Goal: Task Accomplishment & Management: Manage account settings

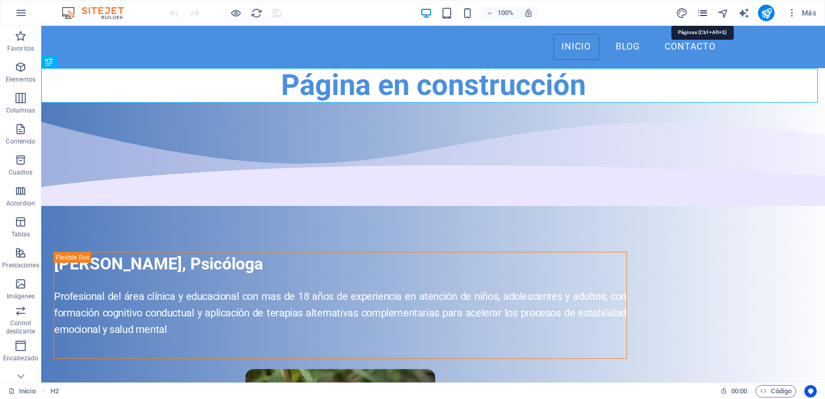
click at [705, 10] on icon "pages" at bounding box center [703, 13] width 12 height 12
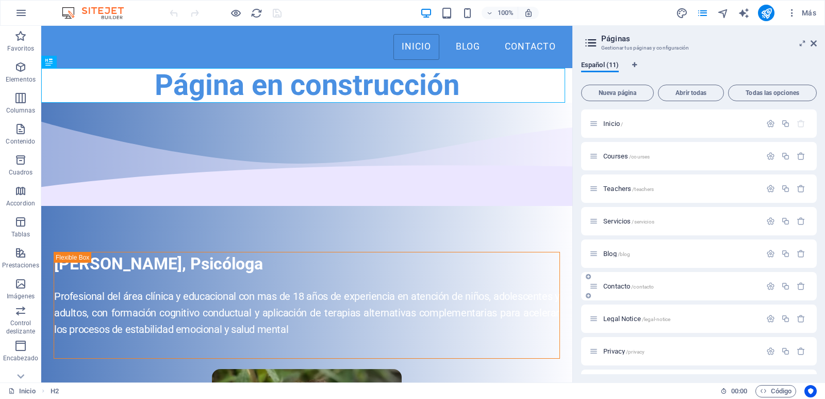
click at [664, 288] on p "Contacto /contacto" at bounding box center [680, 286] width 155 height 7
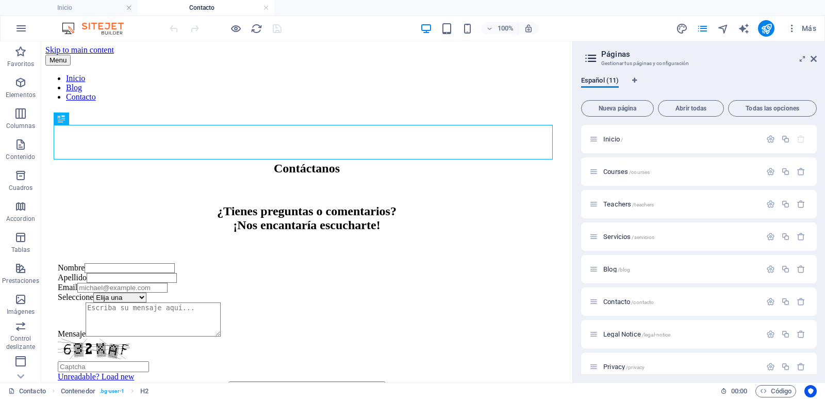
click at [817, 58] on aside "Páginas Gestionar tus páginas y configuración Español (11) Nueva página Abrir t…" at bounding box center [698, 211] width 253 height 341
click at [814, 59] on icon at bounding box center [814, 59] width 6 height 8
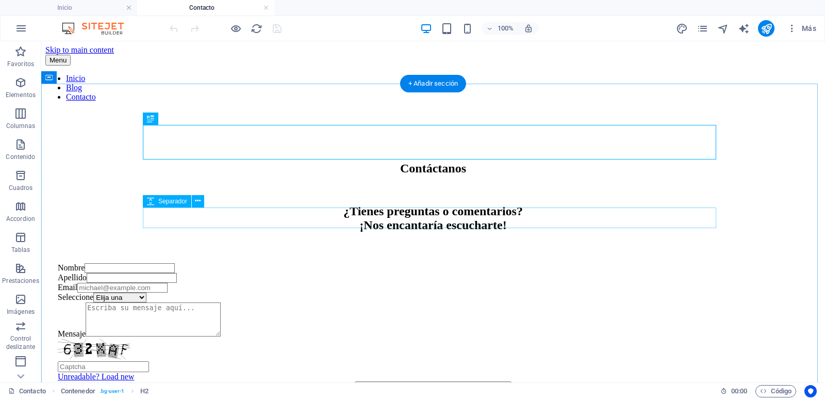
scroll to position [54, 0]
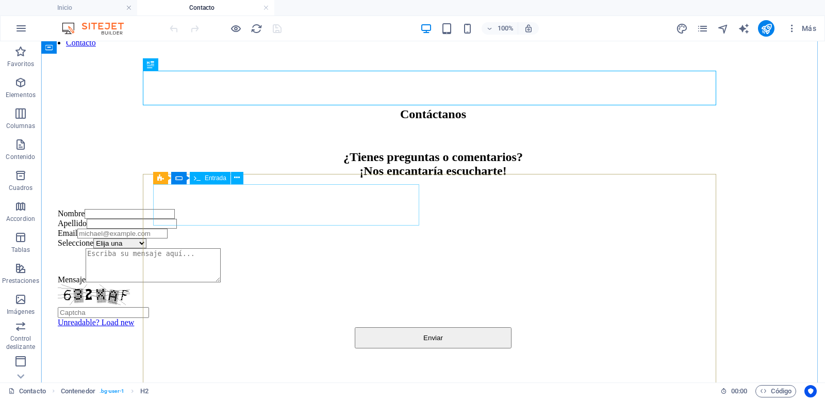
click at [188, 209] on div "Nombre" at bounding box center [433, 214] width 751 height 10
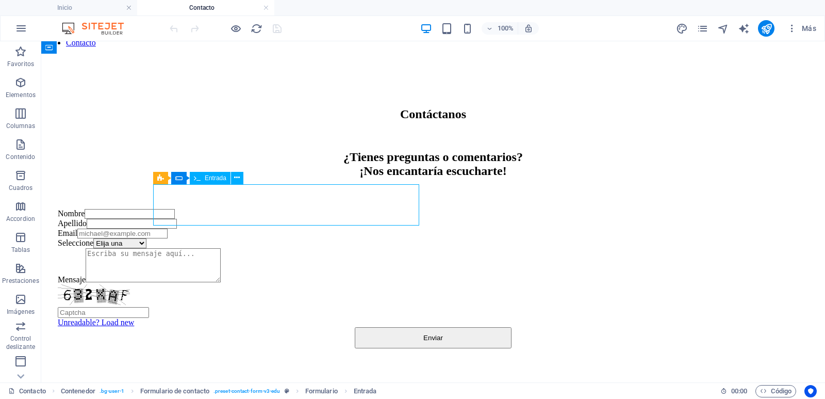
click at [188, 209] on div "Nombre" at bounding box center [433, 214] width 751 height 10
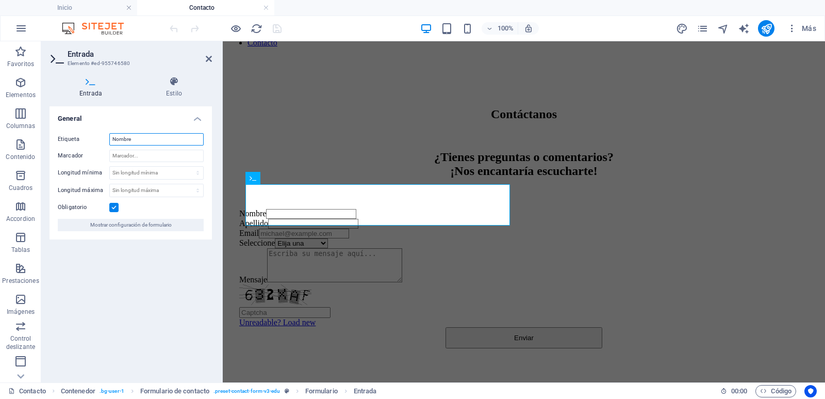
click at [154, 137] on input "Nombre" at bounding box center [156, 139] width 94 height 12
type input "Nombre"
click at [209, 58] on icon at bounding box center [209, 59] width 6 height 8
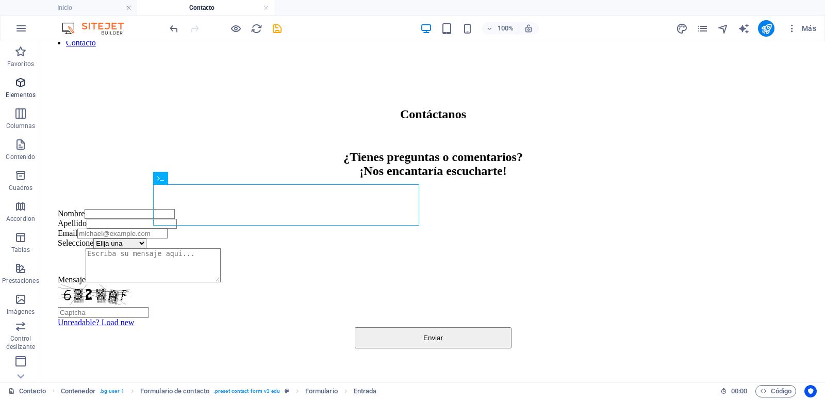
click at [19, 89] on span "Elementos" at bounding box center [20, 88] width 41 height 25
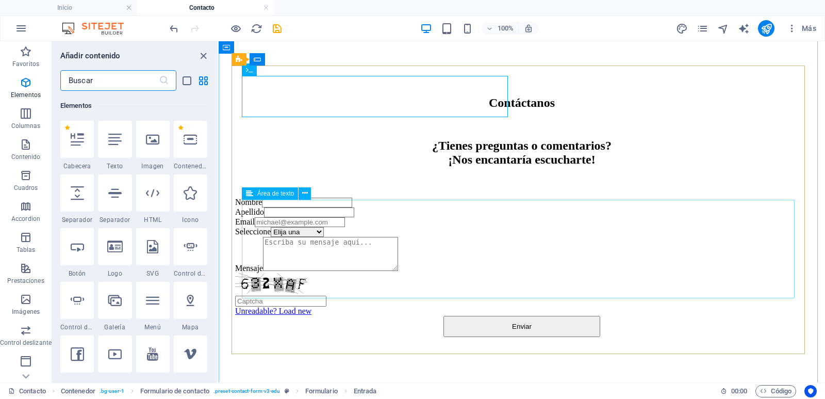
scroll to position [175, 0]
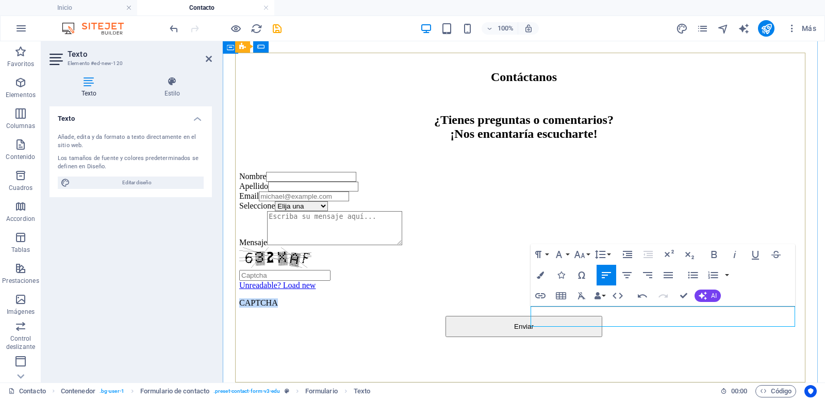
drag, startPoint x: 596, startPoint y: 314, endPoint x: 469, endPoint y: 307, distance: 127.0
click at [469, 308] on form "Nombre Apellido Email Seleccione Elija una Reserva Consulta Reclamo Felicitacio…" at bounding box center [523, 254] width 569 height 165
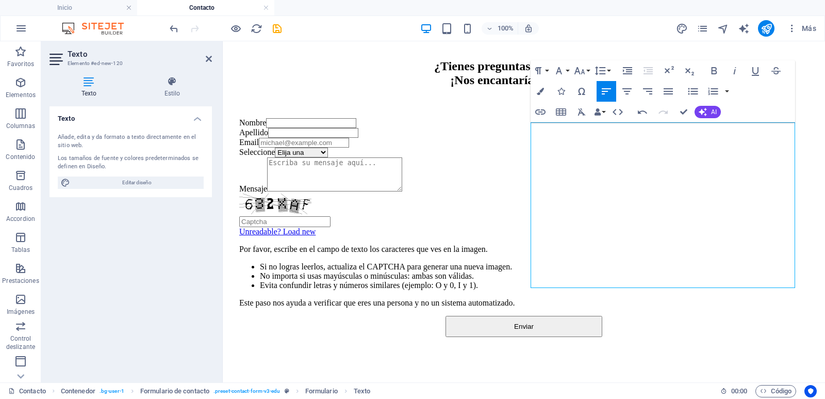
scroll to position [362, 0]
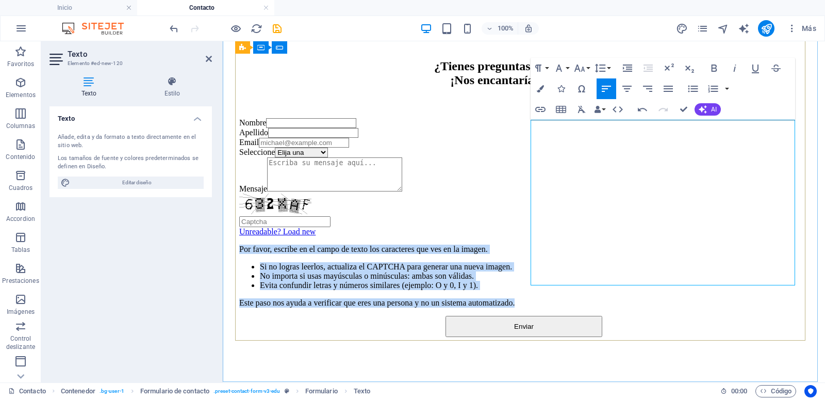
drag, startPoint x: 687, startPoint y: 275, endPoint x: 532, endPoint y: 125, distance: 216.3
click at [532, 244] on div "Por favor, escribe en el campo de texto los caracteres que ves en la imagen. Si…" at bounding box center [523, 275] width 569 height 63
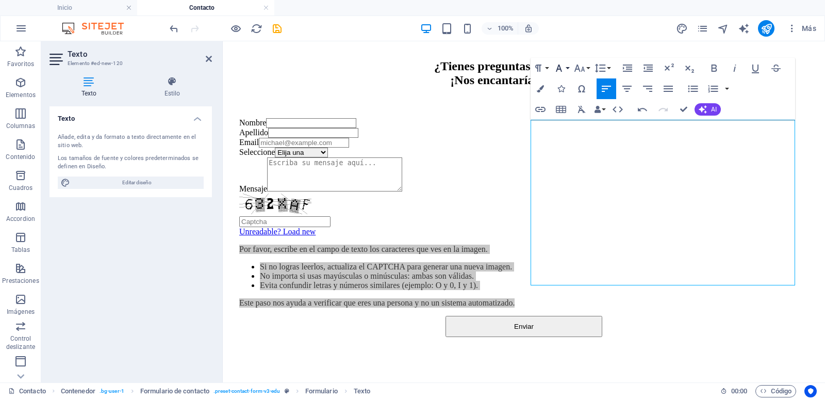
click at [563, 68] on icon "button" at bounding box center [559, 68] width 12 height 12
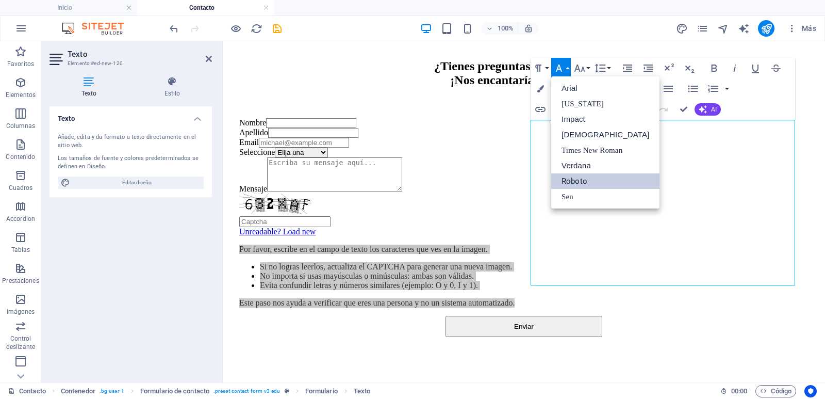
scroll to position [0, 0]
click at [563, 68] on icon "button" at bounding box center [559, 68] width 12 height 12
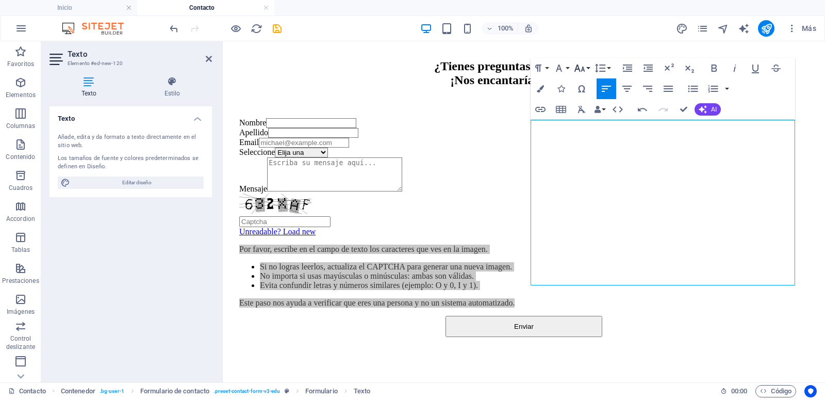
click at [582, 67] on icon "button" at bounding box center [579, 68] width 12 height 12
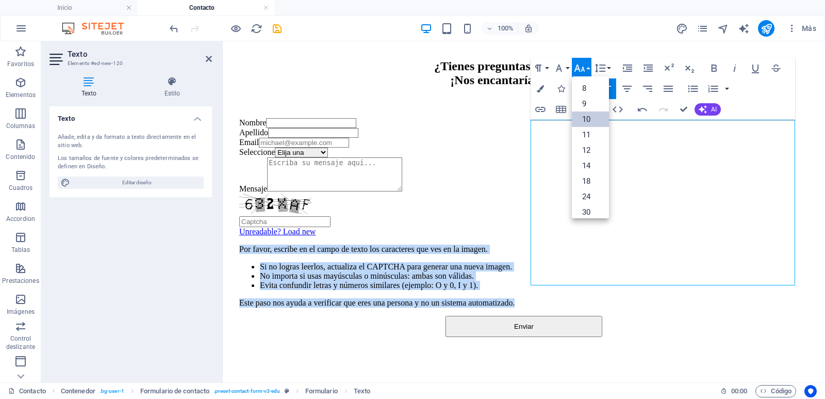
click at [589, 119] on link "10" at bounding box center [590, 118] width 37 height 15
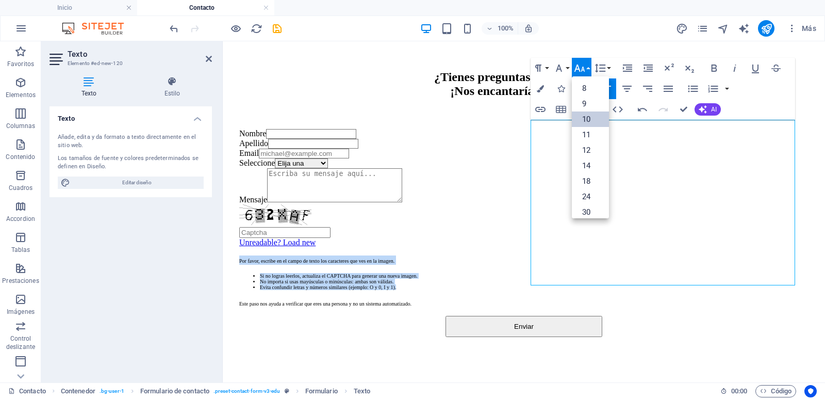
scroll to position [253, 0]
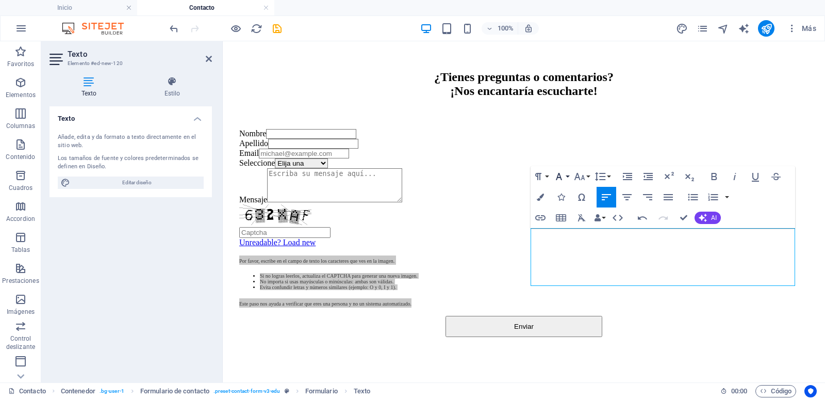
click at [565, 176] on icon "button" at bounding box center [559, 176] width 12 height 12
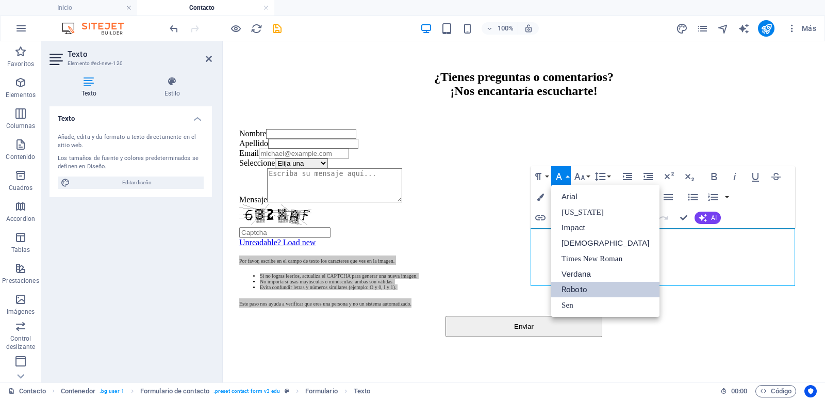
scroll to position [0, 0]
click at [582, 176] on icon "button" at bounding box center [579, 176] width 12 height 12
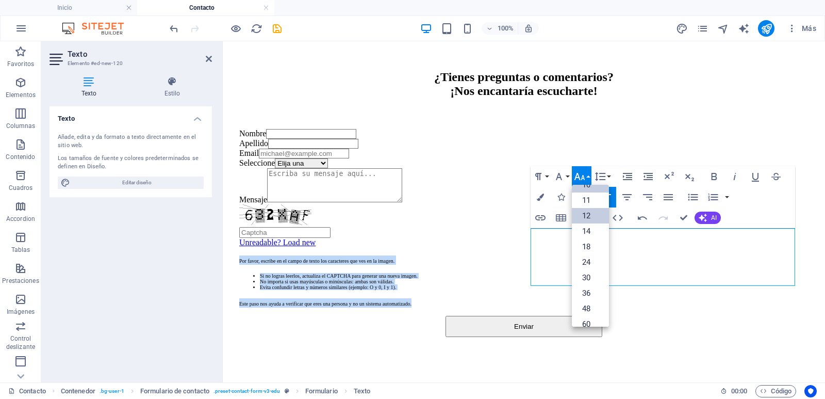
click at [590, 217] on link "12" at bounding box center [590, 215] width 37 height 15
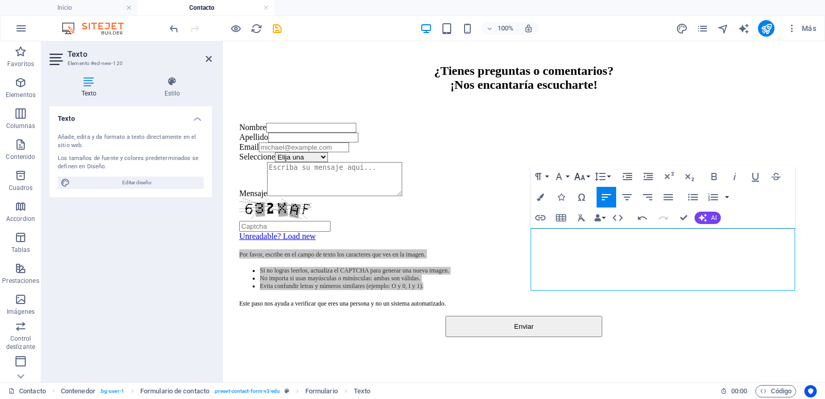
click at [584, 174] on icon "button" at bounding box center [579, 176] width 12 height 12
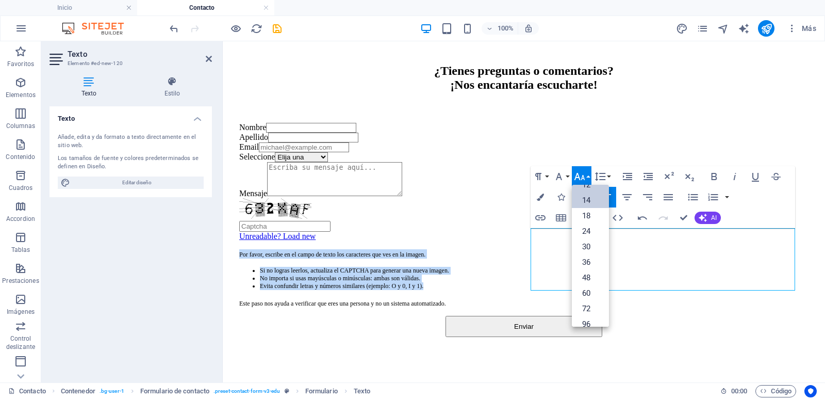
click at [587, 202] on link "14" at bounding box center [590, 199] width 37 height 15
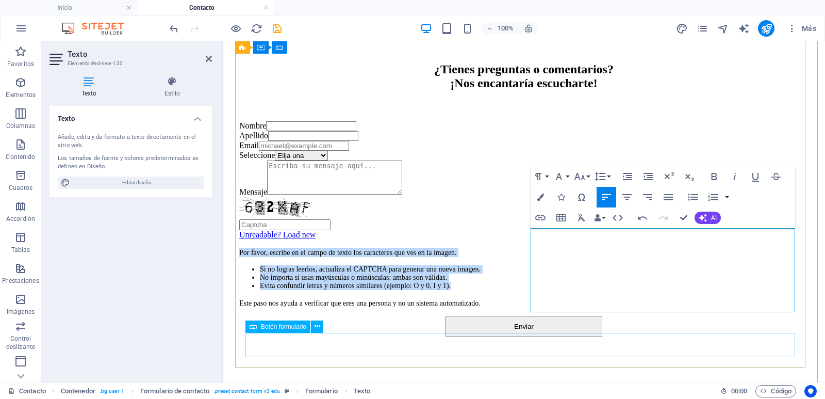
click at [695, 334] on div "Enviar" at bounding box center [523, 326] width 569 height 21
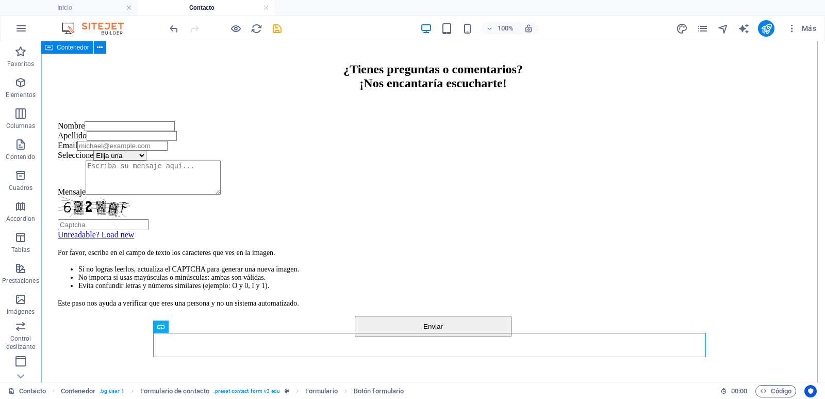
click at [755, 257] on div "Contáctanos ¿Tienes preguntas o comentarios? ¡Nos encantaría escucharte! Nombre…" at bounding box center [433, 173] width 776 height 410
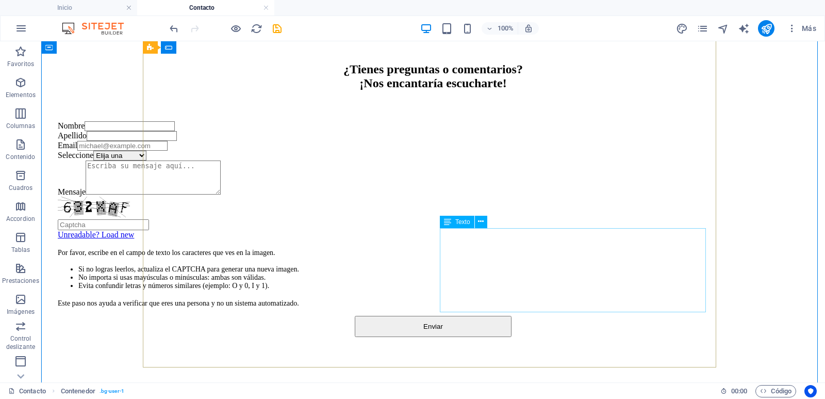
click at [569, 248] on div "Por favor, escribe en el campo de texto los caracteres que ves en la imagen. Si…" at bounding box center [433, 278] width 751 height 60
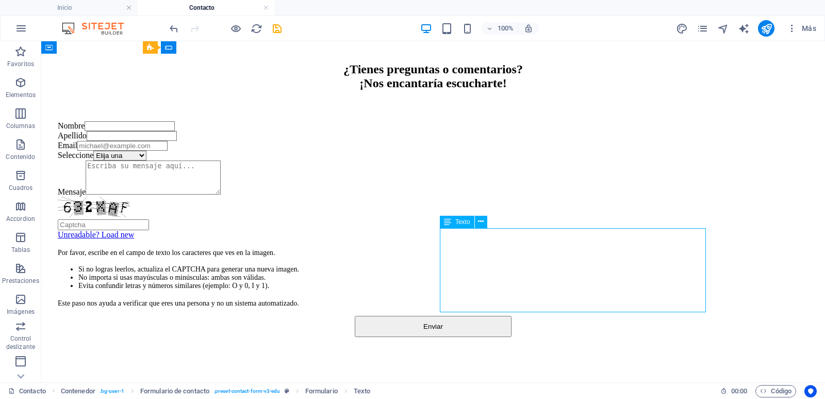
click at [566, 248] on div "Por favor, escribe en el campo de texto los caracteres que ves en la imagen. Si…" at bounding box center [433, 278] width 751 height 60
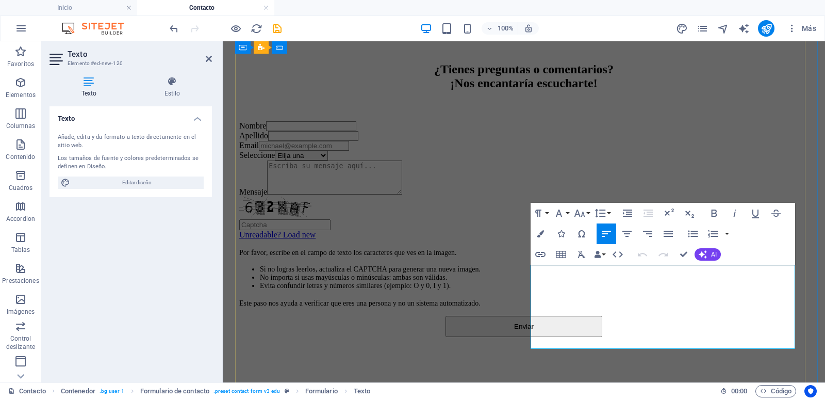
click at [457, 256] on span "Por favor, escribe en el campo de texto los caracteres que ves en la imagen." at bounding box center [348, 253] width 218 height 8
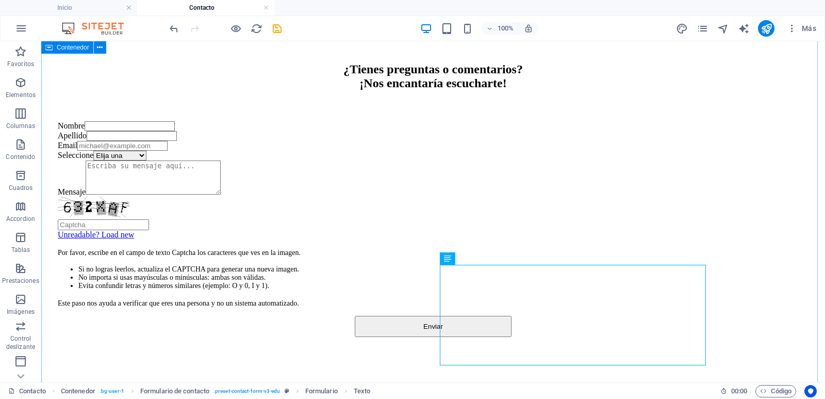
click at [758, 233] on div "Contáctanos ¿Tienes preguntas o comentarios? ¡Nos encantaría escucharte! Nombre…" at bounding box center [433, 173] width 776 height 410
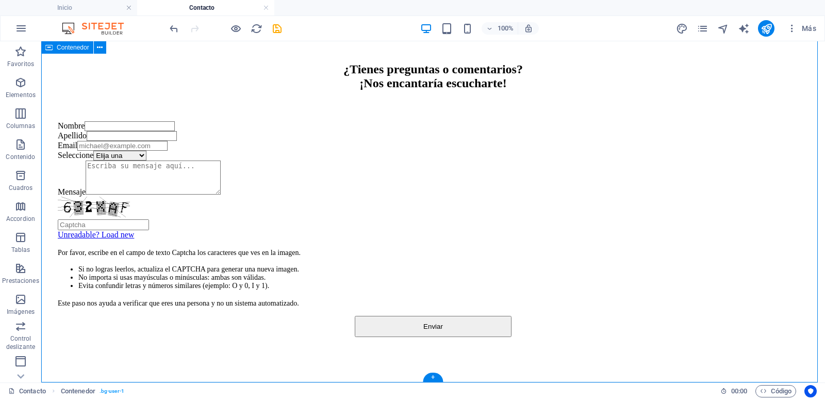
scroll to position [297, 0]
click at [509, 248] on div "Por favor, escribe en el campo de texto Captcha los caracteres que ves en la im…" at bounding box center [433, 278] width 751 height 60
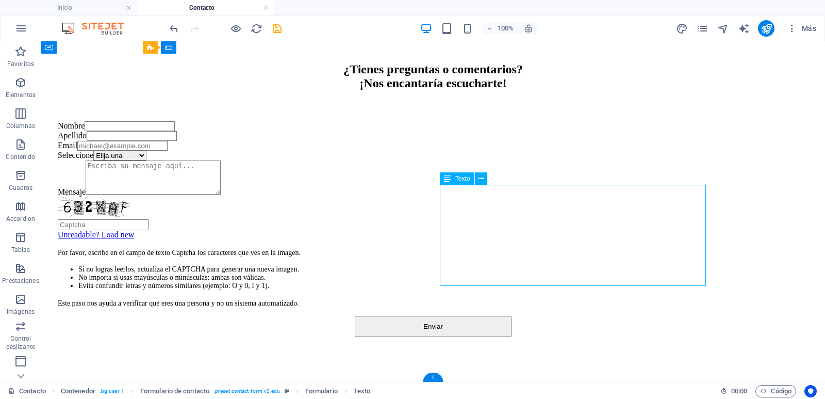
click at [537, 248] on div "Por favor, escribe en el campo de texto Captcha los caracteres que ves en la im…" at bounding box center [433, 278] width 751 height 60
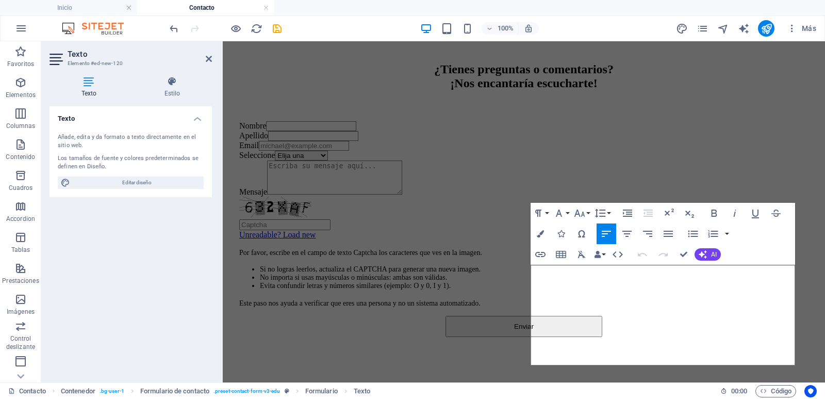
scroll to position [217, 0]
click at [143, 183] on span "Editar diseño" at bounding box center [136, 182] width 127 height 12
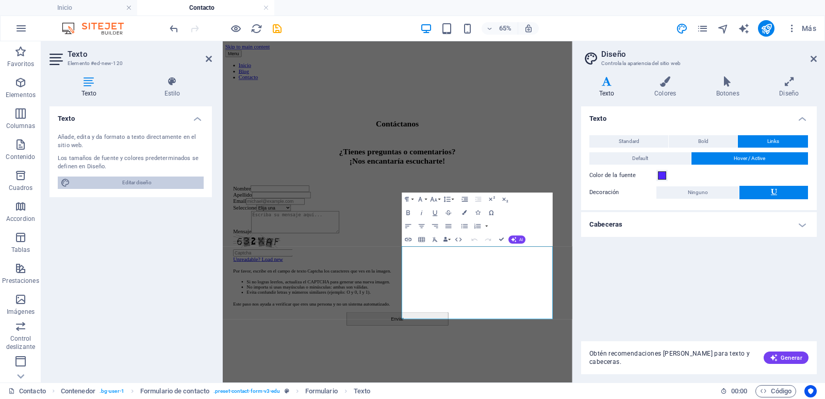
scroll to position [125, 0]
click at [662, 85] on icon at bounding box center [665, 81] width 58 height 10
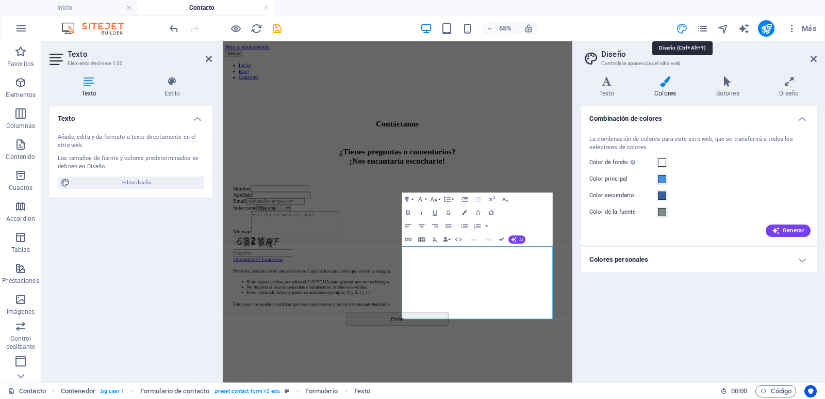
click at [680, 30] on icon "design" at bounding box center [682, 29] width 12 height 12
click at [814, 57] on icon at bounding box center [814, 59] width 6 height 8
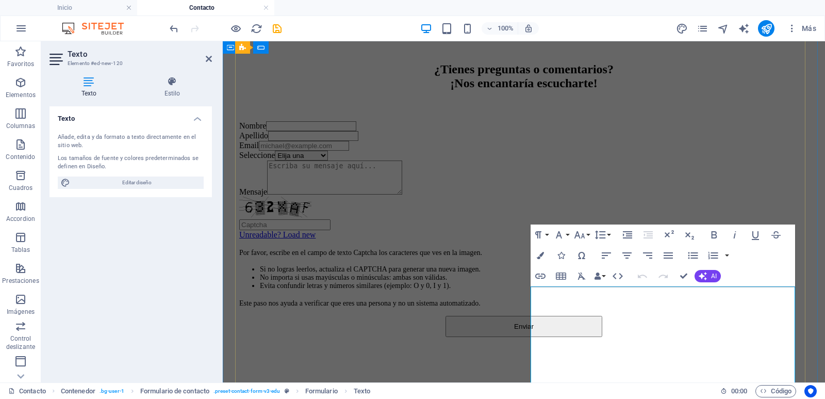
scroll to position [233, 0]
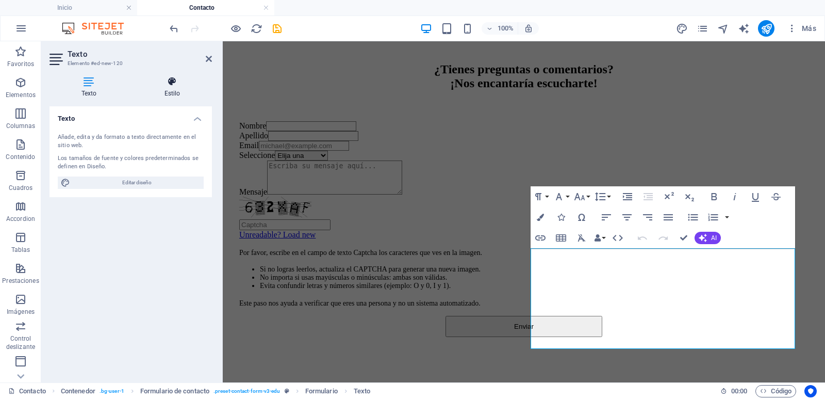
click at [172, 87] on h4 "Estilo" at bounding box center [172, 87] width 79 height 22
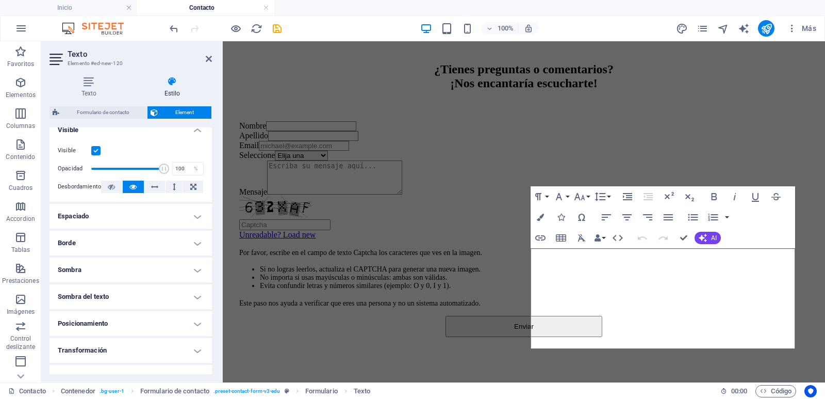
scroll to position [147, 0]
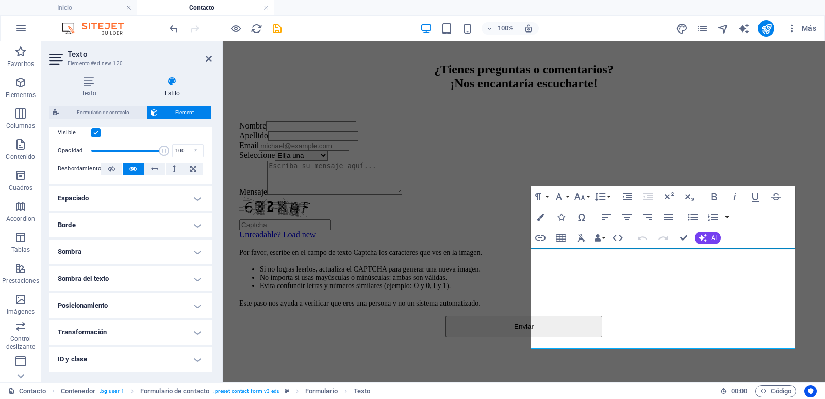
click at [188, 226] on h4 "Borde" at bounding box center [131, 224] width 162 height 25
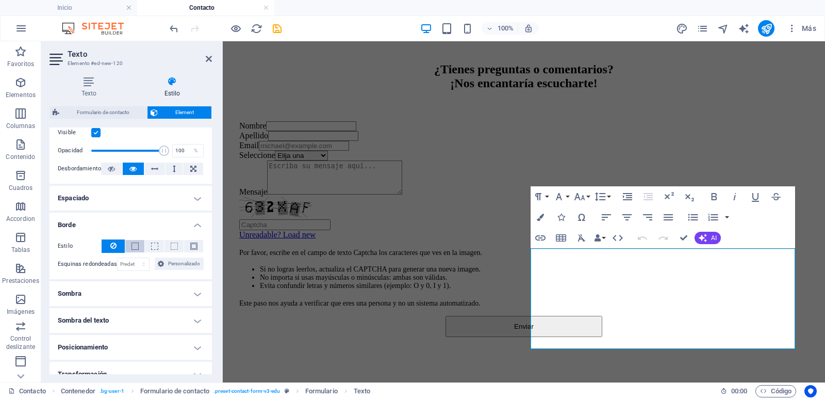
click at [133, 247] on span at bounding box center [135, 245] width 7 height 7
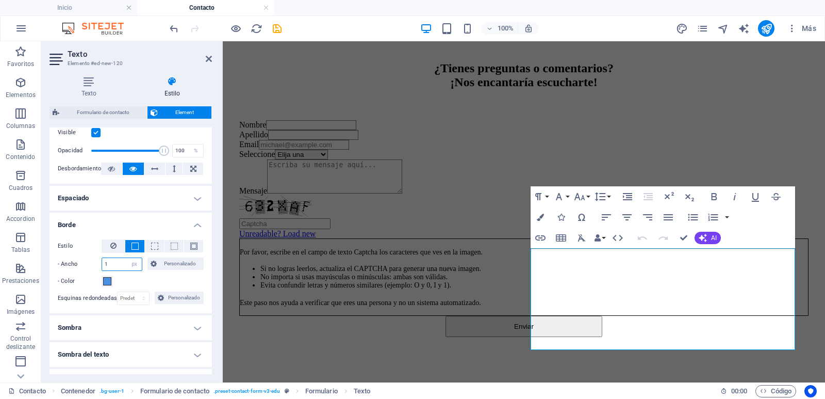
drag, startPoint x: 101, startPoint y: 263, endPoint x: 92, endPoint y: 261, distance: 8.9
click at [102, 261] on input "1" at bounding box center [122, 264] width 40 height 12
type input "2"
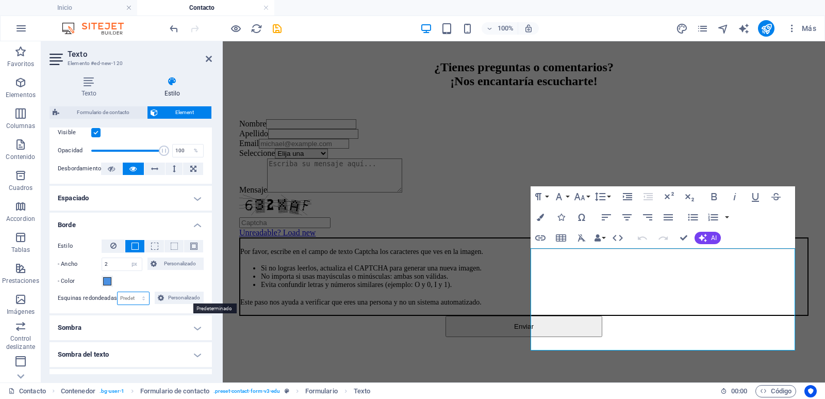
click at [118, 292] on select "Predeterminado px rem % vh vw Personalizado" at bounding box center [134, 298] width 32 height 12
click at [161, 280] on div "- Color" at bounding box center [131, 281] width 146 height 12
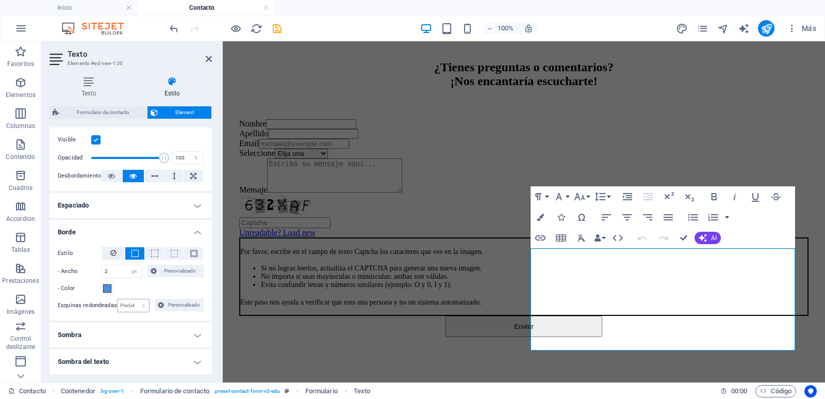
scroll to position [0, 0]
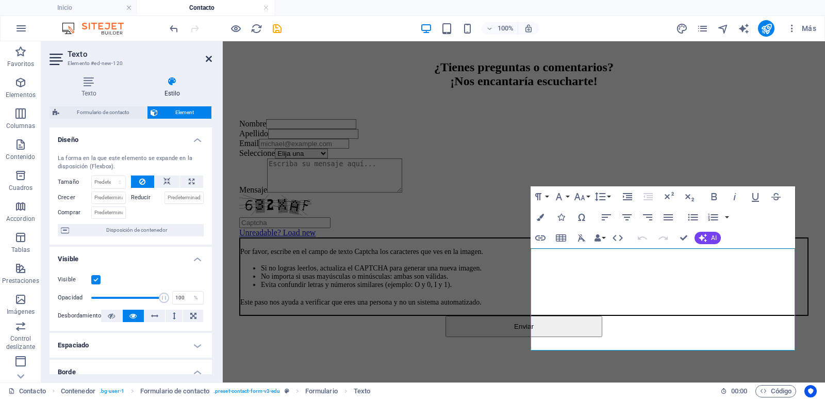
click at [209, 58] on icon at bounding box center [209, 59] width 6 height 8
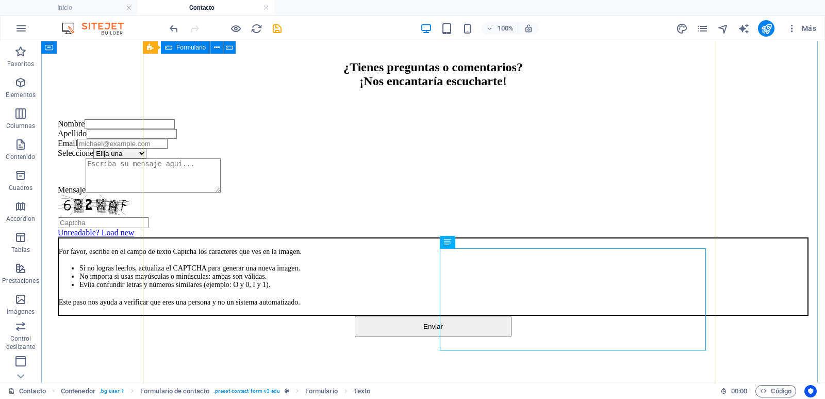
click at [663, 239] on div "Nombre Apellido Email Seleccione Elija una Reserva Consulta Reclamo Felicitacio…" at bounding box center [433, 228] width 751 height 218
click at [550, 271] on div "Por favor, escribe en el campo de texto Captcha los caracteres que ves en la im…" at bounding box center [433, 276] width 751 height 78
click at [456, 261] on div "Por favor, escribe en el campo de texto Captcha los caracteres que ves en la im…" at bounding box center [433, 276] width 751 height 78
select select "px"
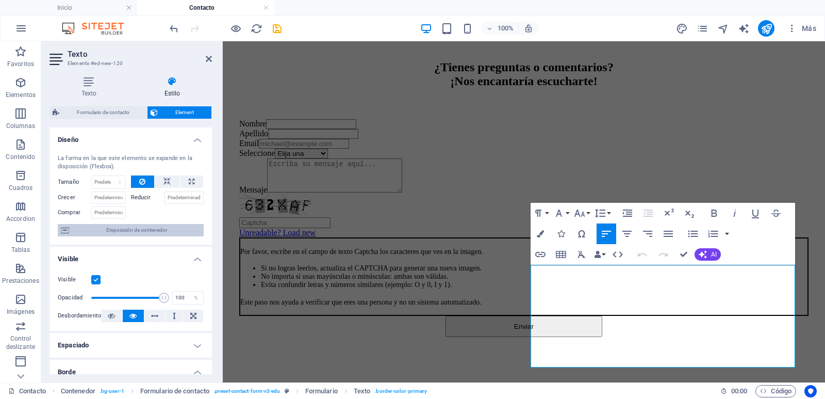
scroll to position [147, 0]
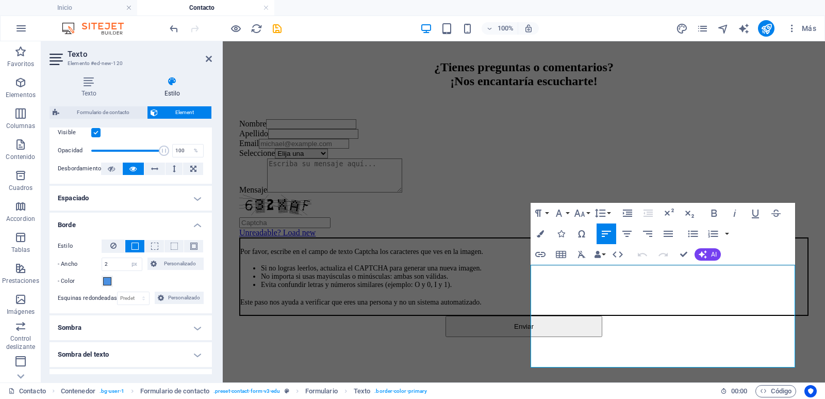
click at [184, 198] on h4 "Espaciado" at bounding box center [131, 198] width 162 height 25
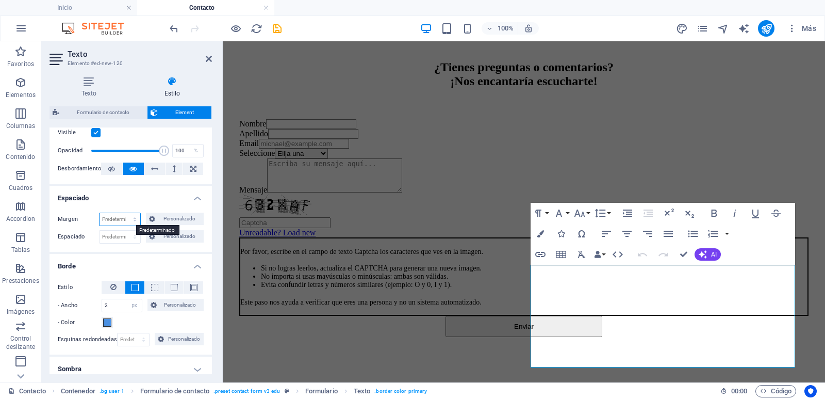
click at [130, 219] on select "Predeterminado automático px % rem vw vh Personalizado" at bounding box center [120, 219] width 41 height 12
click at [161, 220] on span "Personalizado" at bounding box center [179, 218] width 42 height 12
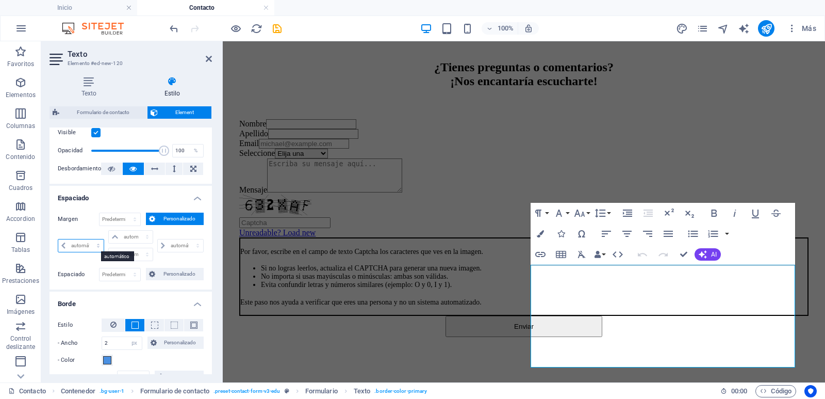
click at [58, 239] on select "automático px % rem vw vh" at bounding box center [80, 245] width 45 height 12
select select "px"
click option "px" at bounding box center [0, 0] width 0 height 0
type input "0"
select select "px"
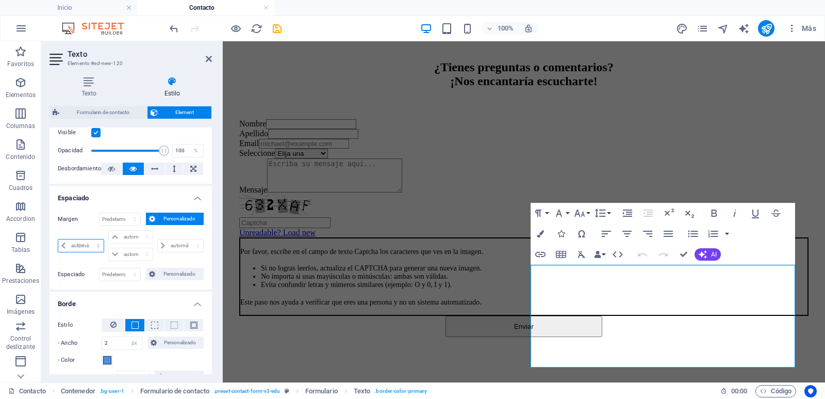
type input "0"
select select "px"
type input "0"
select select "px"
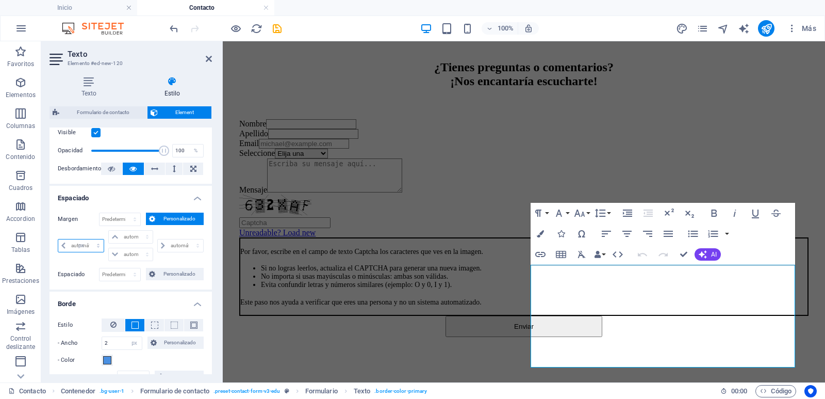
type input "0"
select select "px"
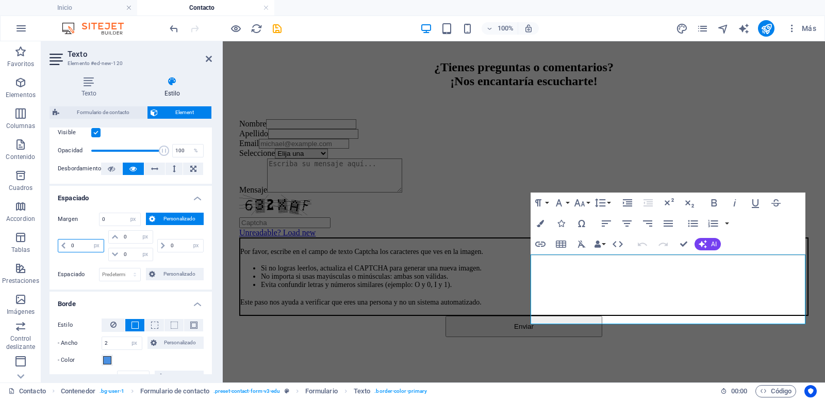
type input "5"
select select "DISABLED_OPTION_VALUE"
type input "5"
click at [171, 246] on input "0" at bounding box center [185, 245] width 35 height 12
click at [62, 245] on icon at bounding box center [63, 245] width 4 height 6
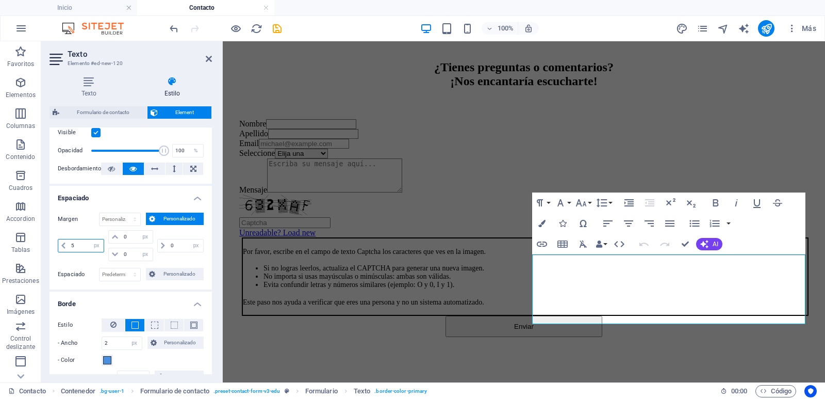
click at [81, 242] on input "5" at bounding box center [86, 245] width 35 height 12
click at [62, 244] on icon at bounding box center [63, 245] width 4 height 6
click at [161, 272] on span "Personalizado" at bounding box center [179, 274] width 42 height 12
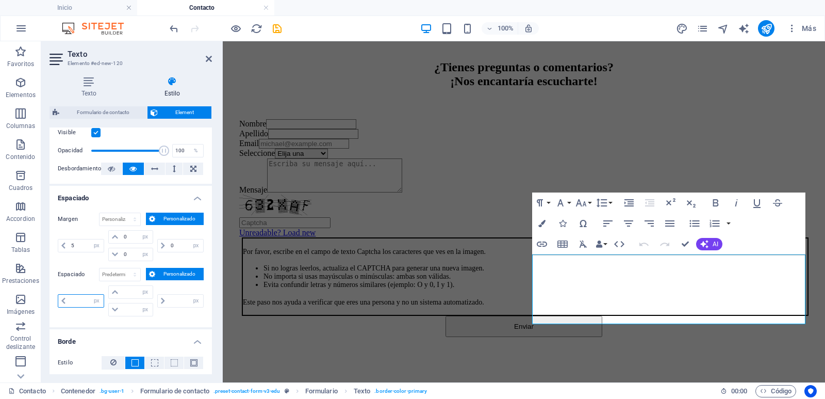
click at [69, 299] on input "number" at bounding box center [86, 300] width 35 height 12
type input "5"
type input "0"
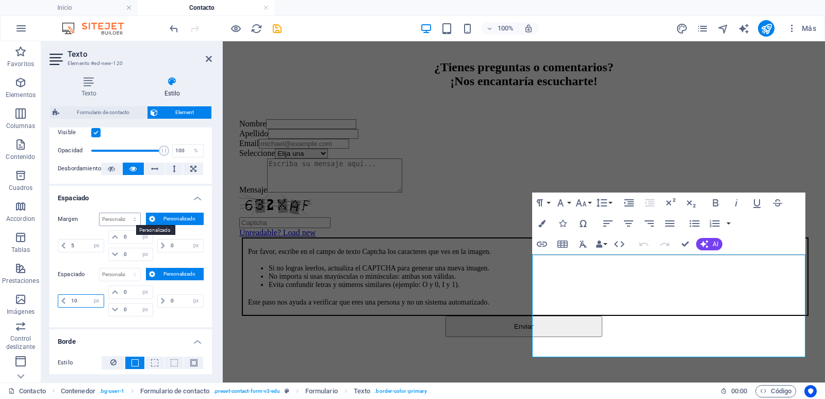
type input "10"
click option "automático" at bounding box center [0, 0] width 0 height 0
select select "DISABLED_OPTION_VALUE"
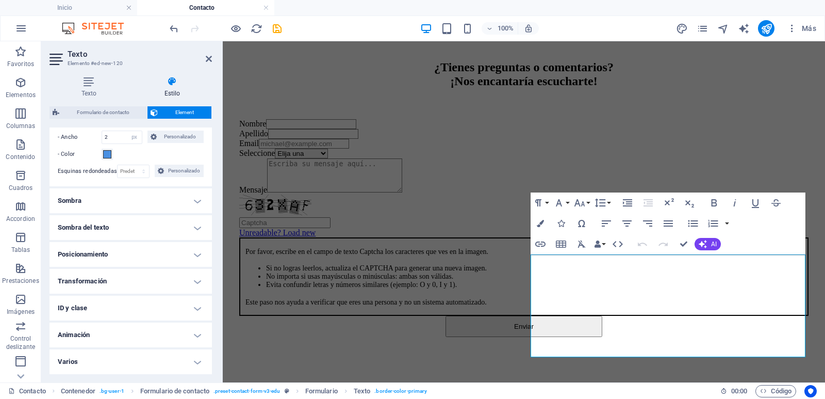
scroll to position [364, 0]
click at [151, 258] on h4 "Posicionamiento" at bounding box center [131, 254] width 162 height 25
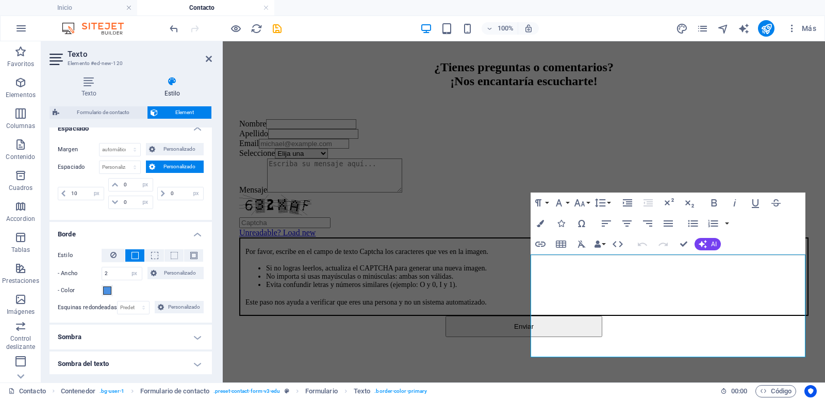
scroll to position [0, 0]
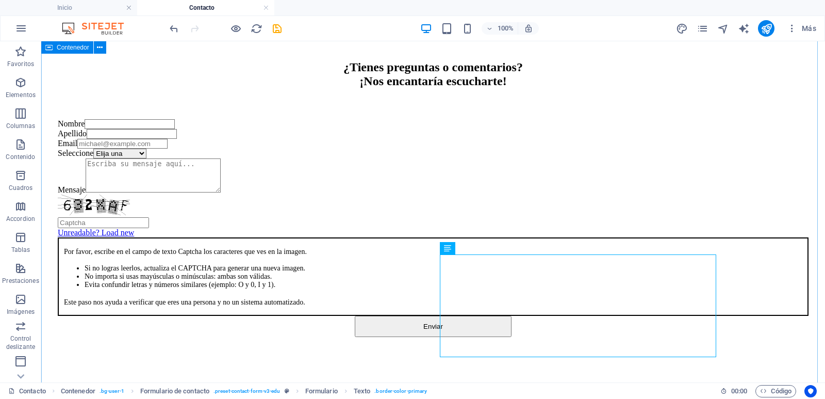
click at [755, 207] on div "Contáctanos ¿Tienes preguntas o comentarios? ¡Nos encantaría escucharte! Nombre…" at bounding box center [433, 172] width 776 height 412
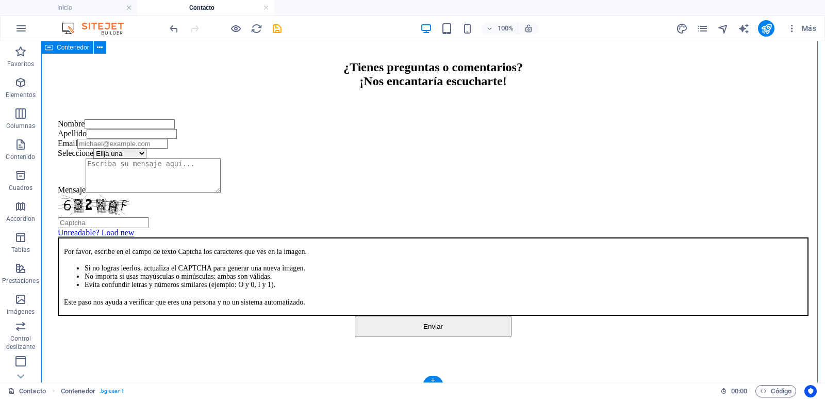
scroll to position [277, 0]
click at [499, 237] on div "Por favor, escribe en el campo de texto Captcha los caracteres que ves en la im…" at bounding box center [433, 276] width 751 height 78
select select "px"
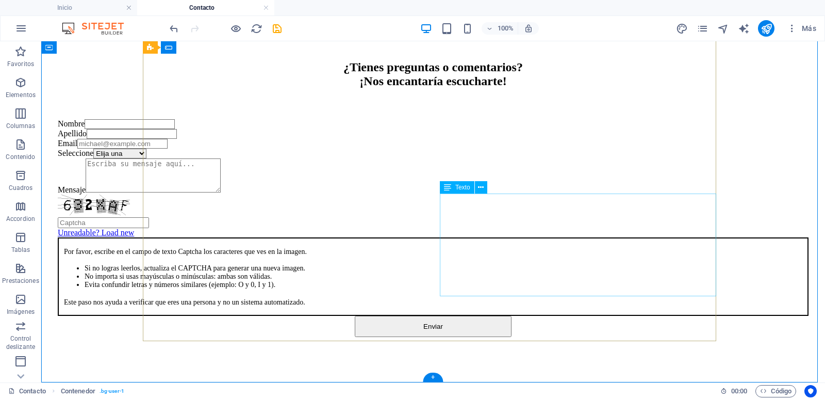
select select "px"
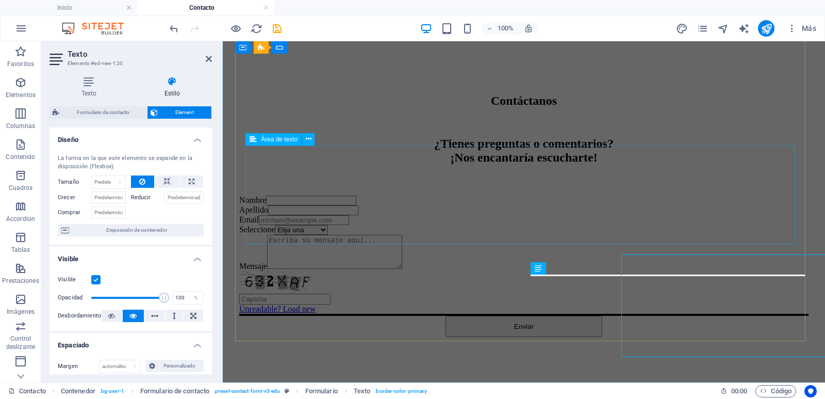
scroll to position [217, 0]
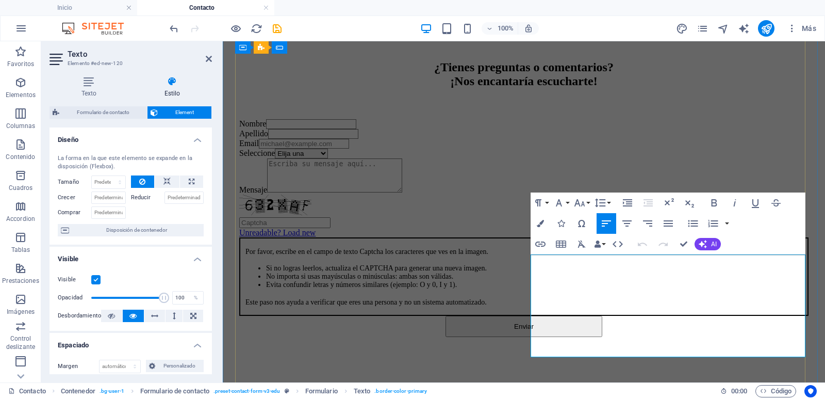
click at [686, 272] on li "Si no logras leerlos, actualiza el CAPTCHA para generar una nueva imagen." at bounding box center [537, 268] width 542 height 8
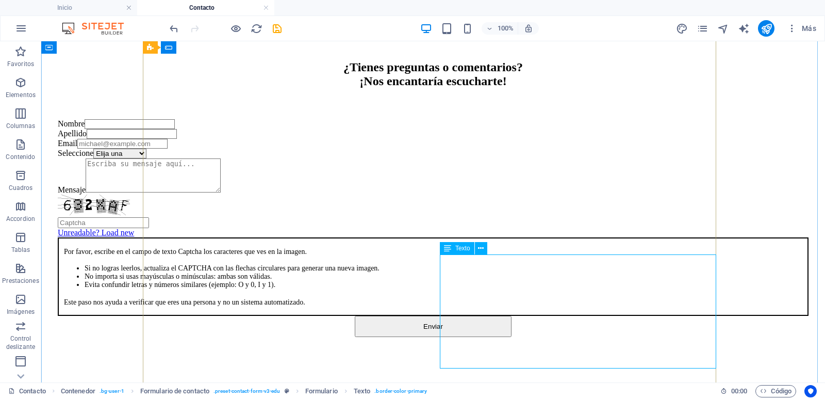
click at [570, 271] on div "Por favor, escribe en el campo de texto Captcha los caracteres que ves en la im…" at bounding box center [433, 276] width 751 height 78
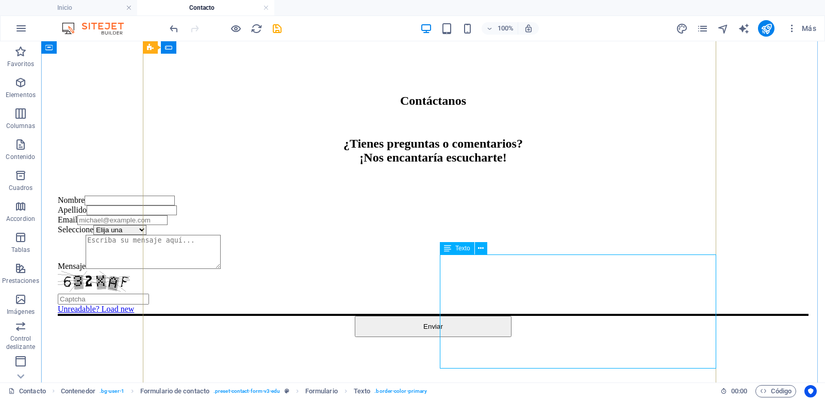
select select "px"
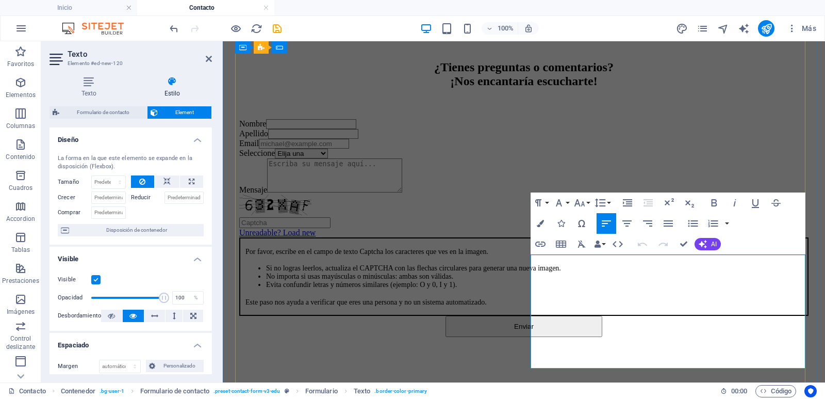
click at [488, 255] on span "Por favor, escribe en el campo de texto Captcha los caracteres que ves en la im…" at bounding box center [366, 252] width 243 height 8
click at [601, 204] on icon "button" at bounding box center [600, 202] width 12 height 12
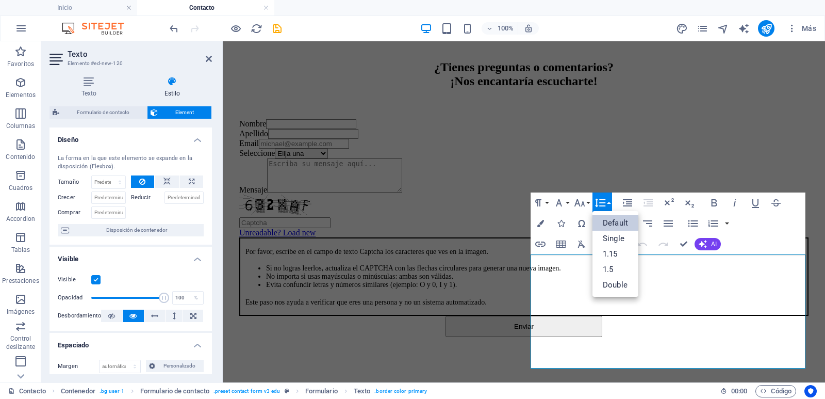
scroll to position [0, 0]
click at [614, 236] on link "Single" at bounding box center [616, 238] width 46 height 15
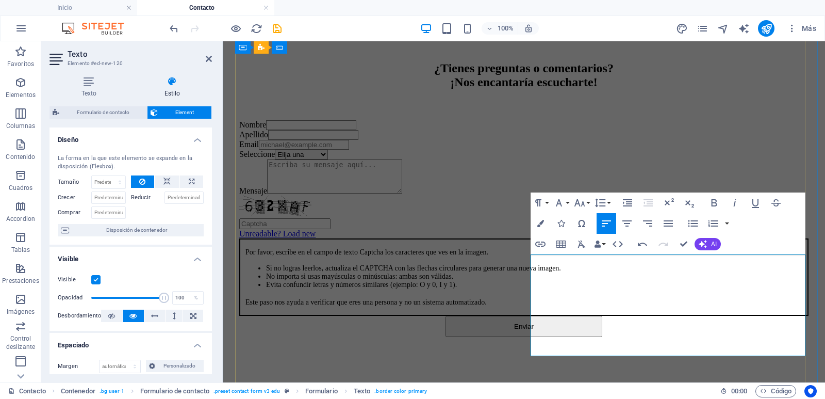
click at [589, 306] on p "Este paso nos ayuda a verificar que eres una persona y no un sistema automatiza…" at bounding box center [526, 301] width 562 height 9
click at [583, 202] on icon "button" at bounding box center [580, 202] width 11 height 7
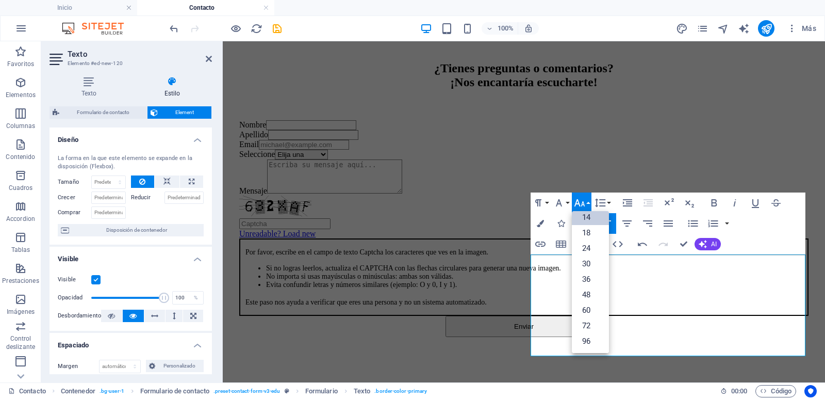
scroll to position [83, 0]
click at [583, 202] on icon "button" at bounding box center [580, 202] width 11 height 7
click at [605, 200] on icon "button" at bounding box center [600, 203] width 11 height 9
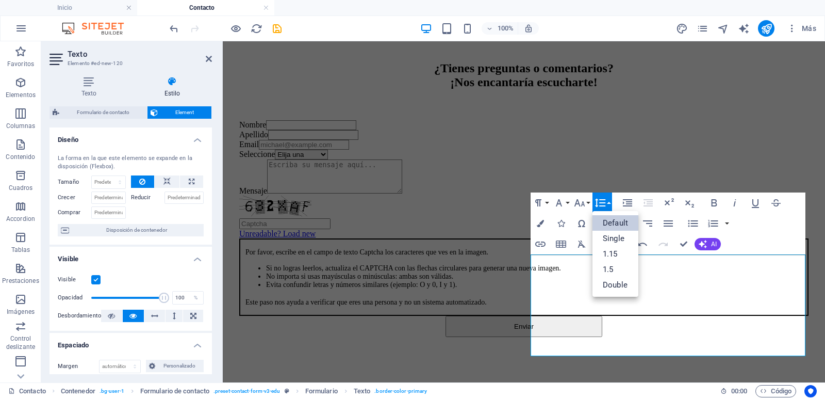
scroll to position [0, 0]
click at [615, 238] on link "Single" at bounding box center [616, 238] width 46 height 15
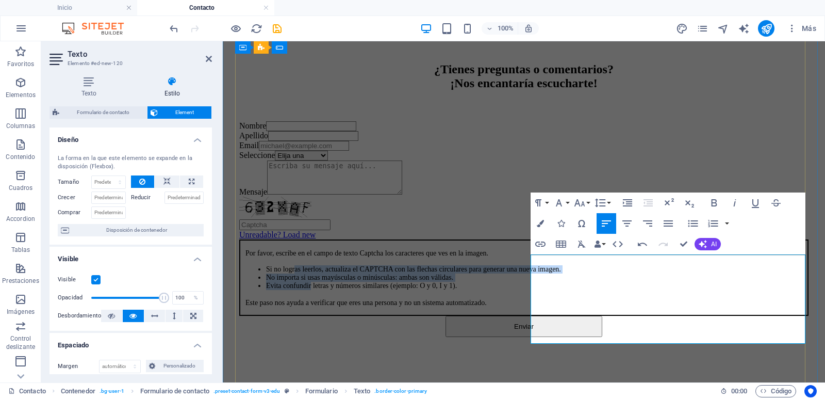
drag, startPoint x: 581, startPoint y: 283, endPoint x: 597, endPoint y: 319, distance: 40.0
click at [597, 290] on ul "Si no logras leerlos, actualiza el CAPTCHA con las flechas circulares para gene…" at bounding box center [526, 277] width 562 height 25
click at [652, 201] on icon "button" at bounding box center [648, 202] width 12 height 12
drag, startPoint x: 583, startPoint y: 280, endPoint x: 592, endPoint y: 313, distance: 34.2
click at [592, 290] on ul "Si no logras leerlos, actualiza el CAPTCHA con las flechas circulares para gene…" at bounding box center [526, 277] width 562 height 25
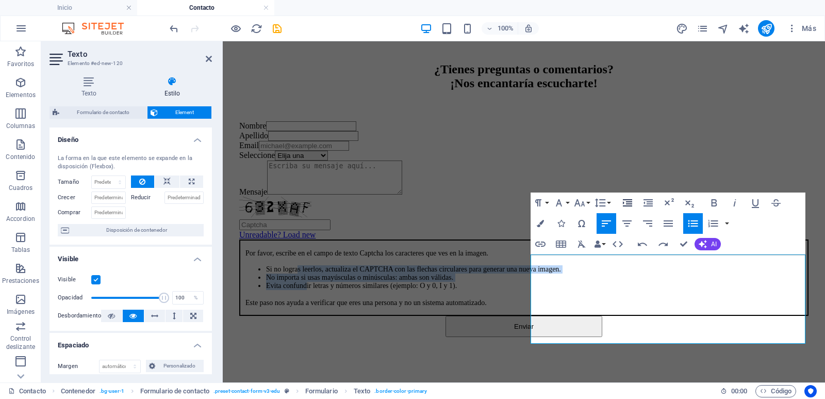
click at [630, 203] on icon "button" at bounding box center [627, 202] width 12 height 12
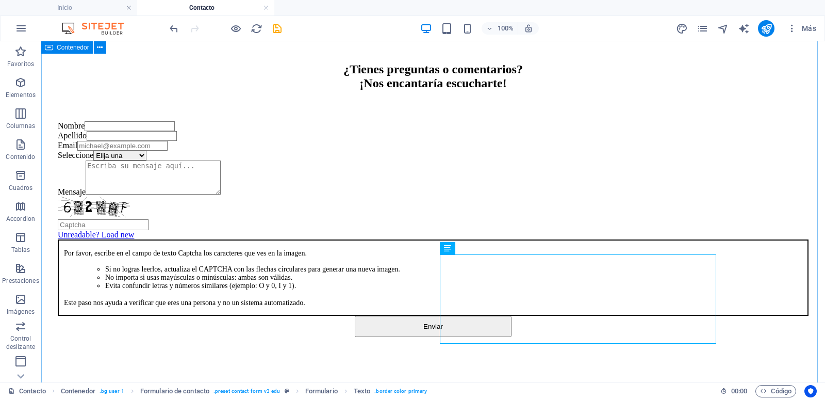
click at [756, 270] on div "Contáctanos ¿Tienes preguntas o comentarios? ¡Nos encantaría escucharte! Nombre…" at bounding box center [433, 173] width 776 height 410
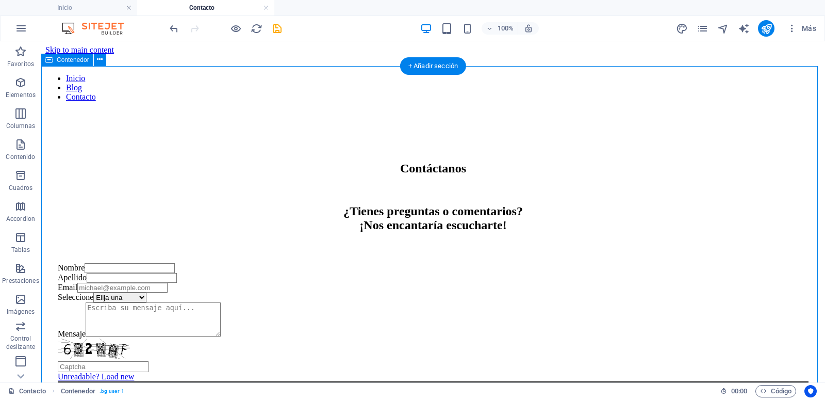
scroll to position [54, 0]
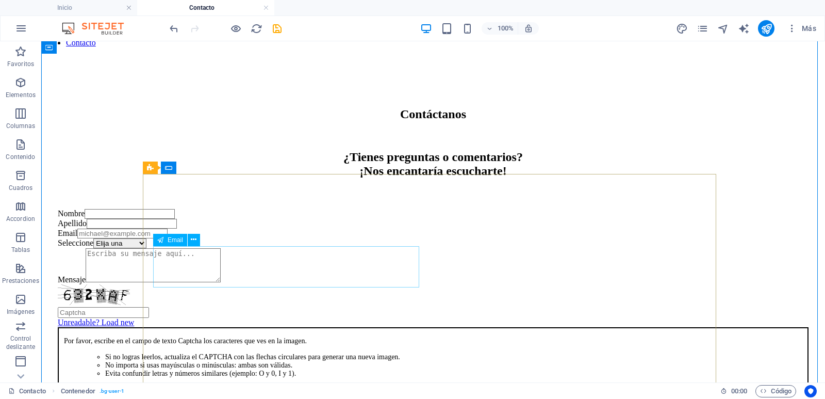
click at [178, 238] on div "Email" at bounding box center [433, 233] width 751 height 10
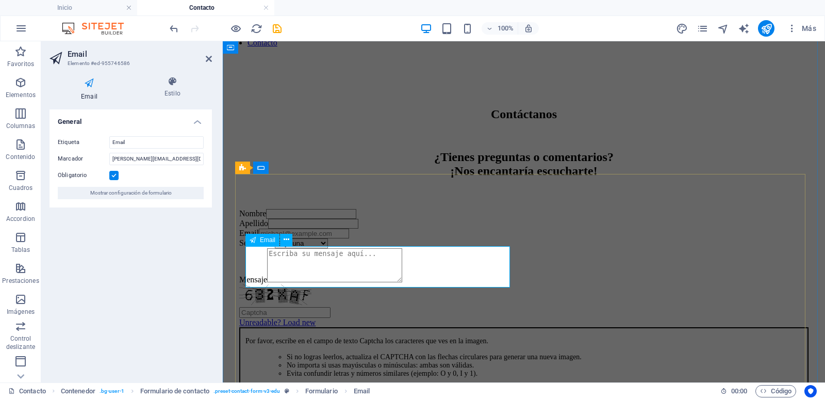
click at [285, 238] on div "Email" at bounding box center [523, 233] width 569 height 10
click at [276, 238] on div "Email" at bounding box center [523, 233] width 569 height 10
click at [267, 238] on div "Email" at bounding box center [523, 233] width 569 height 10
click at [159, 142] on input "Email" at bounding box center [156, 142] width 94 height 12
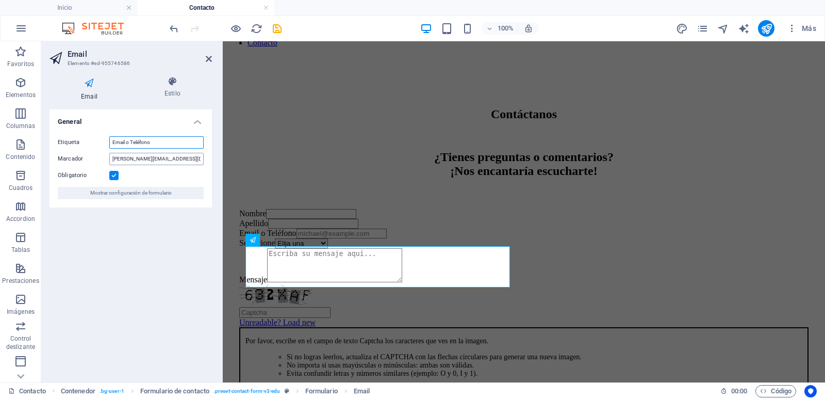
type input "Email o Teléfono"
drag, startPoint x: 173, startPoint y: 159, endPoint x: 102, endPoint y: 155, distance: 71.3
click at [109, 155] on input "[PERSON_NAME][EMAIL_ADDRESS][DOMAIN_NAME]" at bounding box center [156, 159] width 94 height 12
drag, startPoint x: 208, startPoint y: 58, endPoint x: 166, endPoint y: 20, distance: 56.9
click at [208, 58] on icon at bounding box center [209, 59] width 6 height 8
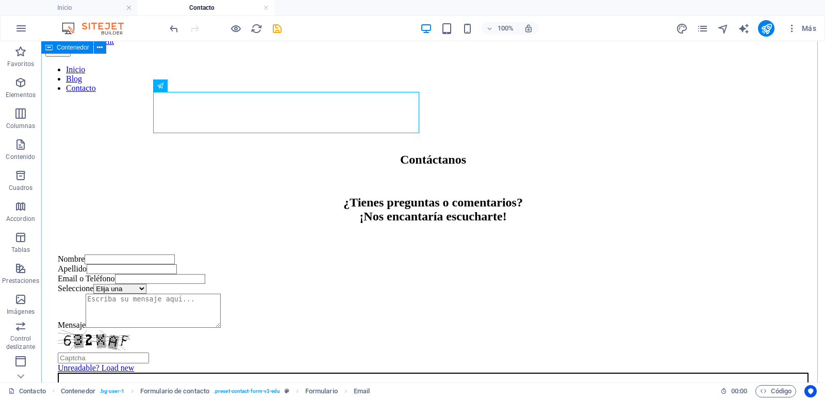
scroll to position [0, 0]
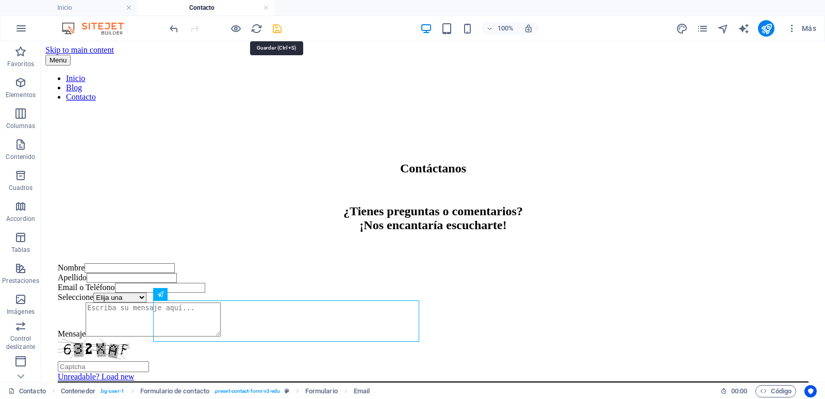
click at [276, 26] on icon "save" at bounding box center [277, 29] width 12 height 12
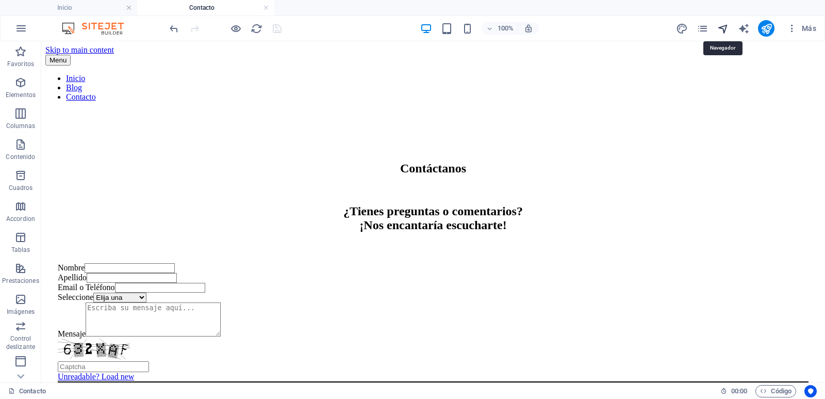
click at [726, 29] on icon "navigator" at bounding box center [723, 29] width 12 height 12
select select "17589238-es"
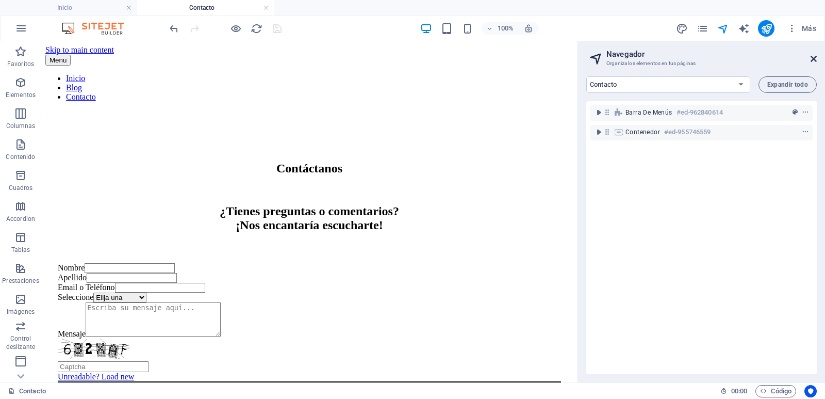
click at [812, 58] on icon at bounding box center [814, 59] width 6 height 8
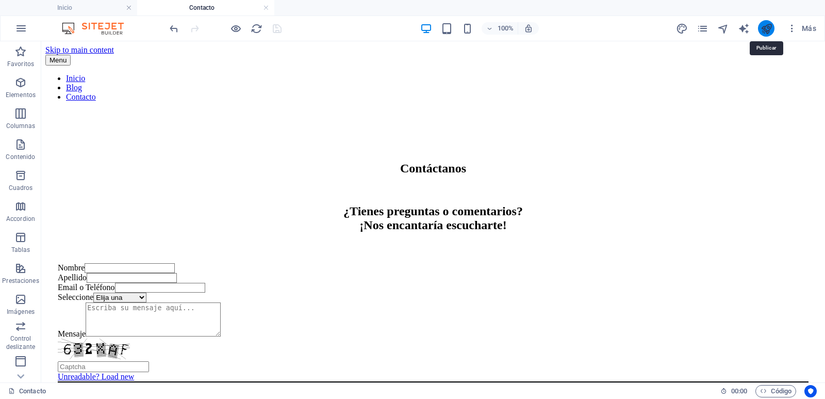
click at [767, 27] on icon "publish" at bounding box center [767, 29] width 12 height 12
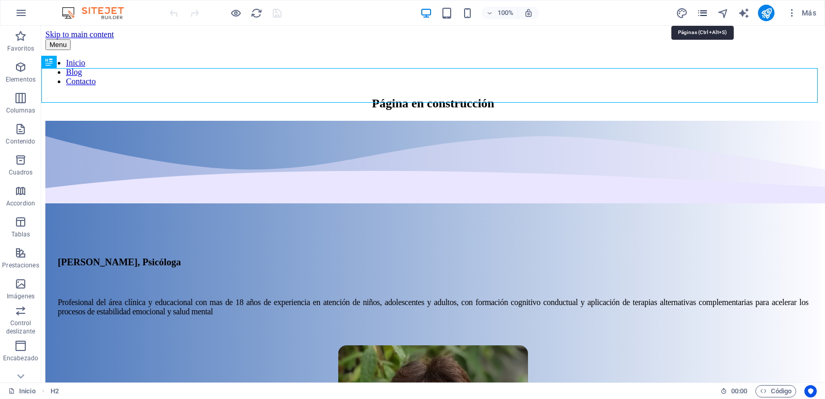
click at [702, 14] on icon "pages" at bounding box center [703, 13] width 12 height 12
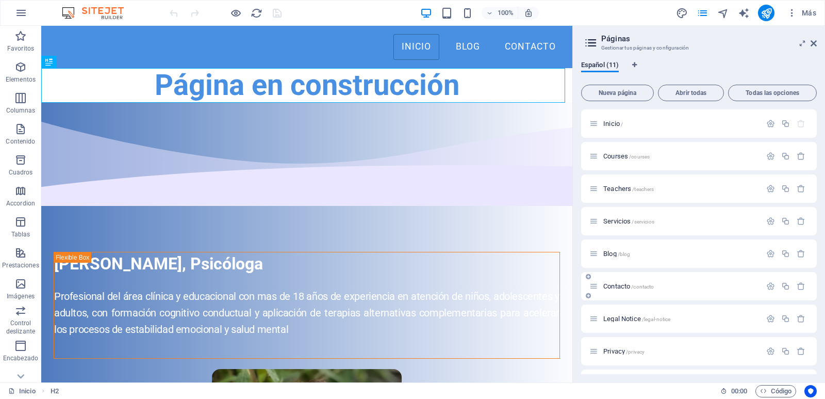
click at [675, 287] on p "Contacto /contacto" at bounding box center [680, 286] width 155 height 7
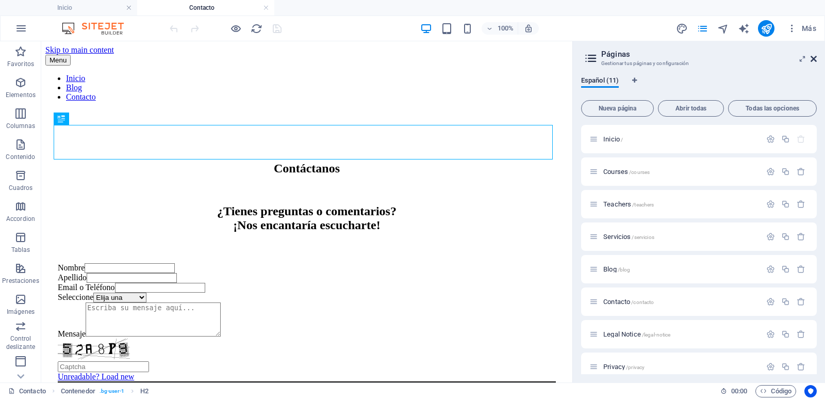
drag, startPoint x: 814, startPoint y: 56, endPoint x: 752, endPoint y: 32, distance: 65.6
click at [814, 56] on icon at bounding box center [814, 59] width 6 height 8
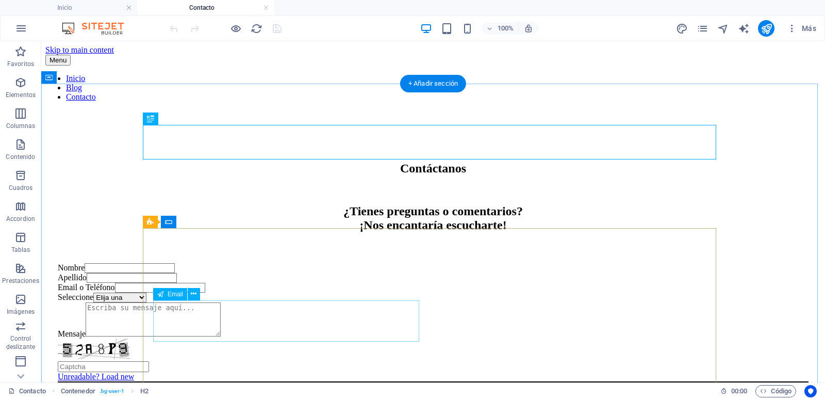
click at [236, 292] on div "Email o Teléfono" at bounding box center [433, 288] width 751 height 10
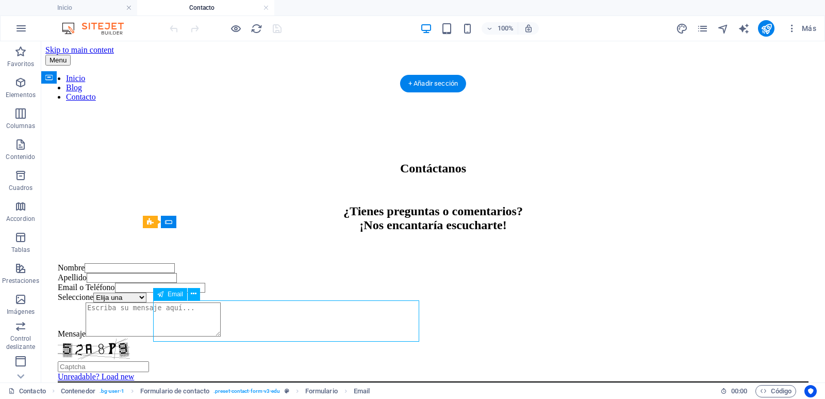
click at [236, 292] on div "Email o Teléfono" at bounding box center [433, 288] width 751 height 10
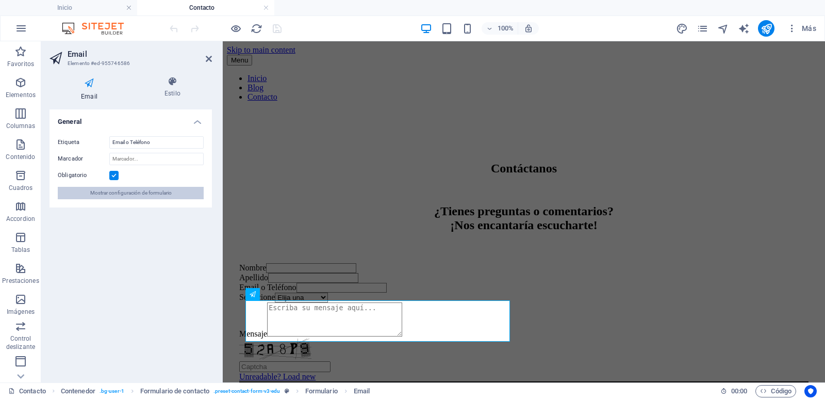
click at [135, 192] on span "Mostrar configuración de formulario" at bounding box center [130, 193] width 81 height 12
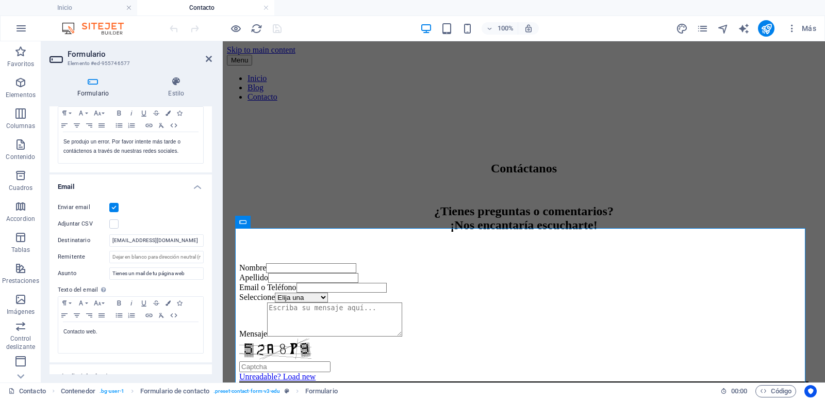
scroll to position [245, 0]
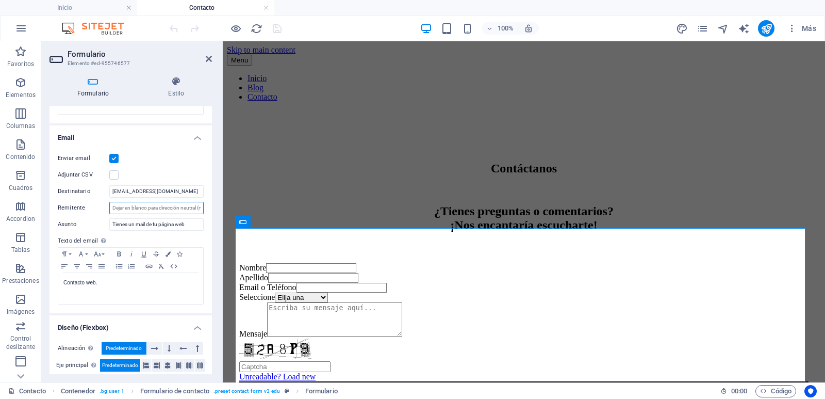
click at [147, 205] on input "Remitente" at bounding box center [156, 208] width 94 height 12
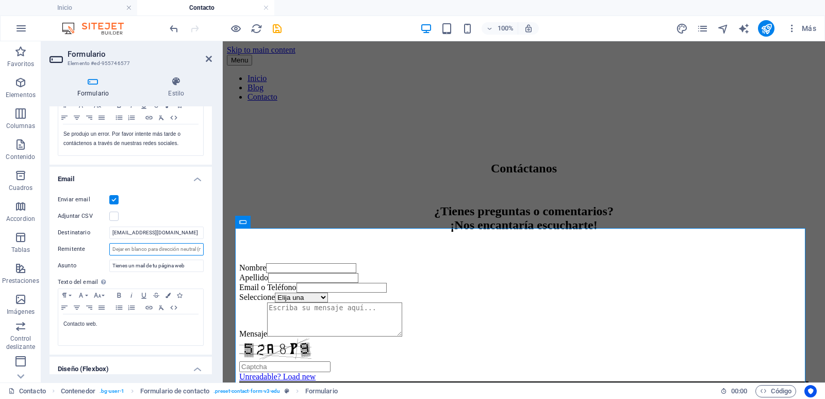
scroll to position [0, 0]
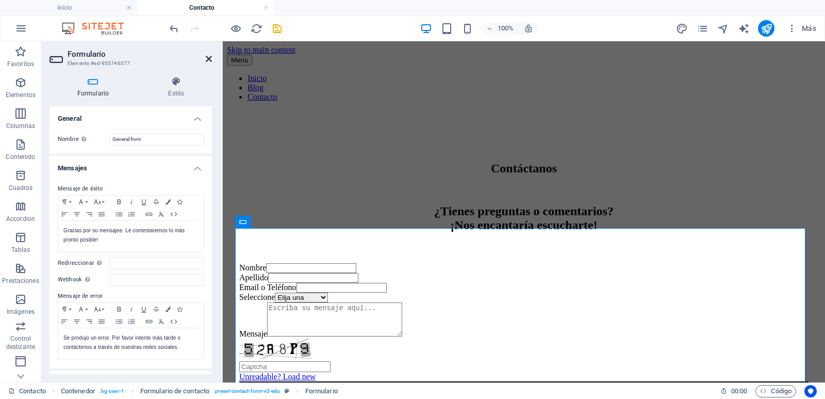
click at [210, 59] on icon at bounding box center [209, 59] width 6 height 8
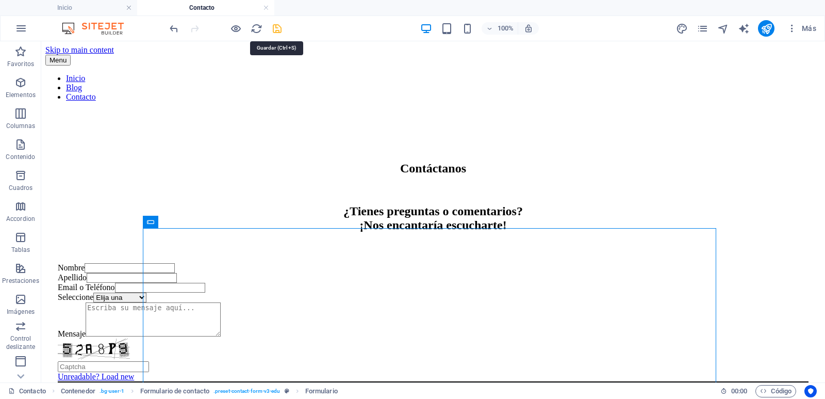
click at [277, 28] on icon "save" at bounding box center [277, 29] width 12 height 12
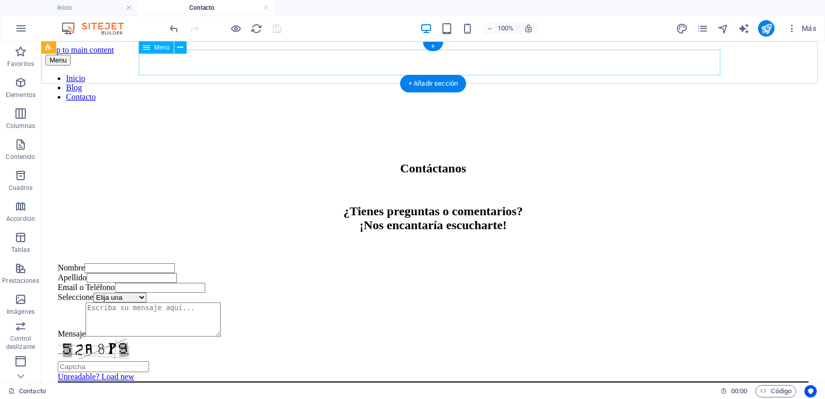
click at [573, 74] on nav "Inicio Blog Contacto" at bounding box center [433, 88] width 776 height 28
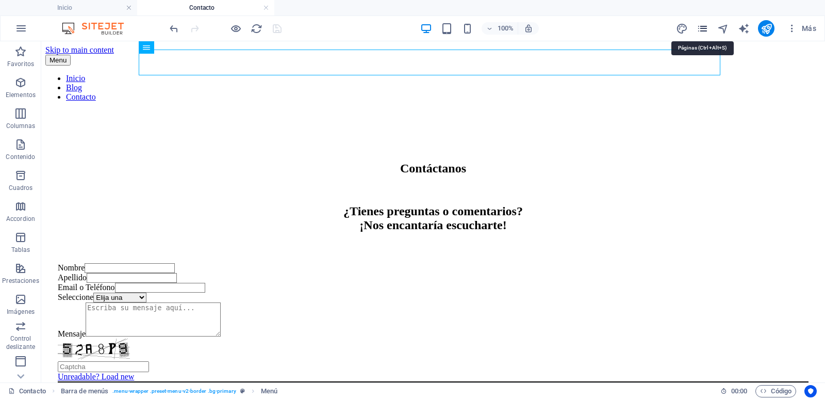
click at [700, 29] on icon "pages" at bounding box center [703, 29] width 12 height 12
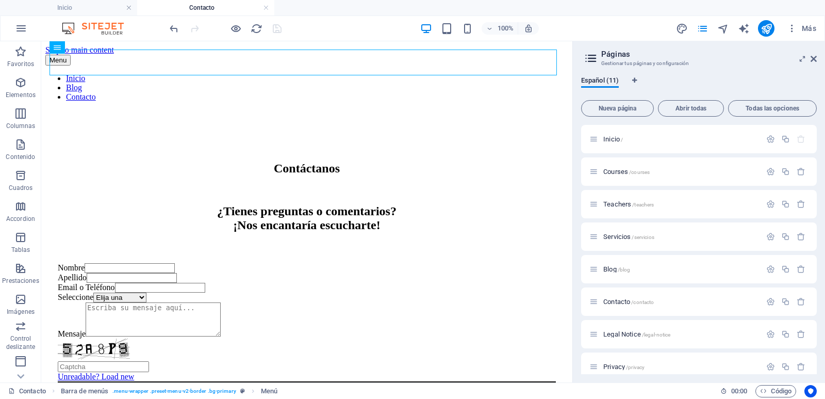
click at [260, 7] on h4 "Contacto" at bounding box center [205, 7] width 137 height 11
click at [267, 7] on link at bounding box center [266, 8] width 6 height 10
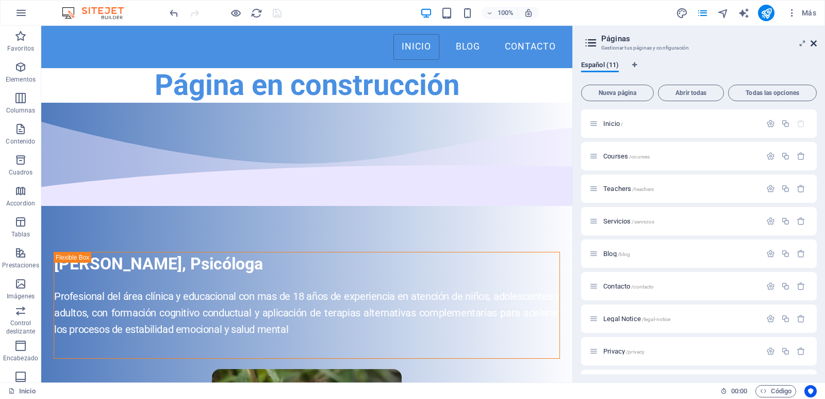
click at [816, 43] on icon at bounding box center [814, 43] width 6 height 8
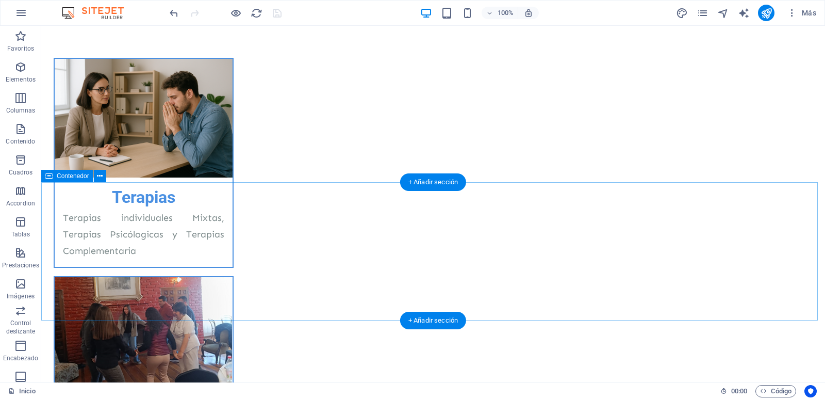
scroll to position [1029, 0]
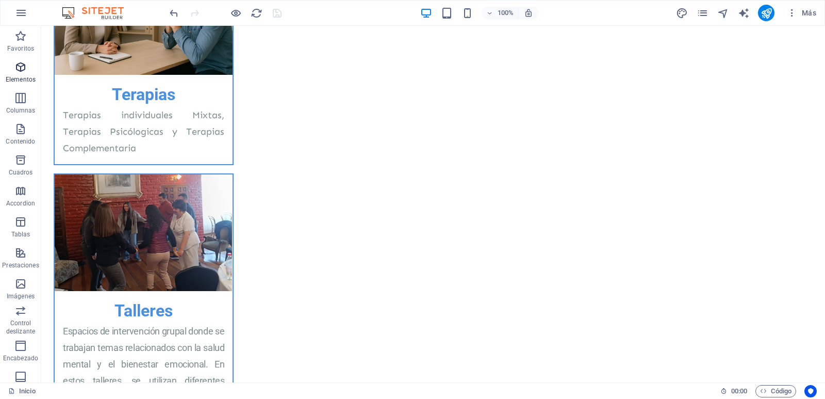
click at [18, 71] on icon "button" at bounding box center [20, 67] width 12 height 12
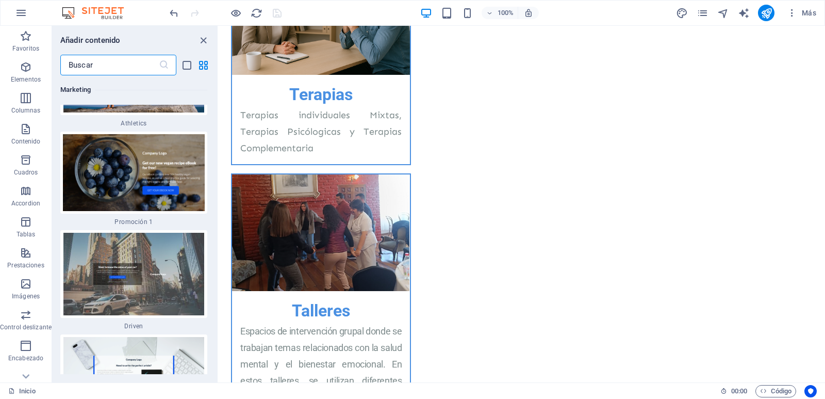
scroll to position [18077, 0]
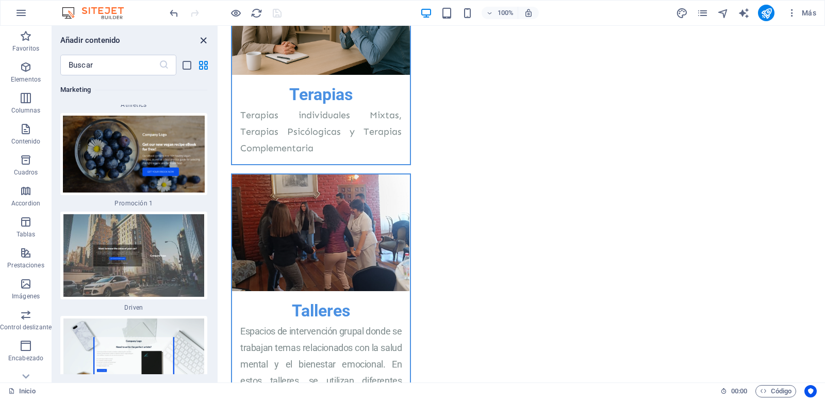
click at [203, 40] on icon "close panel" at bounding box center [204, 41] width 12 height 12
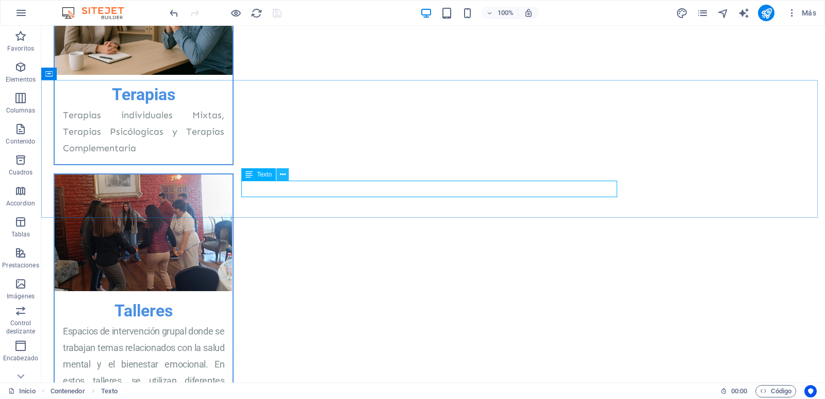
click at [282, 174] on icon at bounding box center [283, 174] width 6 height 11
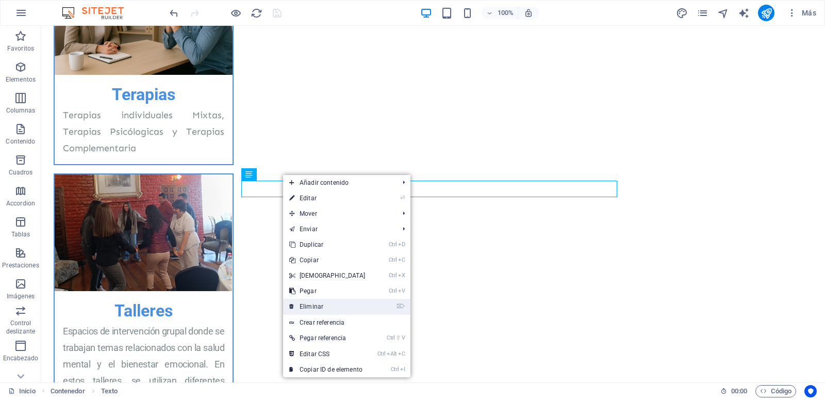
click at [316, 304] on link "⌦ Eliminar" at bounding box center [327, 306] width 89 height 15
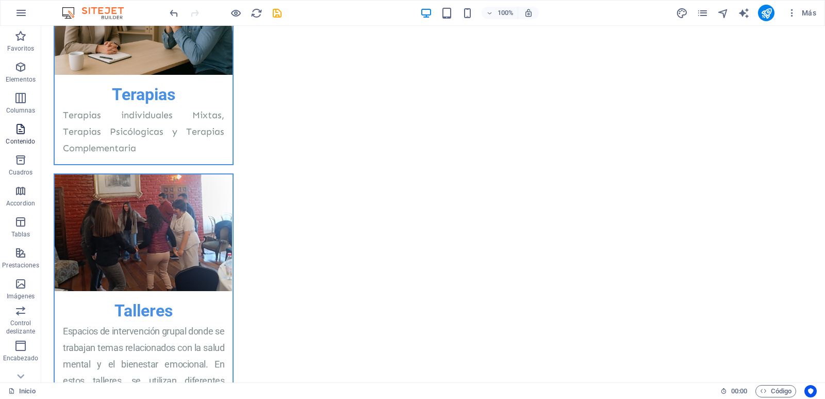
click at [17, 133] on icon "button" at bounding box center [20, 129] width 12 height 12
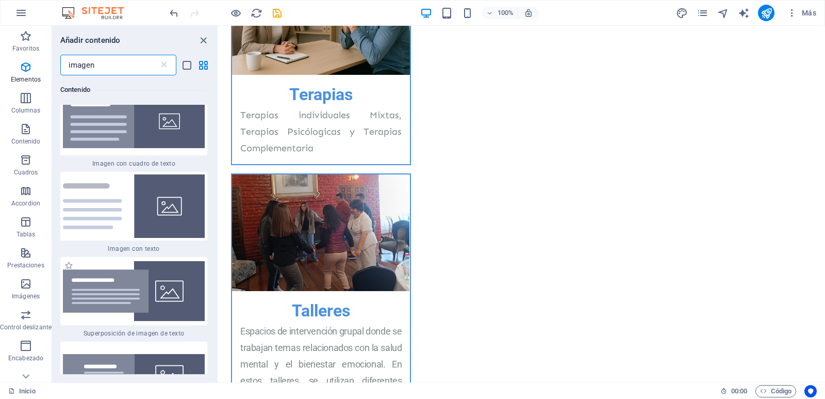
scroll to position [49, 0]
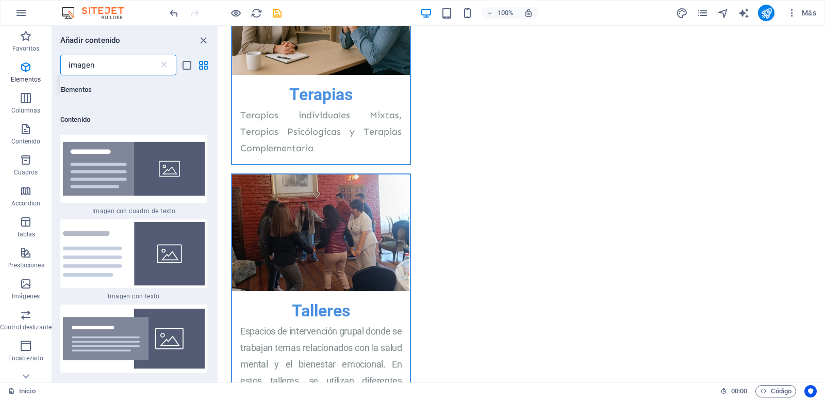
drag, startPoint x: 116, startPoint y: 66, endPoint x: 53, endPoint y: 58, distance: 63.4
click at [60, 58] on input "imagen" at bounding box center [109, 65] width 99 height 21
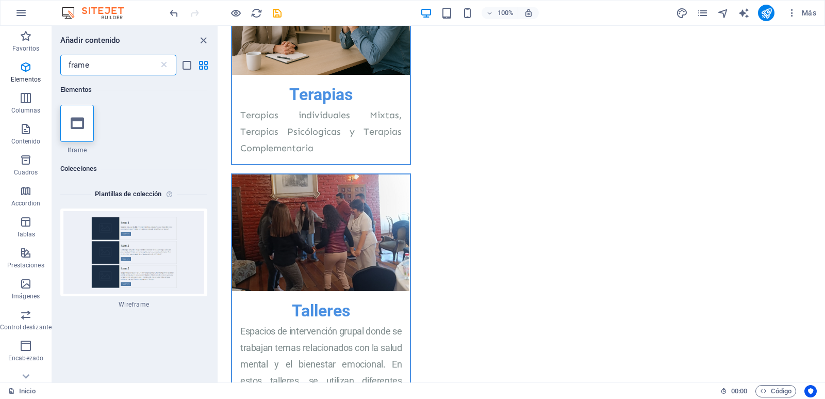
scroll to position [0, 0]
drag, startPoint x: 104, startPoint y: 63, endPoint x: 29, endPoint y: 51, distance: 75.9
click at [60, 55] on input "frame" at bounding box center [109, 65] width 99 height 21
type input "frame"
click at [26, 100] on icon "button" at bounding box center [26, 98] width 12 height 12
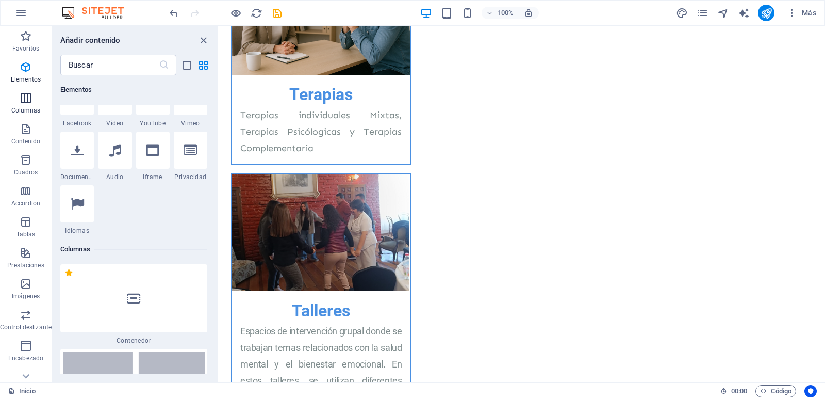
scroll to position [702, 0]
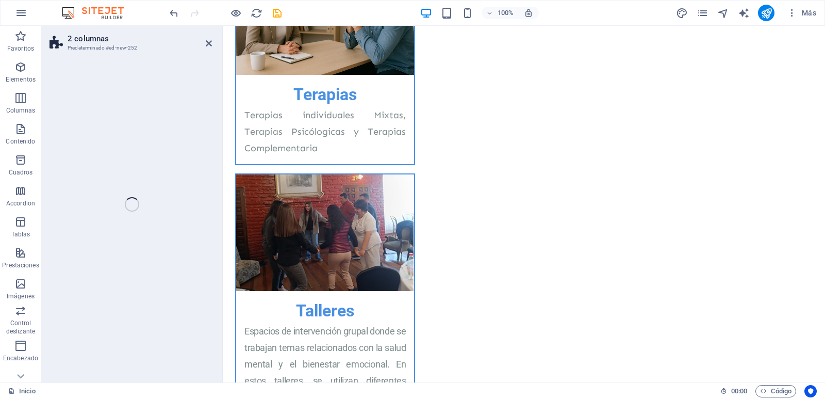
select select "rem"
select select "preset-columns-two-v2-default"
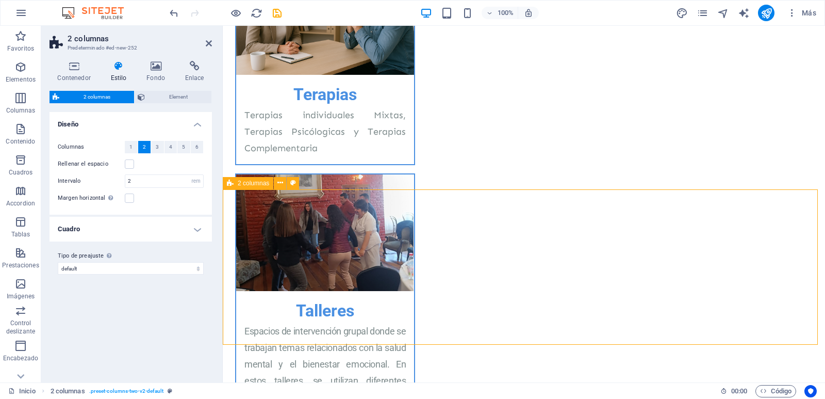
scroll to position [1083, 0]
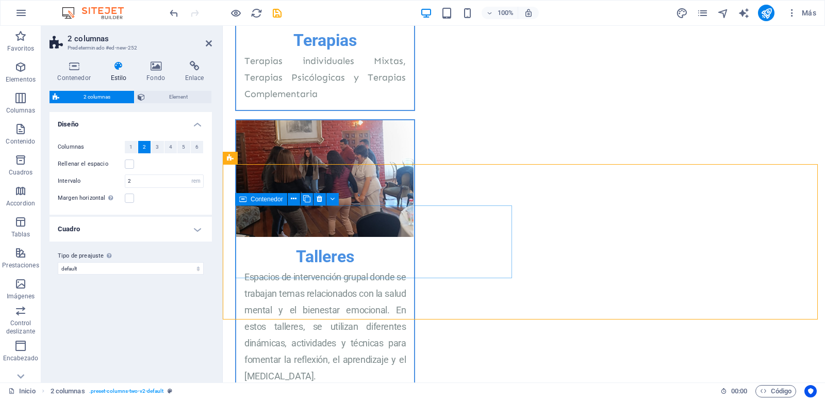
click at [22, 69] on icon "button" at bounding box center [20, 67] width 12 height 12
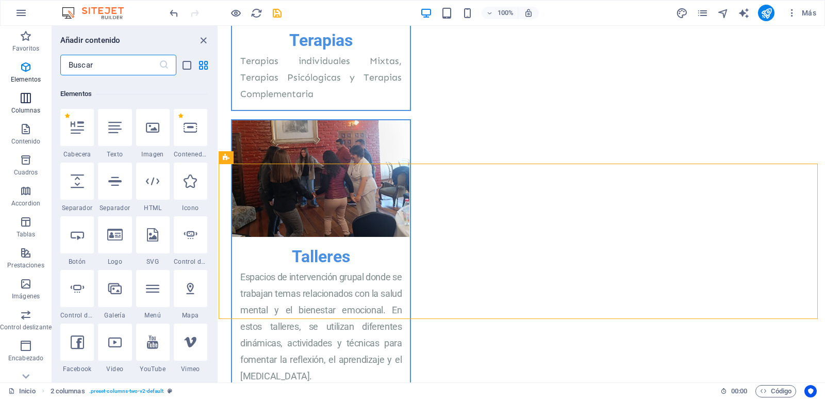
scroll to position [194, 0]
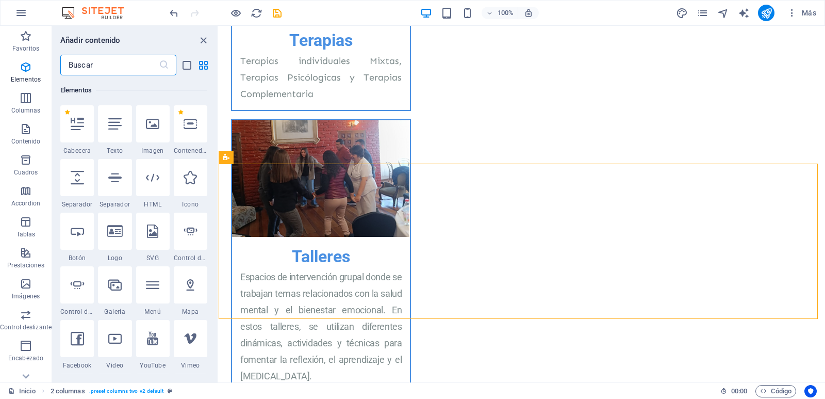
click at [116, 63] on input "text" at bounding box center [109, 65] width 99 height 21
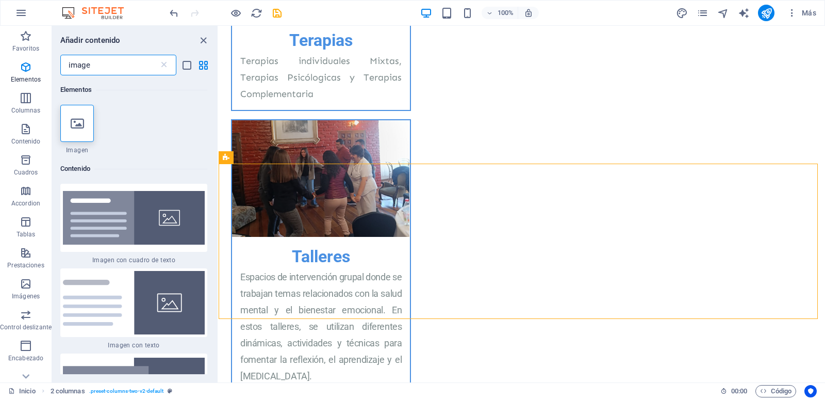
type input "imagen"
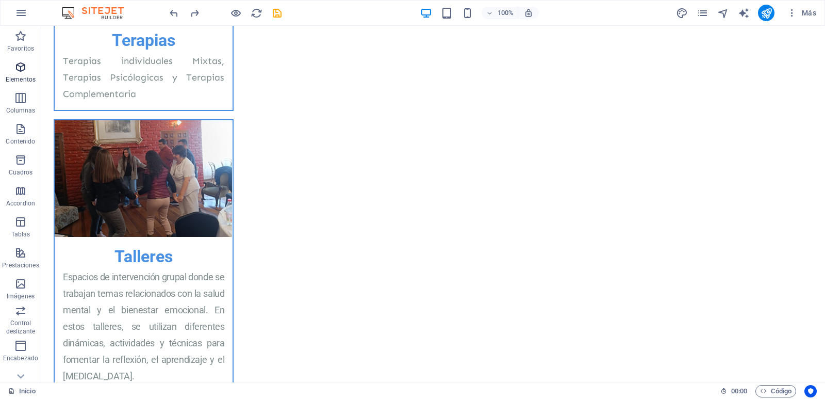
click at [20, 71] on icon "button" at bounding box center [20, 67] width 12 height 12
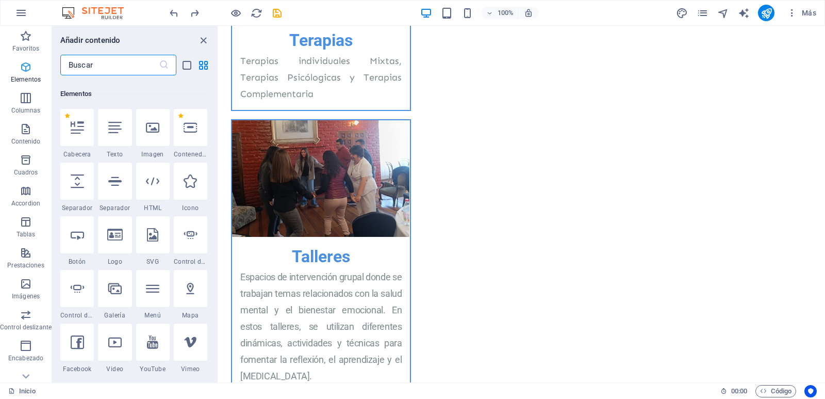
scroll to position [194, 0]
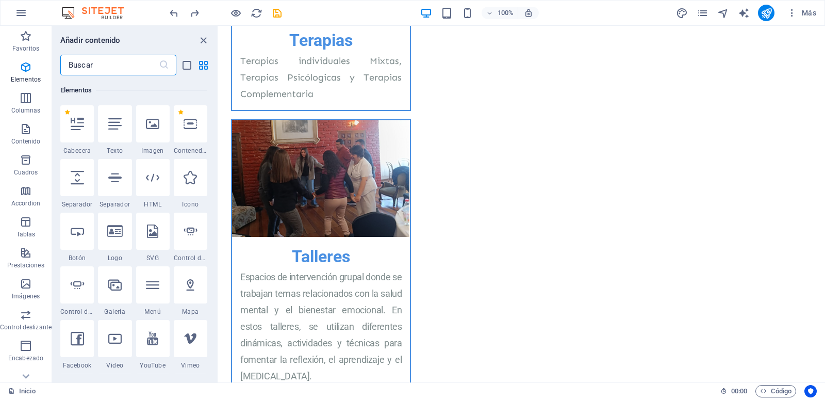
click at [109, 65] on input "text" at bounding box center [109, 65] width 99 height 21
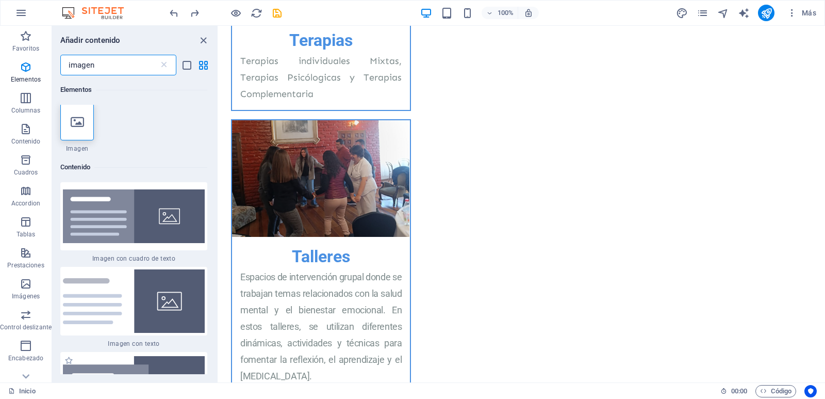
scroll to position [0, 0]
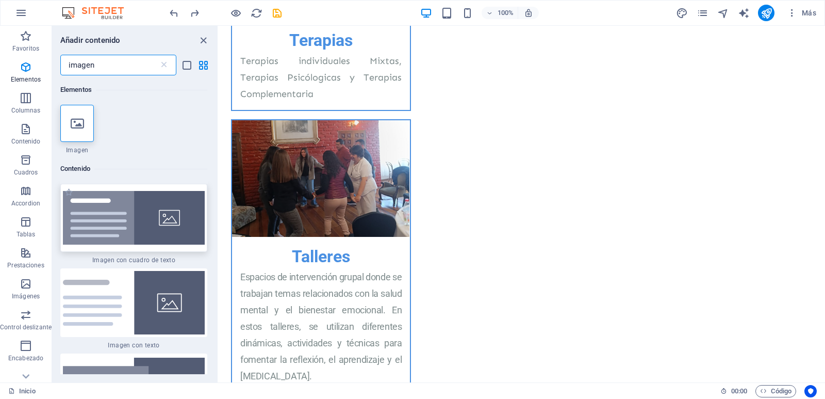
type input "imagen"
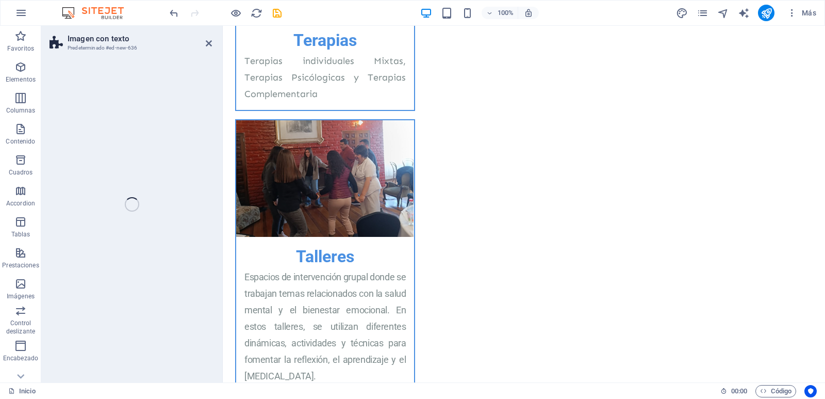
select select "rem"
select select "px"
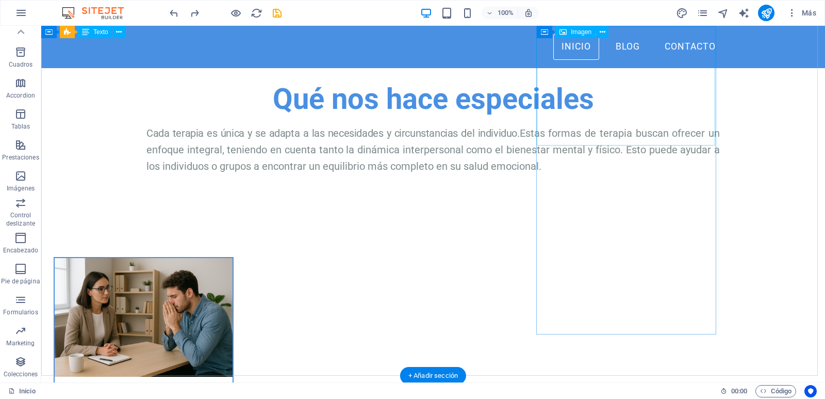
scroll to position [722, 0]
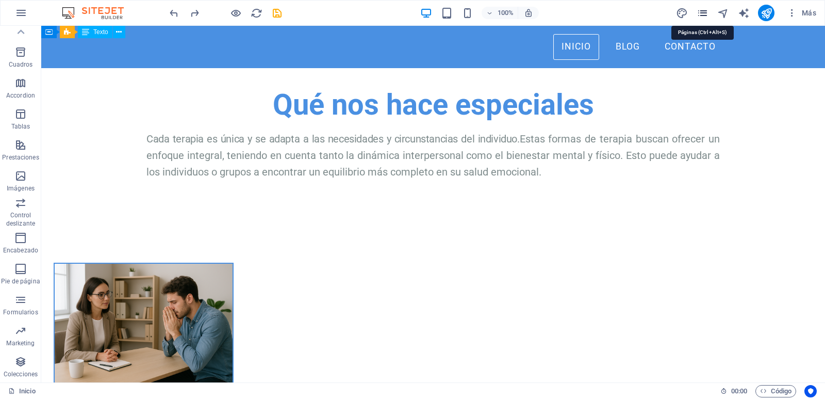
click at [702, 14] on icon "pages" at bounding box center [703, 13] width 12 height 12
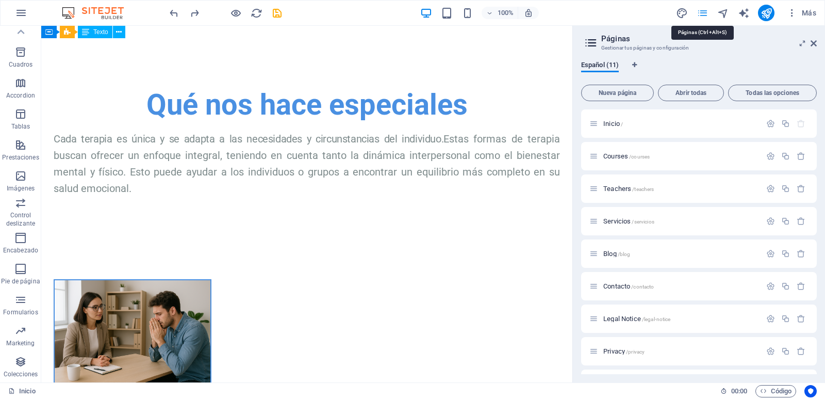
scroll to position [738, 0]
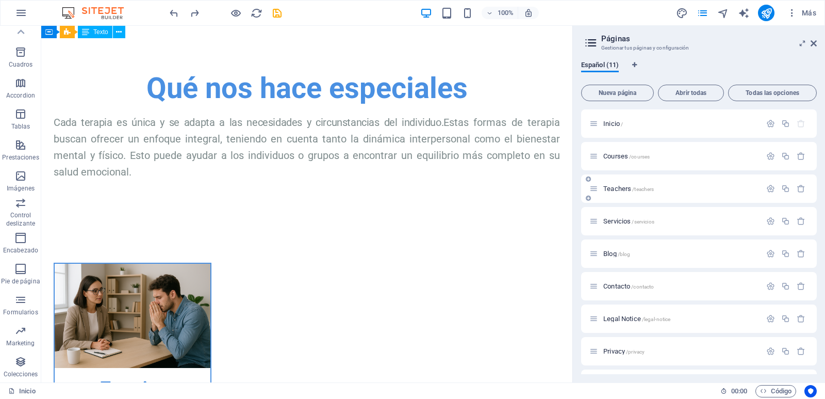
click at [700, 193] on div "Teachers /teachers" at bounding box center [675, 189] width 172 height 12
click at [618, 188] on span "Teachers /teachers" at bounding box center [628, 189] width 51 height 8
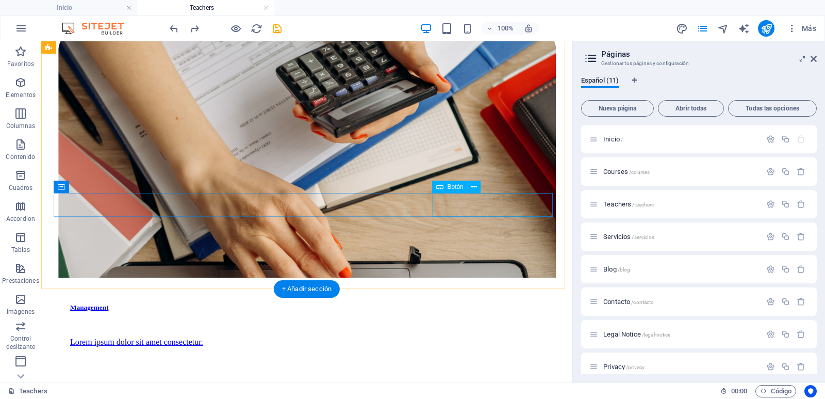
scroll to position [1284, 0]
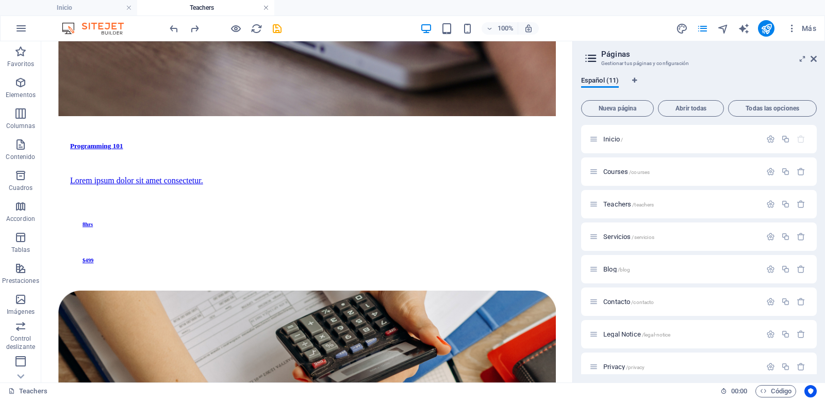
click at [267, 8] on link at bounding box center [266, 8] width 6 height 10
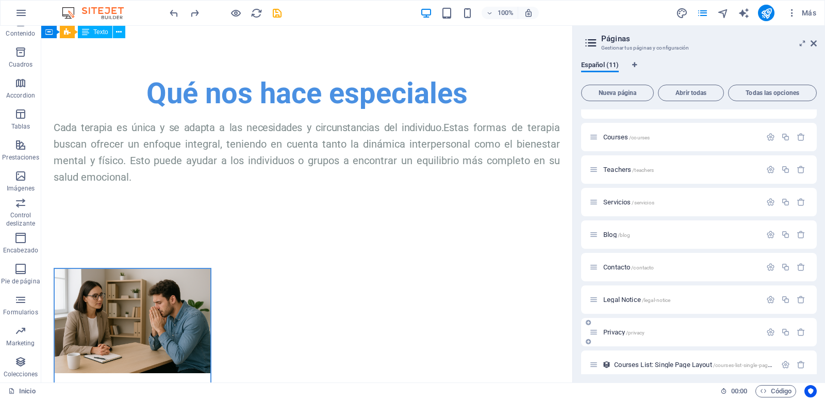
scroll to position [0, 0]
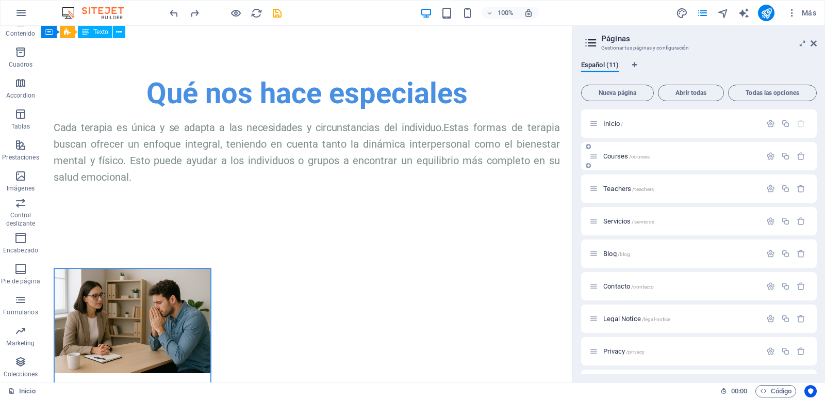
click at [627, 157] on span "Courses /courses" at bounding box center [626, 156] width 46 height 8
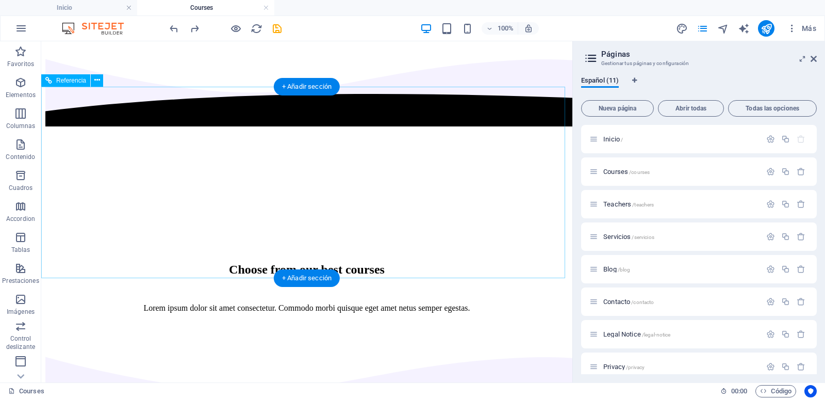
scroll to position [2093, 0]
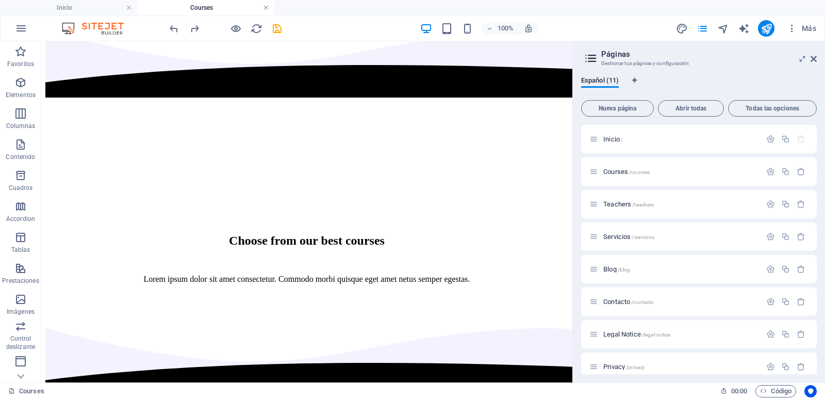
click at [265, 8] on link at bounding box center [266, 8] width 6 height 10
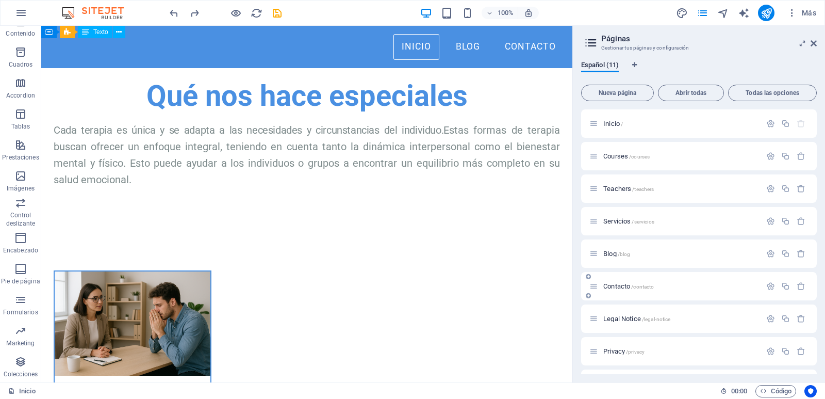
scroll to position [730, 0]
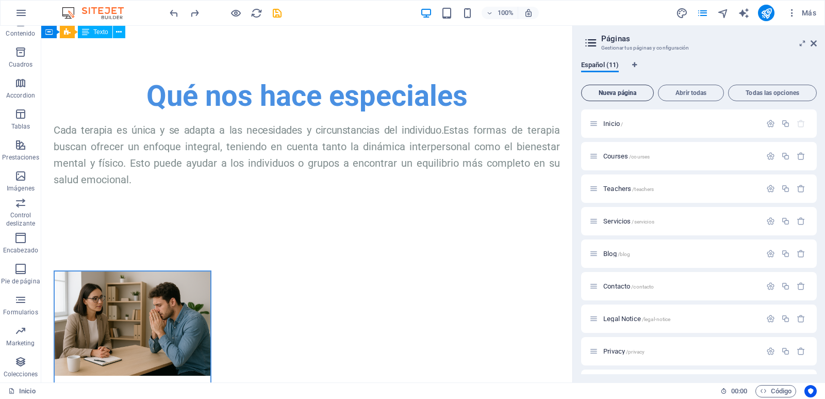
click at [619, 94] on span "Nueva página" at bounding box center [617, 93] width 63 height 6
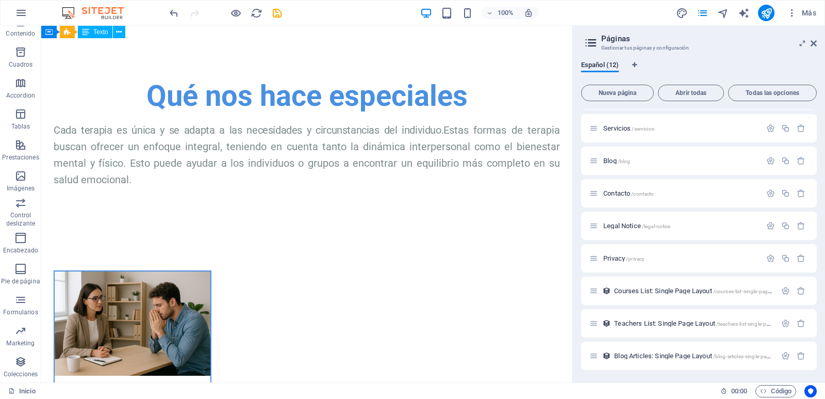
scroll to position [0, 0]
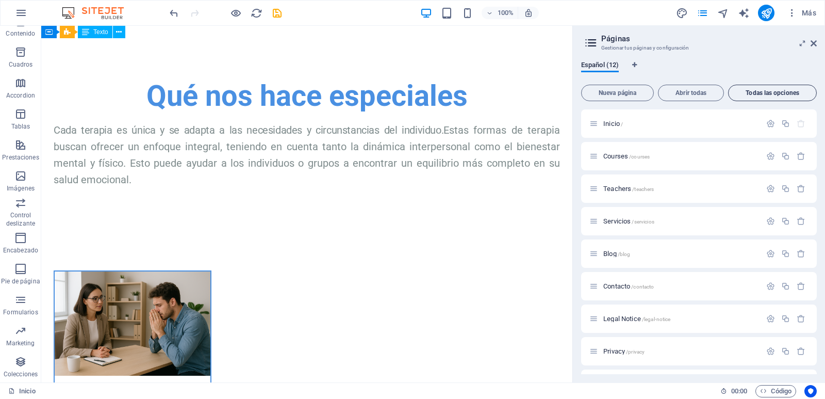
click at [771, 96] on span "Todas las opciones" at bounding box center [772, 93] width 79 height 6
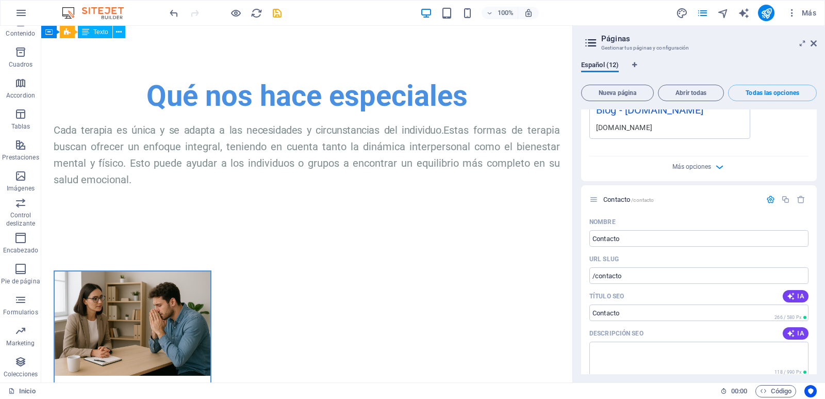
scroll to position [1617, 0]
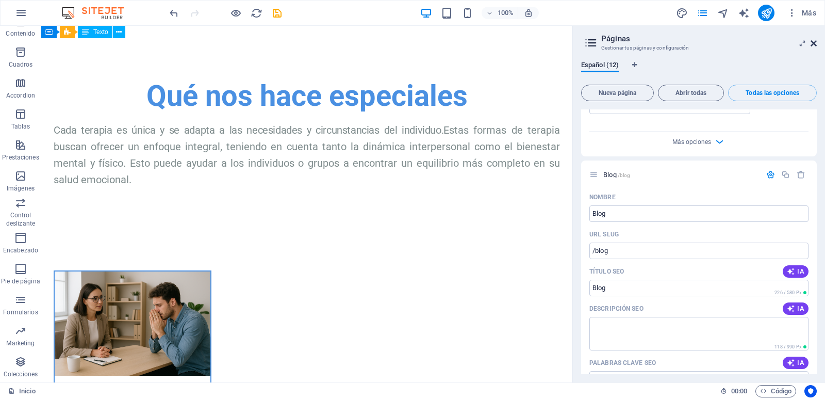
click at [816, 44] on icon at bounding box center [814, 43] width 6 height 8
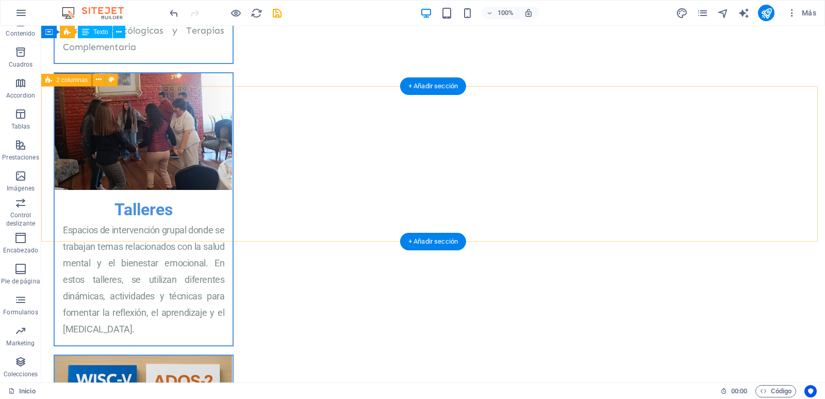
scroll to position [1147, 0]
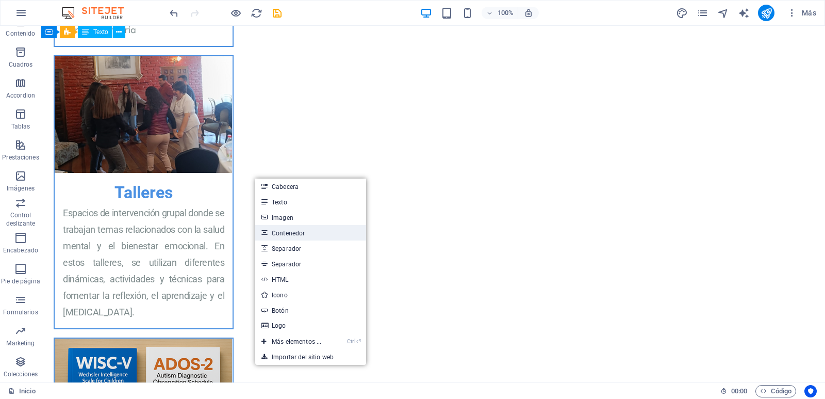
click at [284, 231] on link "Contenedor" at bounding box center [310, 232] width 111 height 15
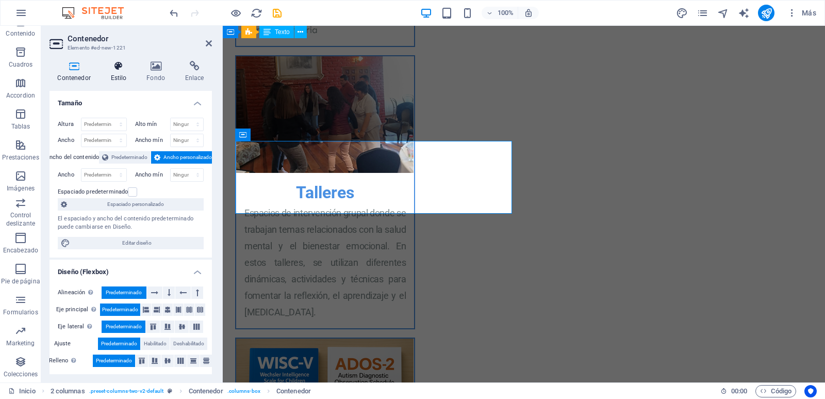
click at [119, 70] on icon at bounding box center [119, 66] width 32 height 10
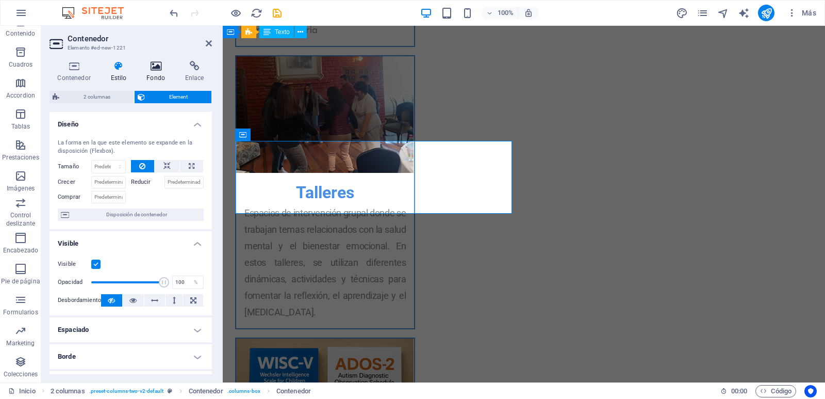
click at [149, 68] on icon at bounding box center [156, 66] width 35 height 10
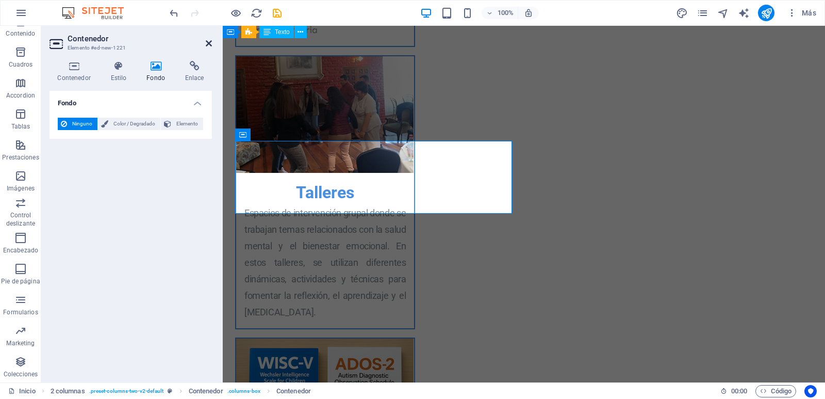
click at [208, 40] on icon at bounding box center [209, 43] width 6 height 8
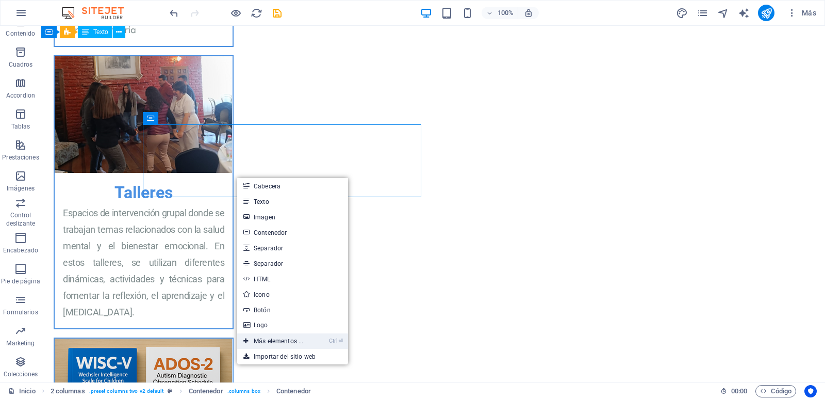
click at [288, 341] on link "Ctrl ⏎ Más elementos ..." at bounding box center [273, 340] width 72 height 15
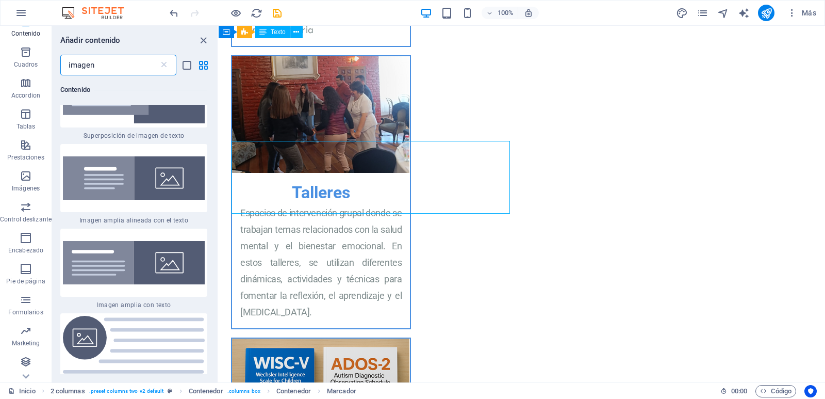
scroll to position [343, 0]
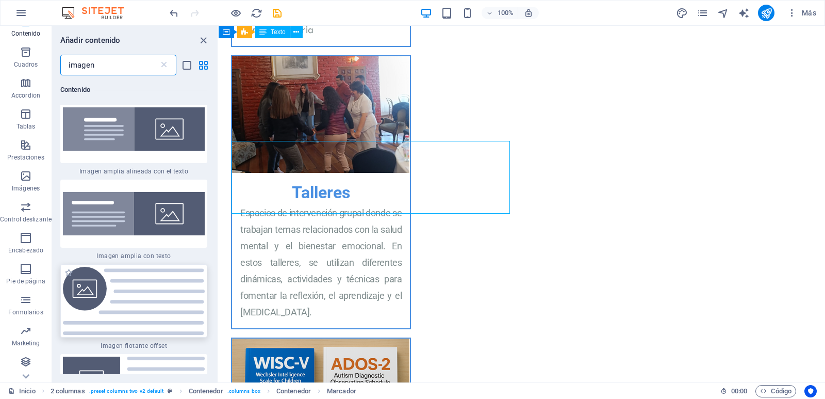
click at [109, 293] on img at bounding box center [134, 301] width 142 height 68
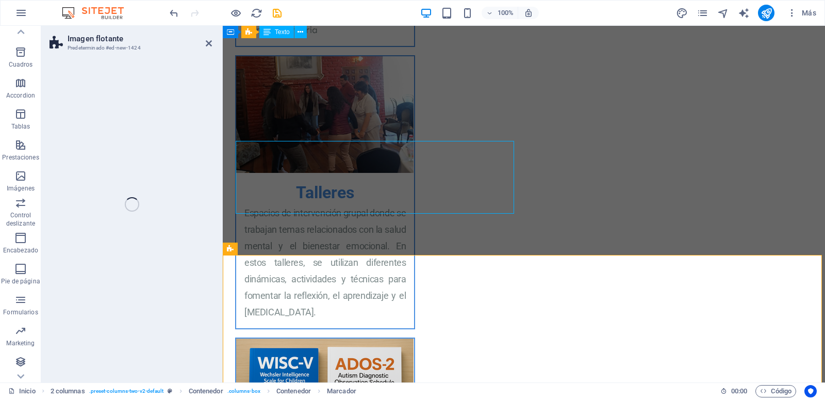
select select "%"
select select "rem"
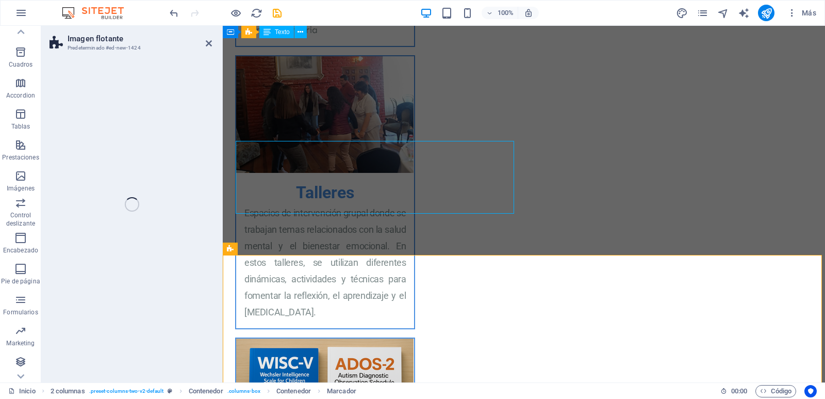
select select "%"
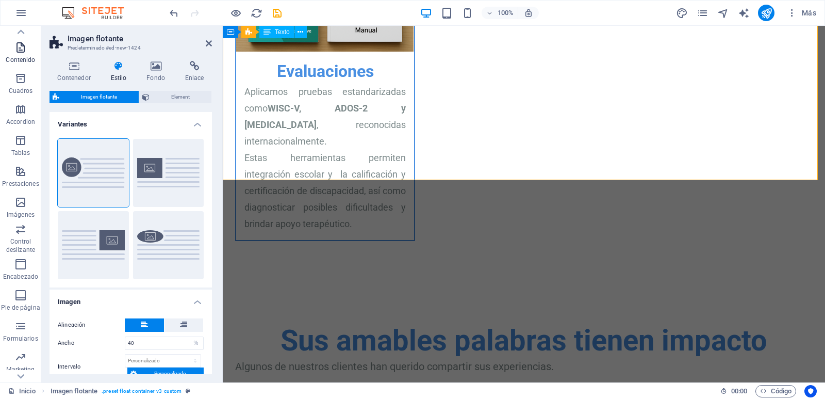
scroll to position [1205, 0]
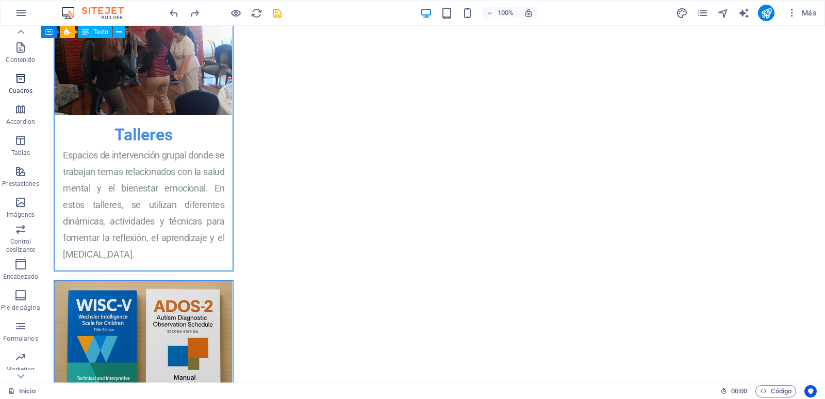
click at [23, 82] on icon "button" at bounding box center [20, 78] width 12 height 12
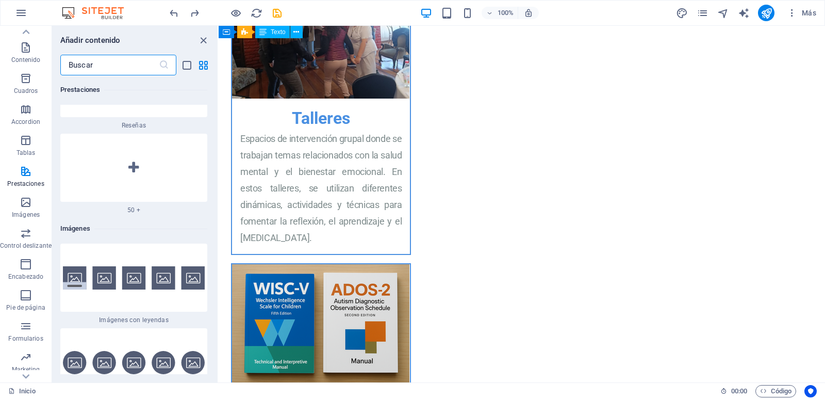
scroll to position [10350, 0]
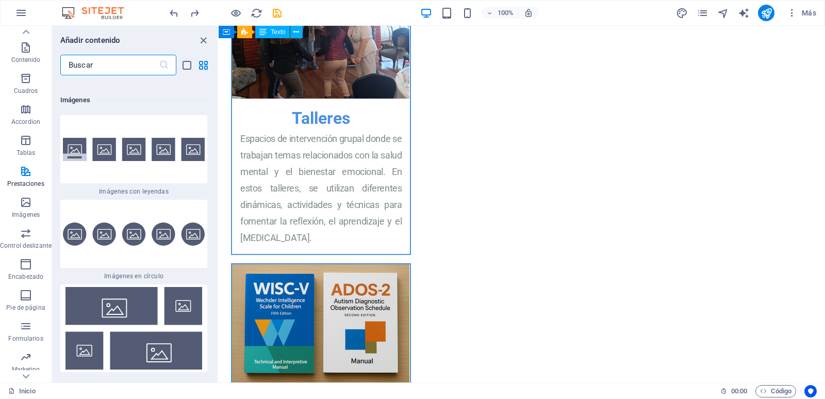
click at [99, 12] on img at bounding box center [97, 13] width 77 height 12
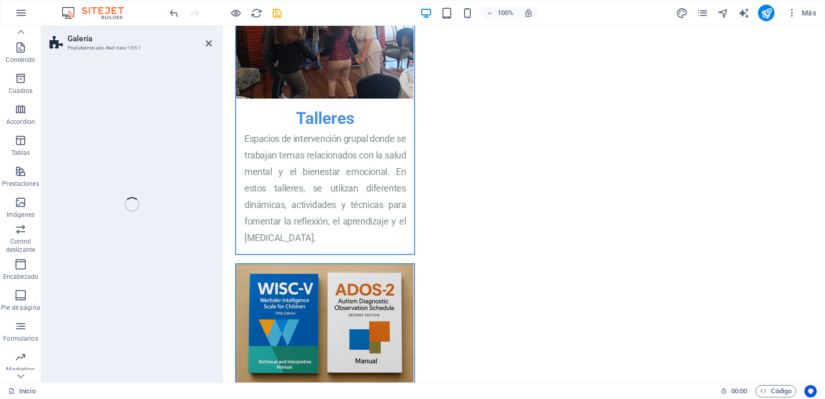
scroll to position [81, 0]
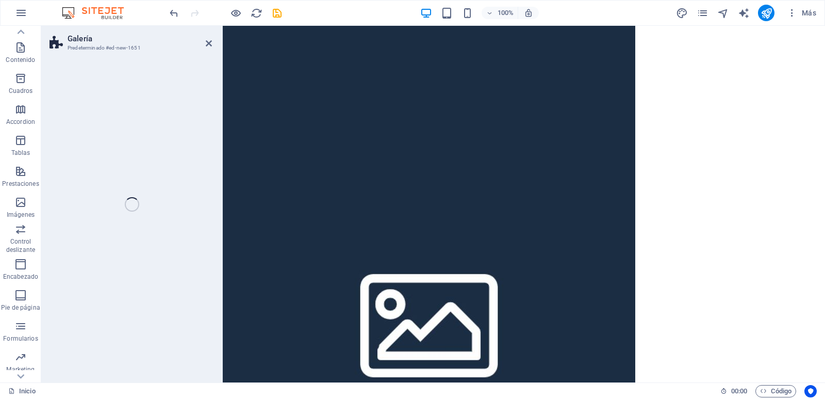
select select "rem"
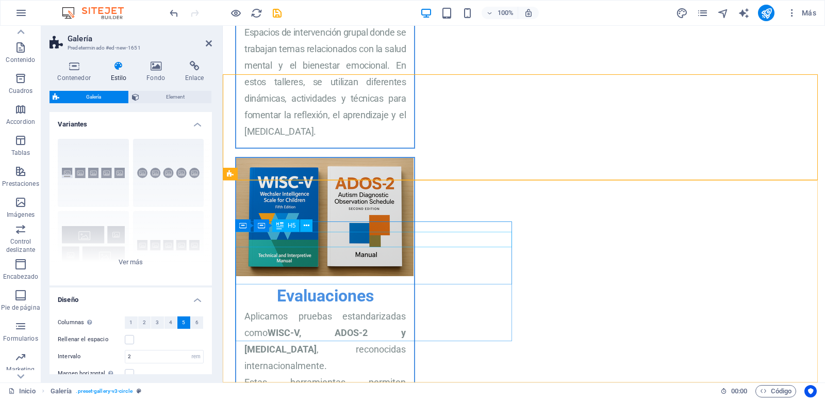
scroll to position [1205, 0]
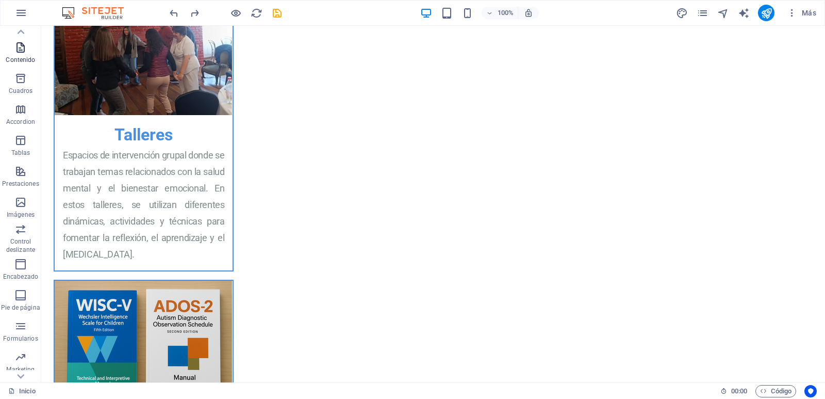
click at [18, 50] on icon "button" at bounding box center [20, 47] width 12 height 12
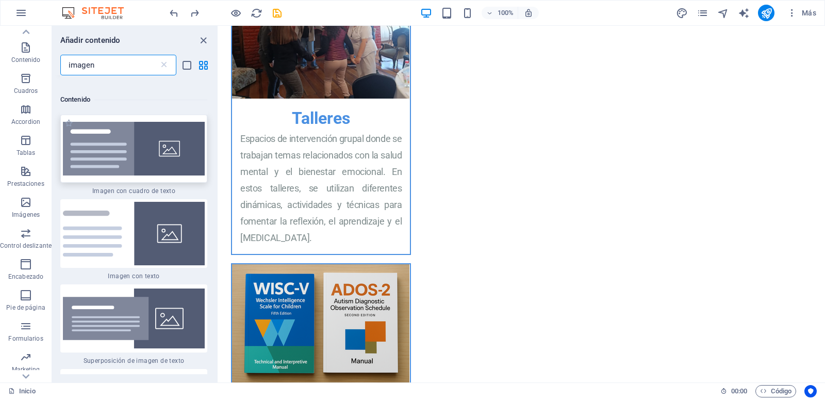
scroll to position [49, 0]
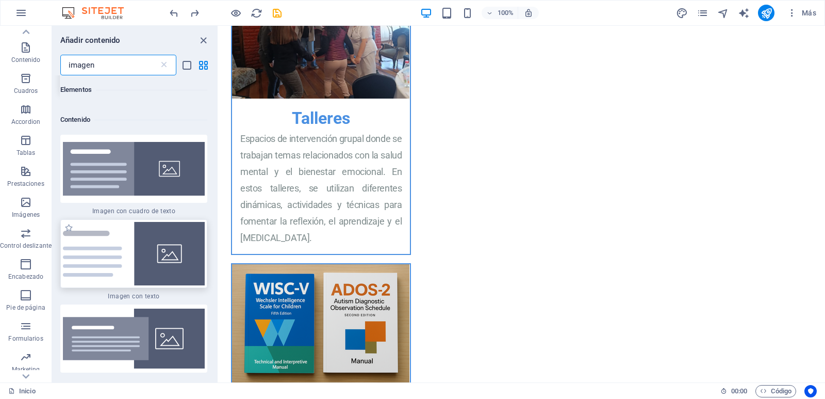
type input "imagen"
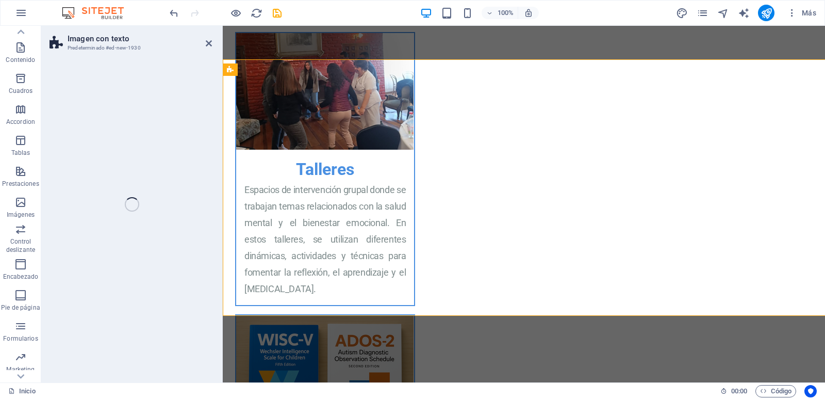
scroll to position [81, 0]
select select "rem"
select select "px"
select select "preset-text-with-image-v4-default"
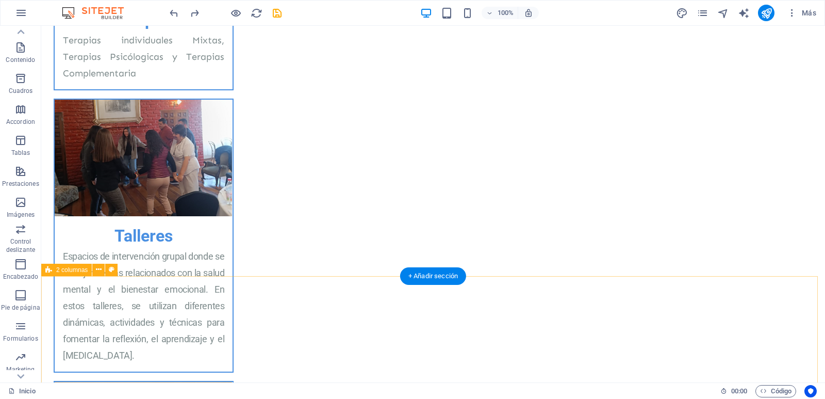
scroll to position [1121, 0]
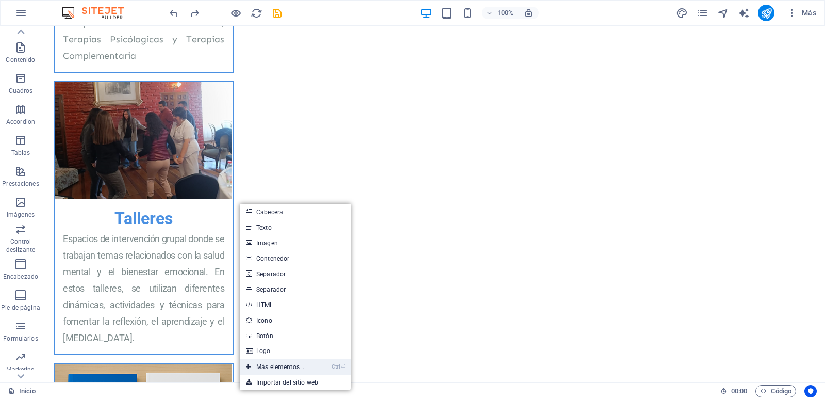
click at [283, 368] on link "Ctrl ⏎ Más elementos ..." at bounding box center [276, 366] width 72 height 15
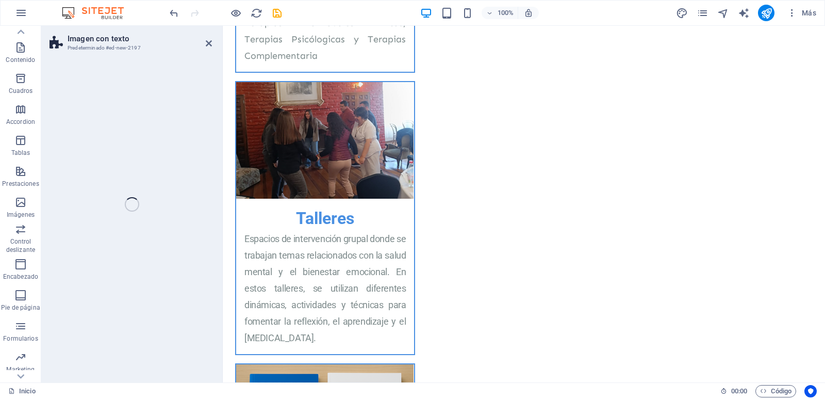
scroll to position [81, 0]
select select "rem"
select select "px"
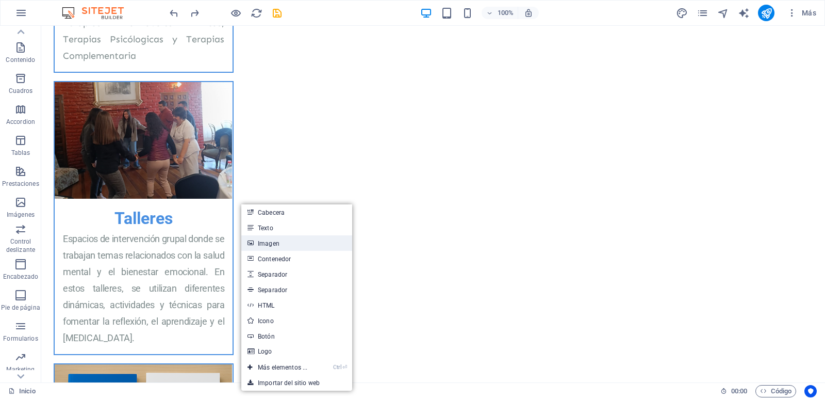
click at [269, 243] on link "Imagen" at bounding box center [296, 242] width 111 height 15
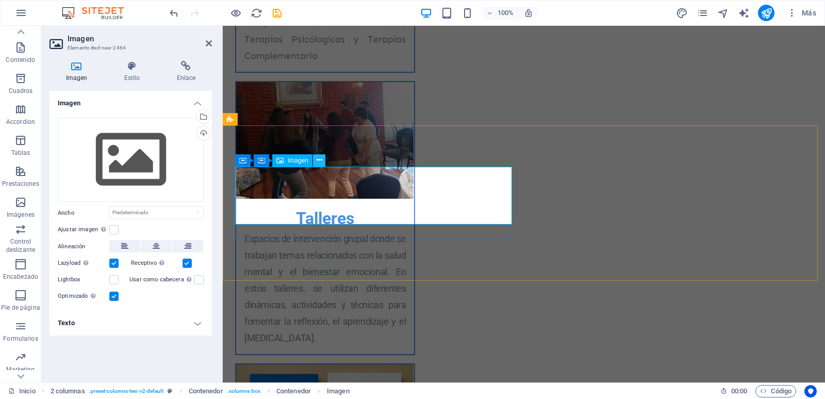
click at [320, 160] on icon at bounding box center [320, 160] width 6 height 11
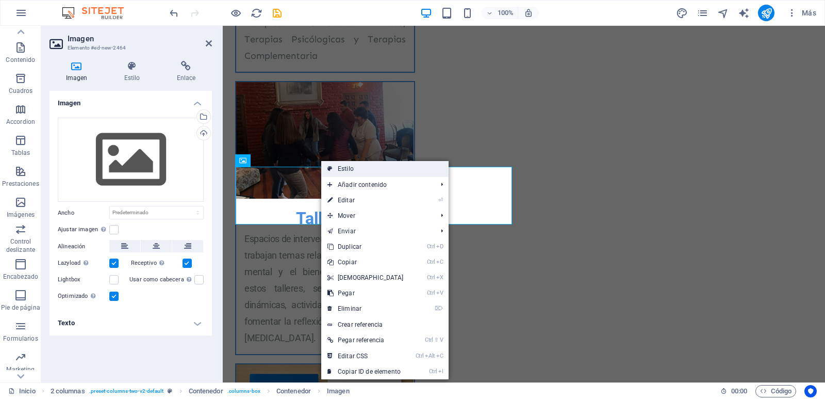
click at [360, 174] on link "Estilo" at bounding box center [384, 168] width 127 height 15
select select "rem"
select select "preset-columns-two-v2-default"
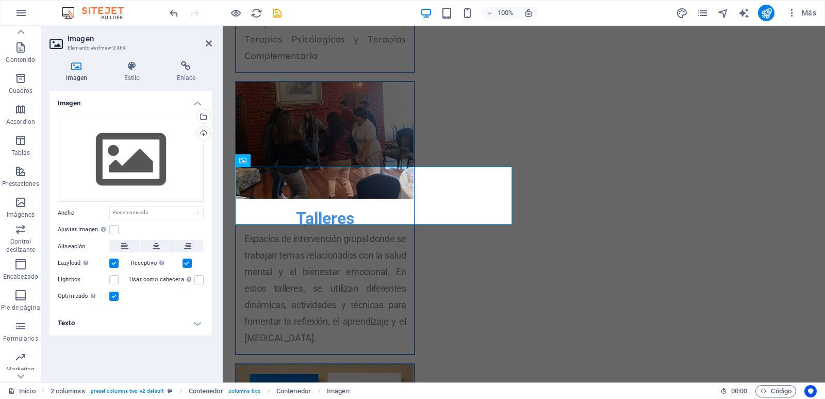
click at [189, 324] on h4 "Texto" at bounding box center [131, 322] width 162 height 25
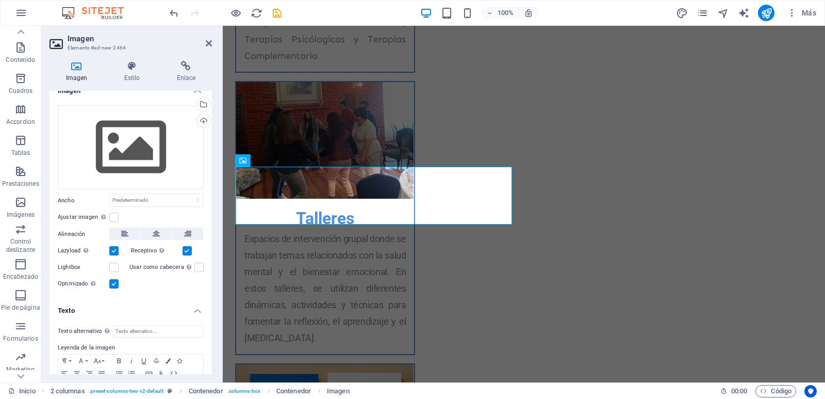
scroll to position [0, 0]
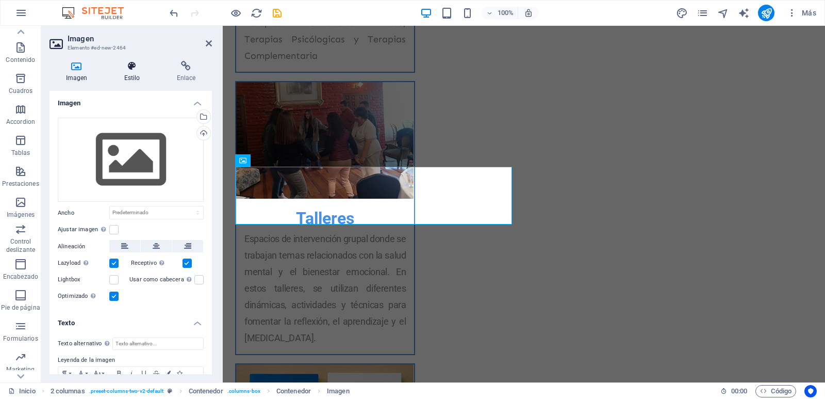
click at [134, 72] on h4 "Estilo" at bounding box center [134, 72] width 53 height 22
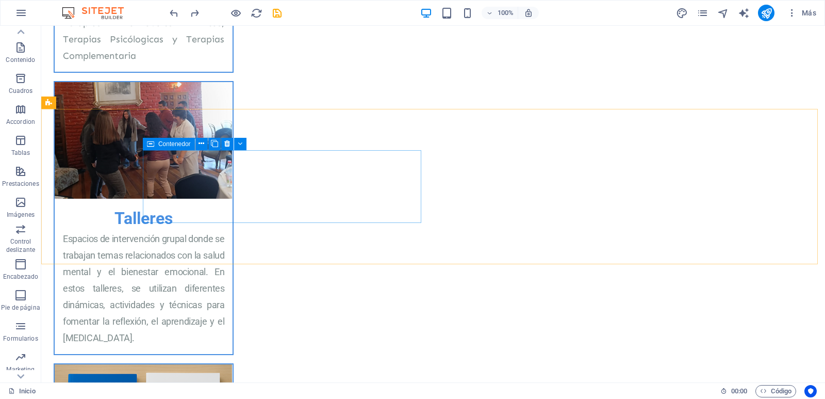
click at [151, 144] on icon at bounding box center [150, 144] width 7 height 12
click at [202, 143] on icon at bounding box center [202, 143] width 6 height 11
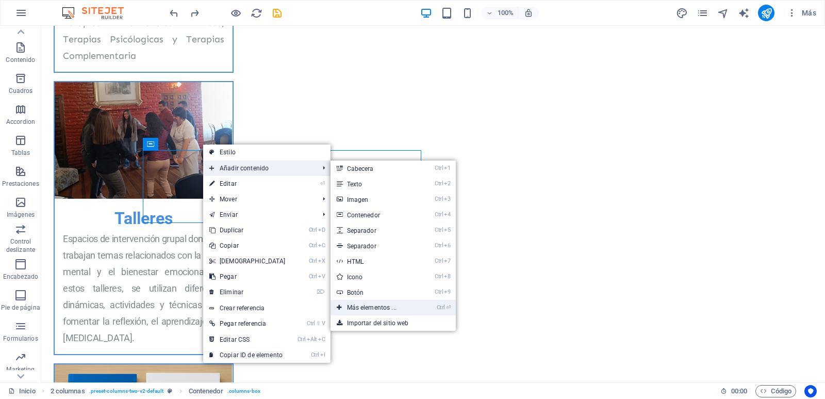
click at [382, 305] on link "Ctrl ⏎ Más elementos ..." at bounding box center [374, 307] width 87 height 15
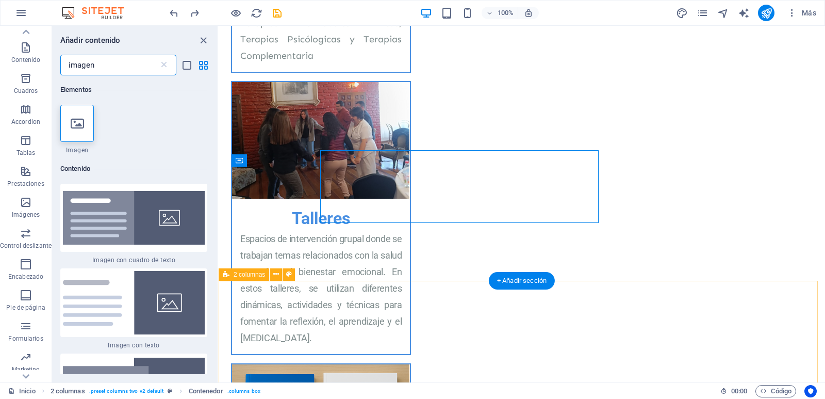
scroll to position [81, 0]
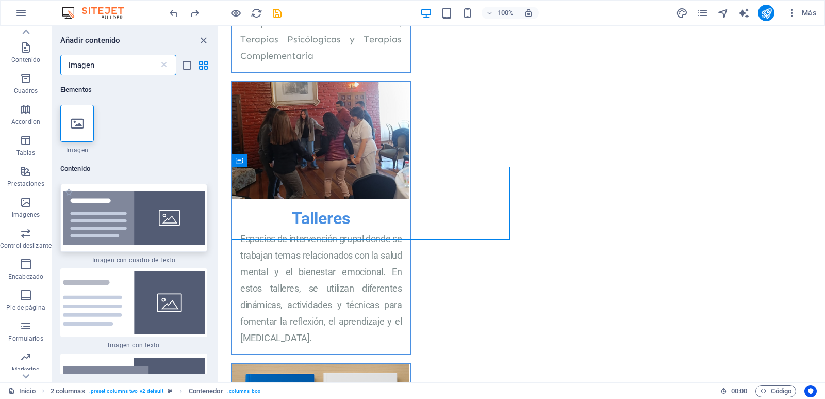
click at [103, 212] on img at bounding box center [134, 218] width 142 height 54
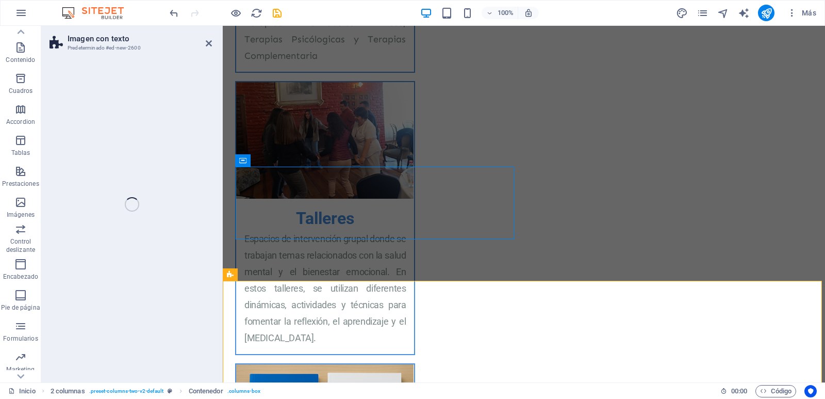
select select "rem"
select select "px"
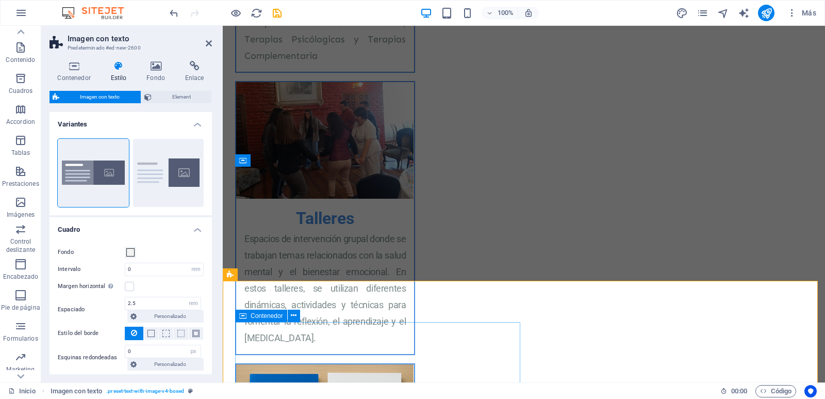
scroll to position [1123, 0]
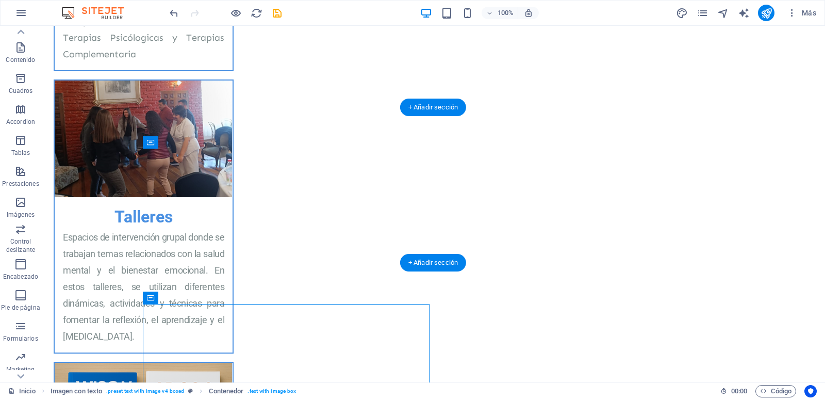
drag, startPoint x: 206, startPoint y: 338, endPoint x: 279, endPoint y: 185, distance: 169.6
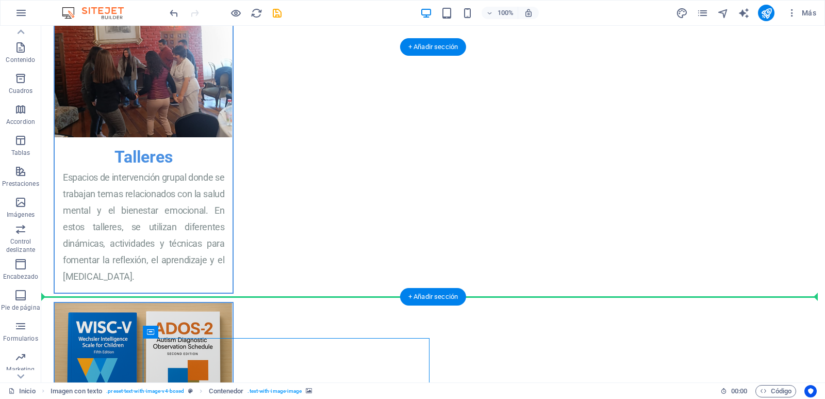
scroll to position [1183, 0]
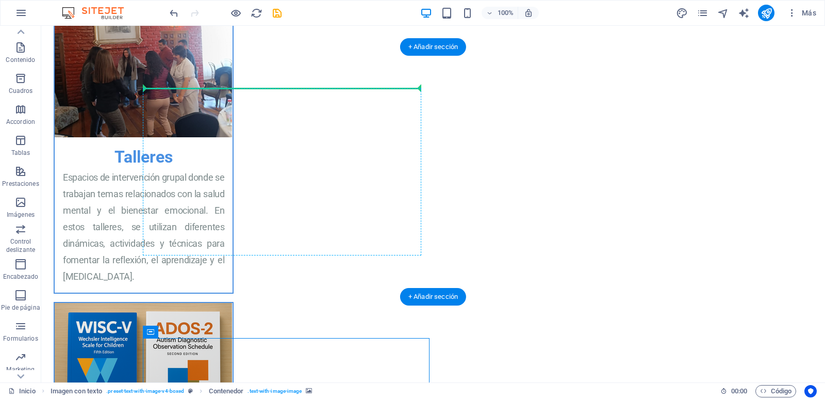
drag, startPoint x: 350, startPoint y: 360, endPoint x: 196, endPoint y: 101, distance: 301.7
click at [196, 101] on div "Menu Inicio Blog Contacto Página en construcción Marcia Pizarro Villalón, Psicó…" at bounding box center [433, 261] width 784 height 2837
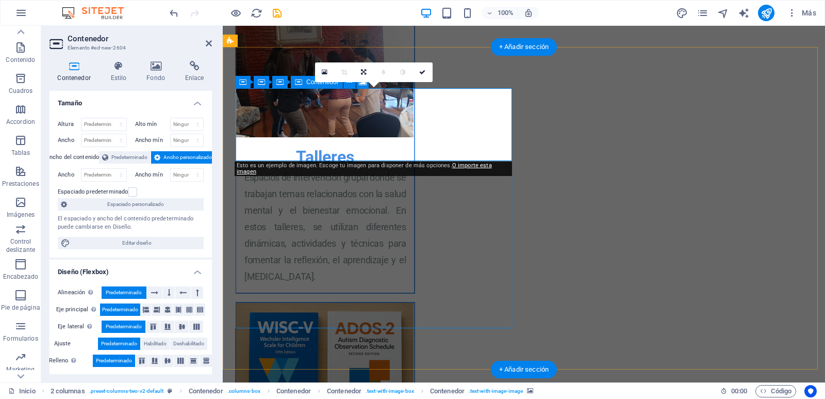
scroll to position [1199, 0]
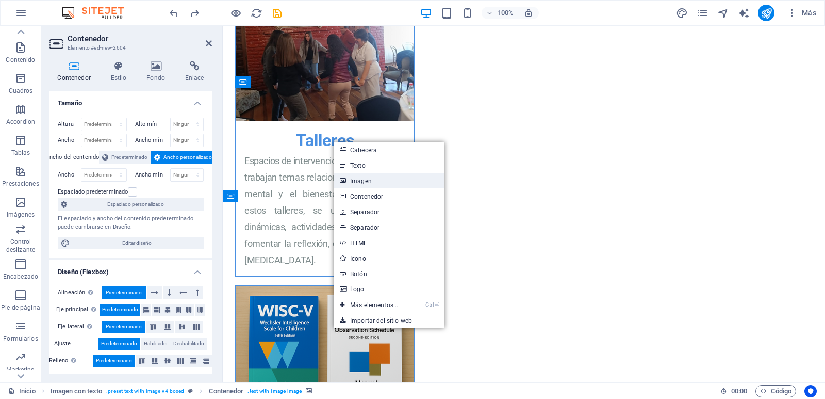
click at [363, 182] on link "Imagen" at bounding box center [389, 180] width 111 height 15
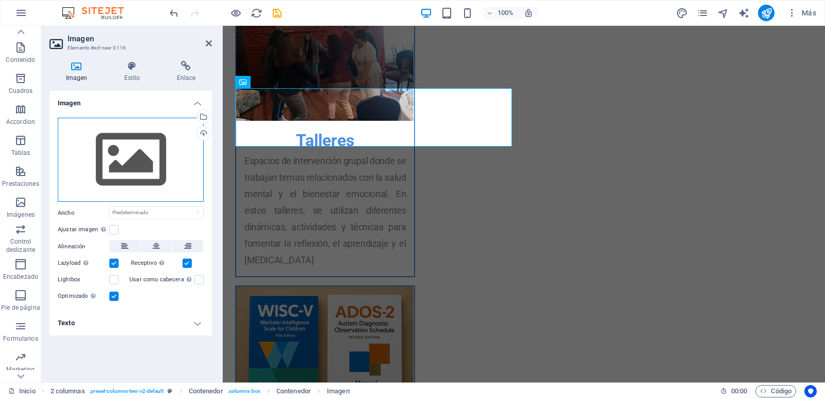
click at [134, 166] on div "Arrastra archivos aquí, haz clic para escoger archivos o selecciona archivos de…" at bounding box center [131, 160] width 146 height 85
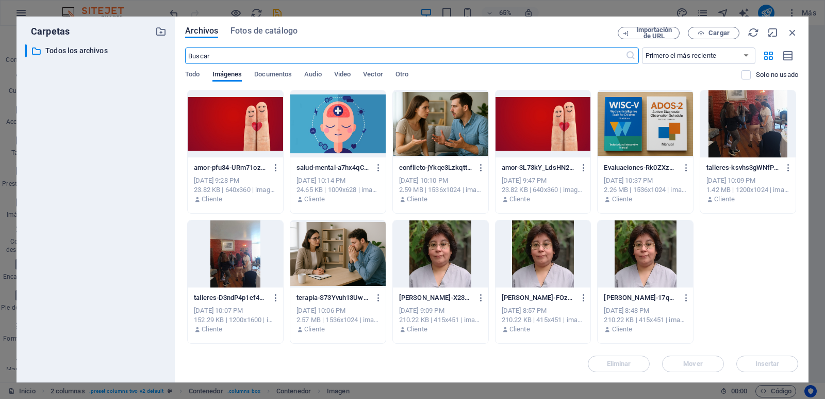
scroll to position [1048, 0]
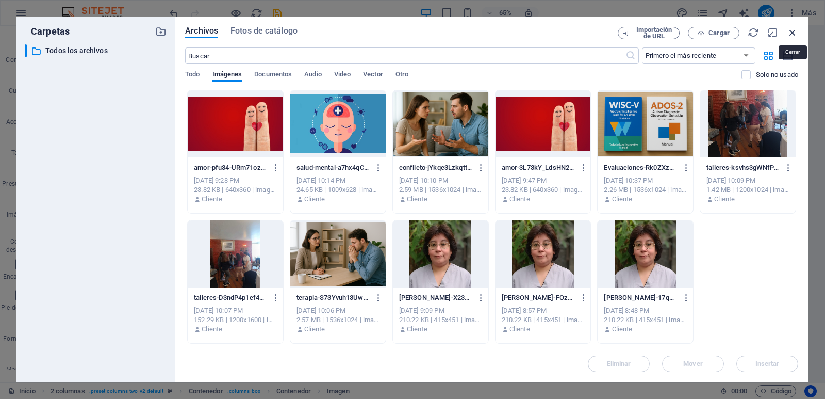
drag, startPoint x: 792, startPoint y: 31, endPoint x: 566, endPoint y: 7, distance: 227.2
click at [792, 31] on icon "button" at bounding box center [792, 32] width 11 height 11
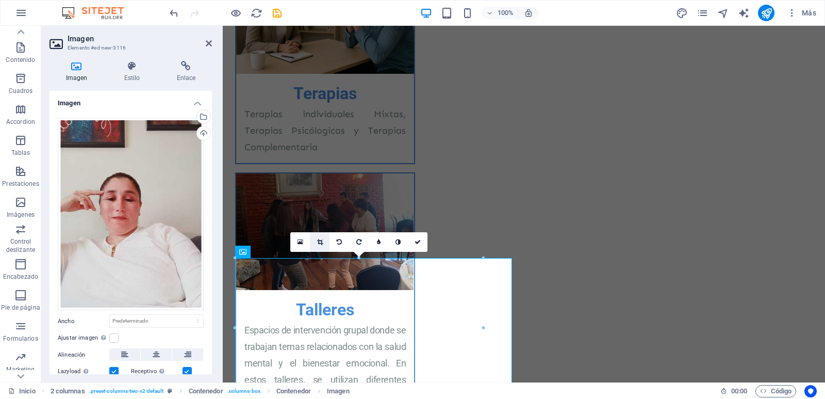
click at [322, 240] on icon at bounding box center [320, 242] width 6 height 6
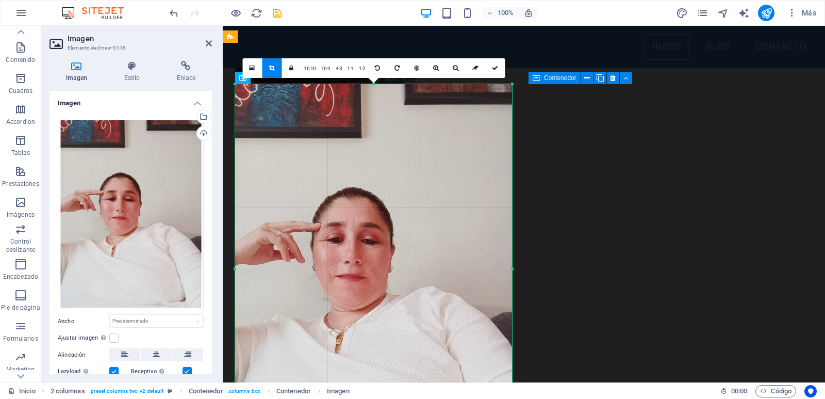
scroll to position [1192, 0]
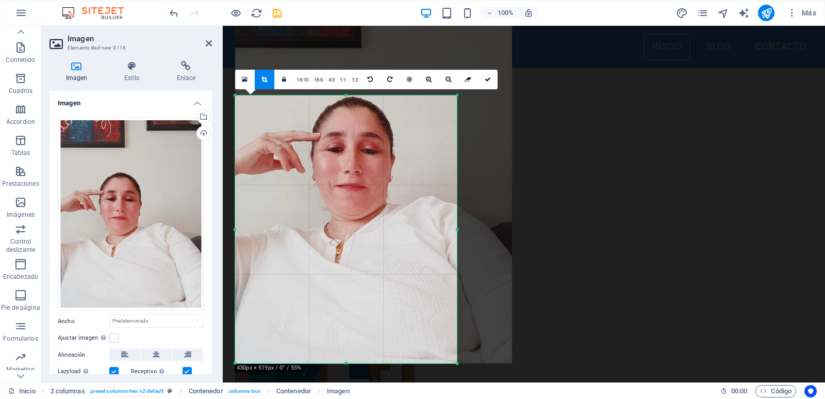
drag, startPoint x: 512, startPoint y: 97, endPoint x: 456, endPoint y: 199, distance: 115.6
click at [456, 199] on div "180 170 160 150 140 130 120 110 100 90 80 70 60 50 40 30 20 10 0 -10 -20 -30 -4…" at bounding box center [346, 229] width 222 height 268
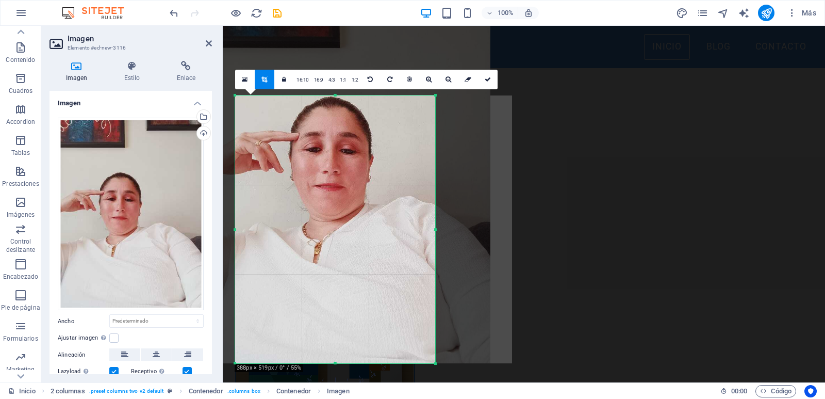
drag, startPoint x: 236, startPoint y: 231, endPoint x: 257, endPoint y: 230, distance: 21.7
click at [257, 230] on div "180 170 160 150 140 130 120 110 100 90 80 70 60 50 40 30 20 10 0 -10 -20 -30 -4…" at bounding box center [335, 229] width 200 height 268
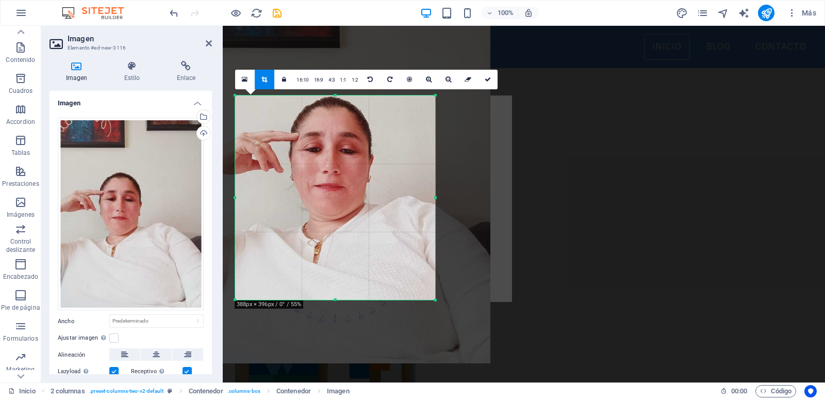
drag, startPoint x: 335, startPoint y: 354, endPoint x: 349, endPoint y: 300, distance: 55.5
click at [349, 300] on div at bounding box center [335, 300] width 200 height 4
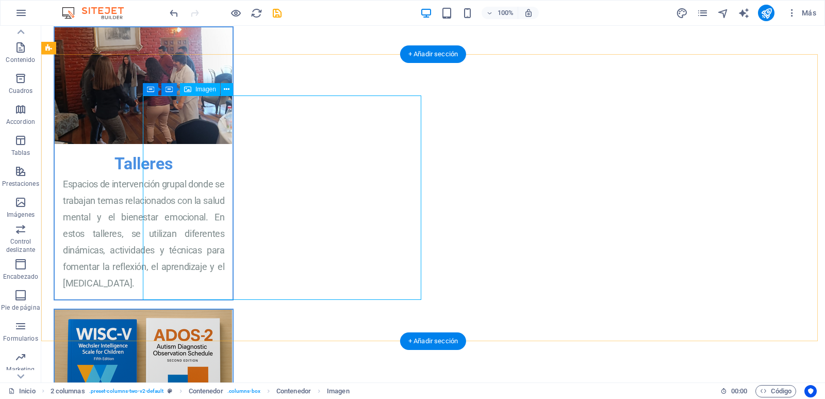
select select "px"
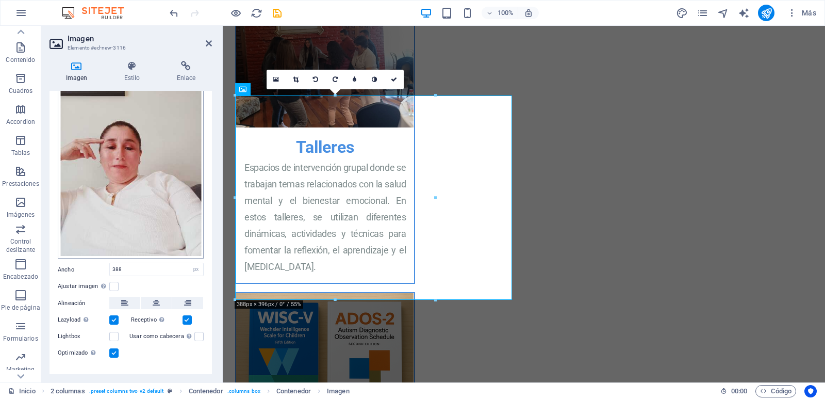
scroll to position [60, 0]
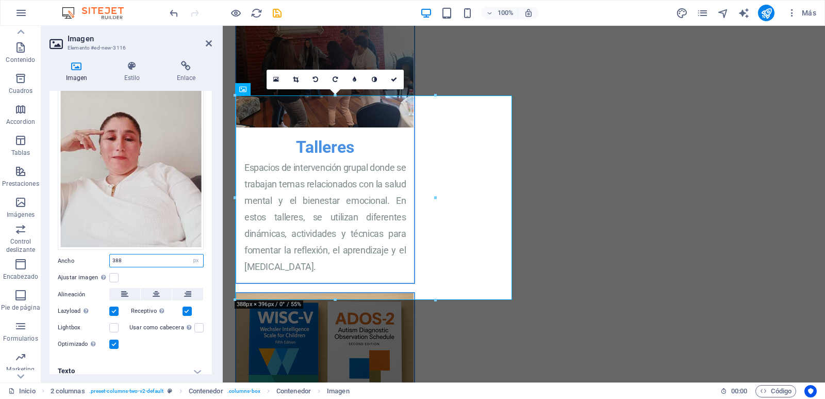
drag, startPoint x: 132, startPoint y: 252, endPoint x: 76, endPoint y: 243, distance: 56.3
click at [110, 254] on input "388" at bounding box center [156, 260] width 93 height 12
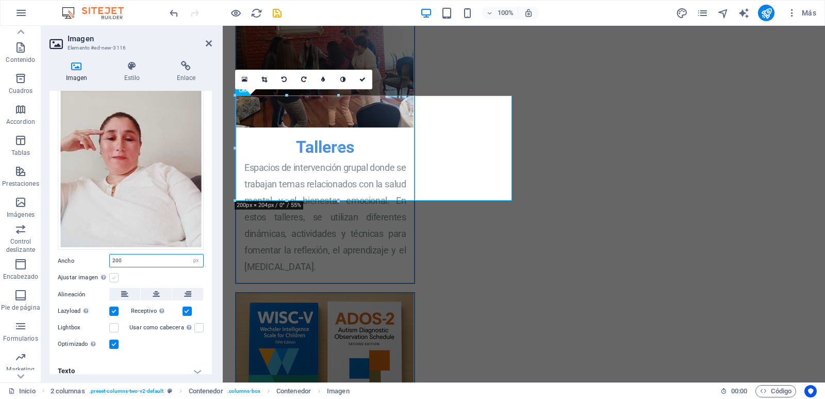
type input "200"
click at [116, 273] on label at bounding box center [113, 277] width 9 height 9
click at [0, 0] on input "Ajustar imagen Ajustar imagen automáticamente a un ancho y alto fijo" at bounding box center [0, 0] width 0 height 0
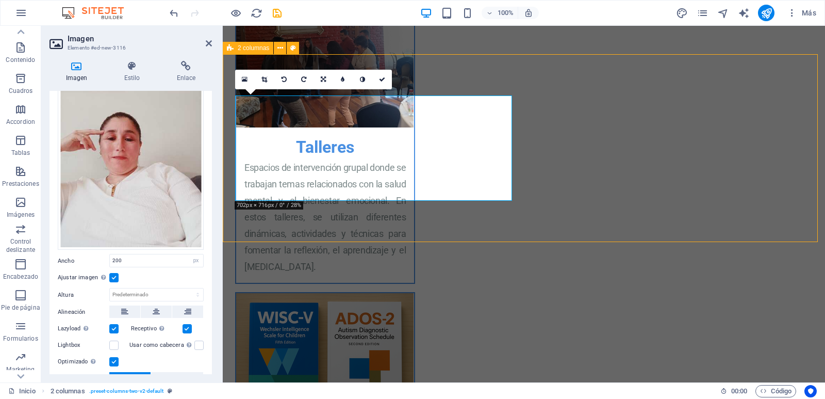
scroll to position [1176, 0]
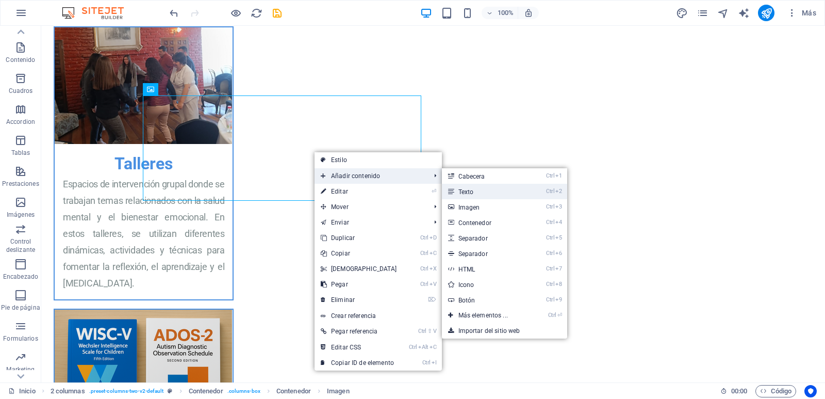
click at [474, 192] on link "Ctrl 2 Texto" at bounding box center [485, 191] width 87 height 15
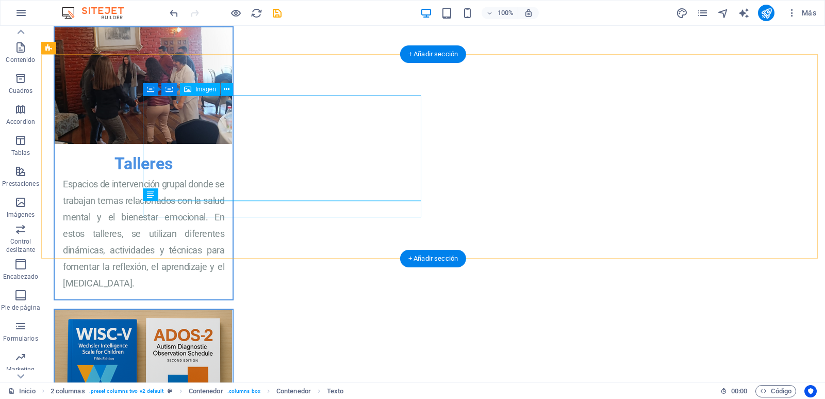
drag, startPoint x: 226, startPoint y: 219, endPoint x: 190, endPoint y: 206, distance: 38.2
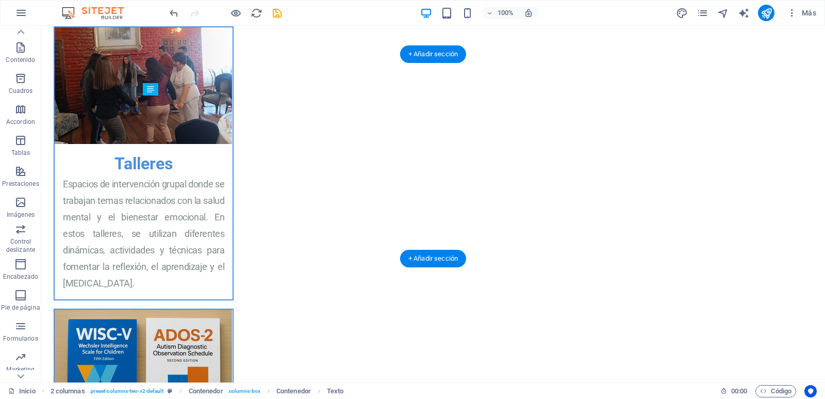
drag, startPoint x: 196, startPoint y: 221, endPoint x: 274, endPoint y: 128, distance: 121.2
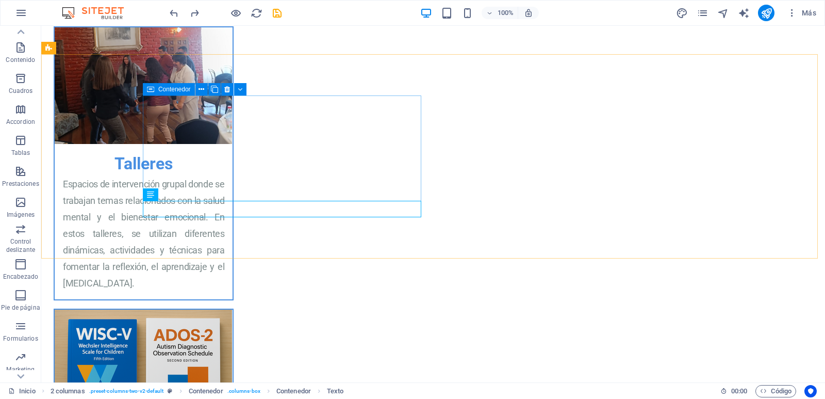
click at [151, 86] on icon at bounding box center [150, 89] width 7 height 12
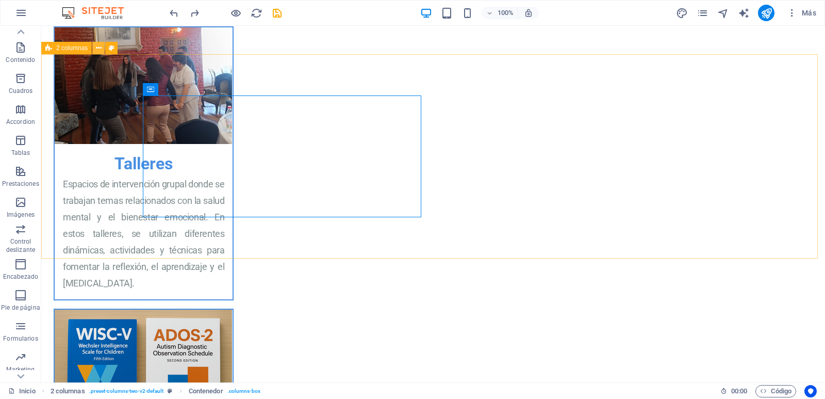
click at [96, 48] on icon at bounding box center [99, 48] width 6 height 11
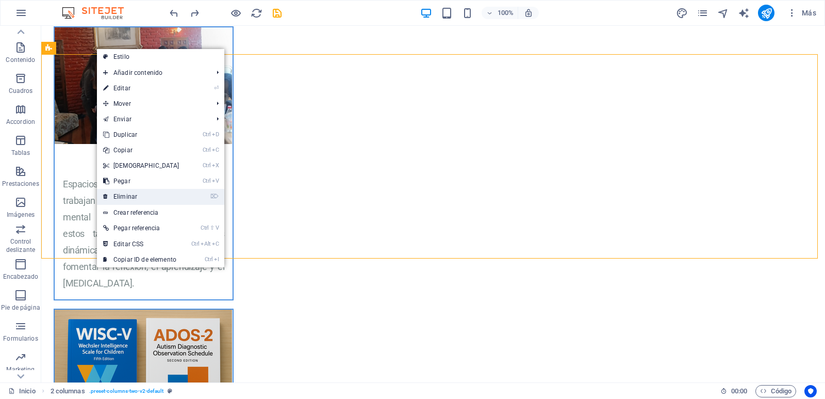
click at [132, 195] on link "⌦ Eliminar" at bounding box center [141, 196] width 89 height 15
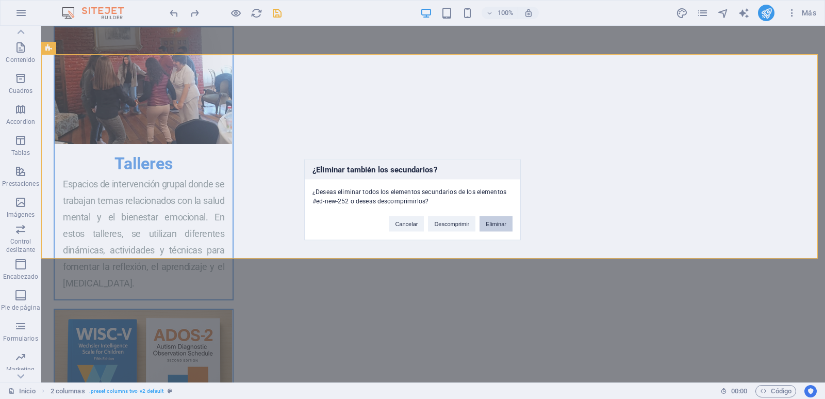
click at [499, 225] on button "Eliminar" at bounding box center [496, 223] width 33 height 15
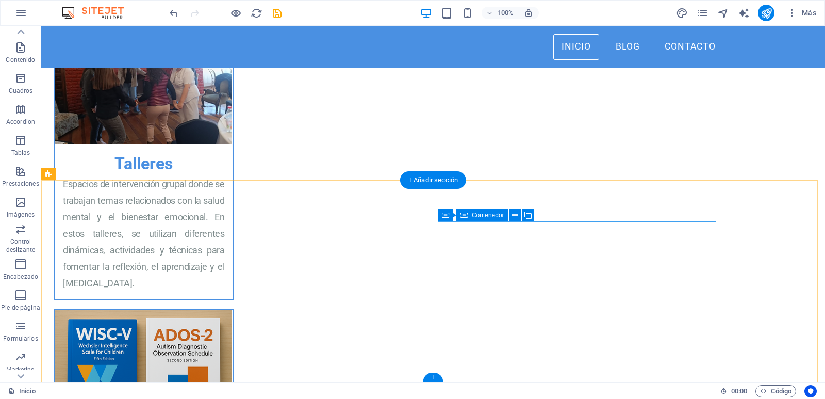
scroll to position [1050, 0]
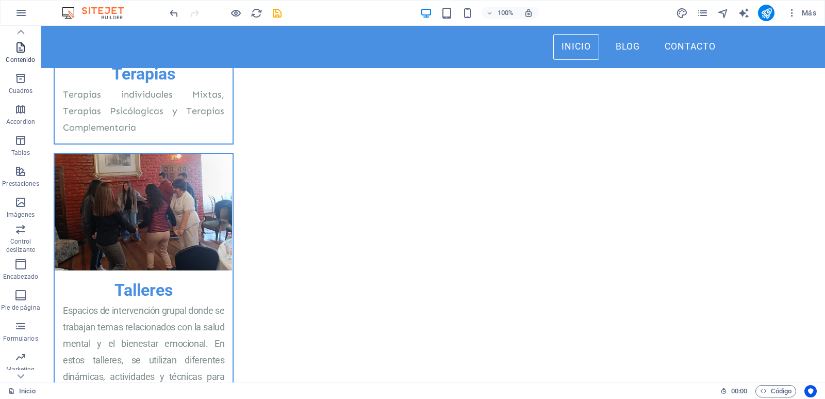
click at [20, 52] on icon "button" at bounding box center [20, 47] width 12 height 12
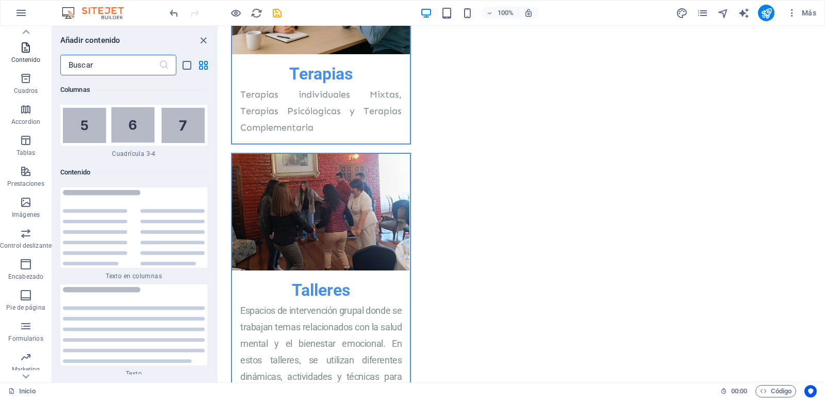
scroll to position [3500, 0]
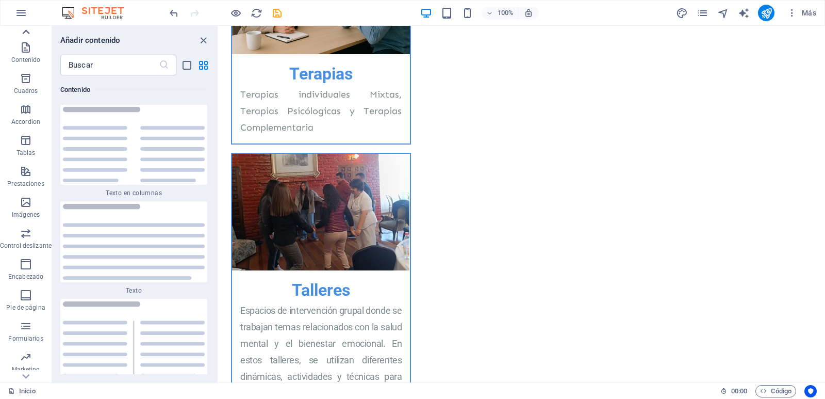
click at [26, 34] on icon at bounding box center [26, 32] width 14 height 14
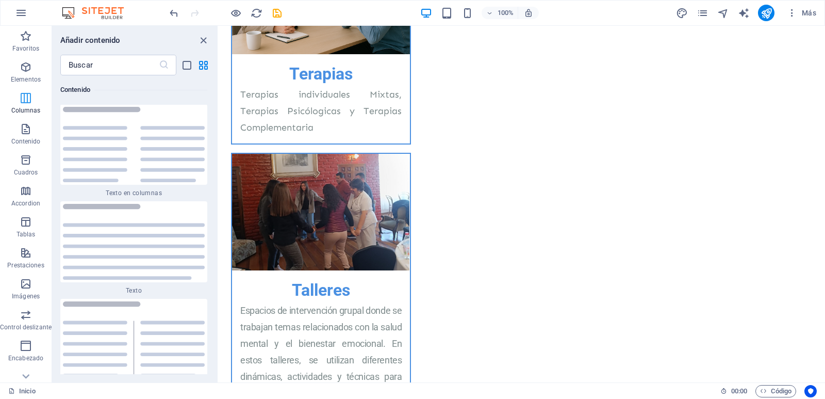
click at [19, 101] on span "Columnas" at bounding box center [26, 104] width 52 height 25
click at [32, 102] on span "Columnas" at bounding box center [26, 104] width 52 height 25
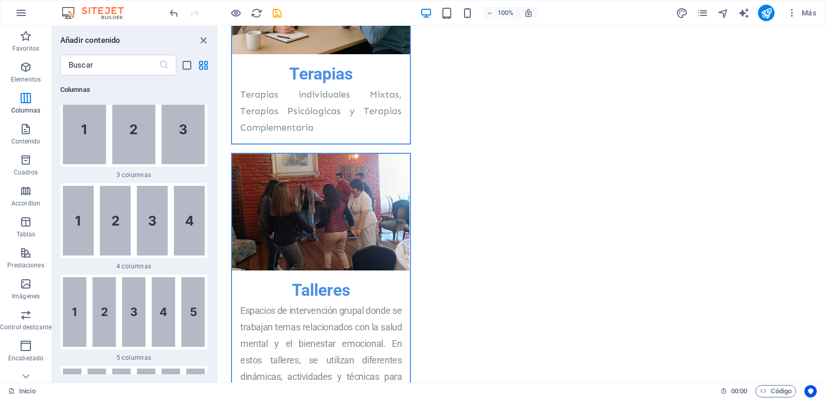
scroll to position [833, 0]
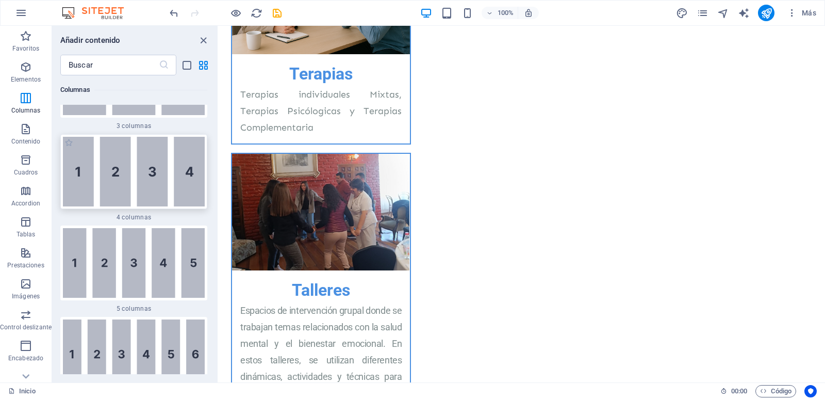
click at [133, 206] on img at bounding box center [134, 172] width 142 height 70
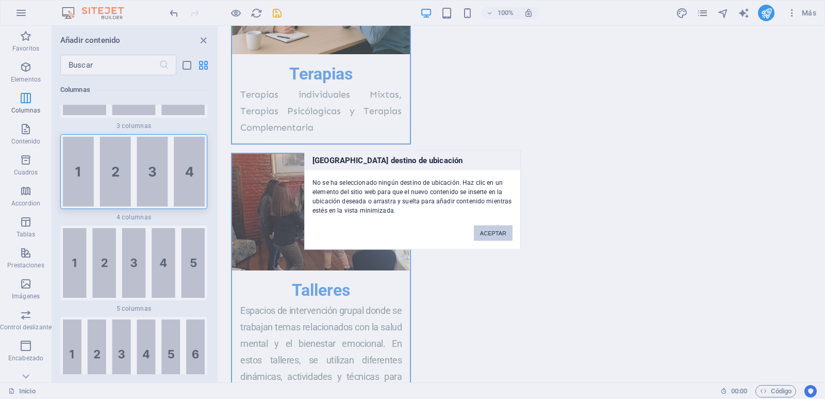
click at [494, 232] on button "ACEPTAR" at bounding box center [493, 232] width 39 height 15
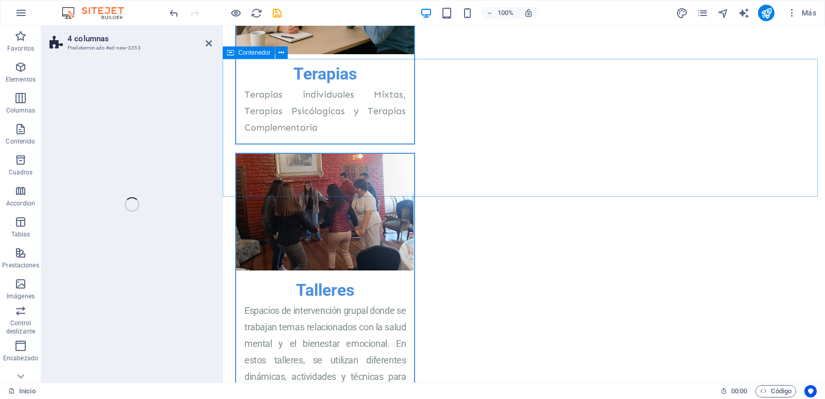
select select "rem"
select select "preset-columns-four-v2-default"
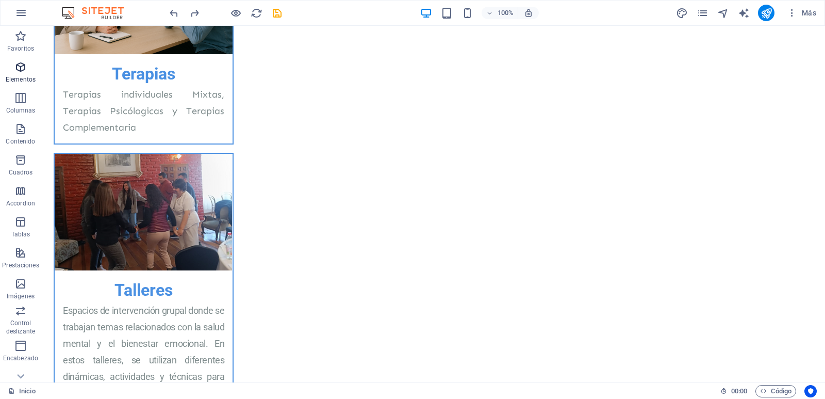
click at [21, 68] on icon "button" at bounding box center [20, 67] width 12 height 12
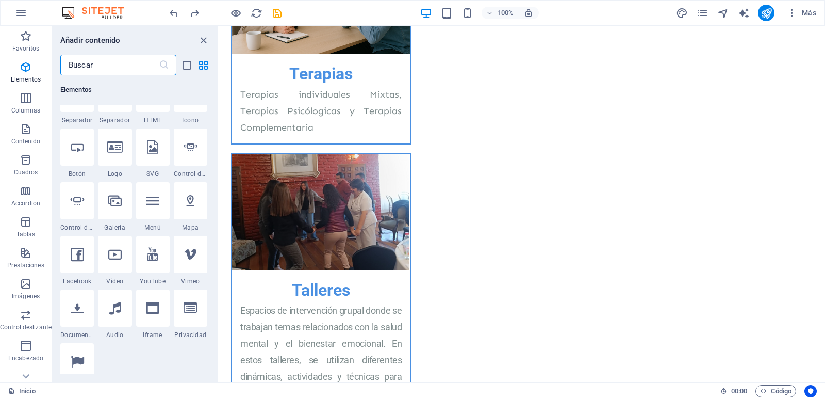
scroll to position [292, 0]
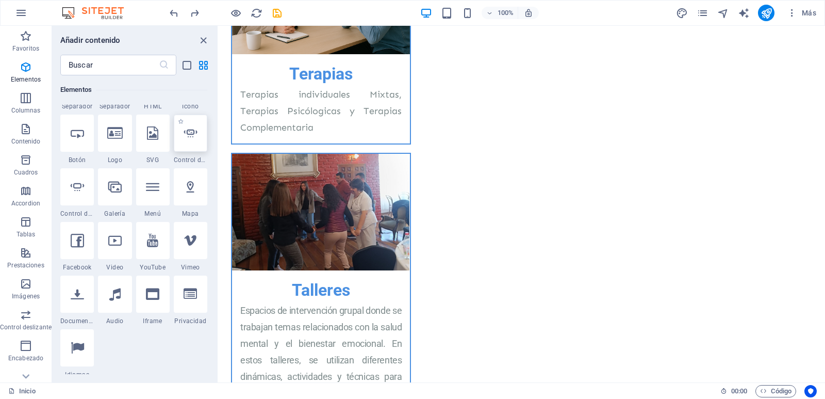
click at [184, 140] on icon at bounding box center [190, 132] width 13 height 13
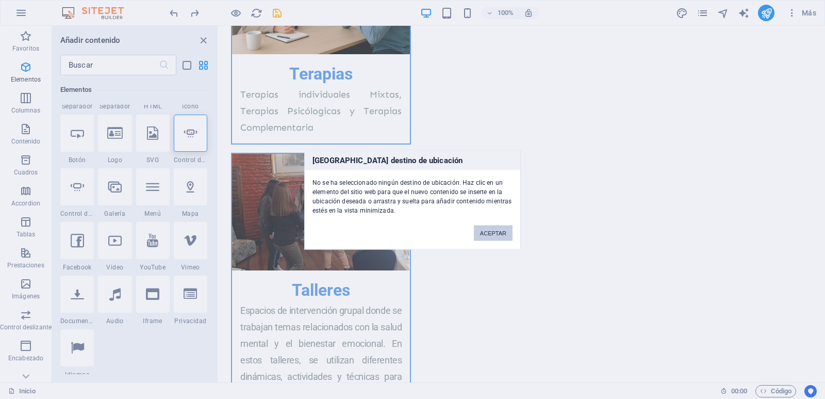
click at [491, 234] on button "ACEPTAR" at bounding box center [493, 232] width 39 height 15
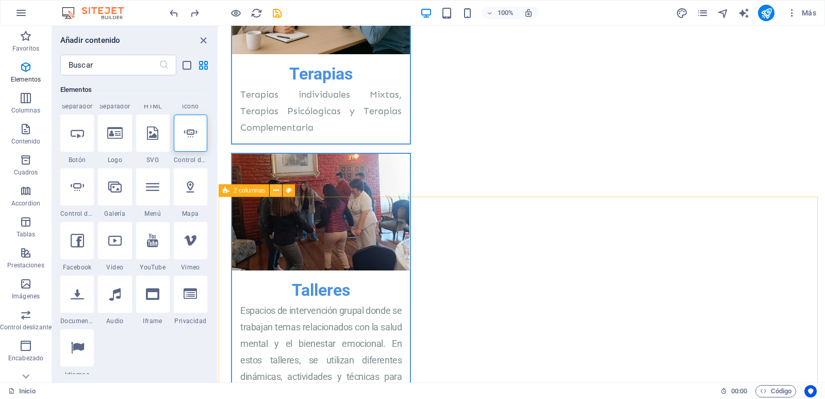
click at [280, 190] on button at bounding box center [276, 190] width 12 height 12
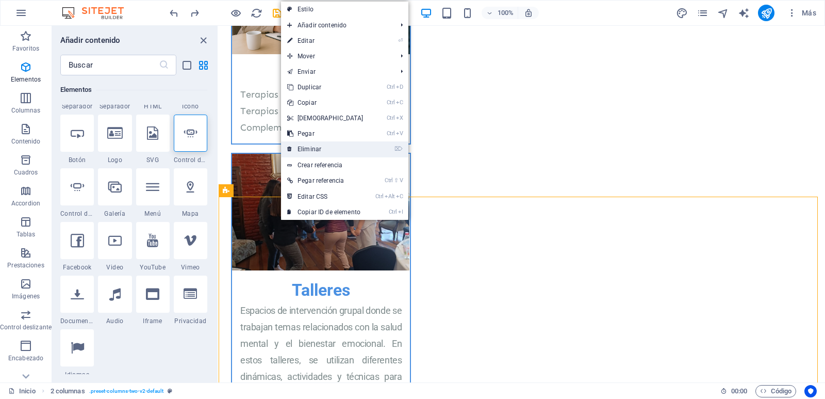
click at [328, 151] on link "⌦ Eliminar" at bounding box center [325, 148] width 89 height 15
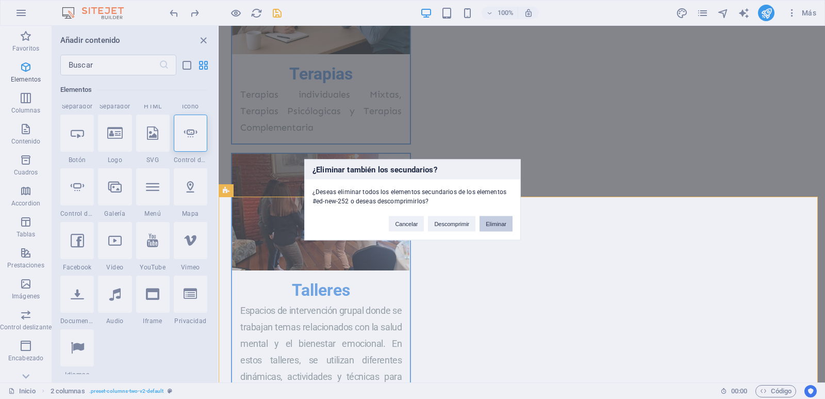
click at [497, 224] on button "Eliminar" at bounding box center [496, 223] width 33 height 15
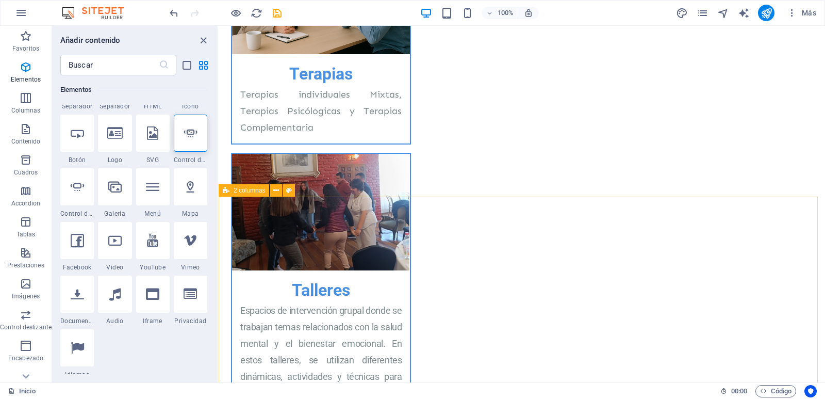
click at [243, 192] on span "2 columnas" at bounding box center [249, 190] width 31 height 6
click at [276, 191] on icon at bounding box center [276, 190] width 6 height 11
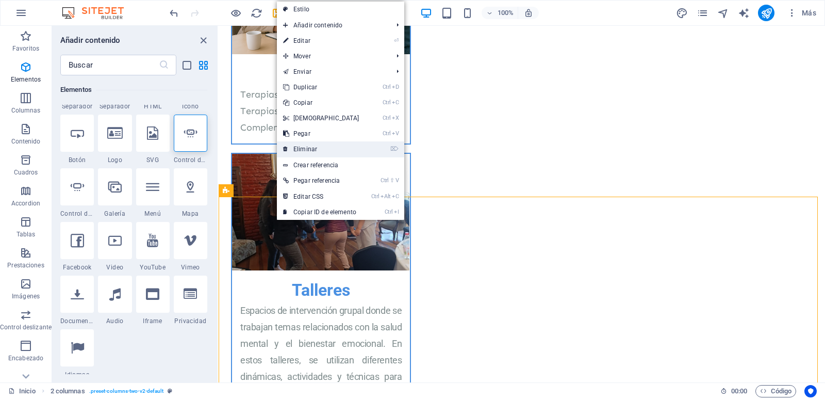
click at [313, 146] on link "⌦ Eliminar" at bounding box center [321, 148] width 89 height 15
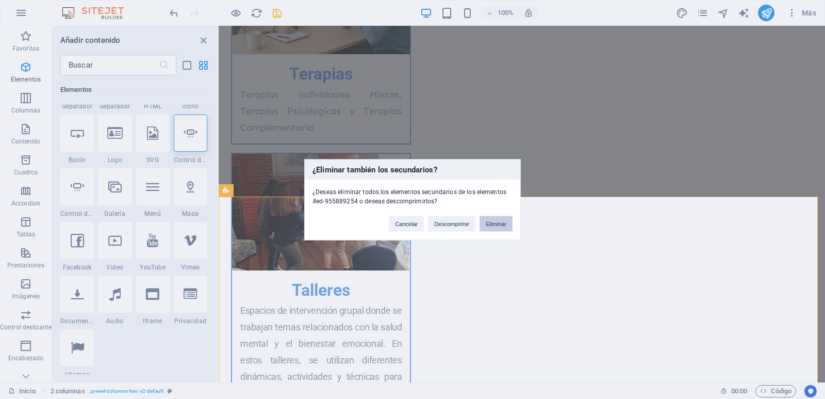
click at [497, 223] on button "Eliminar" at bounding box center [496, 223] width 33 height 15
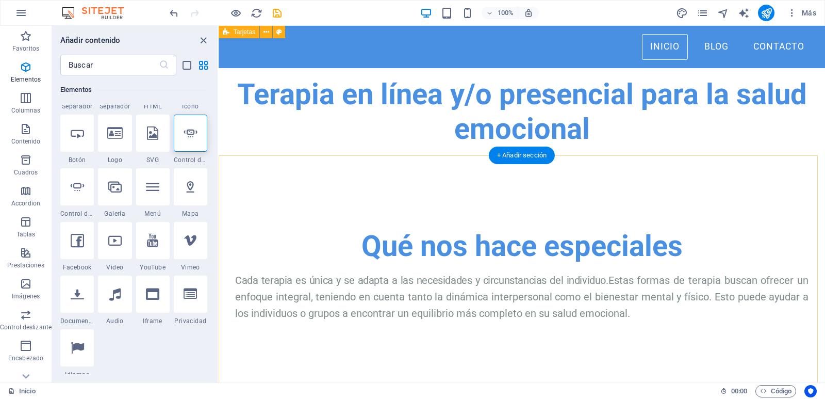
scroll to position [485, 0]
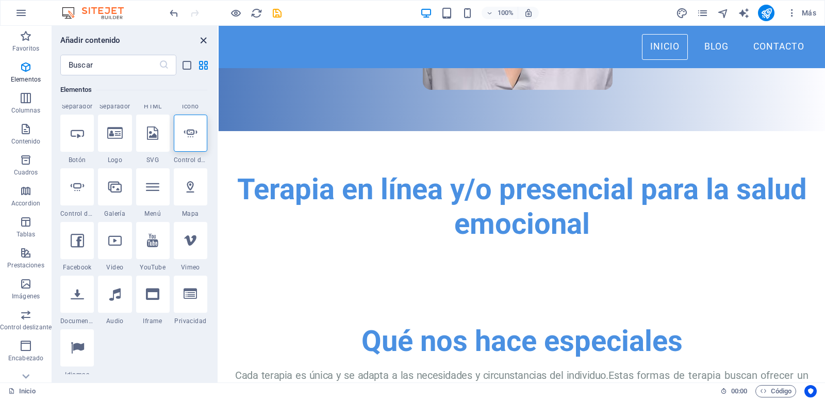
click at [204, 41] on icon "close panel" at bounding box center [204, 41] width 12 height 12
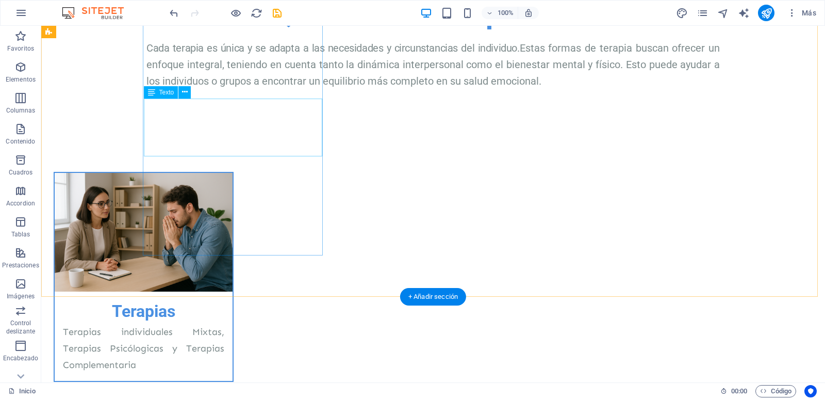
scroll to position [848, 0]
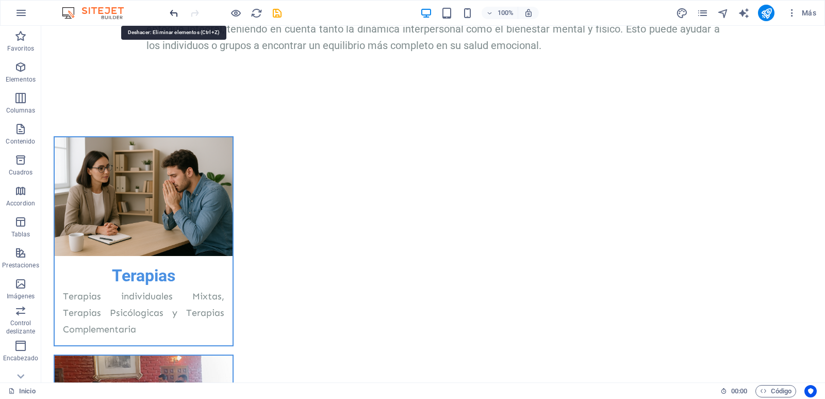
click at [172, 13] on icon "undo" at bounding box center [174, 13] width 12 height 12
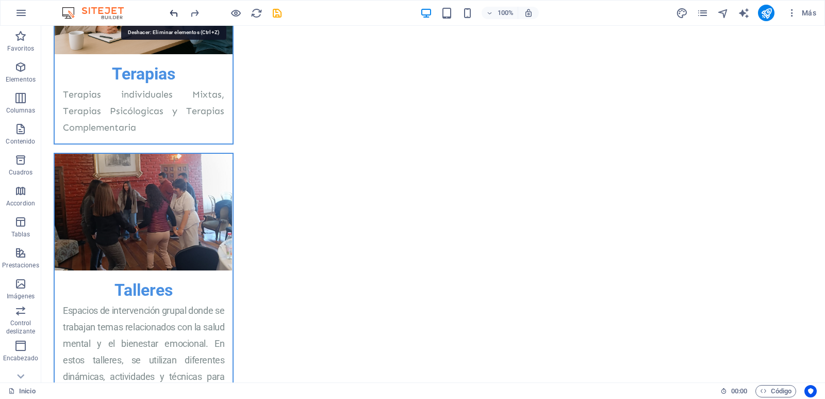
click at [174, 14] on icon "undo" at bounding box center [174, 13] width 12 height 12
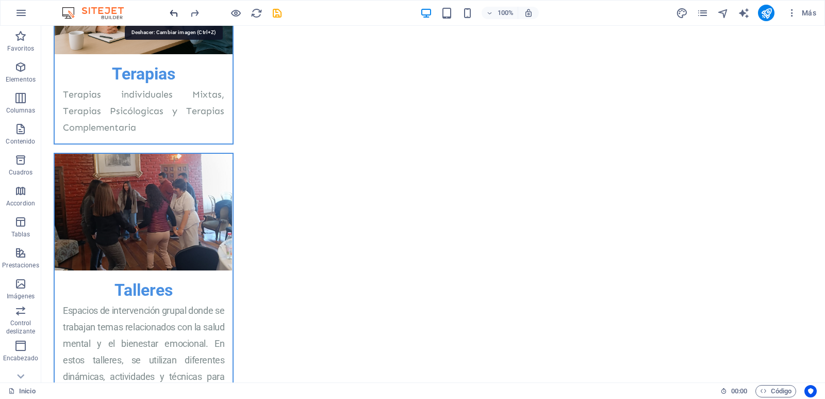
click at [174, 14] on icon "undo" at bounding box center [174, 13] width 12 height 12
click at [174, 13] on icon "undo" at bounding box center [174, 13] width 12 height 12
click at [174, 12] on icon "undo" at bounding box center [174, 13] width 12 height 12
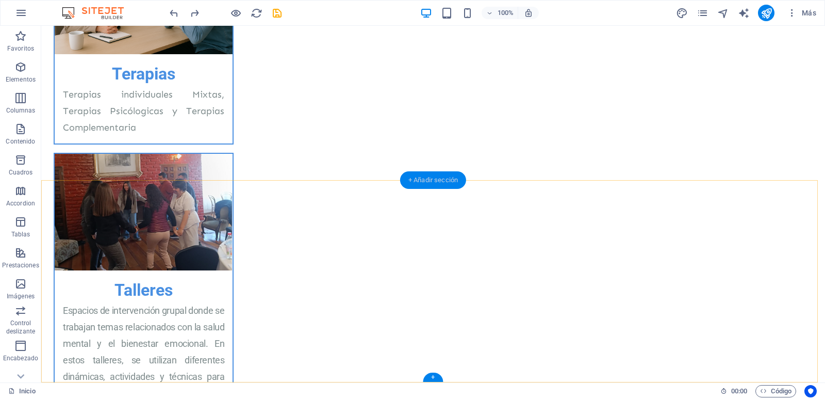
click at [436, 180] on div "+ Añadir sección" at bounding box center [433, 180] width 66 height 18
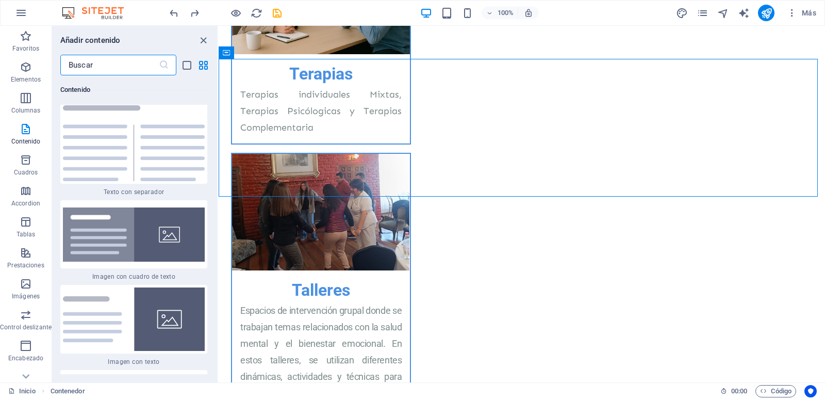
scroll to position [3745, 0]
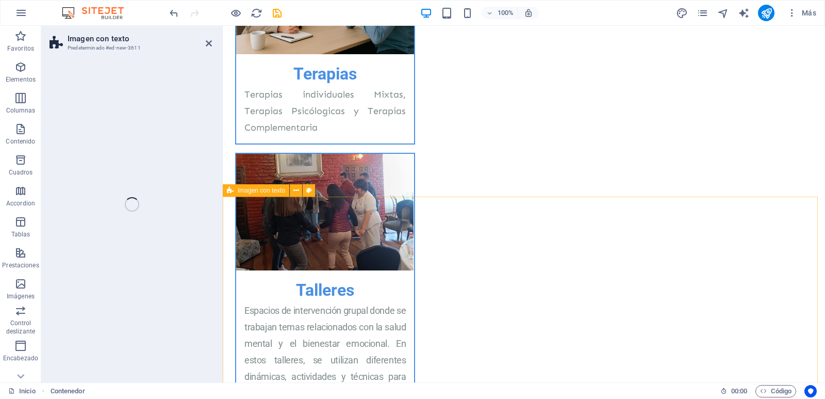
select select "rem"
select select "px"
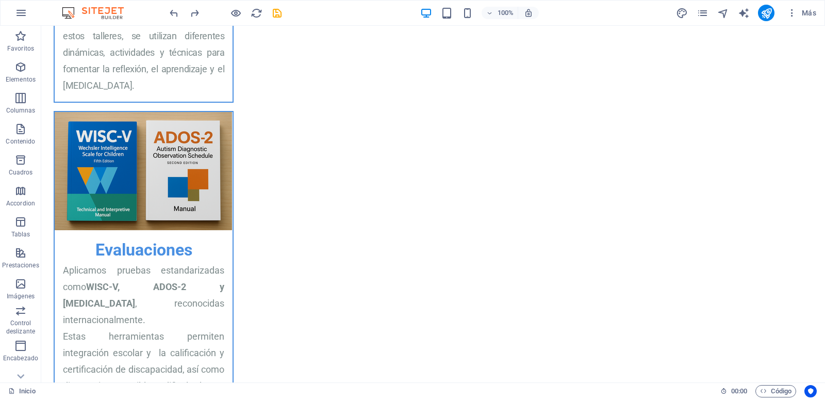
scroll to position [1050, 0]
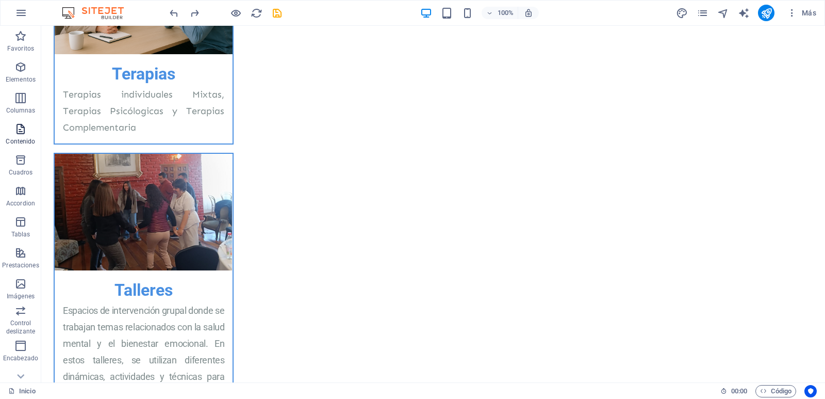
click at [17, 134] on icon "button" at bounding box center [20, 129] width 12 height 12
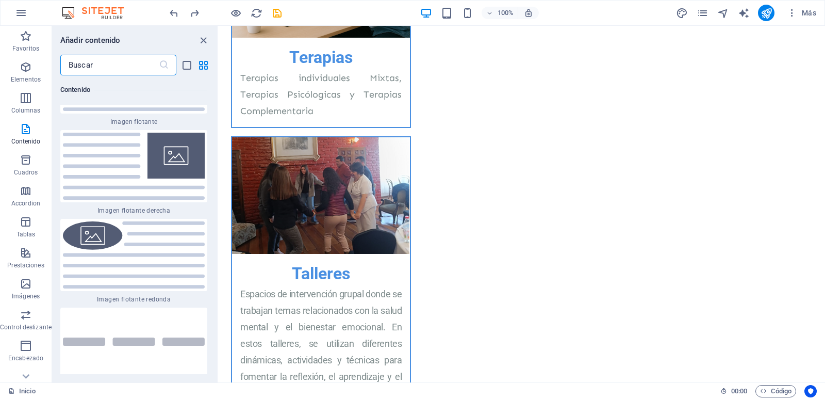
scroll to position [4528, 0]
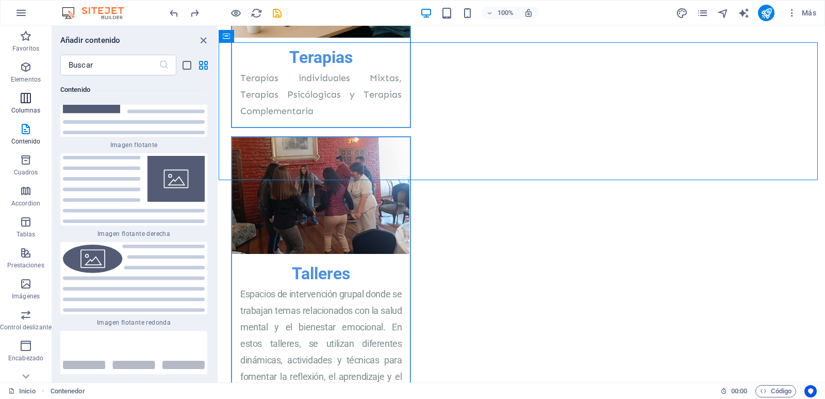
click at [31, 102] on icon "button" at bounding box center [26, 98] width 12 height 12
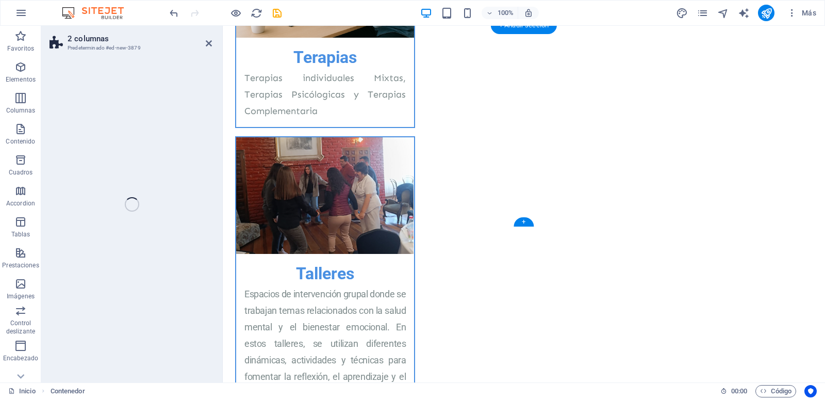
scroll to position [1221, 0]
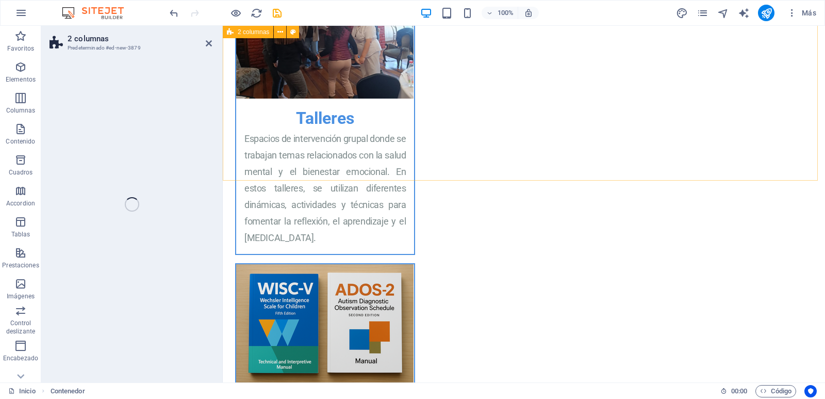
select select "rem"
select select "preset-columns-two-v2-default"
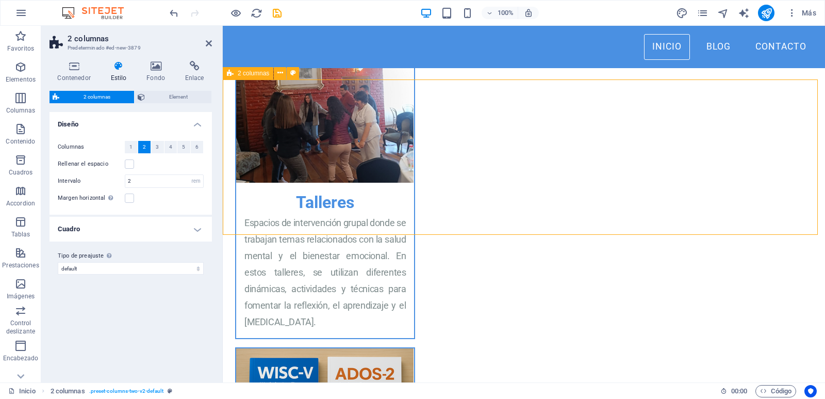
scroll to position [1113, 0]
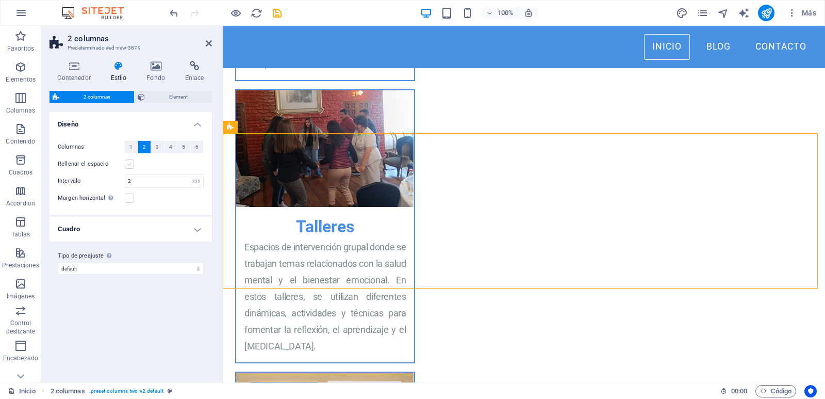
click at [128, 165] on label at bounding box center [129, 163] width 9 height 9
click at [0, 0] on input "Rellenar el espacio" at bounding box center [0, 0] width 0 height 0
click at [128, 165] on label at bounding box center [129, 163] width 9 height 9
click at [0, 0] on input "Rellenar el espacio" at bounding box center [0, 0] width 0 height 0
click at [204, 231] on h4 "Cuadro" at bounding box center [131, 229] width 162 height 25
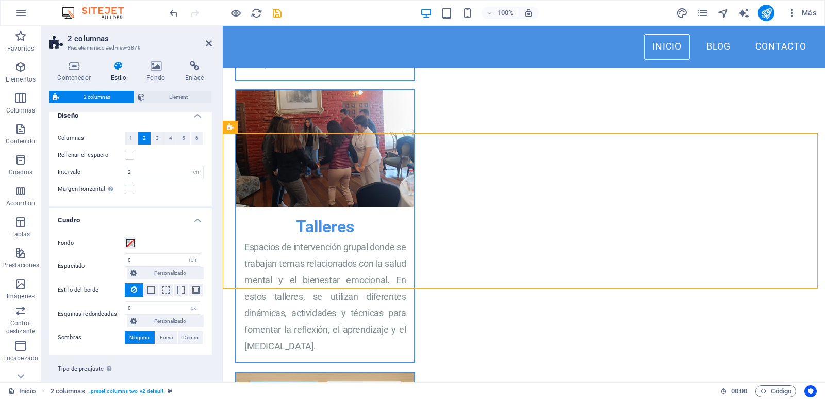
scroll to position [0, 0]
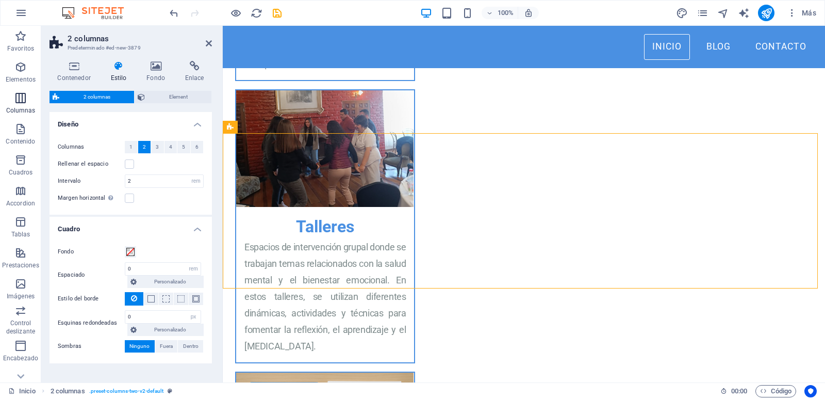
click at [22, 103] on icon "button" at bounding box center [20, 98] width 12 height 12
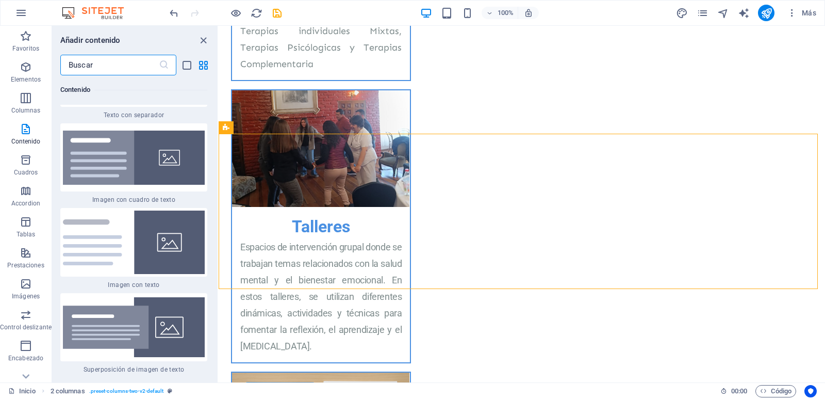
scroll to position [3789, 0]
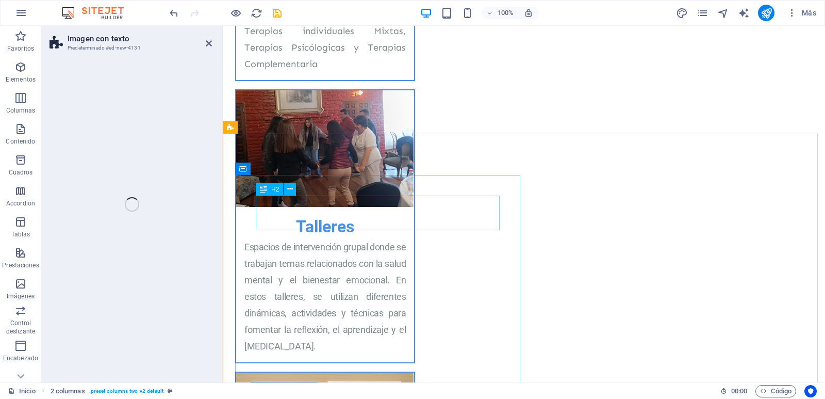
select select "rem"
select select "px"
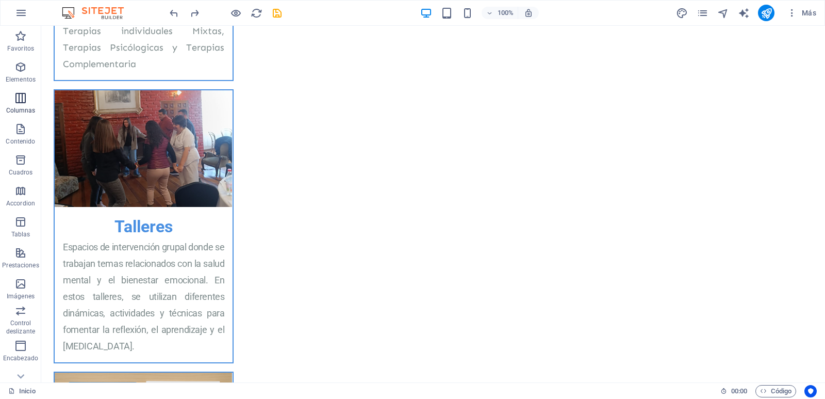
click at [18, 100] on icon "button" at bounding box center [20, 98] width 12 height 12
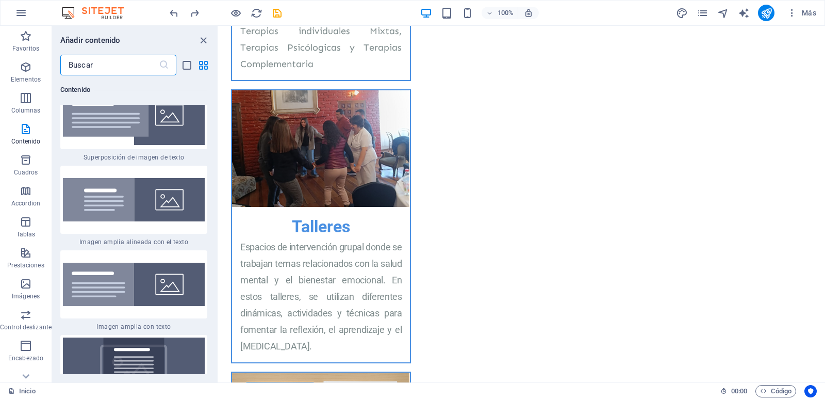
scroll to position [3936, 0]
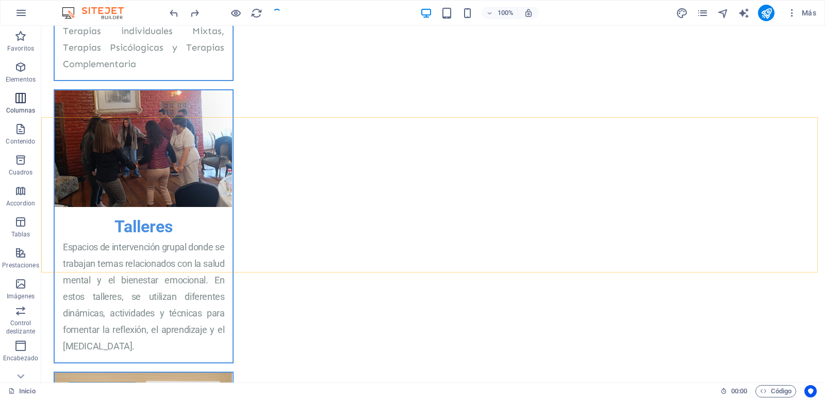
click at [20, 106] on span "Columnas" at bounding box center [20, 104] width 41 height 25
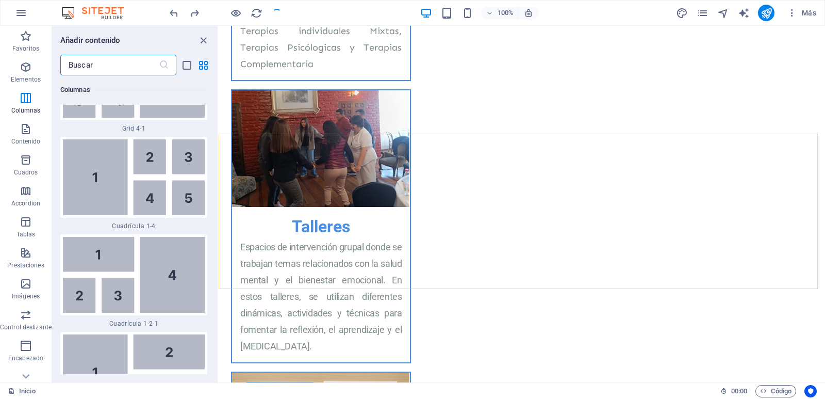
scroll to position [3152, 0]
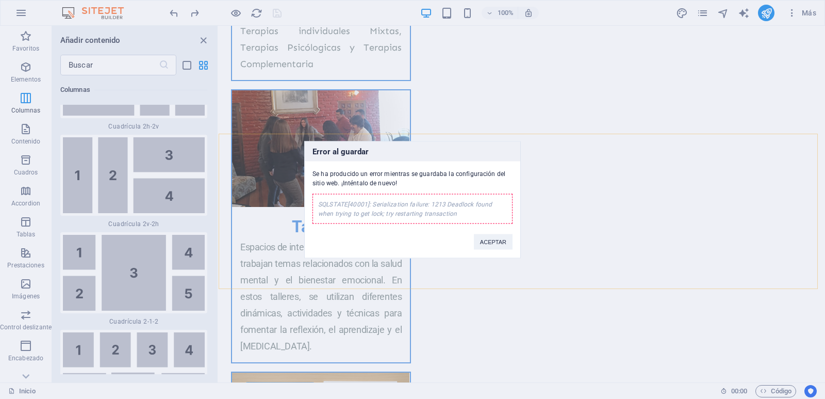
drag, startPoint x: 215, startPoint y: 130, endPoint x: 211, endPoint y: 160, distance: 30.1
click at [211, 160] on div "Error al guardar Se ha producido un error mientras se guardaba la configuración…" at bounding box center [412, 199] width 825 height 399
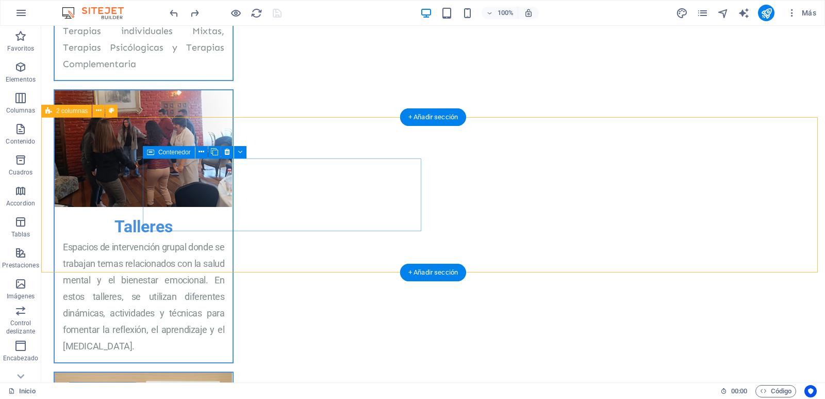
drag, startPoint x: 255, startPoint y: 154, endPoint x: 210, endPoint y: 165, distance: 45.8
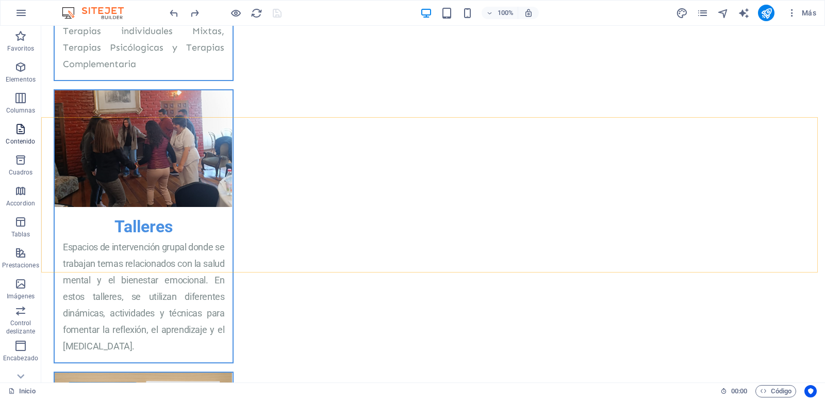
click at [17, 136] on span "Contenido" at bounding box center [20, 135] width 41 height 25
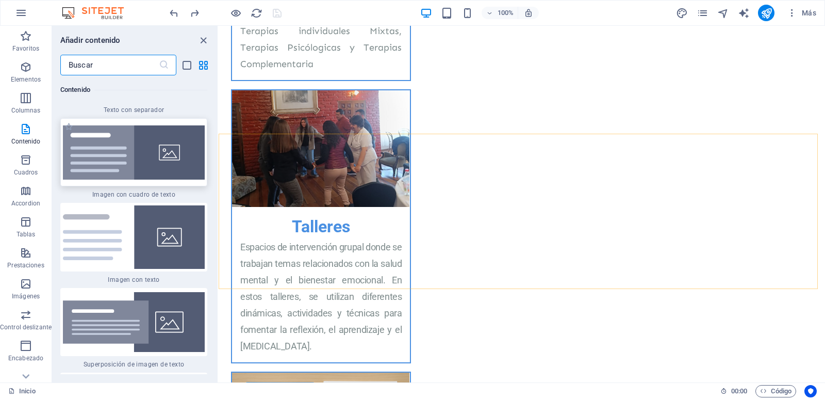
scroll to position [3793, 0]
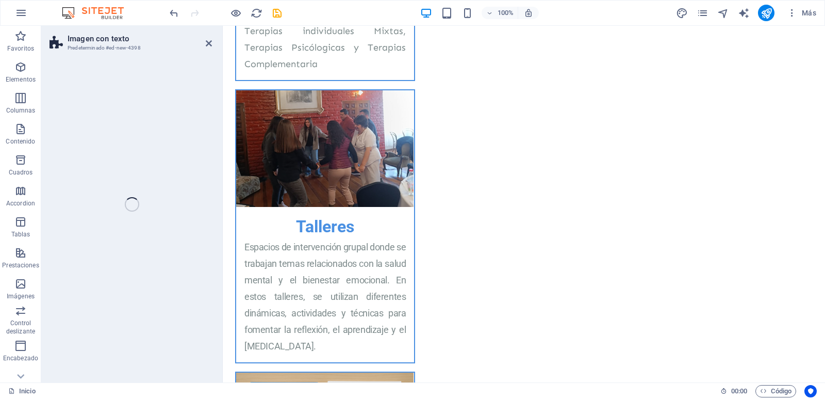
select select "rem"
select select "px"
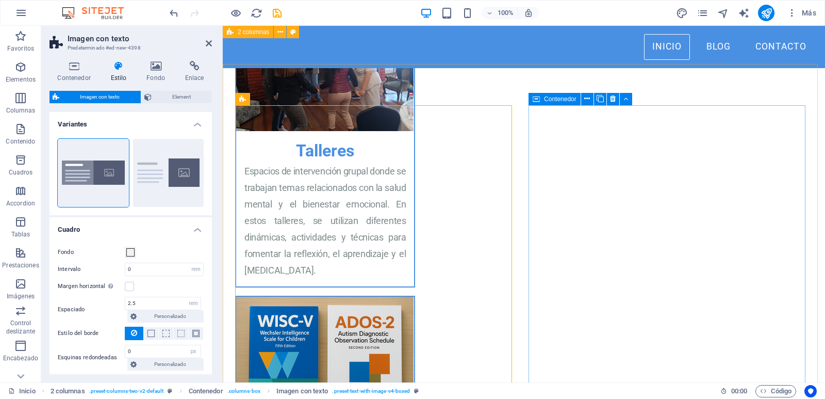
scroll to position [1167, 0]
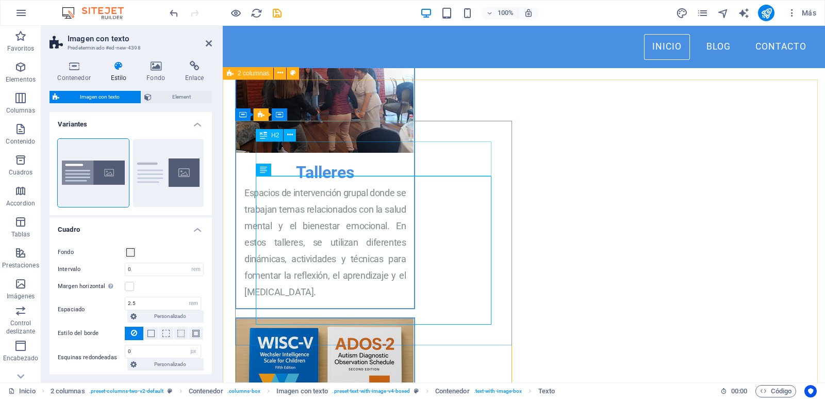
click at [291, 136] on icon at bounding box center [290, 134] width 6 height 11
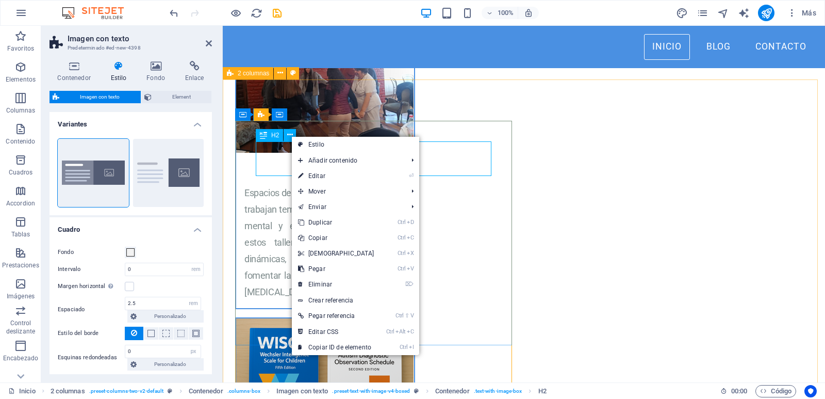
click at [272, 134] on span "H2" at bounding box center [275, 135] width 8 height 6
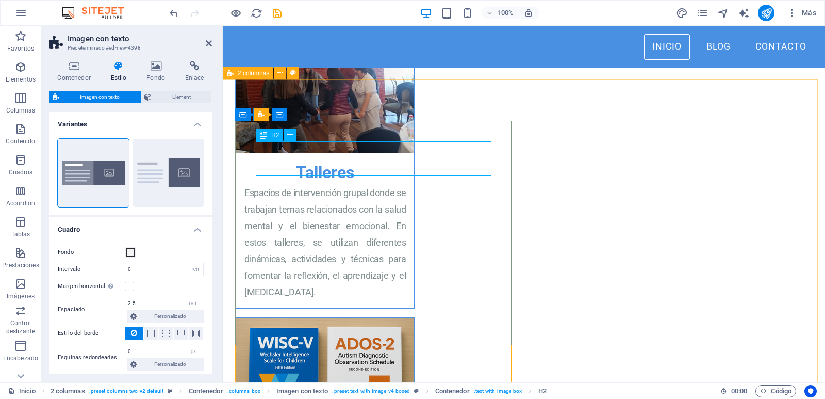
click at [272, 134] on span "H2" at bounding box center [275, 135] width 8 height 6
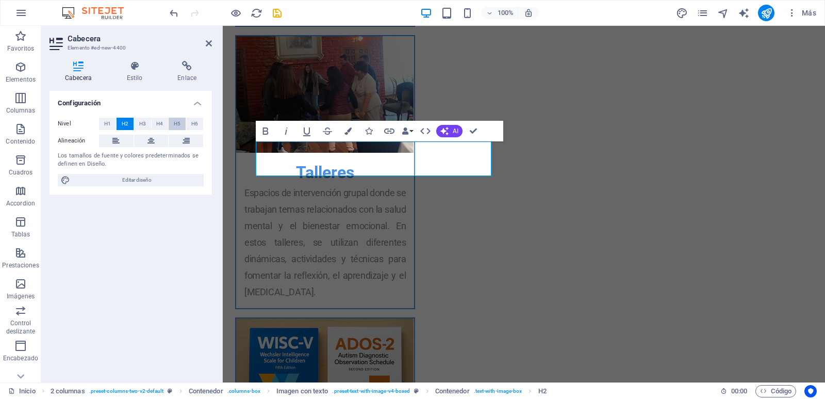
click at [179, 124] on span "H5" at bounding box center [177, 124] width 7 height 12
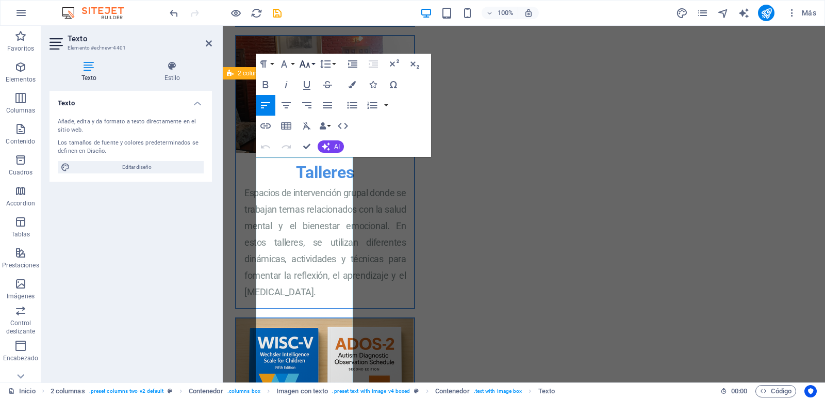
click at [304, 63] on icon "button" at bounding box center [305, 64] width 12 height 12
click at [309, 116] on link "10" at bounding box center [315, 114] width 37 height 15
click at [310, 63] on icon "button" at bounding box center [305, 64] width 12 height 12
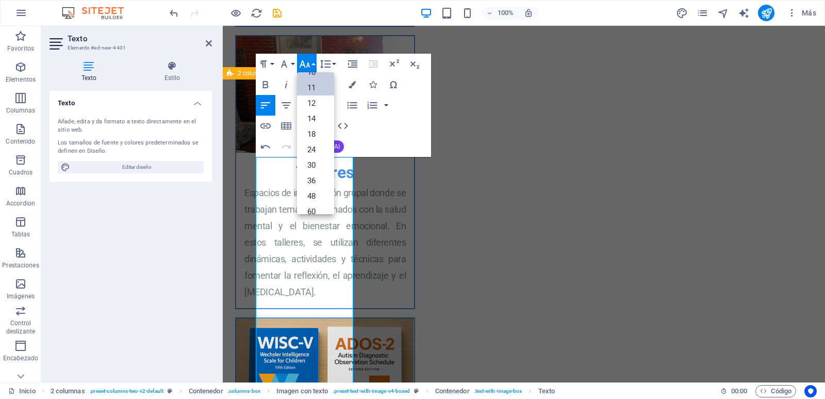
scroll to position [0, 0]
click at [314, 79] on link "8" at bounding box center [315, 83] width 37 height 15
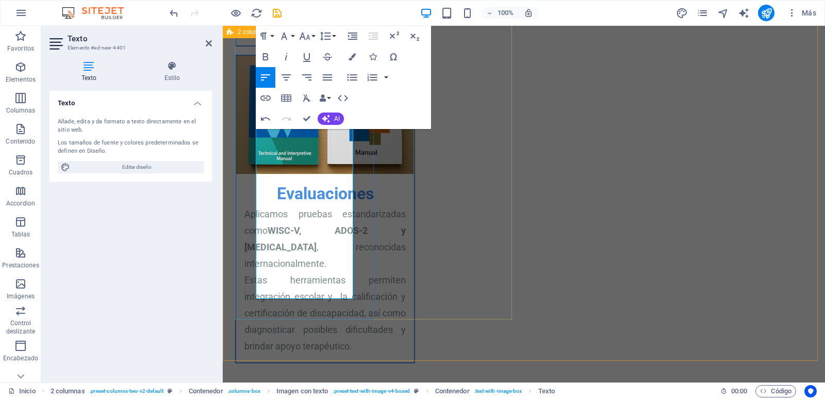
scroll to position [1438, 0]
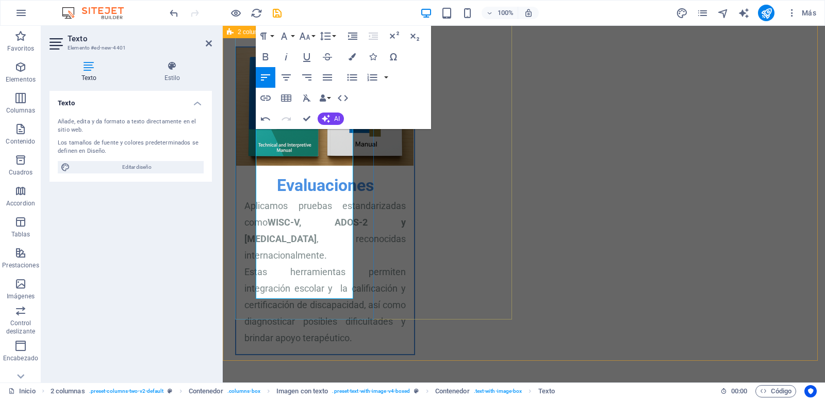
drag, startPoint x: 257, startPoint y: 164, endPoint x: 348, endPoint y: 279, distance: 146.8
click at [309, 35] on icon "button" at bounding box center [305, 36] width 12 height 12
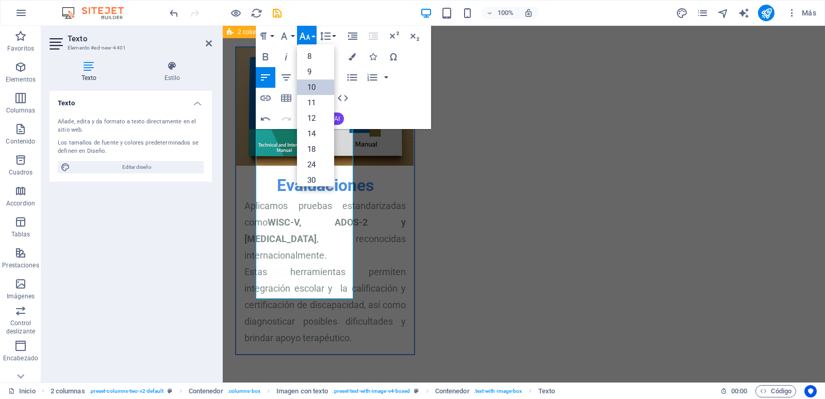
click at [315, 86] on link "10" at bounding box center [315, 86] width 37 height 15
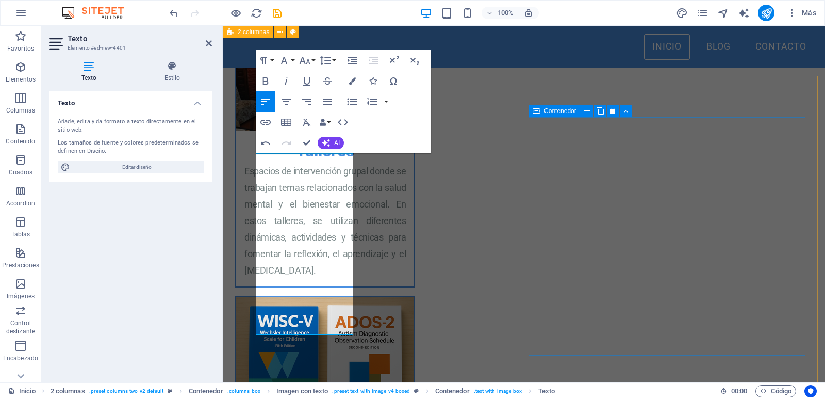
scroll to position [1171, 0]
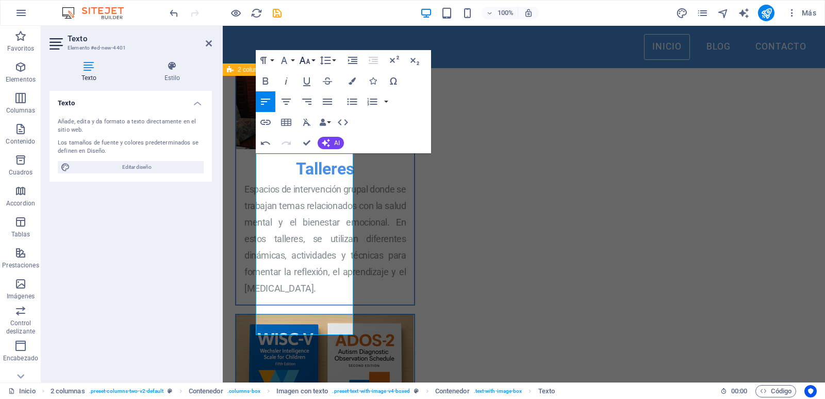
click at [309, 63] on icon "button" at bounding box center [305, 60] width 11 height 7
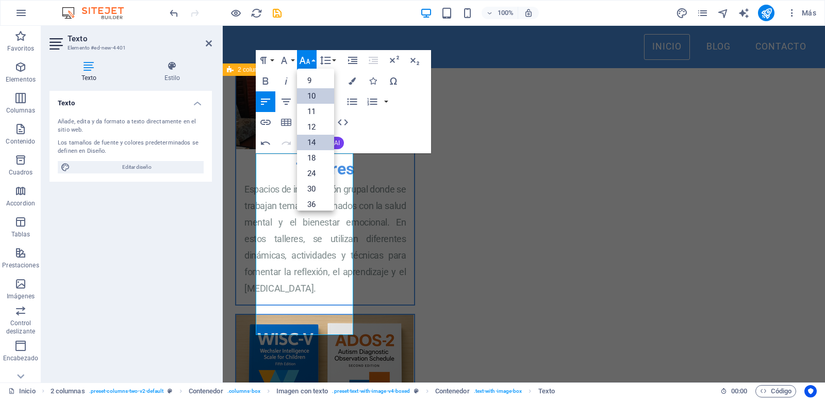
scroll to position [0, 0]
click at [316, 141] on link "12" at bounding box center [315, 142] width 37 height 15
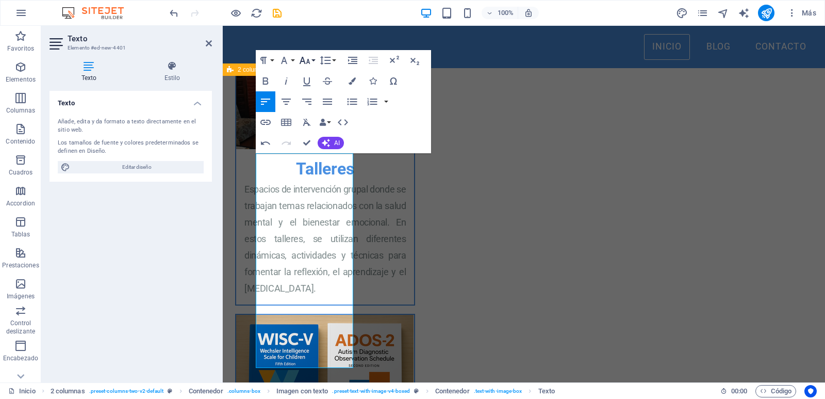
click at [310, 61] on icon "button" at bounding box center [305, 60] width 12 height 12
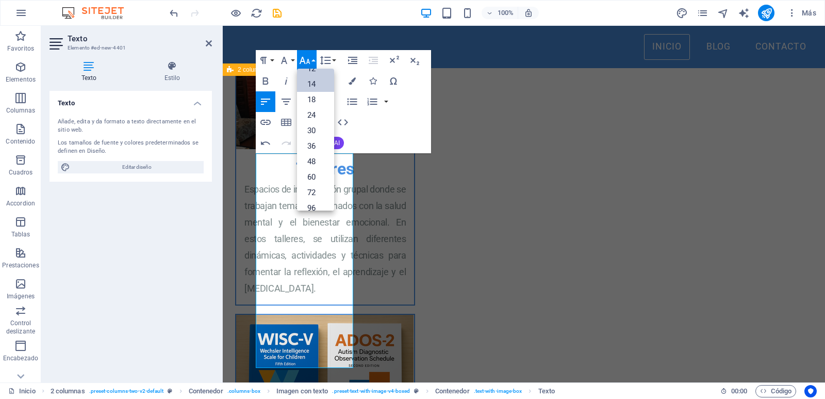
click at [314, 85] on link "14" at bounding box center [315, 83] width 37 height 15
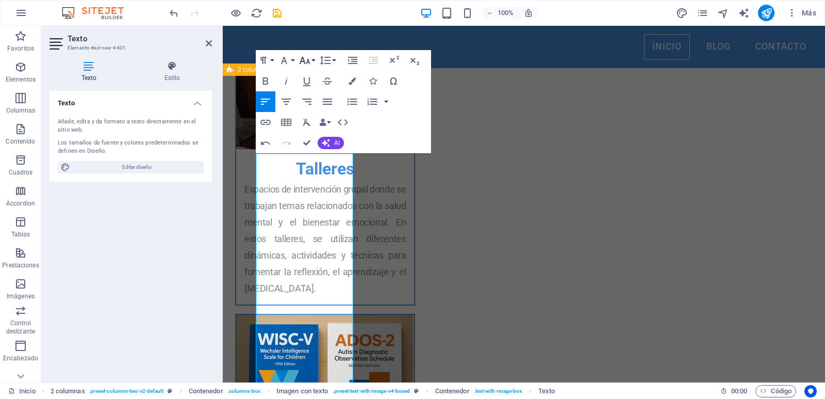
click at [310, 61] on icon "button" at bounding box center [305, 60] width 12 height 12
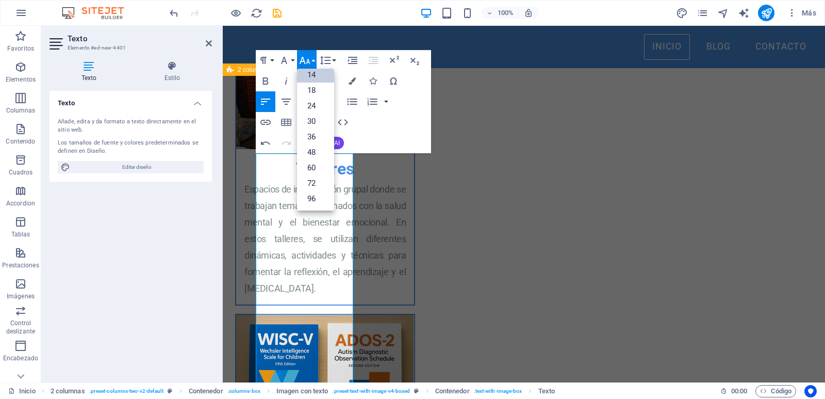
scroll to position [83, 0]
click at [309, 91] on link "18" at bounding box center [315, 90] width 37 height 15
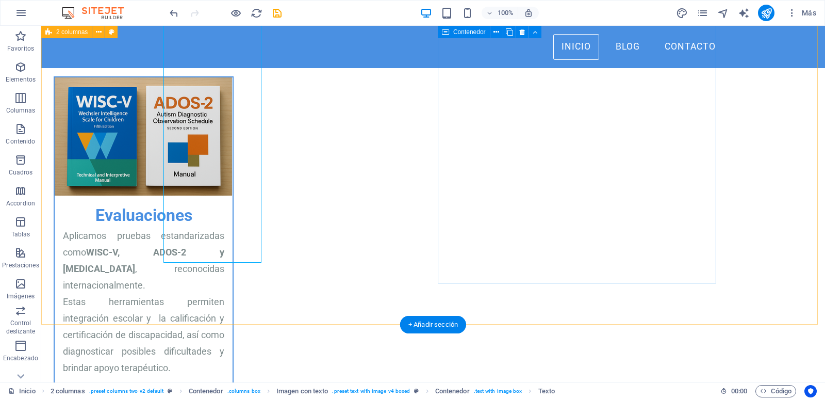
scroll to position [1387, 0]
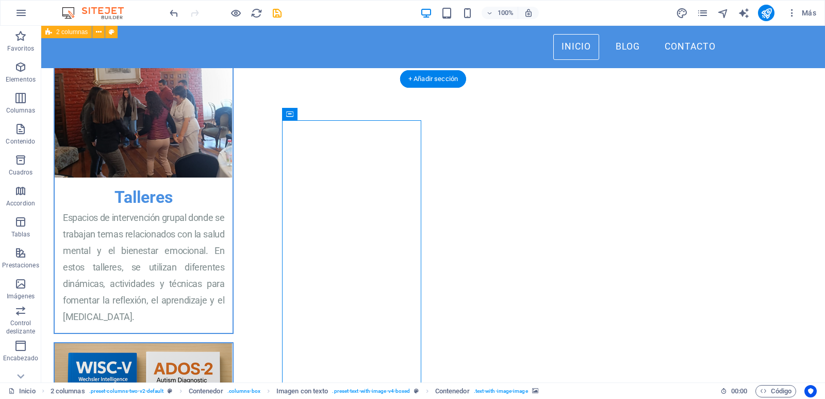
scroll to position [1062, 0]
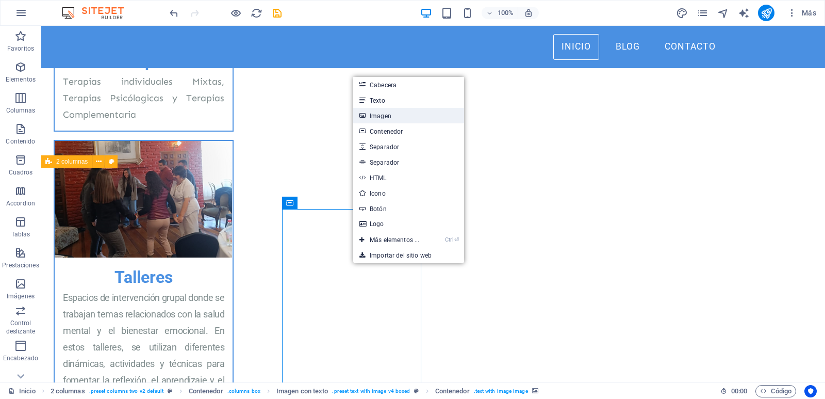
click at [398, 119] on link "Imagen" at bounding box center [408, 115] width 111 height 15
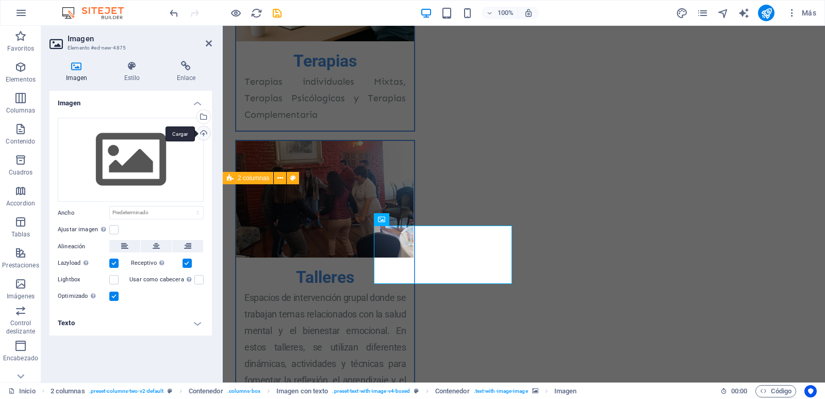
click at [205, 133] on div "Cargar" at bounding box center [202, 133] width 15 height 15
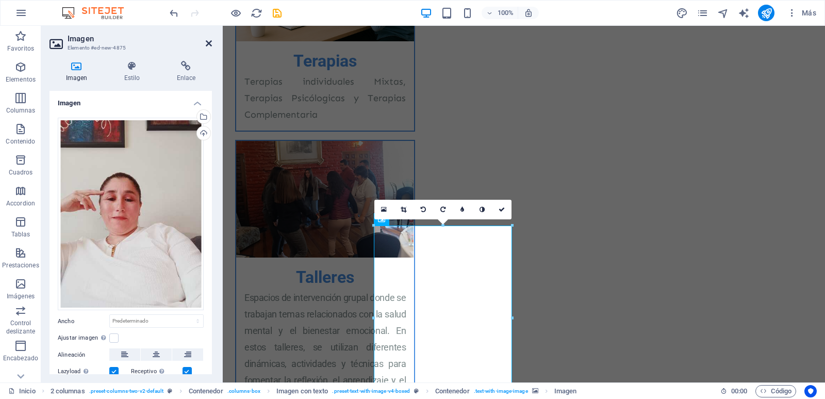
click at [208, 43] on icon at bounding box center [209, 43] width 6 height 8
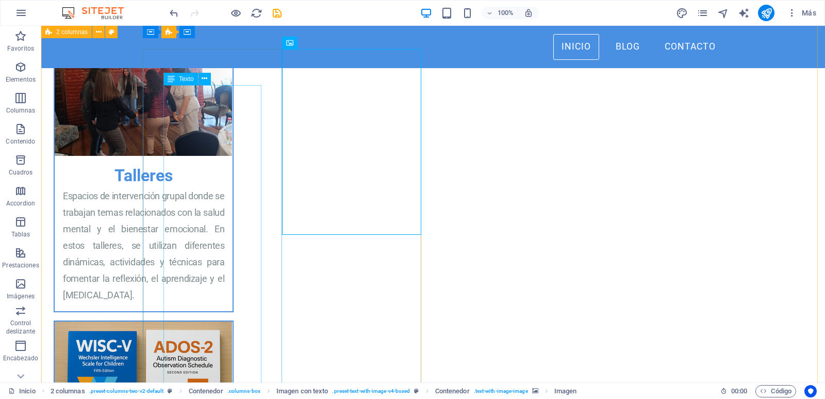
scroll to position [1117, 0]
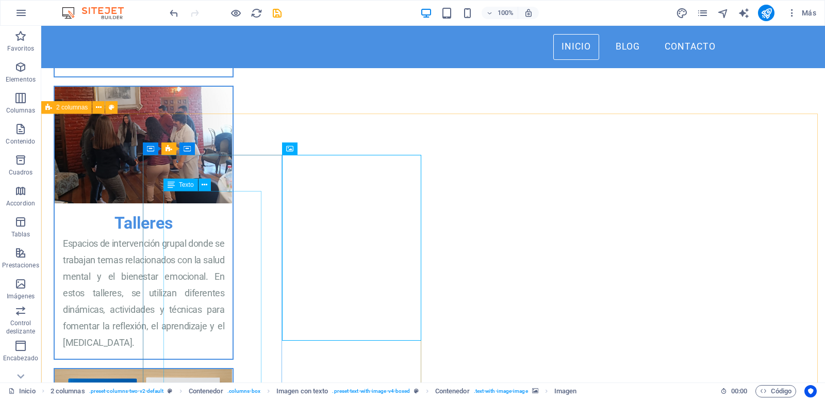
click at [183, 184] on span "Texto" at bounding box center [186, 185] width 15 height 6
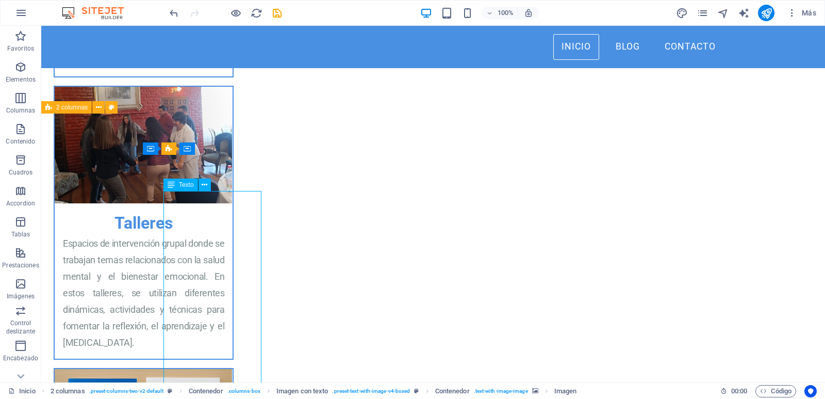
click at [183, 184] on span "Texto" at bounding box center [186, 185] width 15 height 6
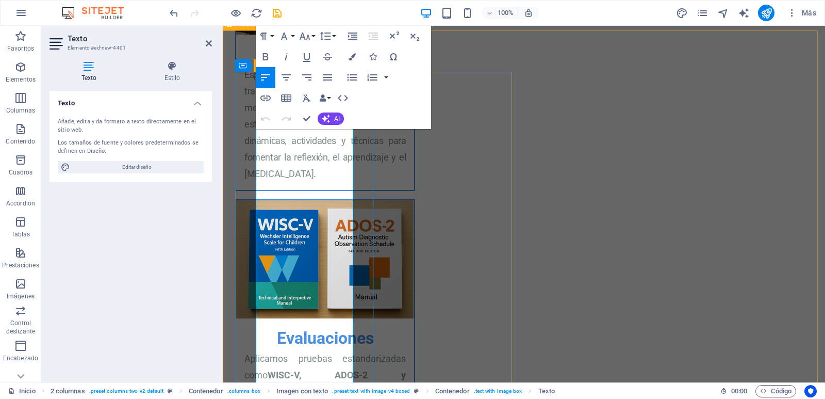
scroll to position [1333, 0]
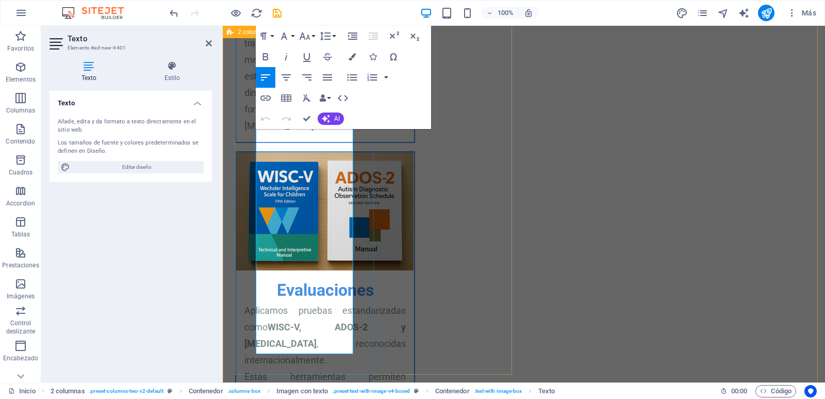
drag, startPoint x: 257, startPoint y: 215, endPoint x: 320, endPoint y: 349, distance: 147.9
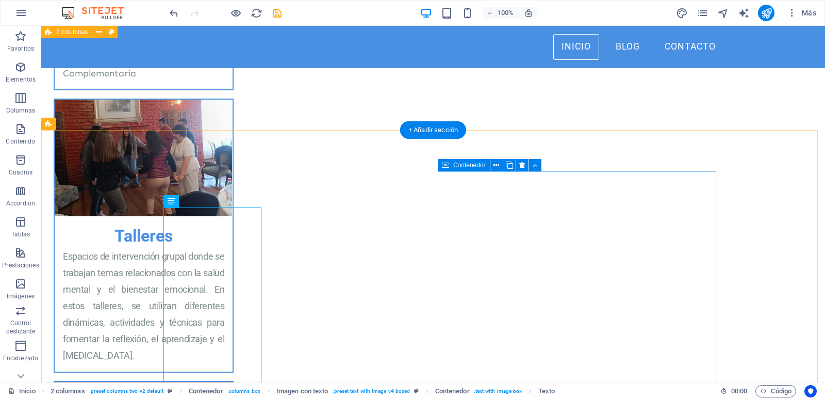
scroll to position [1100, 0]
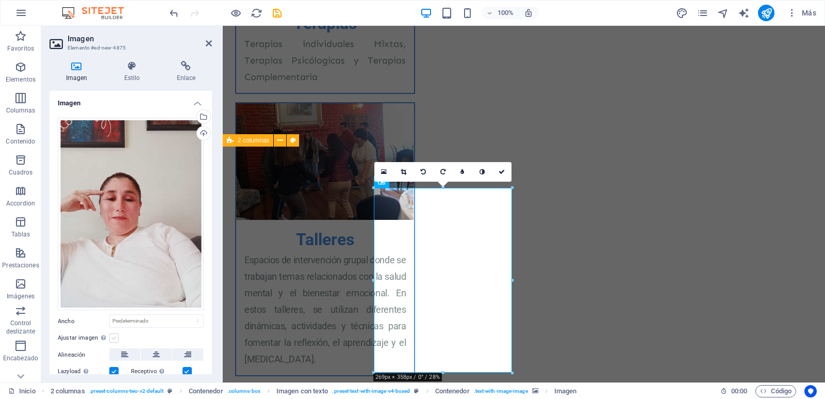
click at [113, 333] on label at bounding box center [113, 337] width 9 height 9
click at [0, 0] on input "Ajustar imagen Ajustar imagen automáticamente a un ancho y alto fijo" at bounding box center [0, 0] width 0 height 0
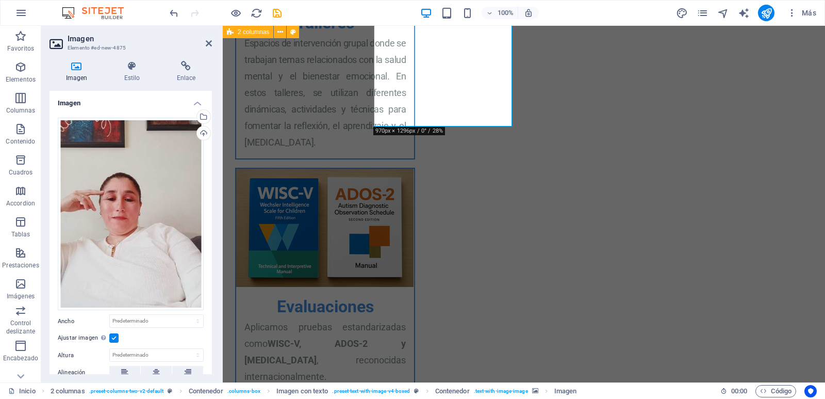
scroll to position [1371, 0]
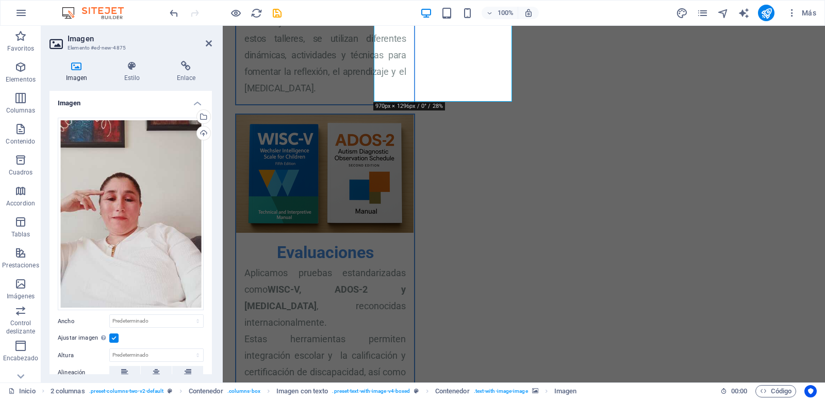
click at [111, 333] on label at bounding box center [113, 337] width 9 height 9
click at [0, 0] on input "Ajustar imagen Ajustar imagen automáticamente a un ancho y alto fijo" at bounding box center [0, 0] width 0 height 0
click at [110, 315] on select "Predeterminado automático px rem % em vh vw" at bounding box center [156, 321] width 93 height 12
click at [85, 318] on label "Ancho" at bounding box center [84, 321] width 52 height 6
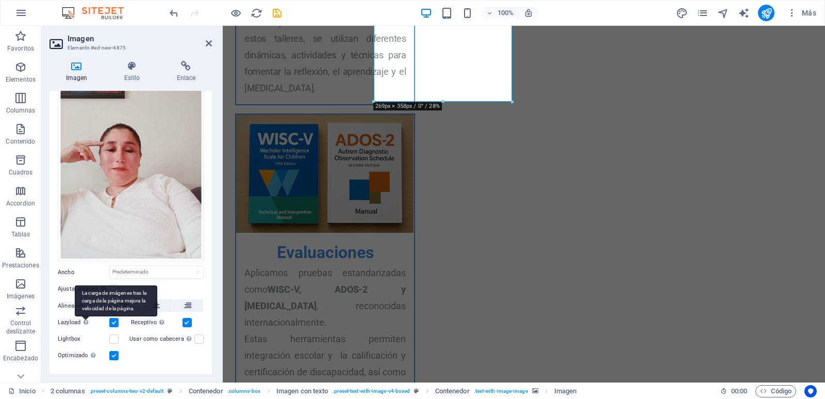
scroll to position [60, 0]
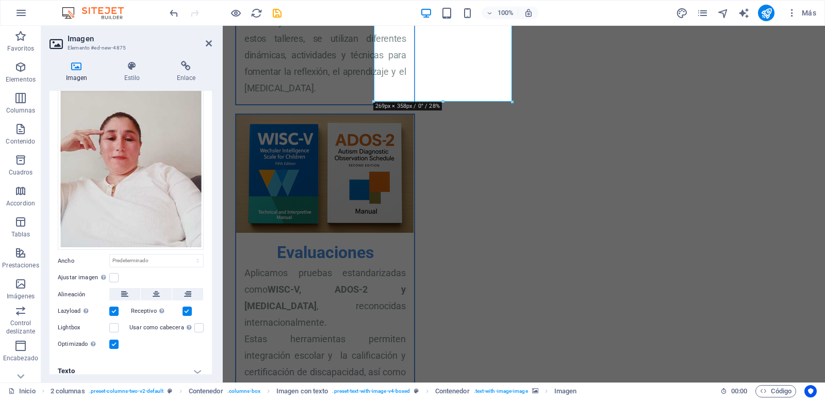
click at [190, 360] on h4 "Texto" at bounding box center [131, 370] width 162 height 25
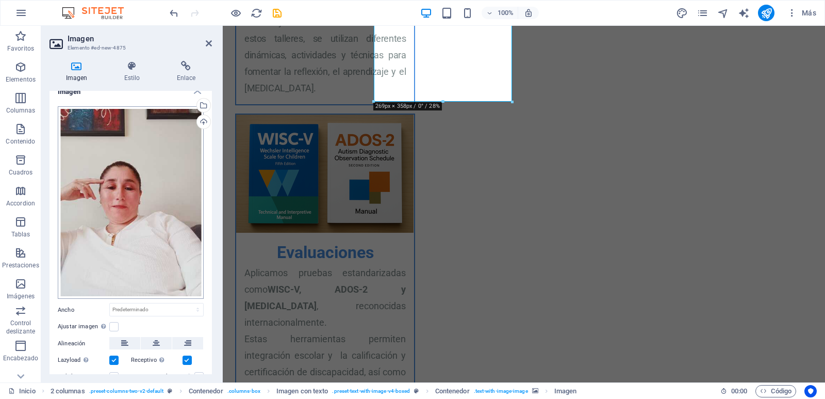
scroll to position [0, 0]
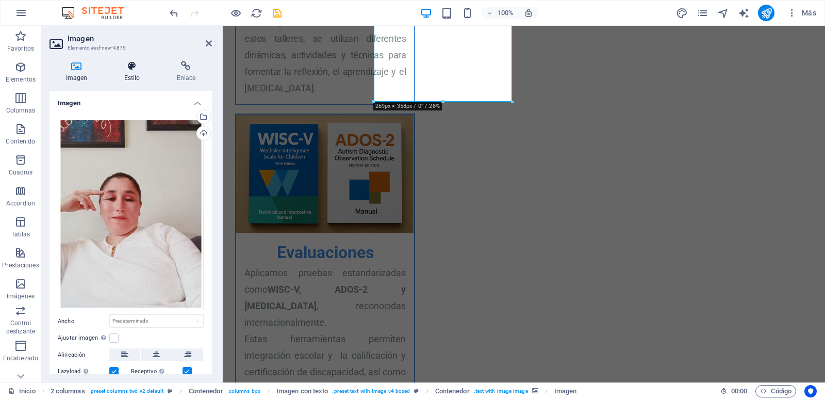
click at [130, 71] on icon at bounding box center [132, 66] width 48 height 10
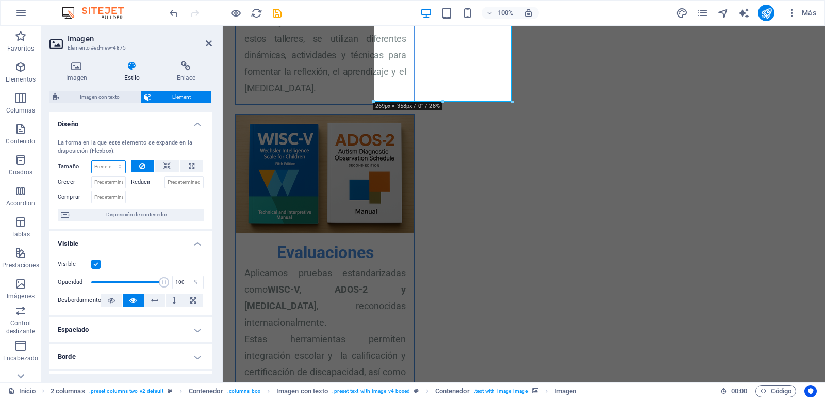
click at [92, 160] on select "Predeterminado automático px % 1/1 1/2 1/3 1/4 1/5 1/6 1/7 1/8 1/9 1/10" at bounding box center [109, 166] width 34 height 12
click at [103, 162] on select "Predeterminado automático px % 1/1 1/2 1/3 1/4 1/5 1/6 1/7 1/8 1/9 1/10" at bounding box center [109, 166] width 34 height 12
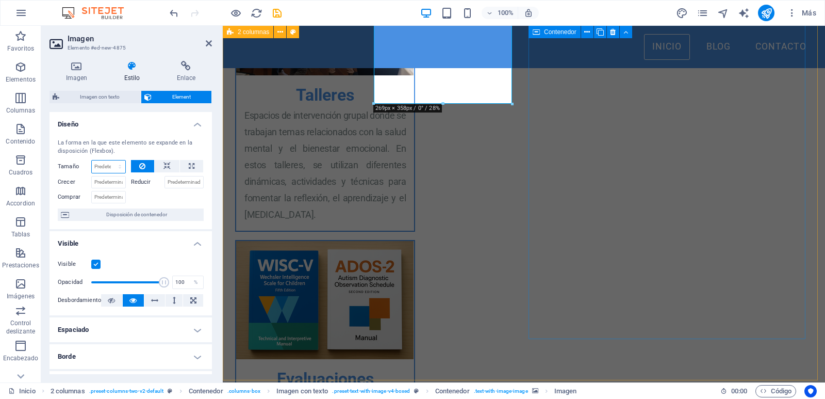
scroll to position [1208, 0]
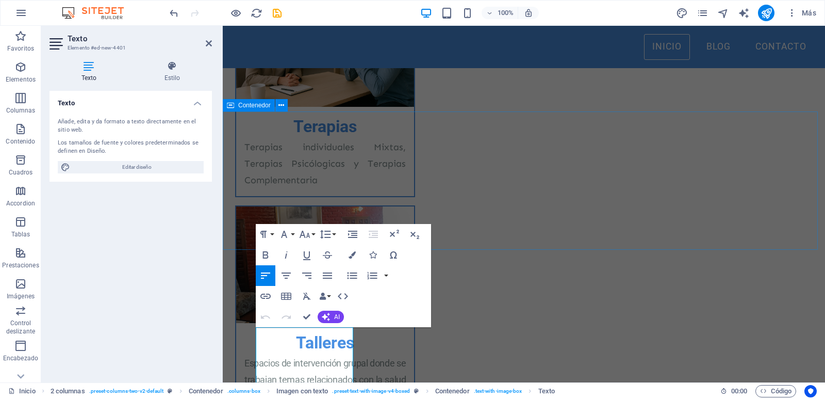
scroll to position [992, 0]
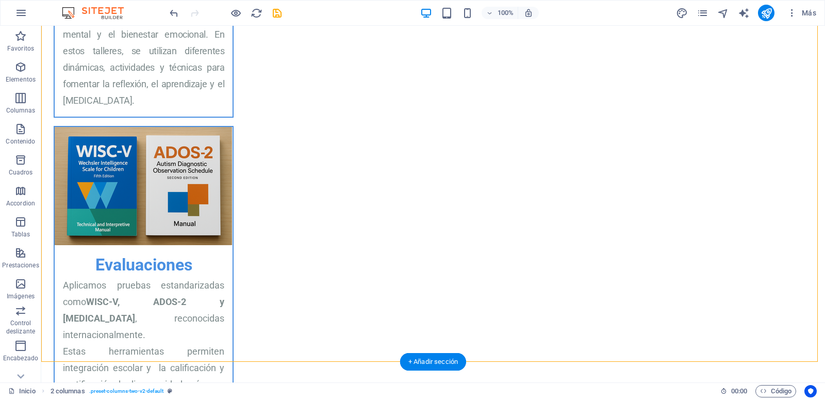
scroll to position [1371, 0]
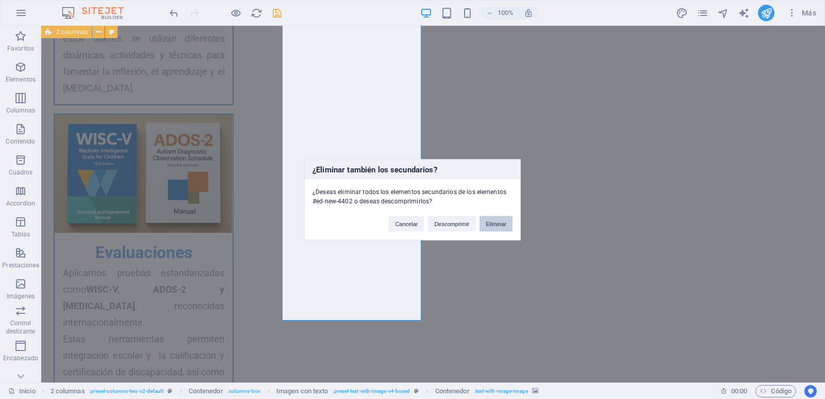
click at [498, 222] on button "Eliminar" at bounding box center [496, 223] width 33 height 15
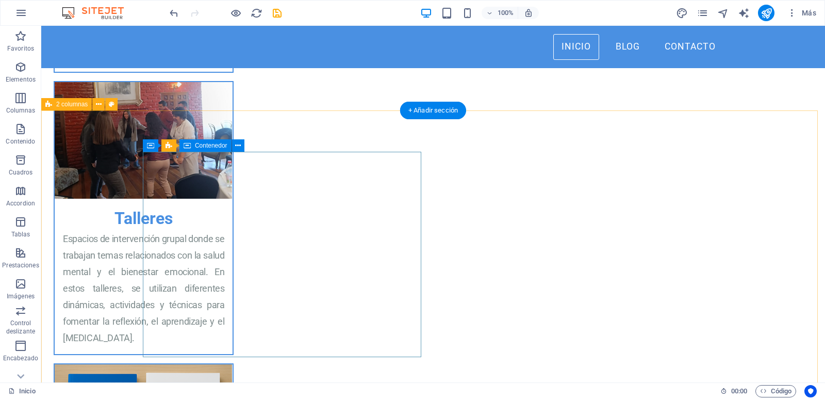
scroll to position [1067, 0]
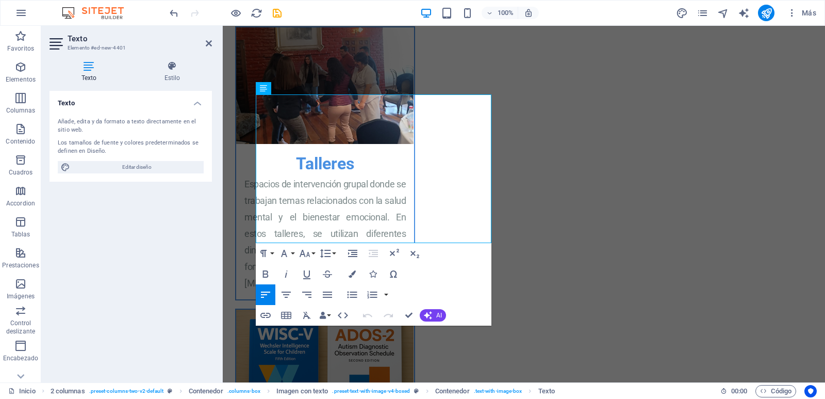
scroll to position [1229, 0]
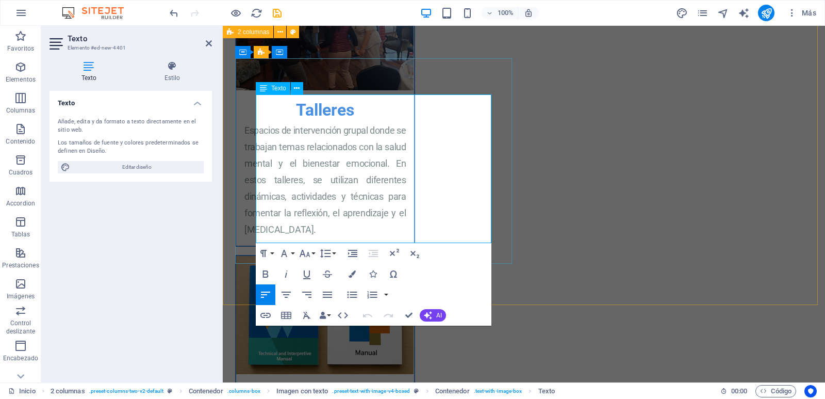
drag, startPoint x: 291, startPoint y: 238, endPoint x: 259, endPoint y: 101, distance: 140.5
click at [304, 254] on icon "button" at bounding box center [305, 253] width 11 height 7
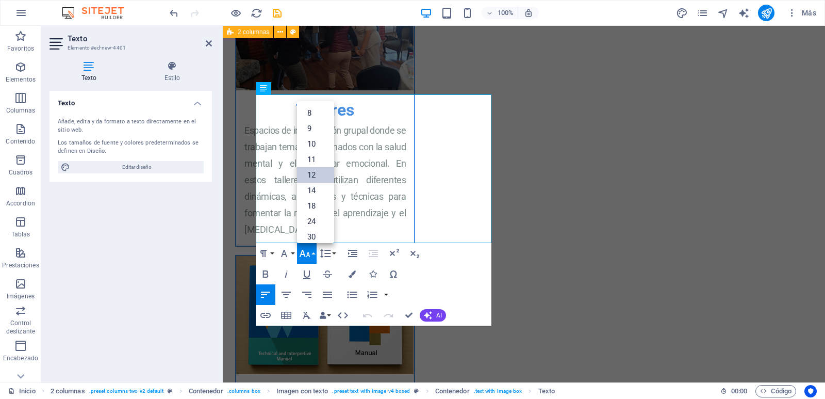
click at [307, 174] on link "12" at bounding box center [315, 174] width 37 height 15
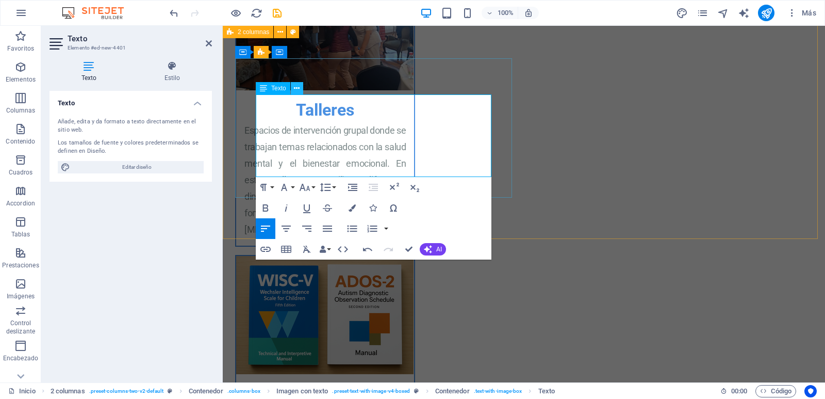
click at [298, 86] on icon at bounding box center [297, 88] width 6 height 11
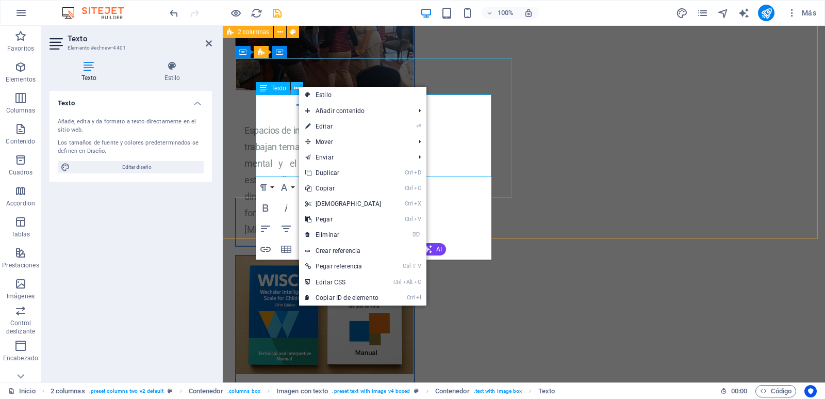
click at [298, 86] on icon at bounding box center [297, 88] width 6 height 11
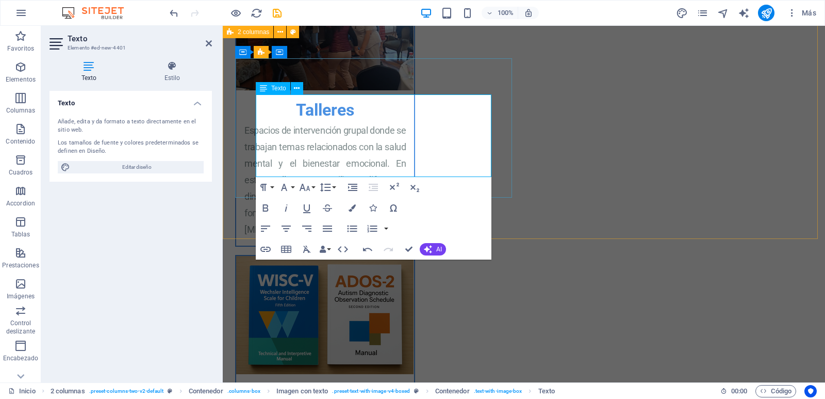
drag, startPoint x: 427, startPoint y: 172, endPoint x: 255, endPoint y: 100, distance: 186.5
click at [308, 189] on icon "button" at bounding box center [305, 187] width 11 height 7
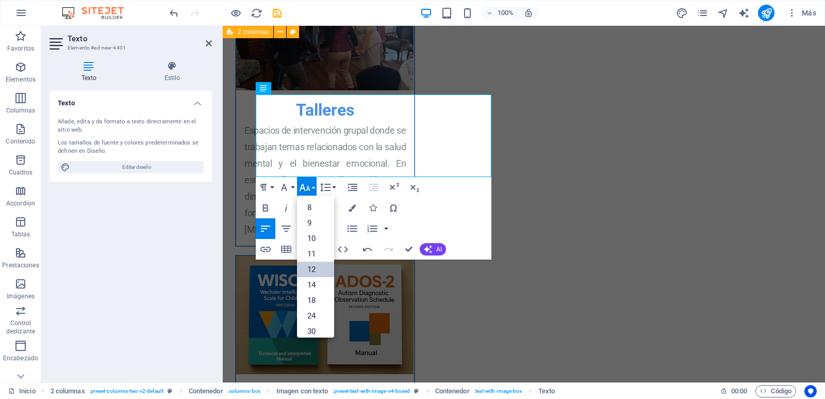
scroll to position [74, 0]
click at [304, 212] on link "14" at bounding box center [315, 210] width 37 height 15
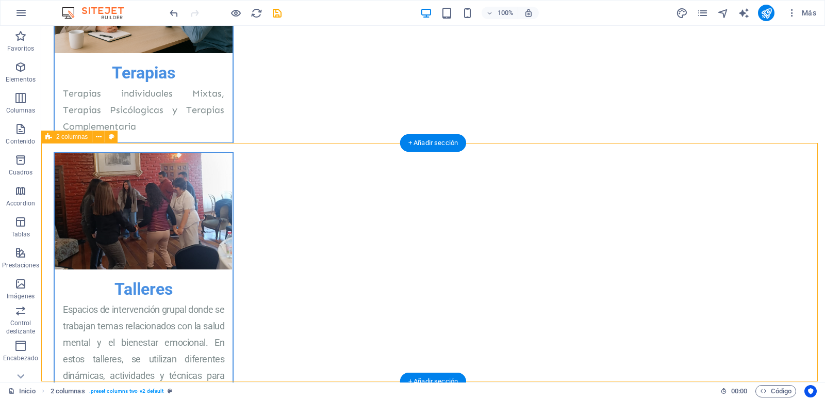
scroll to position [1105, 0]
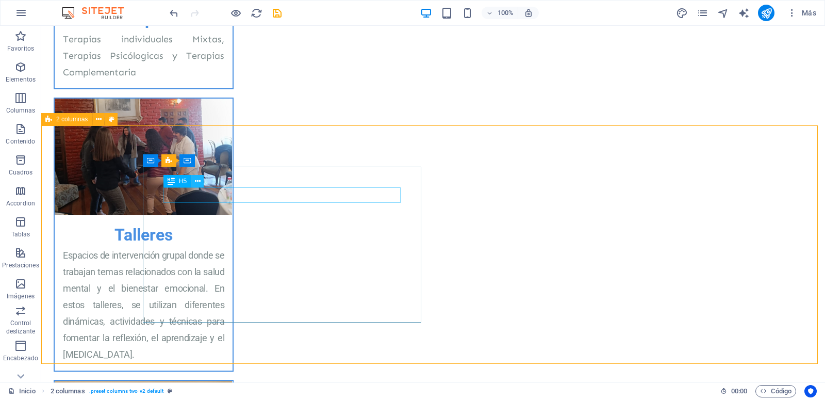
click at [198, 181] on icon at bounding box center [198, 181] width 6 height 11
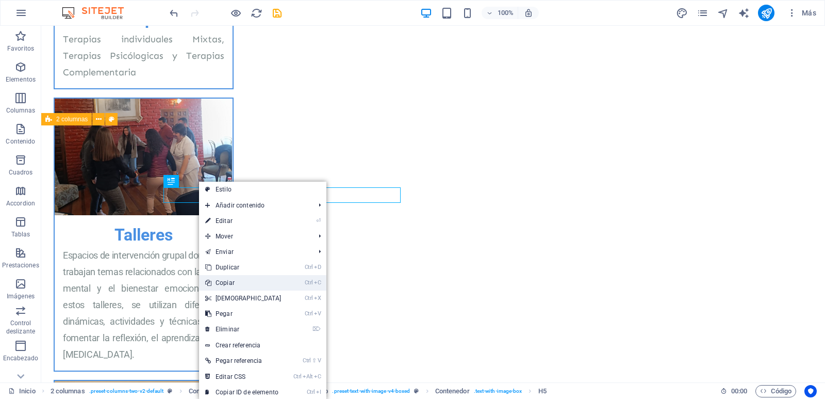
click at [245, 283] on link "Ctrl C Copiar" at bounding box center [243, 282] width 89 height 15
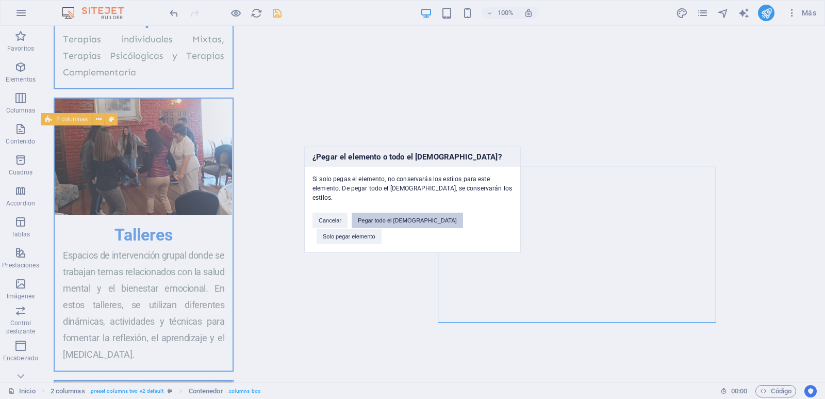
click at [417, 223] on button "Pegar todo el preajuste" at bounding box center [407, 219] width 111 height 15
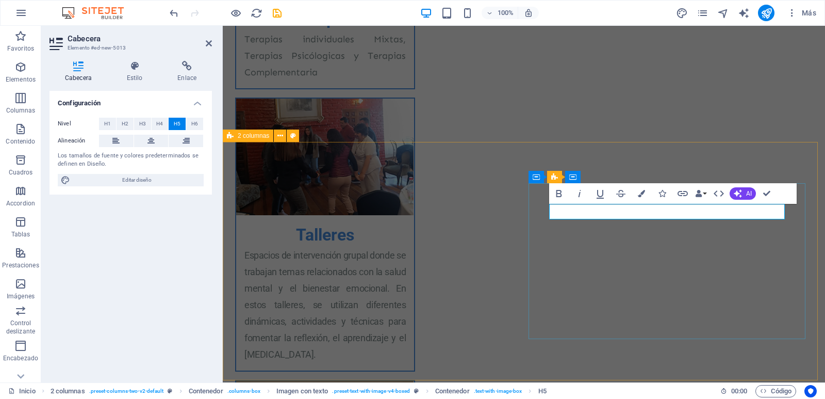
scroll to position [0, 5]
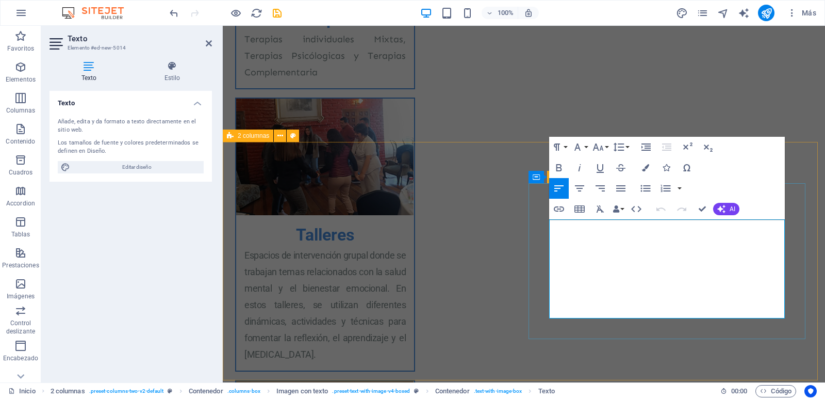
drag, startPoint x: 756, startPoint y: 313, endPoint x: 550, endPoint y: 227, distance: 222.6
drag, startPoint x: 602, startPoint y: 312, endPoint x: 584, endPoint y: 246, distance: 68.1
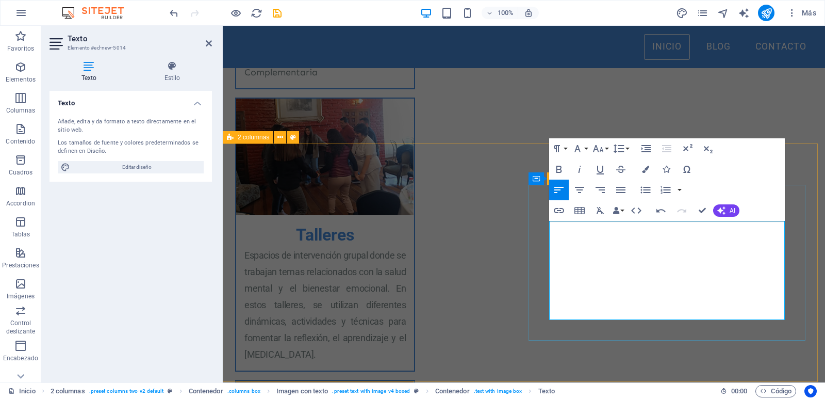
scroll to position [1051, 0]
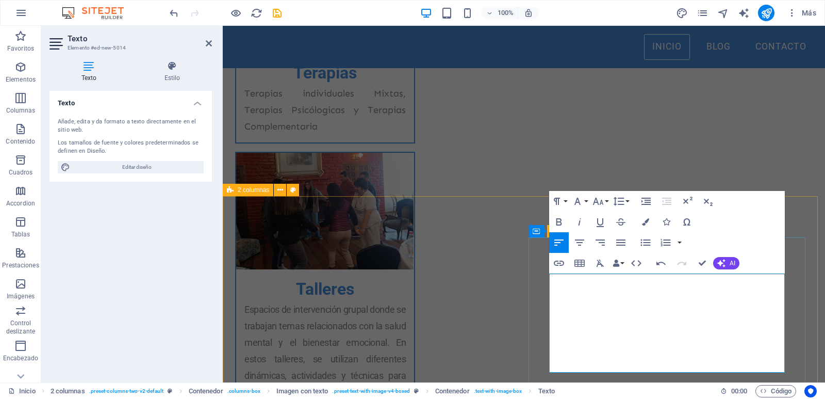
drag, startPoint x: 551, startPoint y: 281, endPoint x: 620, endPoint y: 365, distance: 109.2
click at [605, 202] on button "Font Size" at bounding box center [601, 201] width 20 height 21
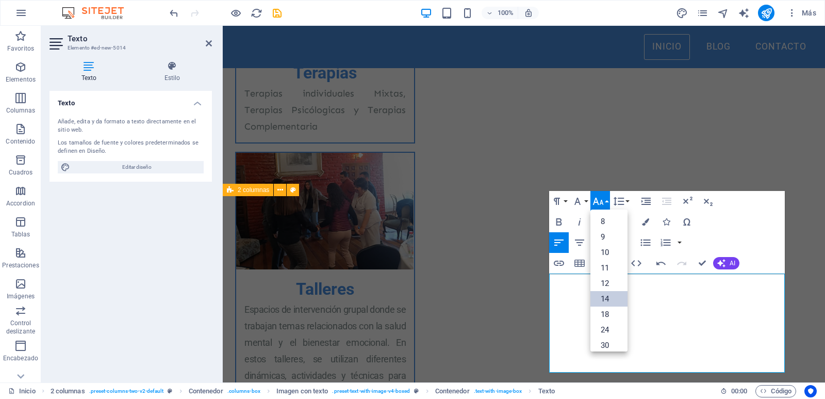
click at [606, 299] on link "14" at bounding box center [609, 298] width 37 height 15
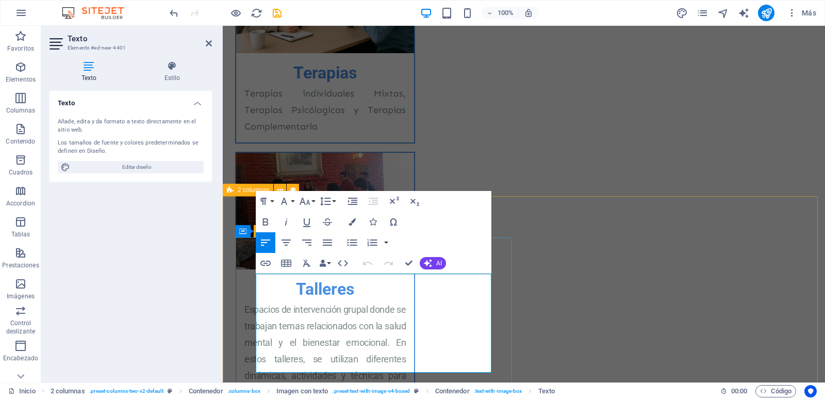
drag, startPoint x: 282, startPoint y: 281, endPoint x: 253, endPoint y: 280, distance: 28.9
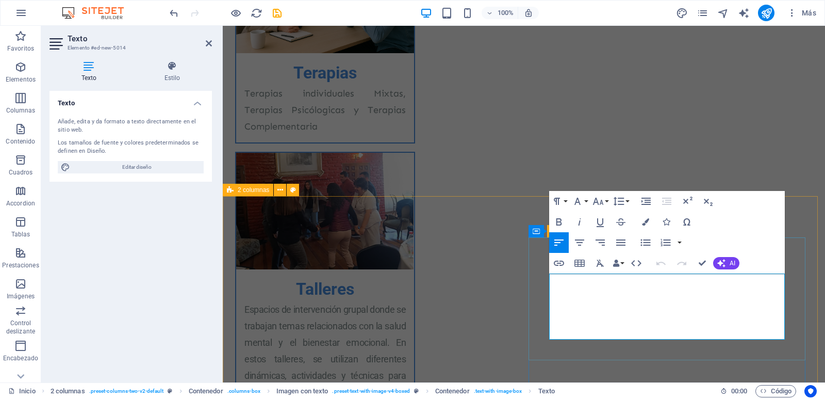
drag, startPoint x: 694, startPoint y: 315, endPoint x: 706, endPoint y: 313, distance: 12.1
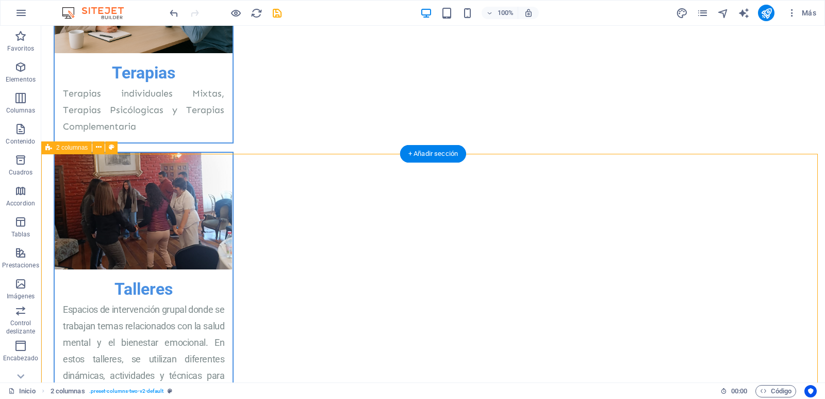
scroll to position [1159, 0]
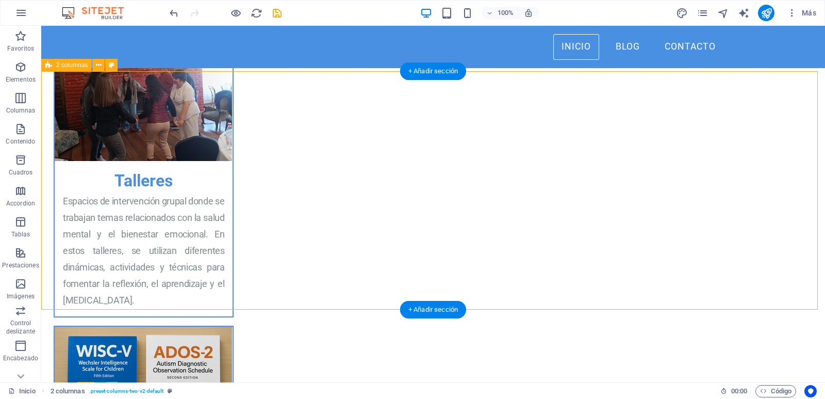
scroll to position [1105, 0]
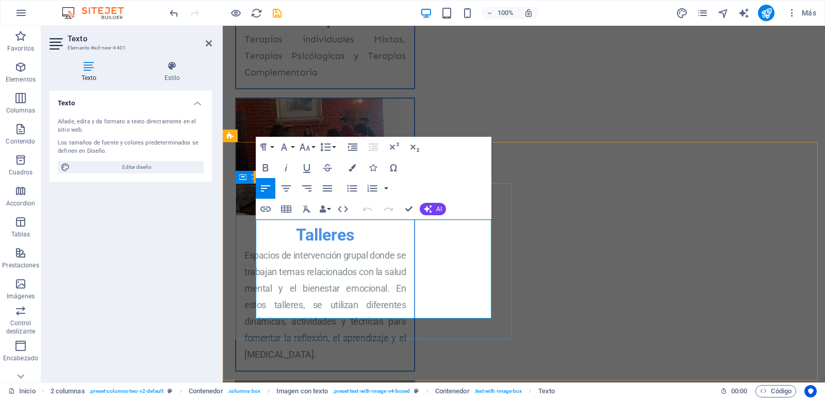
drag, startPoint x: 353, startPoint y: 310, endPoint x: 379, endPoint y: 310, distance: 26.3
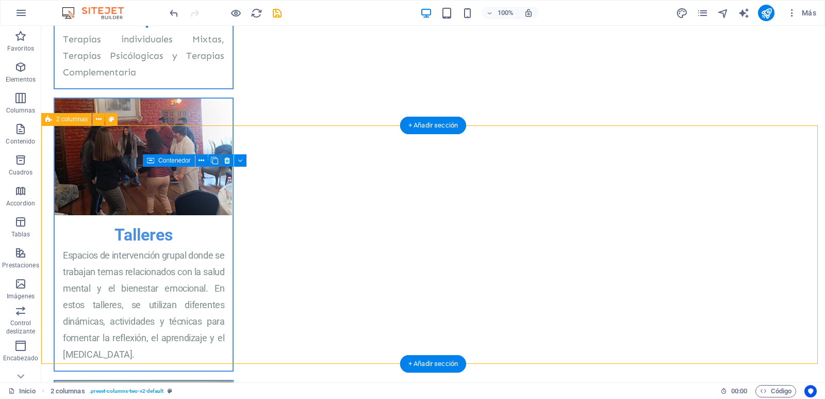
drag, startPoint x: 808, startPoint y: 39, endPoint x: 748, endPoint y: 152, distance: 127.8
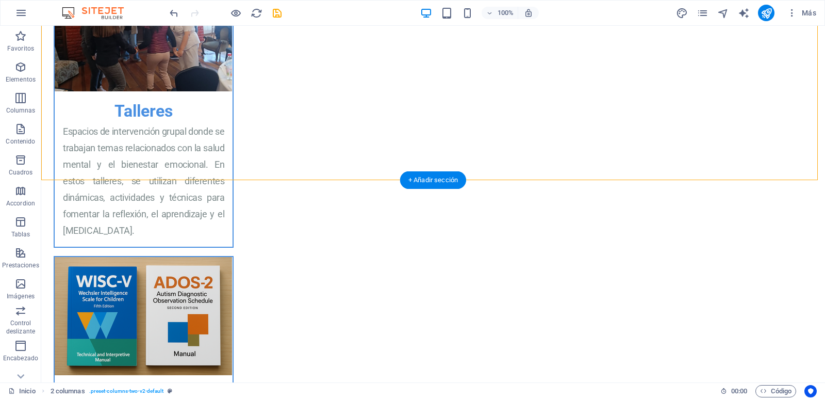
scroll to position [1288, 0]
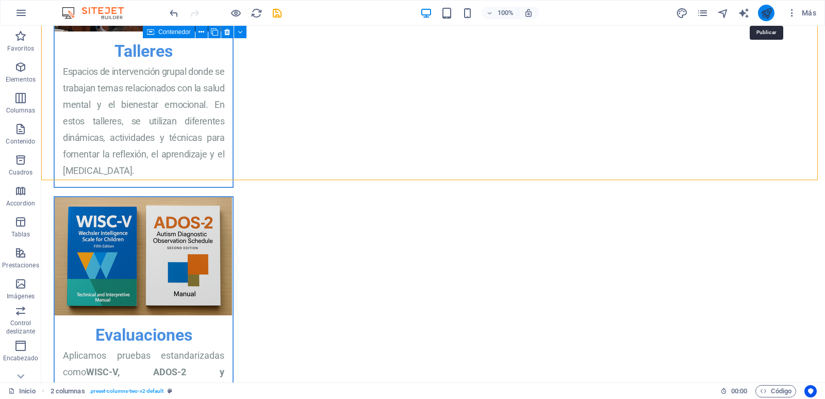
click at [768, 16] on icon "publish" at bounding box center [767, 13] width 12 height 12
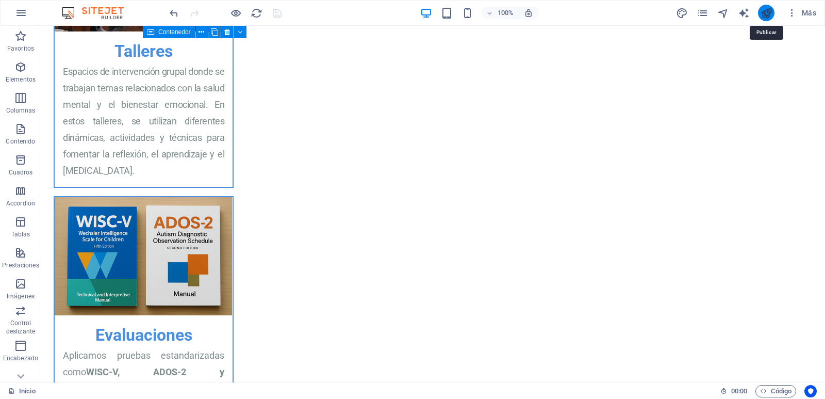
click at [768, 13] on icon "publish" at bounding box center [767, 13] width 12 height 12
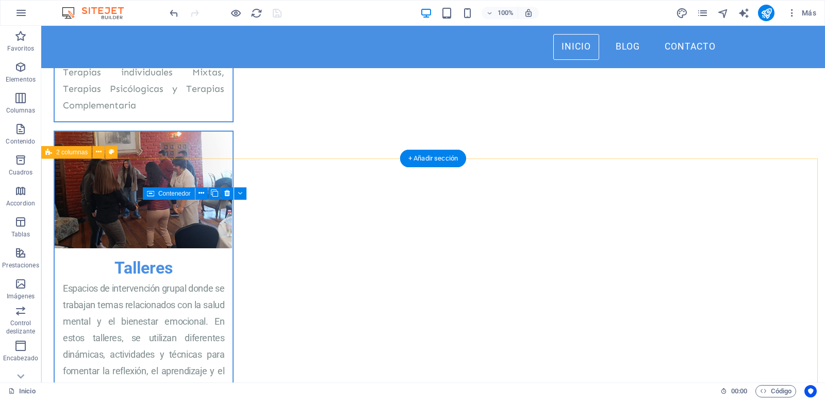
scroll to position [1018, 0]
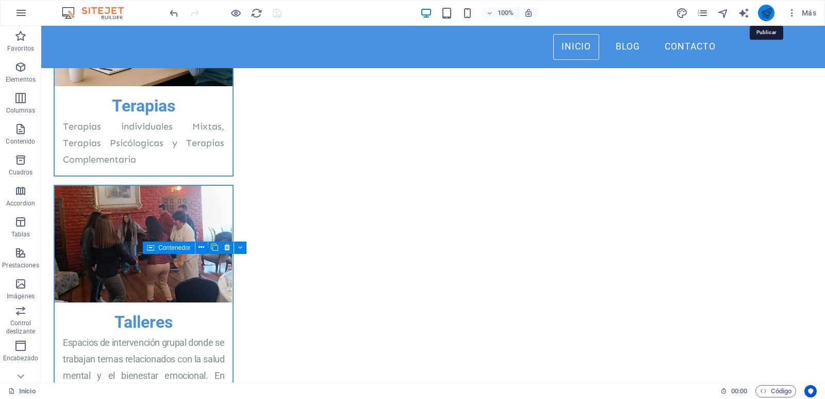
click at [767, 13] on icon "publish" at bounding box center [767, 13] width 12 height 12
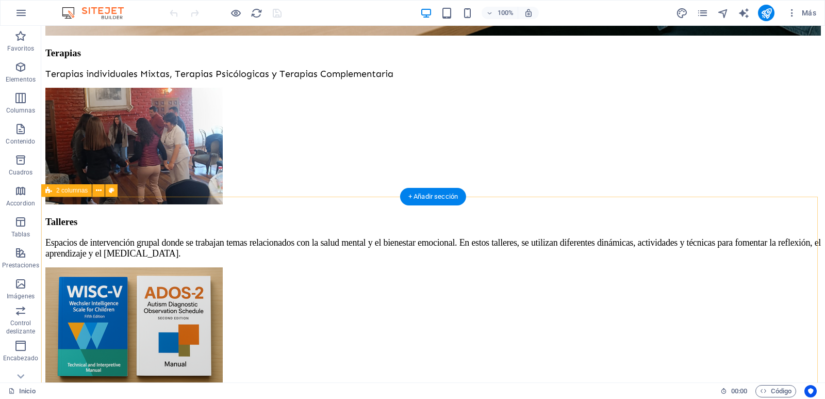
scroll to position [1288, 0]
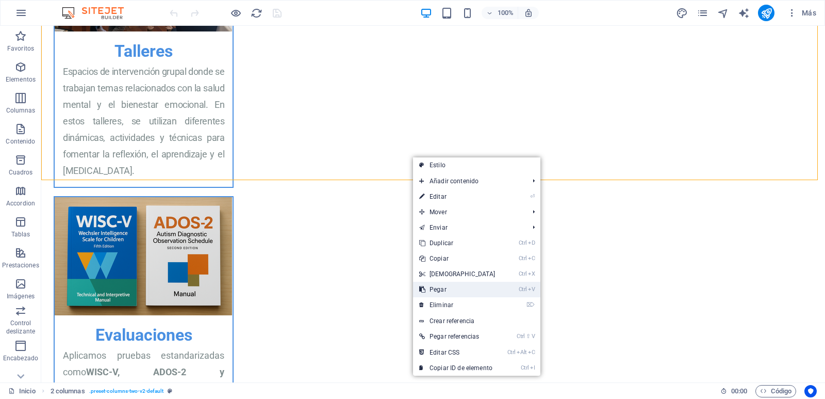
click at [447, 290] on link "Ctrl V Pegar" at bounding box center [457, 289] width 89 height 15
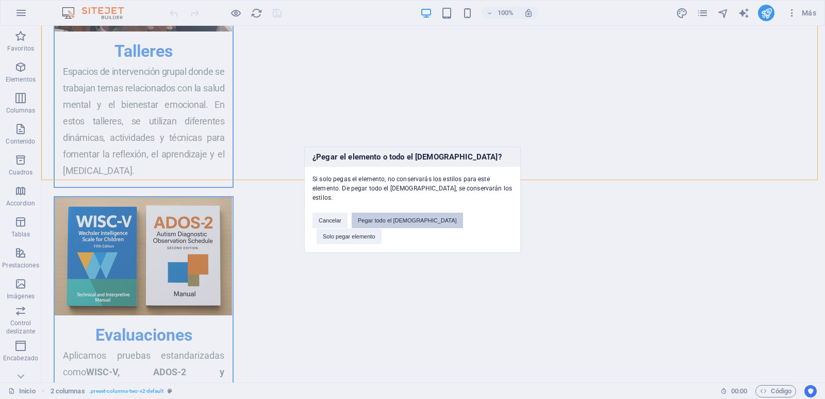
click at [412, 225] on button "Pegar todo el preajuste" at bounding box center [407, 219] width 111 height 15
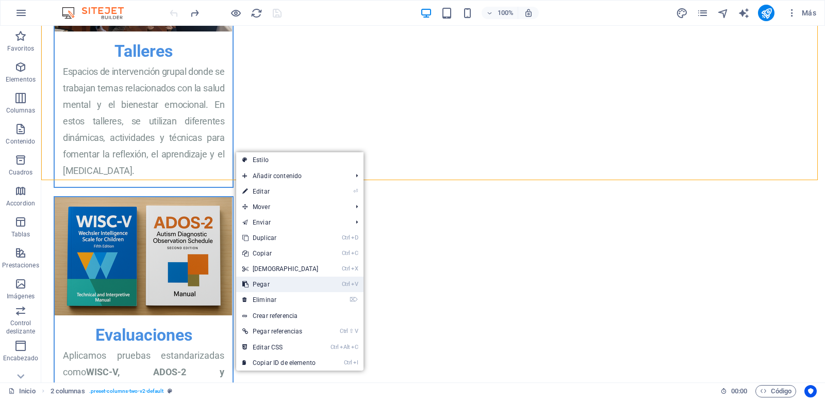
click at [271, 283] on link "Ctrl V Pegar" at bounding box center [280, 283] width 89 height 15
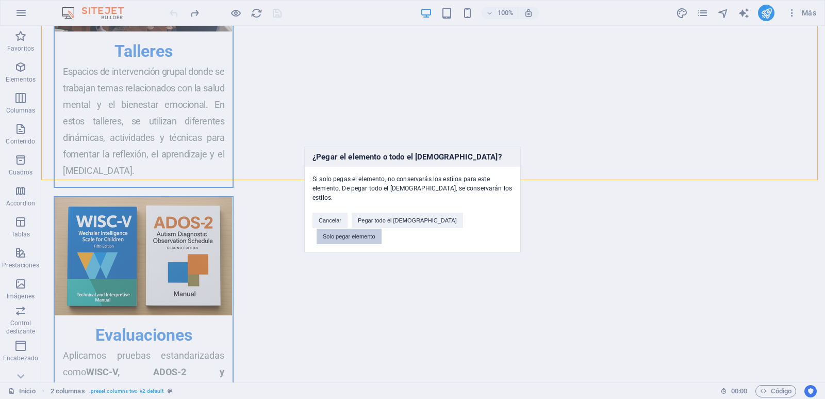
click at [382, 228] on button "Solo pegar elemento" at bounding box center [349, 235] width 65 height 15
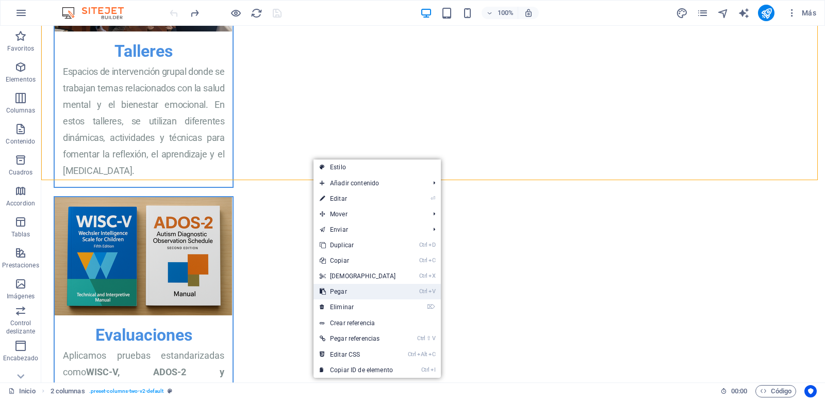
click at [354, 291] on link "Ctrl V Pegar" at bounding box center [358, 291] width 89 height 15
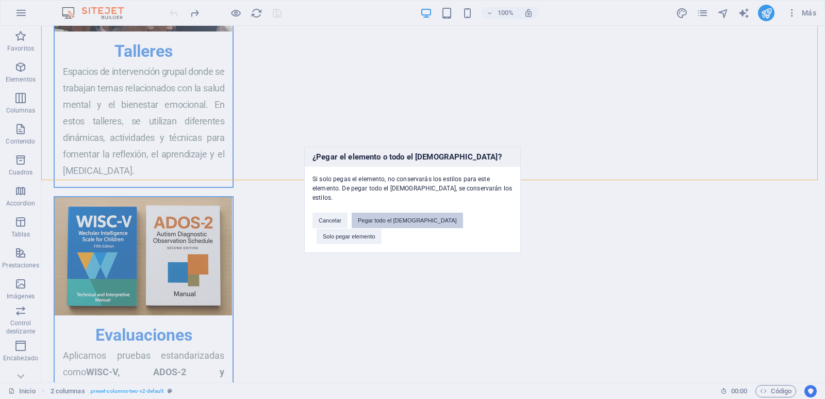
click at [406, 221] on button "Pegar todo el preajuste" at bounding box center [407, 219] width 111 height 15
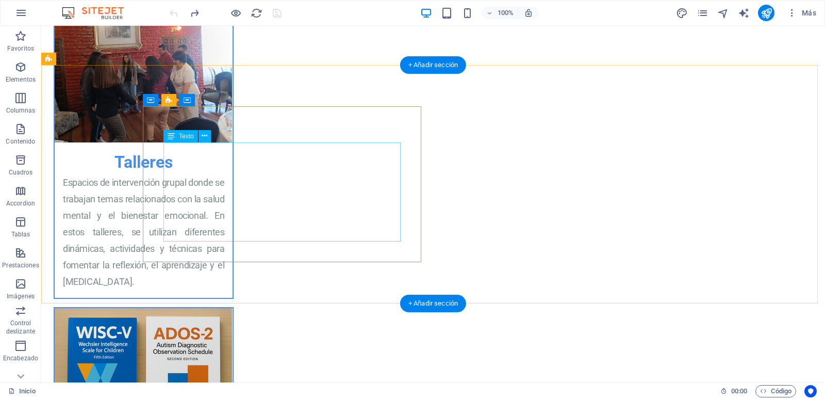
scroll to position [1180, 0]
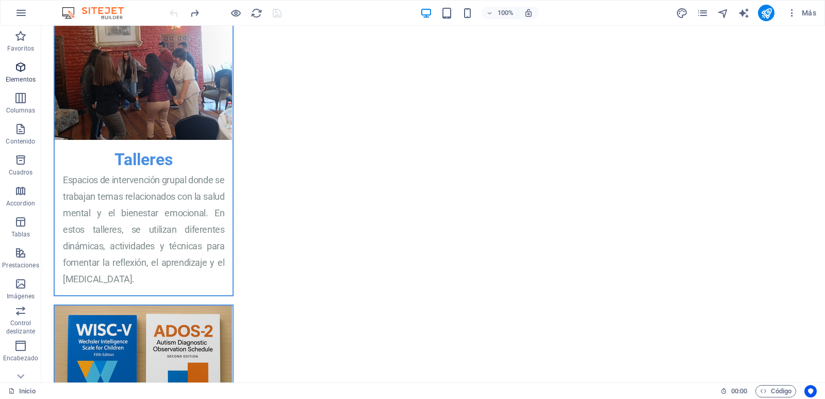
click at [22, 74] on span "Elementos" at bounding box center [20, 73] width 41 height 25
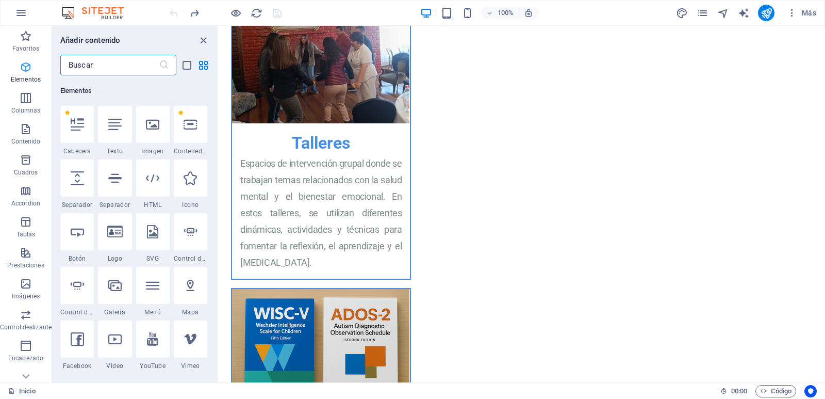
scroll to position [194, 0]
click at [17, 103] on span "Columnas" at bounding box center [26, 104] width 52 height 25
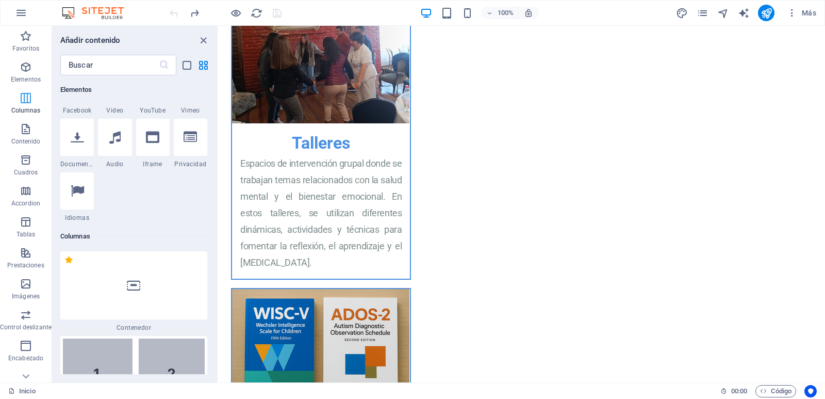
scroll to position [702, 0]
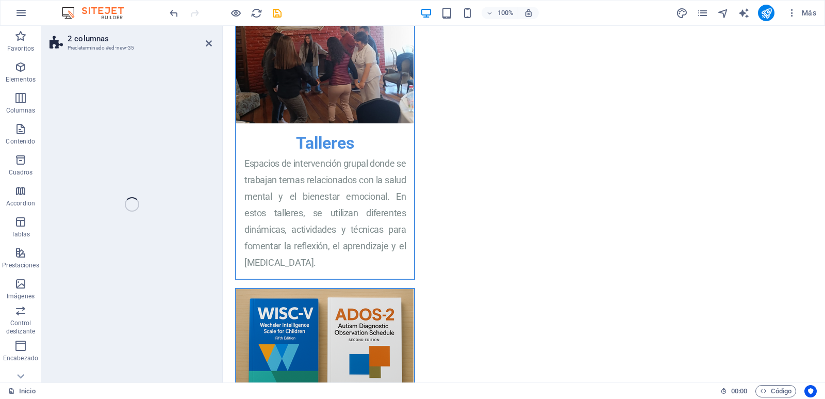
select select "rem"
select select "preset-columns-two-v2-default"
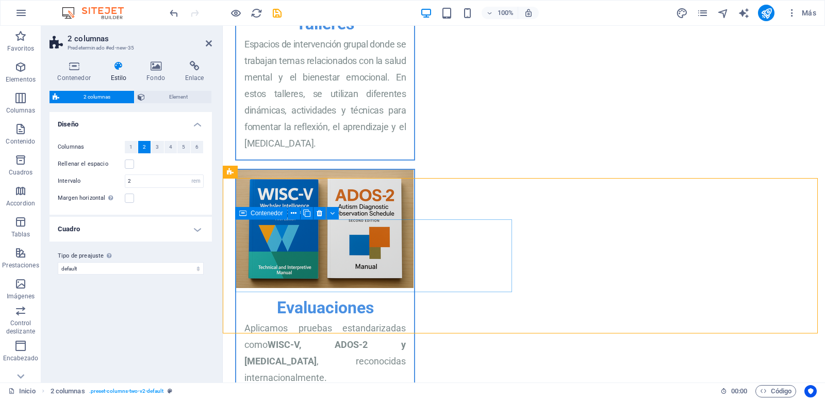
scroll to position [1359, 0]
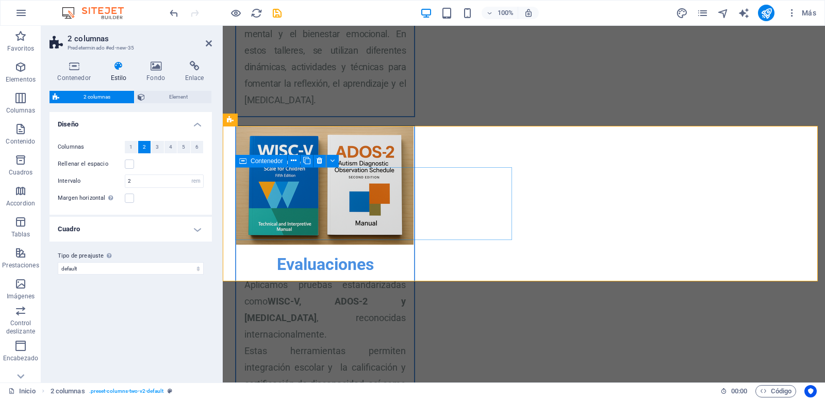
drag, startPoint x: 294, startPoint y: 94, endPoint x: 340, endPoint y: 200, distance: 115.5
click at [76, 69] on icon at bounding box center [74, 66] width 49 height 10
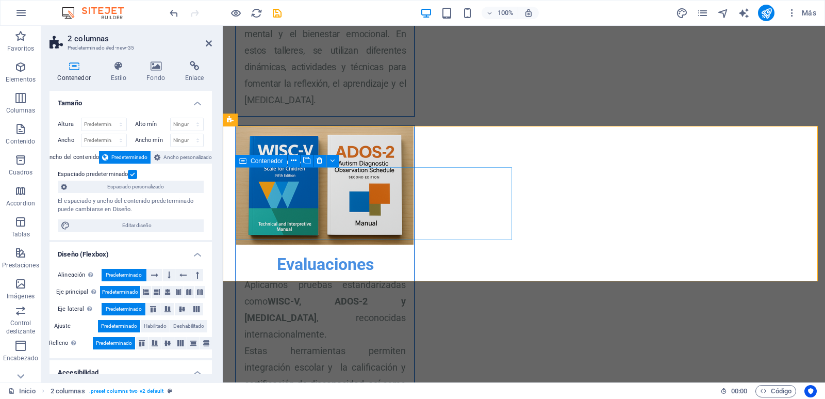
drag, startPoint x: 296, startPoint y: 94, endPoint x: 347, endPoint y: 203, distance: 120.2
click at [210, 43] on icon at bounding box center [209, 43] width 6 height 8
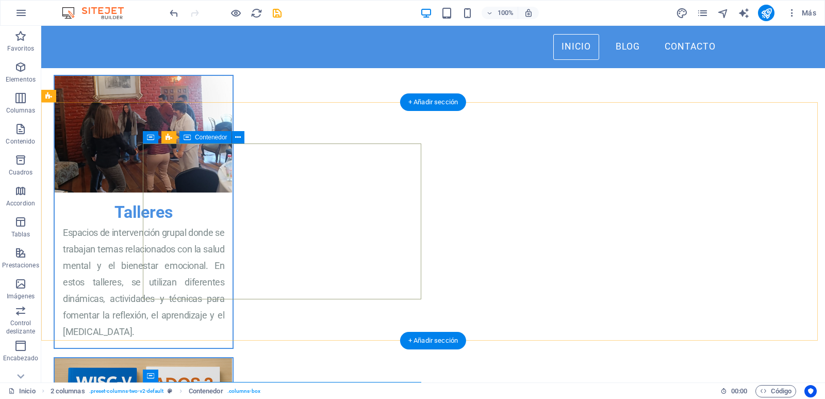
scroll to position [1126, 0]
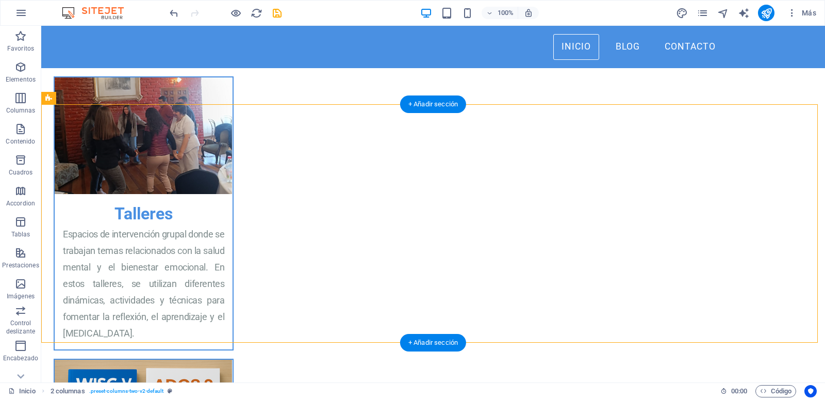
drag, startPoint x: 211, startPoint y: 186, endPoint x: 177, endPoint y: 284, distance: 103.2
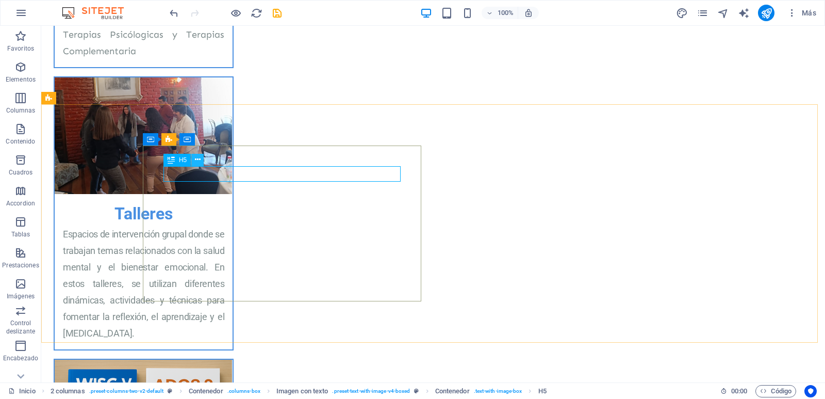
click at [196, 157] on icon at bounding box center [198, 159] width 6 height 11
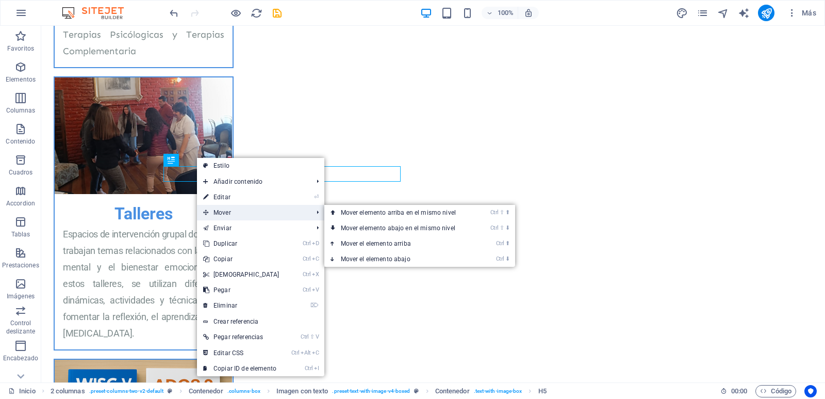
click at [221, 213] on span "Mover" at bounding box center [253, 212] width 112 height 15
click at [390, 229] on link "Ctrl ⇧ ⬇ Mover elemento abajo en el mismo nivel" at bounding box center [400, 227] width 152 height 15
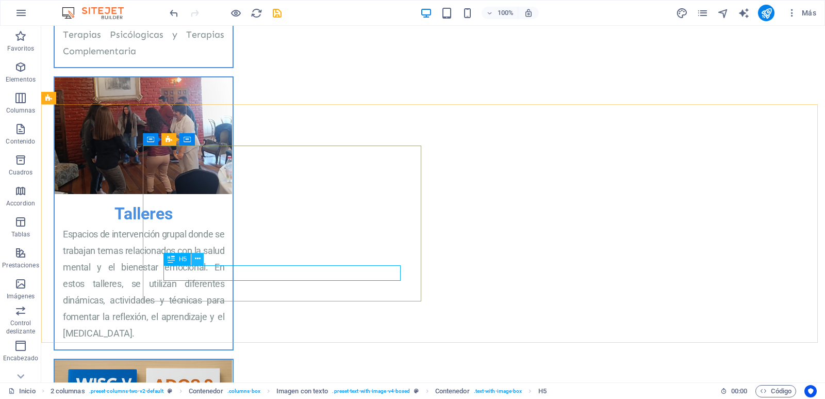
click at [198, 259] on icon at bounding box center [198, 258] width 6 height 11
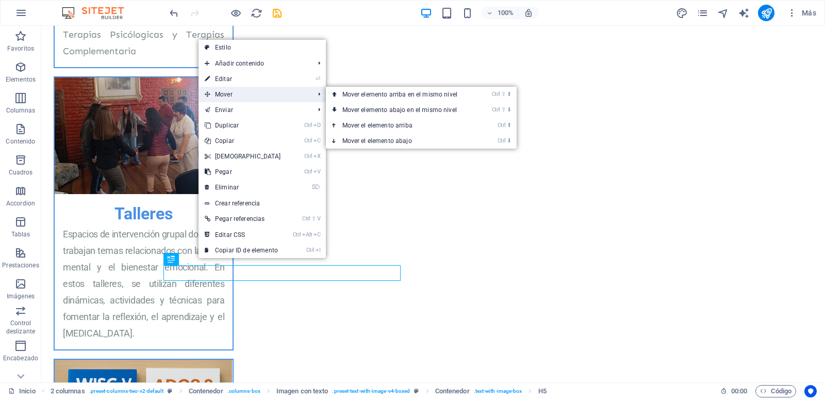
click at [241, 97] on span "Mover" at bounding box center [255, 94] width 112 height 15
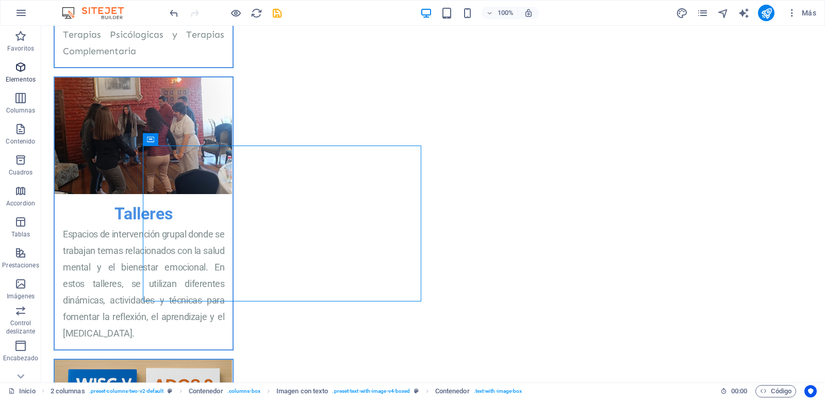
click at [23, 77] on p "Elementos" at bounding box center [21, 79] width 30 height 8
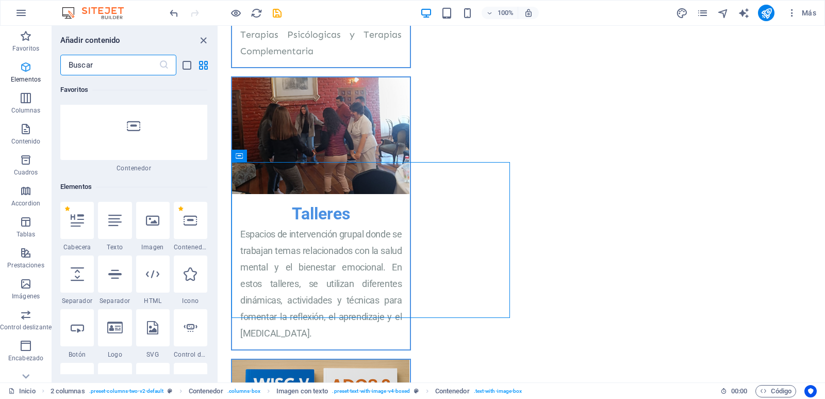
scroll to position [194, 0]
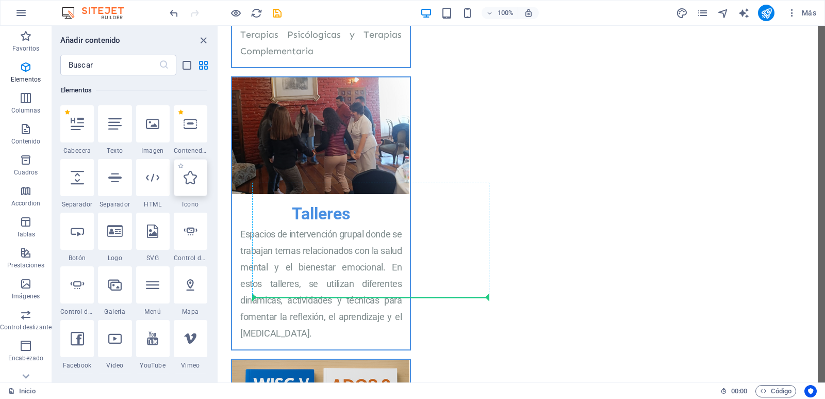
select select "px"
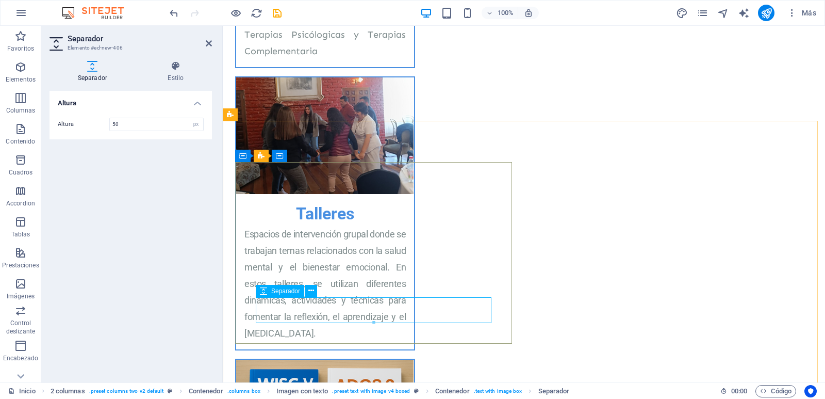
click at [291, 292] on span "Separador" at bounding box center [285, 291] width 29 height 6
click at [174, 76] on h4 "Estilo" at bounding box center [176, 72] width 72 height 22
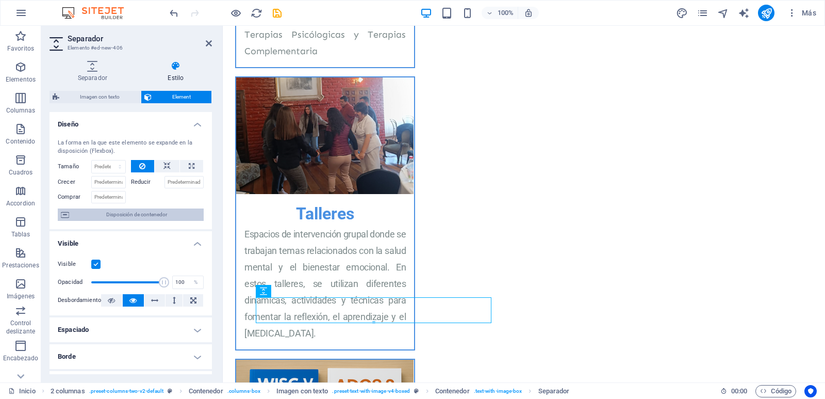
click at [123, 210] on span "Disposición de contenedor" at bounding box center [136, 214] width 128 height 12
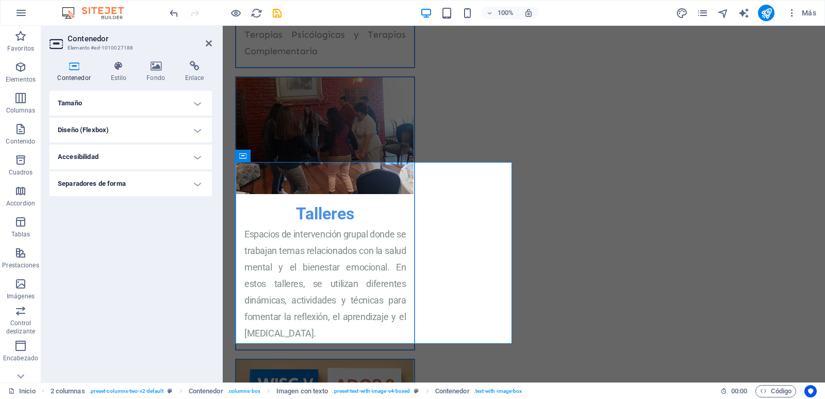
click at [145, 129] on h4 "Diseño (Flexbox)" at bounding box center [131, 130] width 162 height 25
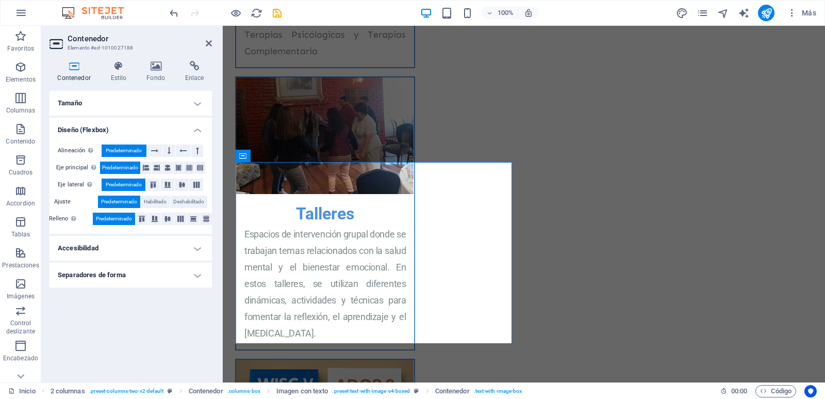
click at [155, 277] on h4 "Separadores de forma" at bounding box center [131, 275] width 162 height 25
click at [158, 296] on select "Ninguno Triángulo Cuadrado Diagonal Polígono 1 Polígono 2 Zigzag Múltiples zigz…" at bounding box center [156, 295] width 94 height 12
click at [119, 71] on h4 "Estilo" at bounding box center [121, 72] width 36 height 22
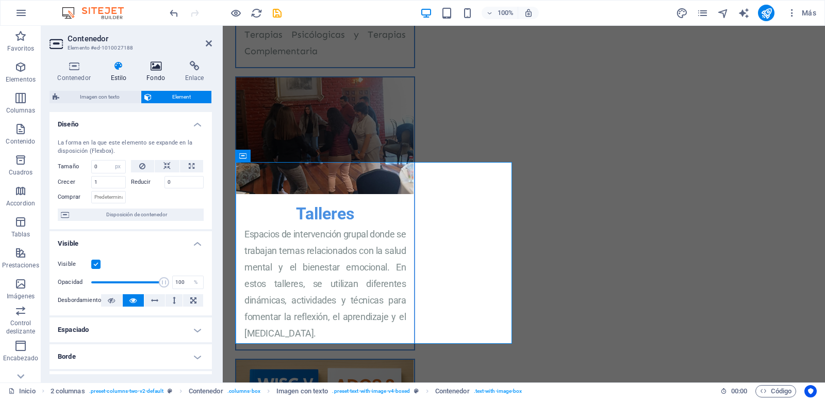
click at [154, 68] on icon at bounding box center [156, 66] width 35 height 10
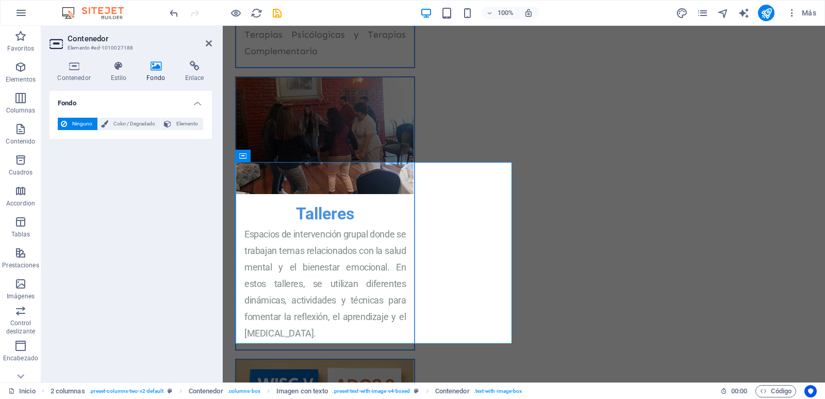
click at [205, 44] on header "Contenedor Elemento #ed-1010027188" at bounding box center [131, 39] width 162 height 27
click at [208, 43] on icon at bounding box center [209, 43] width 6 height 8
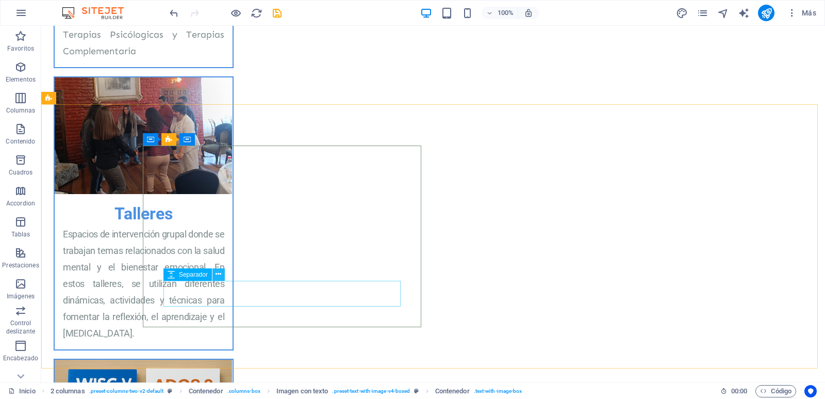
click at [219, 275] on icon at bounding box center [219, 274] width 6 height 11
click at [218, 273] on icon at bounding box center [219, 274] width 6 height 11
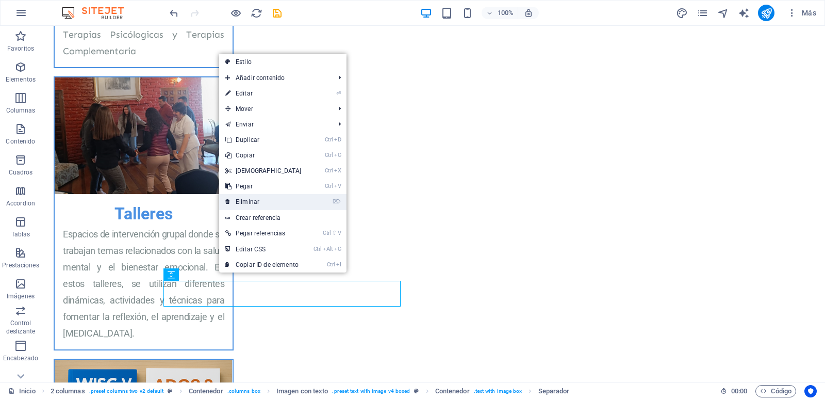
click at [257, 201] on link "⌦ Eliminar" at bounding box center [263, 201] width 89 height 15
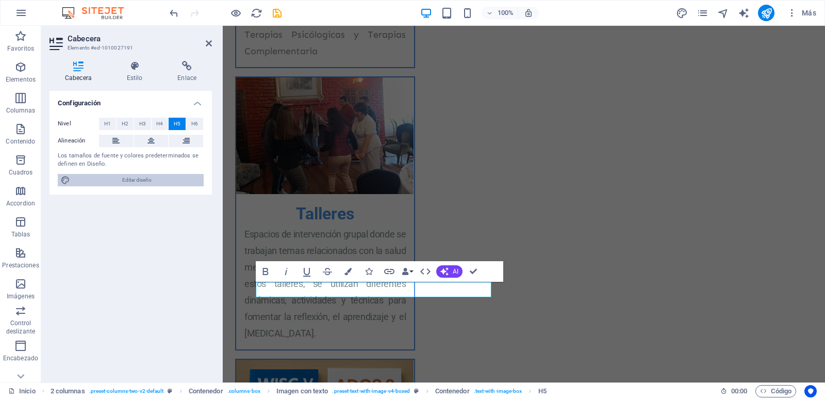
click at [127, 181] on span "Editar diseño" at bounding box center [136, 180] width 127 height 12
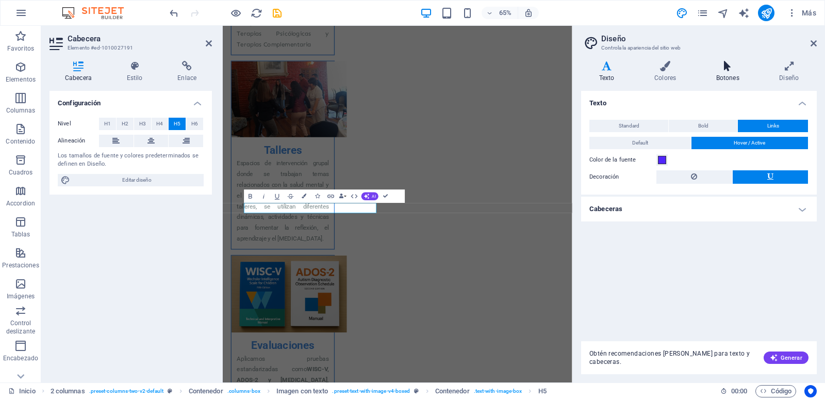
scroll to position [1144, 0]
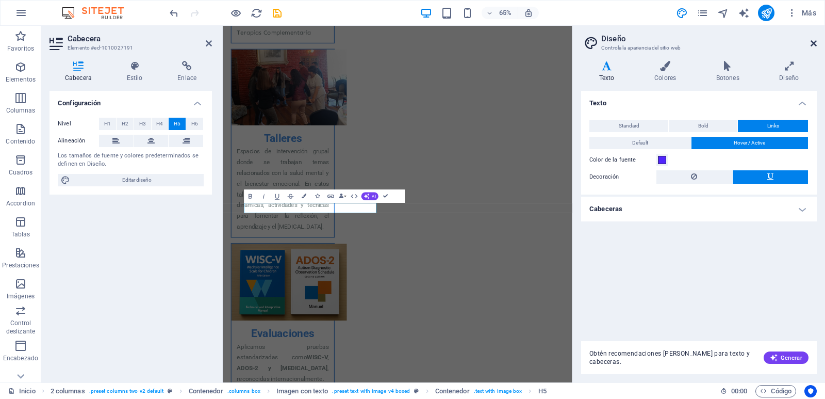
click at [814, 40] on icon at bounding box center [814, 43] width 6 height 8
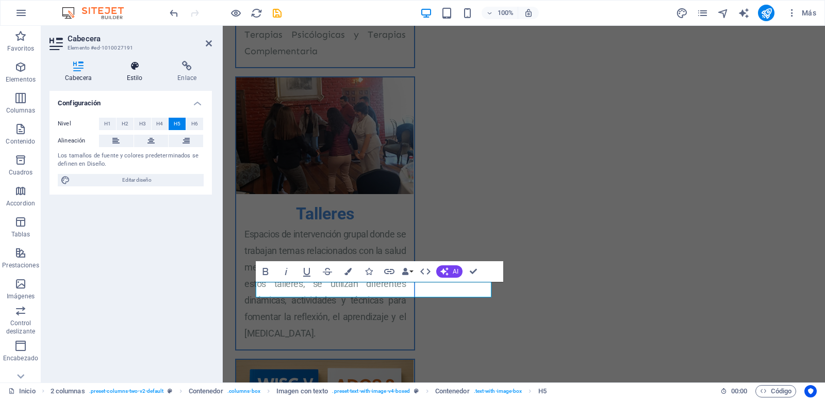
click at [141, 73] on h4 "Estilo" at bounding box center [136, 72] width 51 height 22
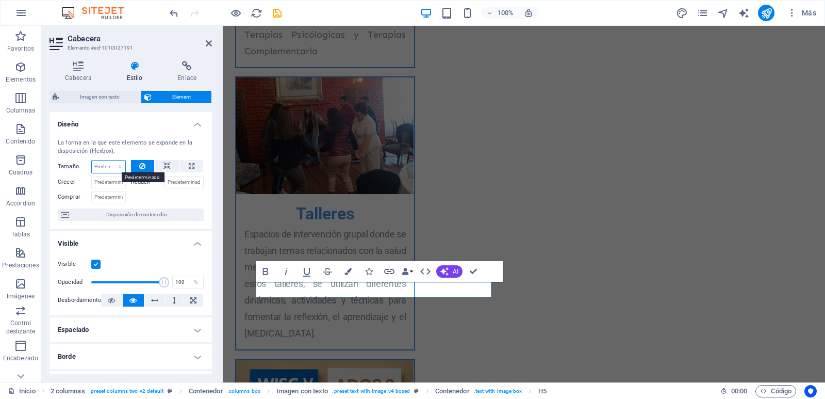
click at [92, 160] on select "Predeterminado automático px % 1/1 1/2 1/3 1/4 1/5 1/6 1/7 1/8 1/9 1/10" at bounding box center [109, 166] width 34 height 12
select select "1/2"
click option "1/2" at bounding box center [0, 0] width 0 height 0
type input "50"
select select "%"
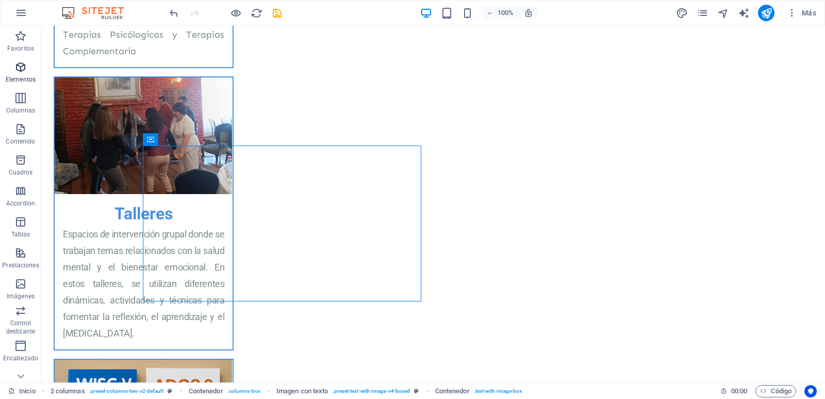
click at [24, 73] on icon "button" at bounding box center [20, 67] width 12 height 12
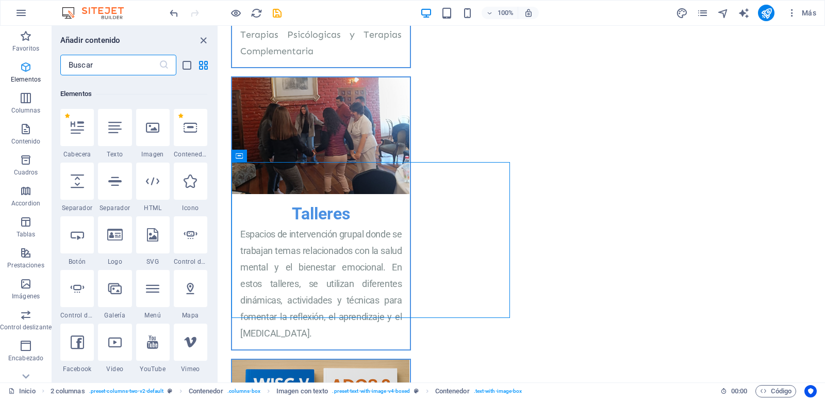
scroll to position [194, 0]
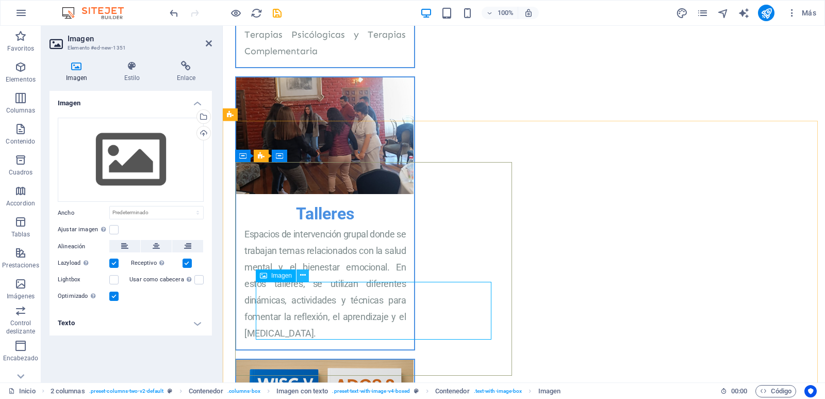
click at [300, 272] on button at bounding box center [303, 275] width 12 height 12
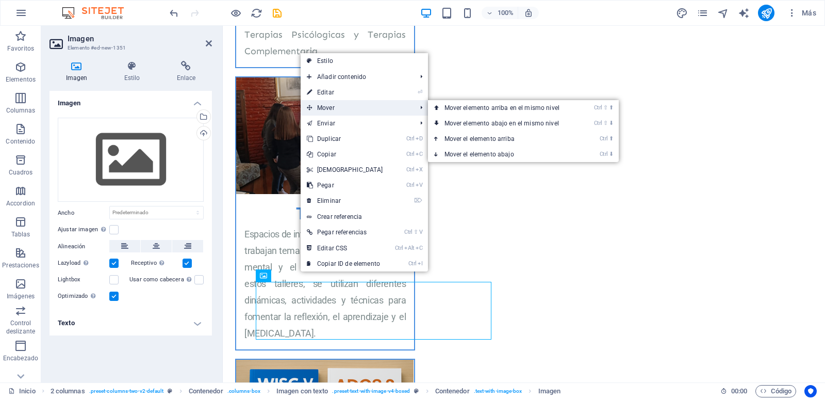
click at [356, 107] on span "Mover" at bounding box center [357, 107] width 112 height 15
click at [482, 155] on link "Ctrl ⬇ Mover el elemento abajo" at bounding box center [504, 153] width 152 height 15
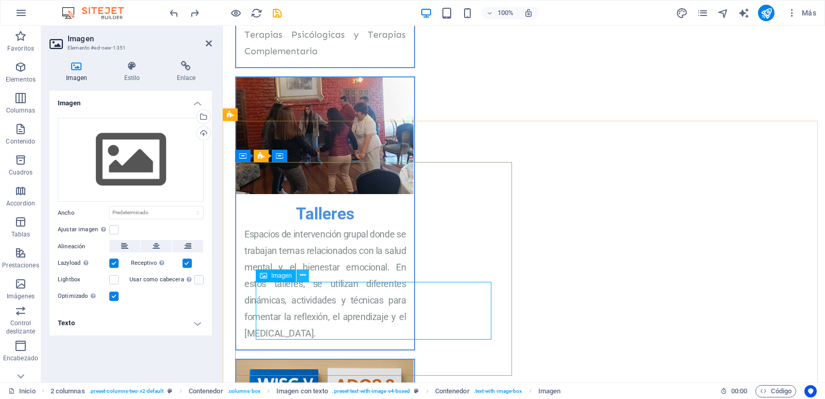
click at [303, 273] on icon at bounding box center [303, 275] width 6 height 11
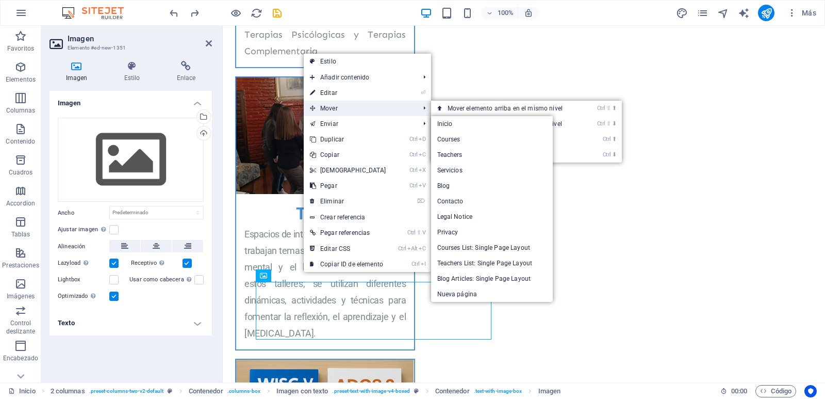
click at [346, 110] on span "Mover" at bounding box center [360, 108] width 112 height 15
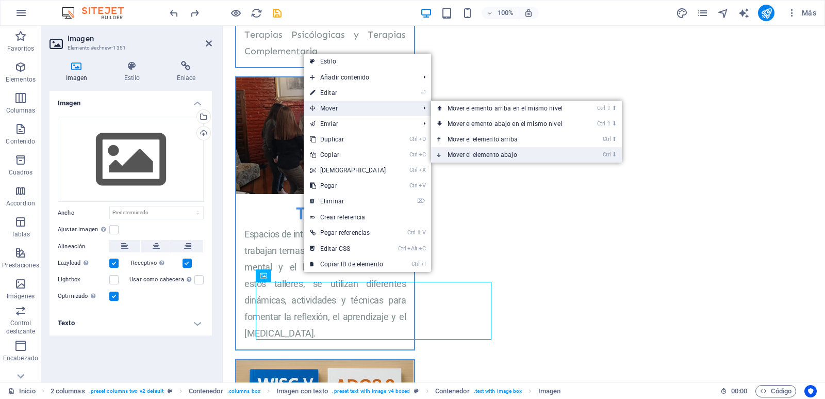
click at [509, 155] on link "Ctrl ⬇ Mover el elemento abajo" at bounding box center [507, 154] width 152 height 15
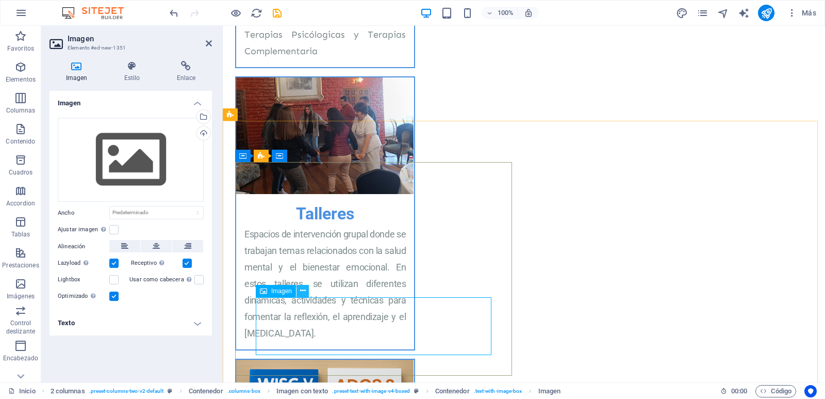
click at [303, 290] on icon at bounding box center [303, 290] width 6 height 11
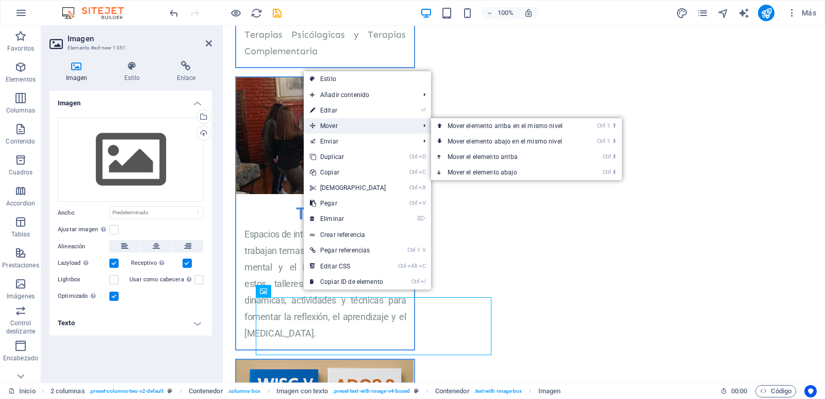
click at [328, 128] on span "Mover" at bounding box center [360, 125] width 112 height 15
click at [328, 126] on span "Mover" at bounding box center [360, 125] width 112 height 15
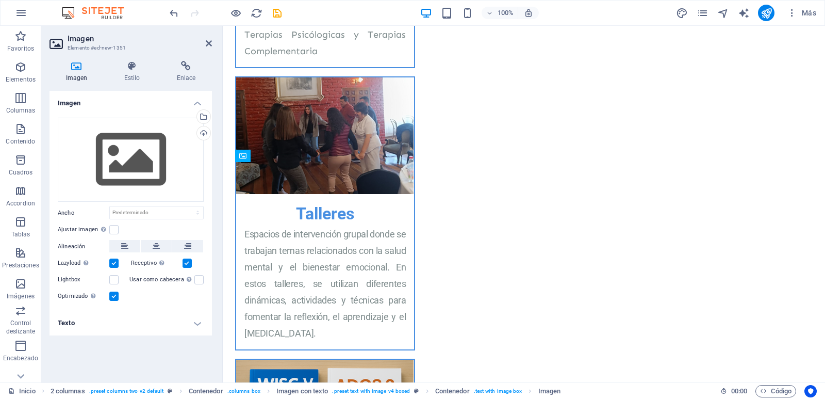
drag, startPoint x: 343, startPoint y: 319, endPoint x: 387, endPoint y: 291, distance: 51.2
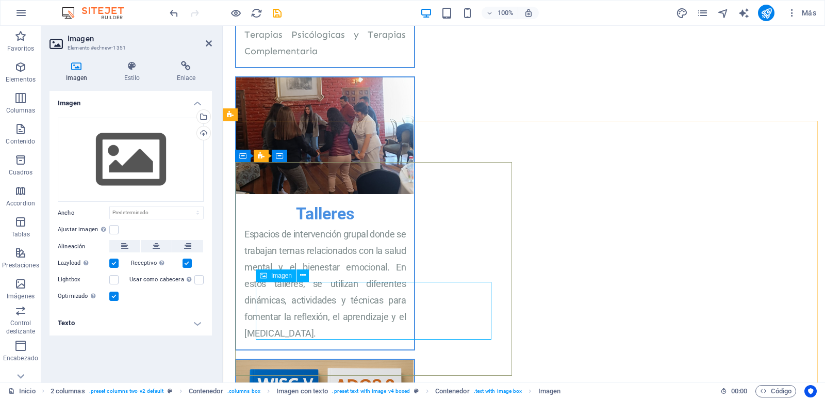
click at [133, 70] on icon at bounding box center [132, 66] width 48 height 10
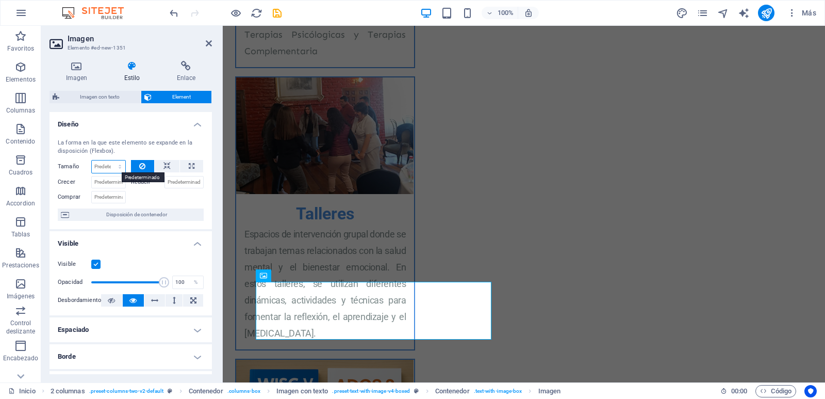
click at [92, 160] on select "Predeterminado automático px % 1/1 1/2 1/3 1/4 1/5 1/6 1/7 1/8 1/9 1/10" at bounding box center [109, 166] width 34 height 12
select select "1/2"
click option "1/2" at bounding box center [0, 0] width 0 height 0
type input "50"
select select "%"
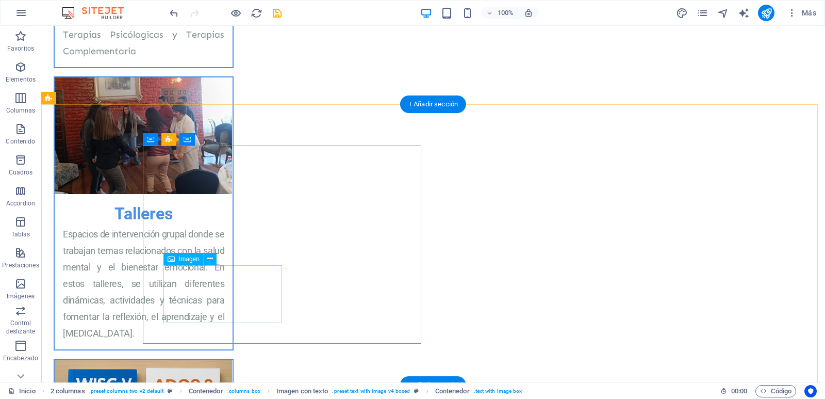
select select "%"
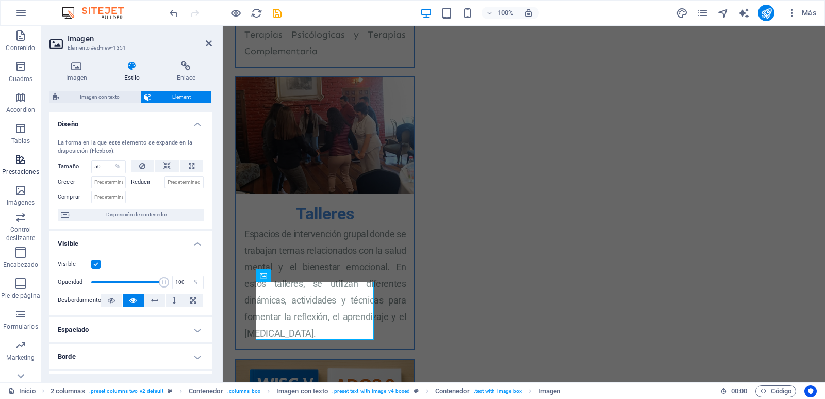
scroll to position [108, 0]
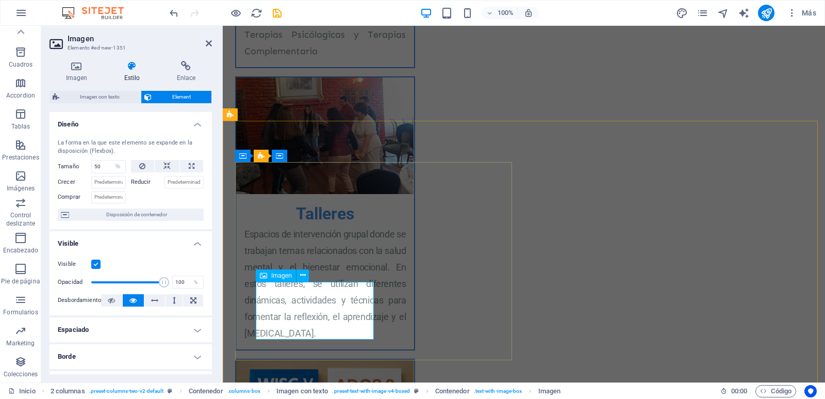
click at [78, 69] on icon at bounding box center [77, 66] width 54 height 10
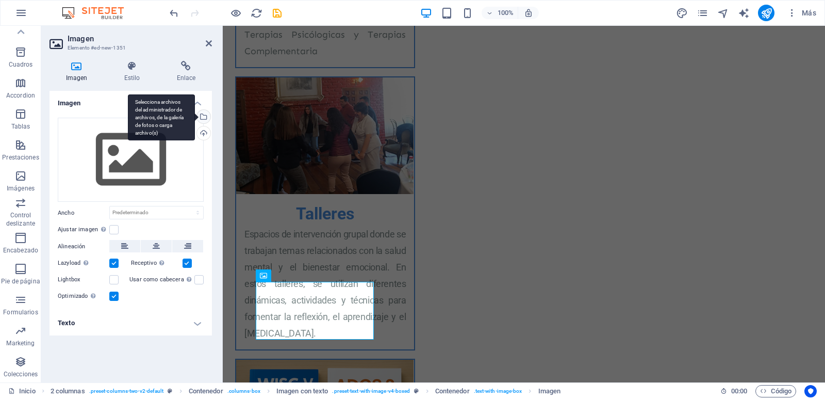
click at [205, 118] on div "Selecciona archivos del administrador de archivos, de la galería de fotos o car…" at bounding box center [202, 117] width 15 height 15
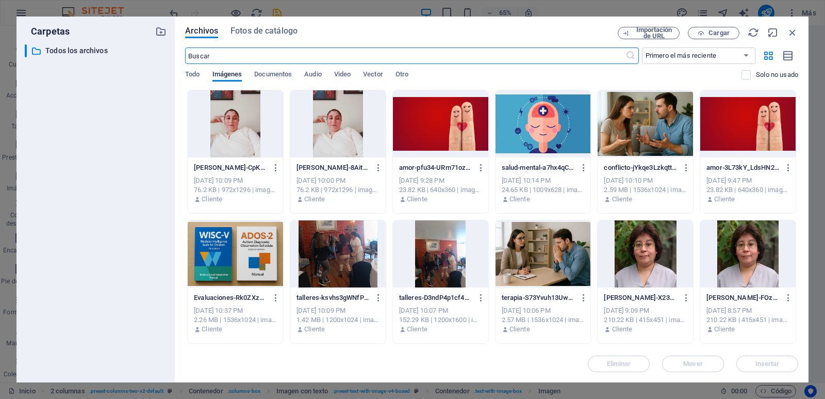
click at [237, 126] on div at bounding box center [235, 123] width 95 height 67
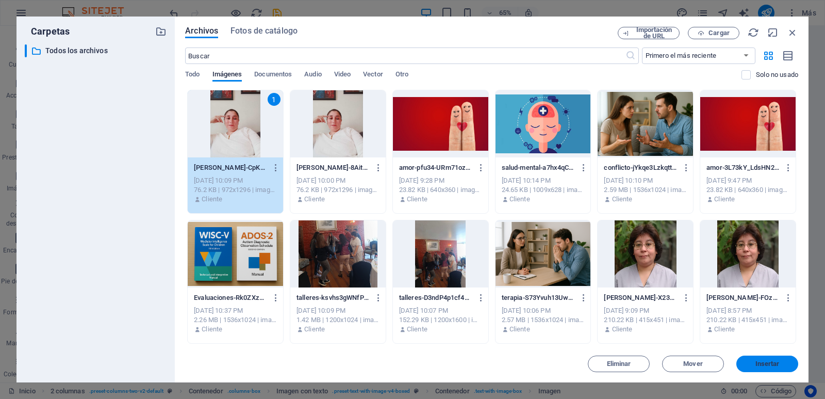
click at [765, 362] on span "Insertar" at bounding box center [768, 363] width 24 height 6
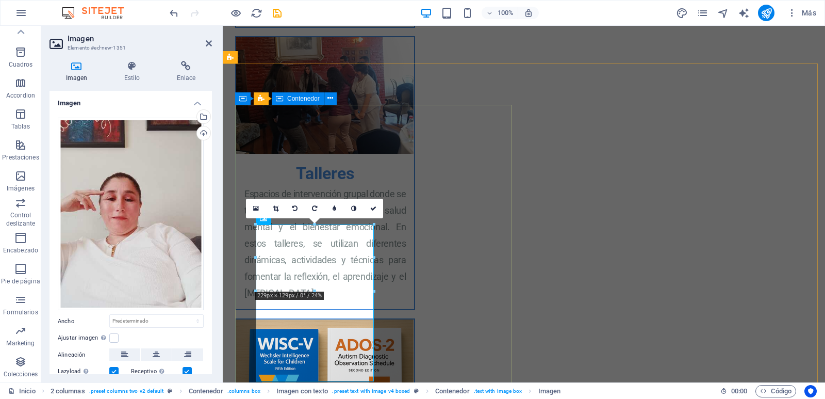
scroll to position [1234, 0]
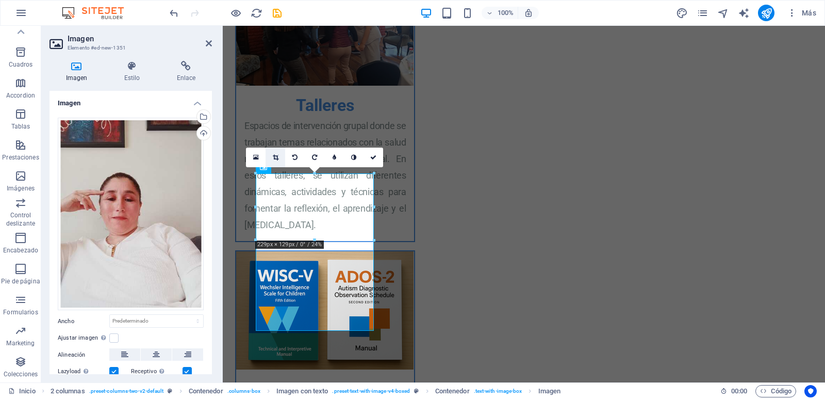
click at [277, 156] on icon at bounding box center [276, 157] width 6 height 6
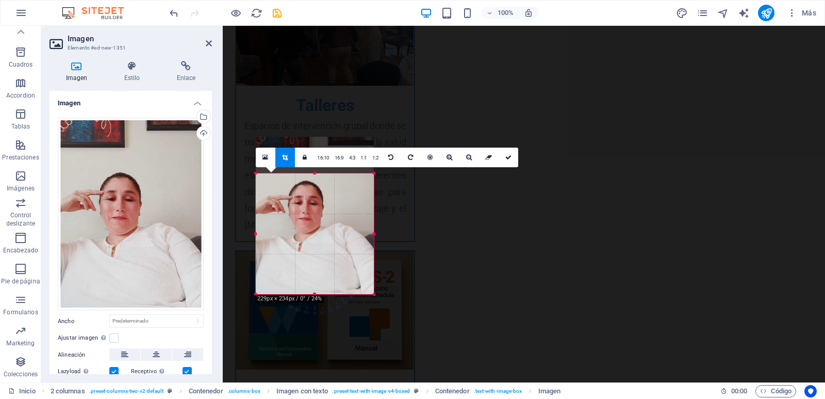
drag, startPoint x: 313, startPoint y: 174, endPoint x: 309, endPoint y: 211, distance: 36.8
click at [309, 211] on div "180 170 160 150 140 130 120 110 100 90 80 70 60 50 40 30 20 10 0 -10 -20 -30 -4…" at bounding box center [315, 233] width 118 height 121
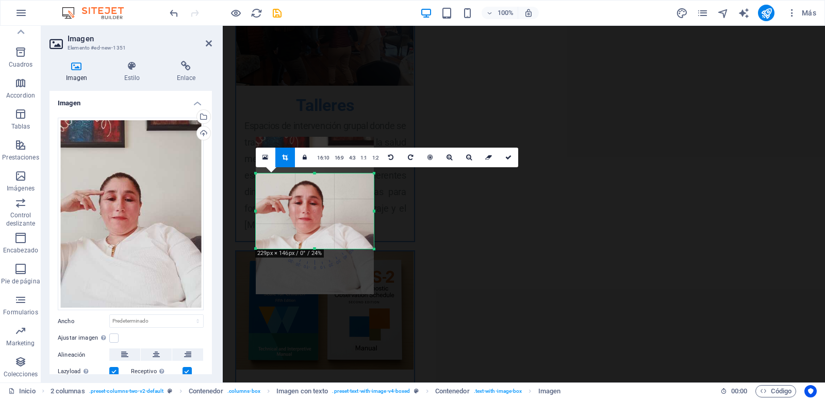
drag, startPoint x: 316, startPoint y: 293, endPoint x: 321, endPoint y: 249, distance: 45.2
click at [321, 249] on div at bounding box center [315, 249] width 118 height 4
drag, startPoint x: 375, startPoint y: 210, endPoint x: 334, endPoint y: 210, distance: 40.7
click at [334, 210] on div at bounding box center [334, 210] width 4 height 75
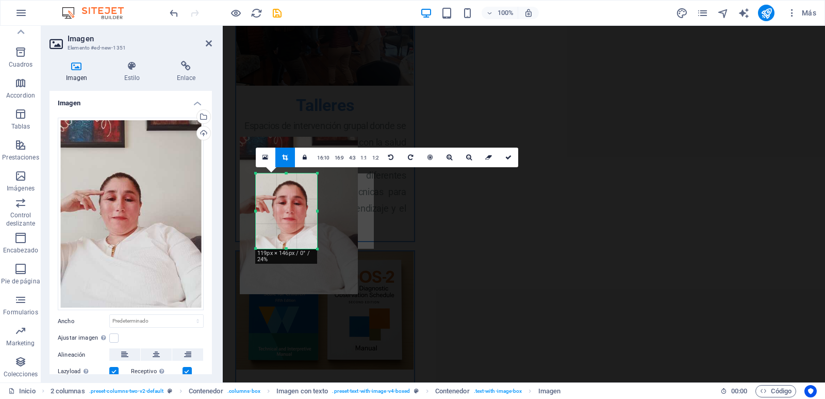
drag, startPoint x: 256, startPoint y: 211, endPoint x: 272, endPoint y: 212, distance: 16.0
click at [272, 212] on div "180 170 160 150 140 130 120 110 100 90 80 70 60 50 40 30 20 10 0 -10 -20 -30 -4…" at bounding box center [286, 210] width 61 height 75
click at [505, 156] on icon at bounding box center [508, 157] width 6 height 6
type input "118"
select select "px"
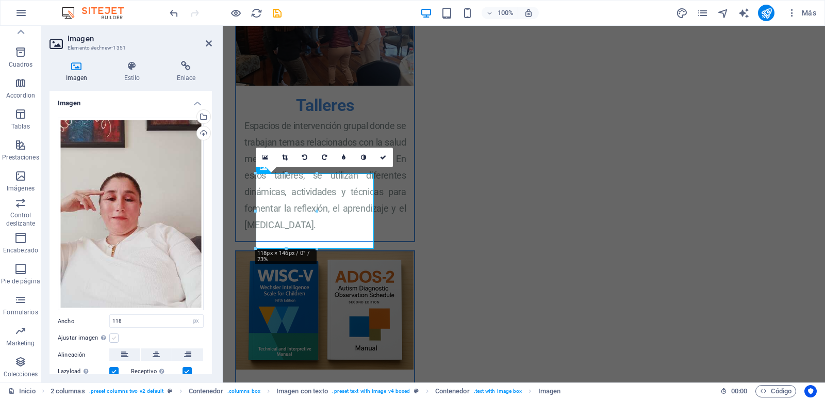
click at [114, 333] on label at bounding box center [113, 337] width 9 height 9
click at [0, 0] on input "Ajustar imagen Ajustar imagen automáticamente a un ancho y alto fijo" at bounding box center [0, 0] width 0 height 0
click at [401, 159] on icon at bounding box center [403, 157] width 6 height 6
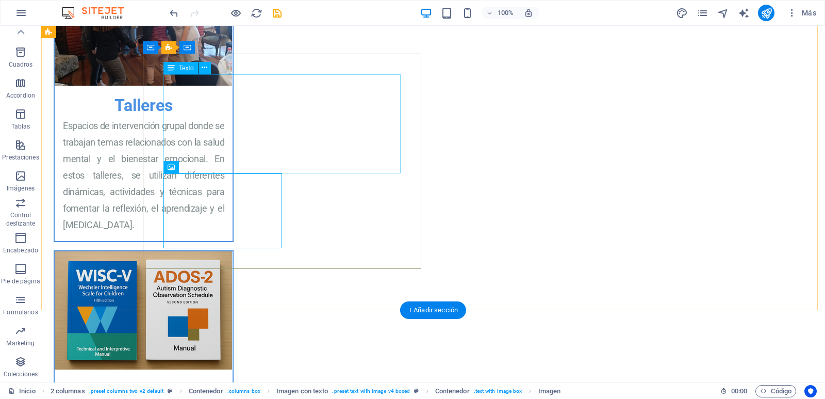
scroll to position [1218, 0]
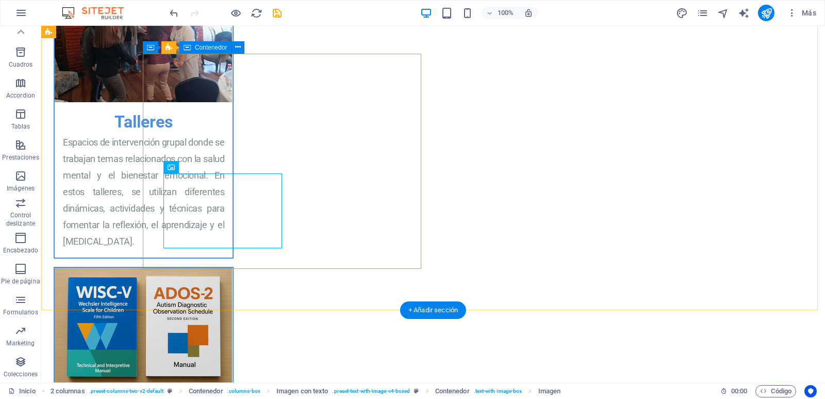
select select "px"
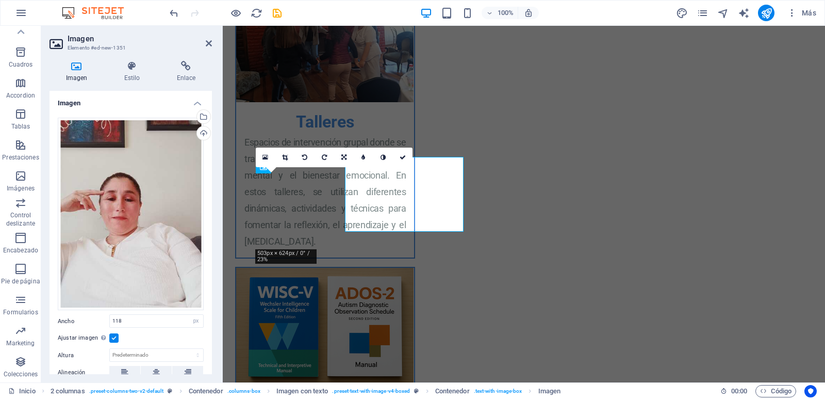
scroll to position [1234, 0]
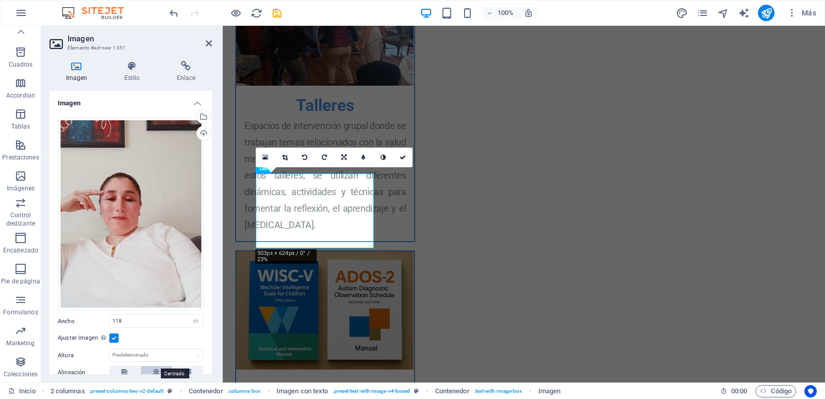
click at [149, 366] on button at bounding box center [156, 372] width 31 height 12
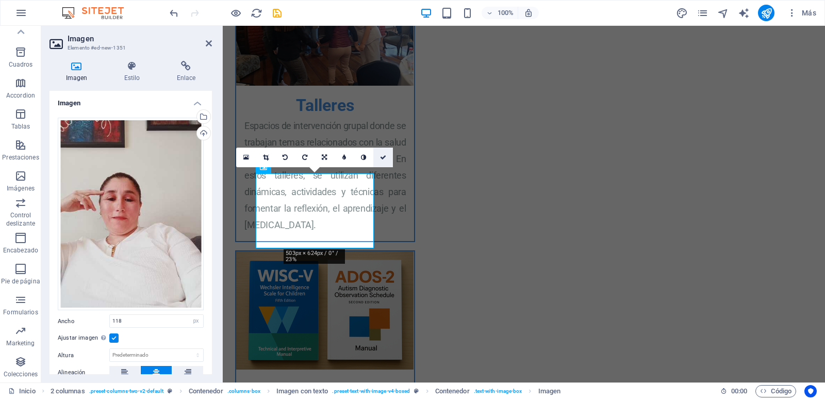
click at [385, 159] on icon at bounding box center [383, 157] width 6 height 6
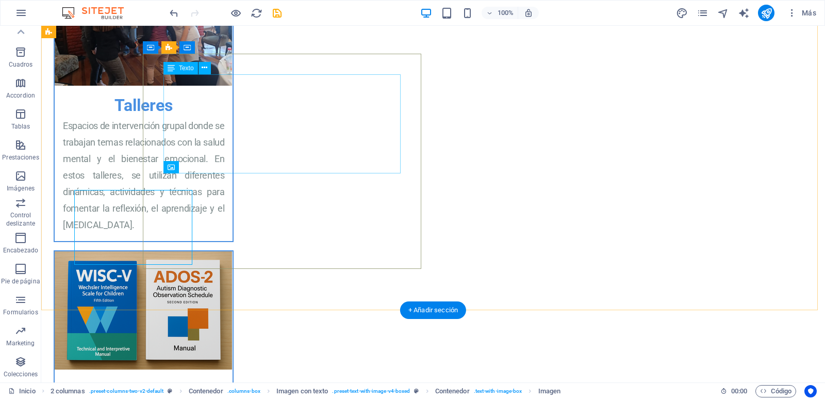
scroll to position [1218, 0]
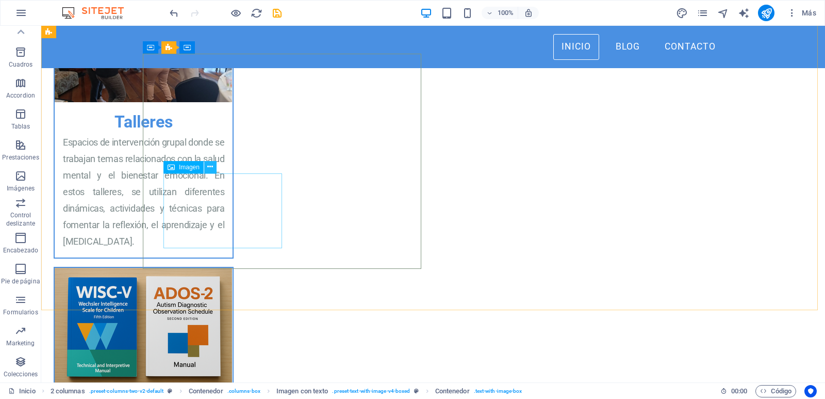
click at [210, 164] on icon at bounding box center [210, 166] width 6 height 11
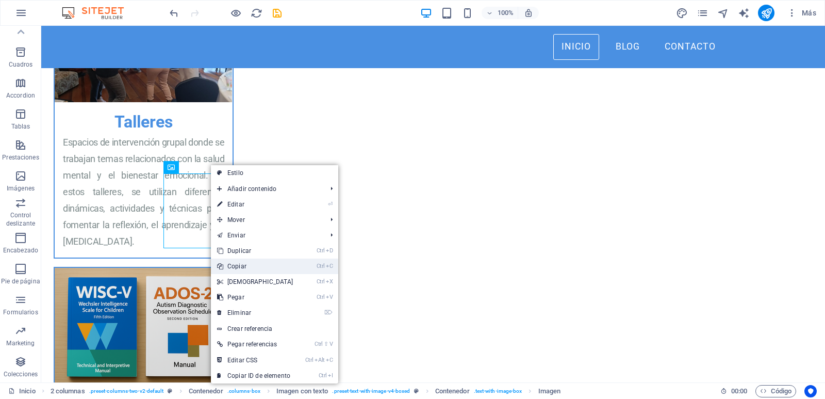
click at [240, 267] on link "Ctrl C Copiar" at bounding box center [255, 265] width 89 height 15
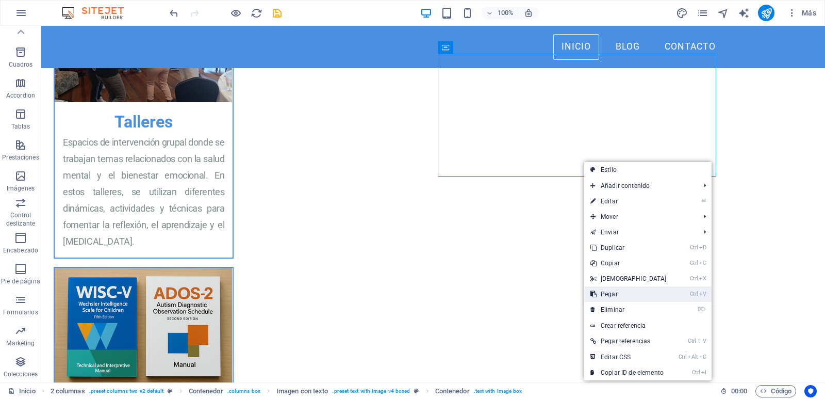
click at [615, 296] on link "Ctrl V Pegar" at bounding box center [628, 293] width 89 height 15
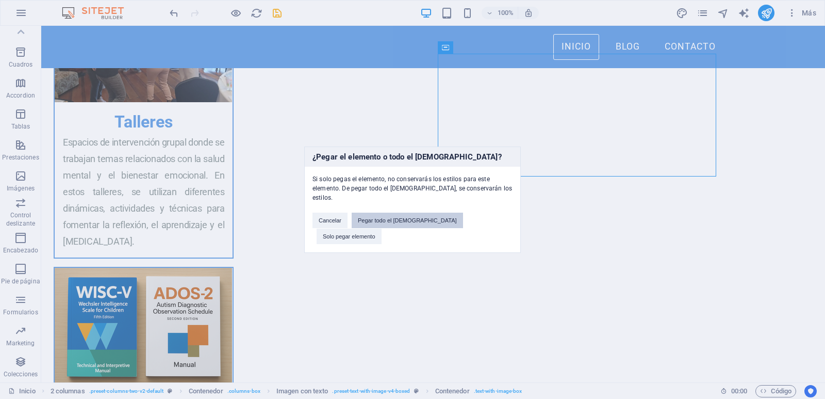
click at [417, 222] on button "Pegar todo el preajuste" at bounding box center [407, 219] width 111 height 15
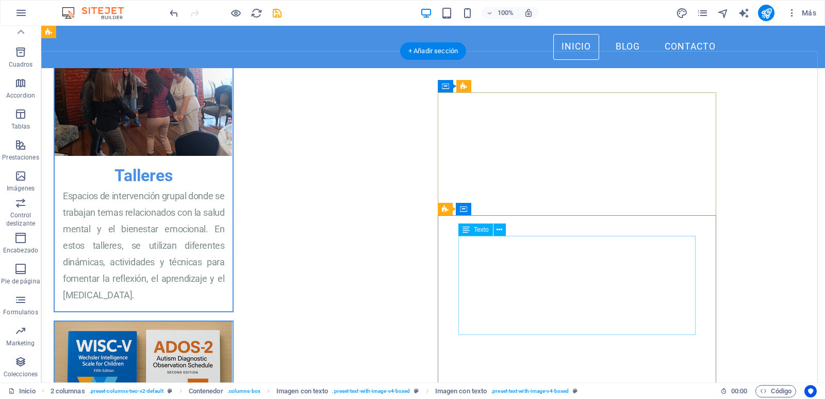
scroll to position [1163, 0]
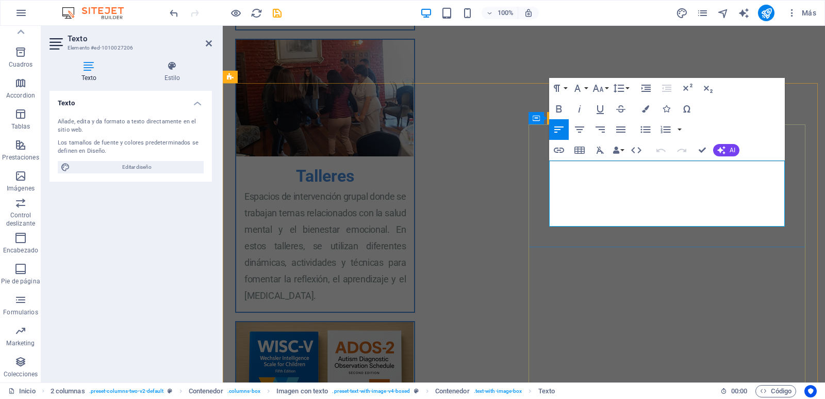
drag, startPoint x: 671, startPoint y: 220, endPoint x: 546, endPoint y: 169, distance: 135.5
copy span "En ella encontramos el apoyo como matrimonio que necesitábamos para poder resol…"
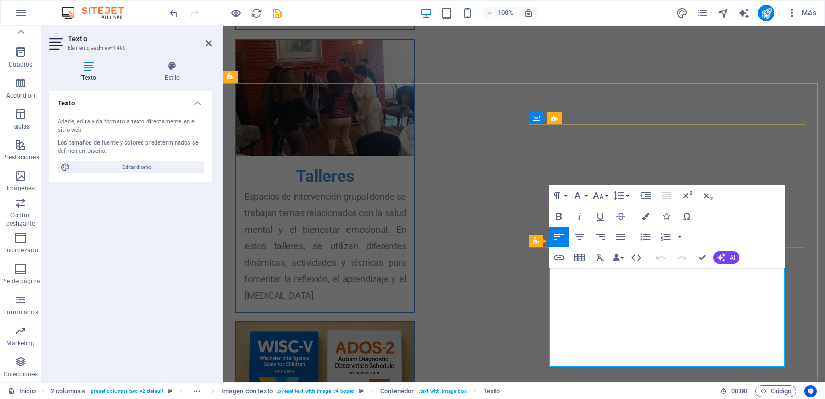
drag, startPoint x: 659, startPoint y: 360, endPoint x: 547, endPoint y: 273, distance: 141.1
drag, startPoint x: 615, startPoint y: 357, endPoint x: 549, endPoint y: 273, distance: 106.5
click at [598, 196] on icon "button" at bounding box center [598, 195] width 11 height 7
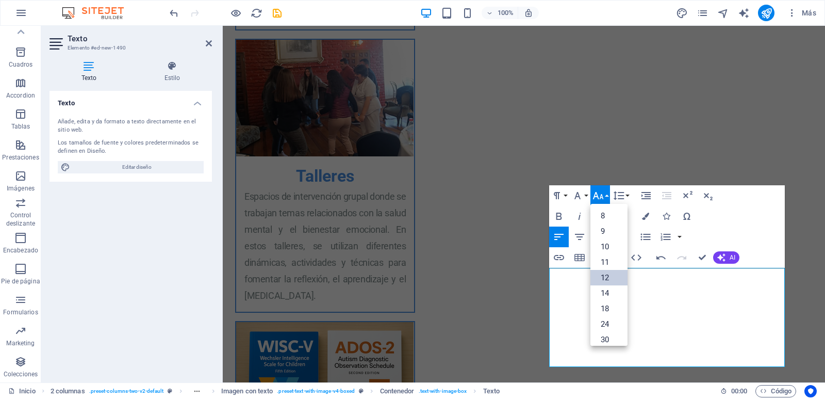
click at [610, 280] on link "12" at bounding box center [609, 277] width 37 height 15
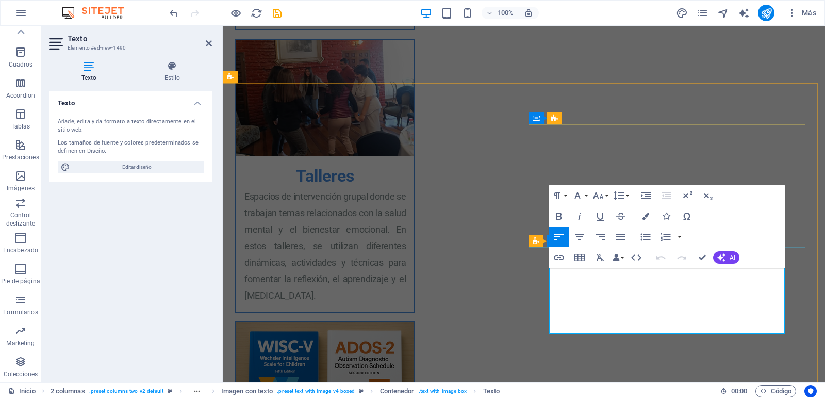
drag, startPoint x: 619, startPoint y: 325, endPoint x: 548, endPoint y: 274, distance: 87.2
click at [601, 196] on icon "button" at bounding box center [598, 195] width 11 height 7
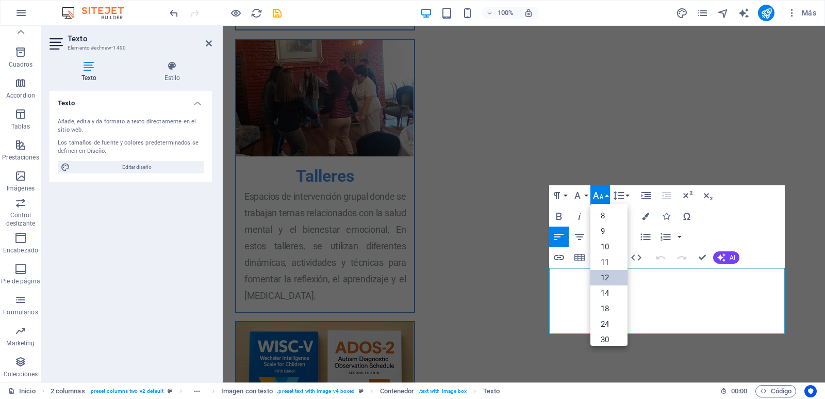
scroll to position [74, 0]
click at [605, 221] on link "14" at bounding box center [609, 218] width 37 height 15
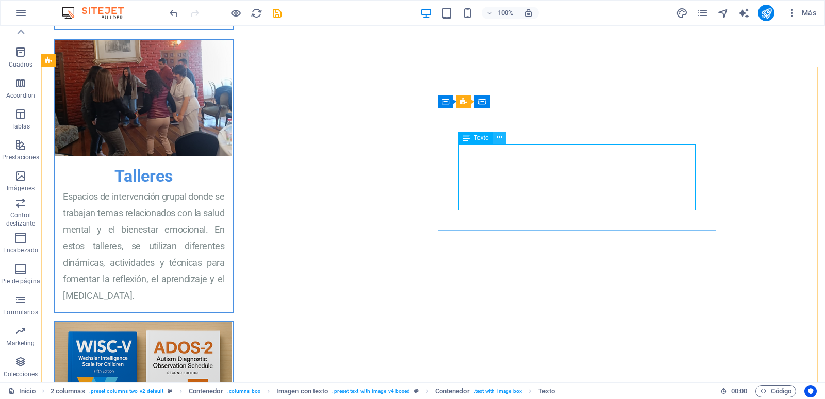
click at [502, 138] on icon at bounding box center [500, 137] width 6 height 11
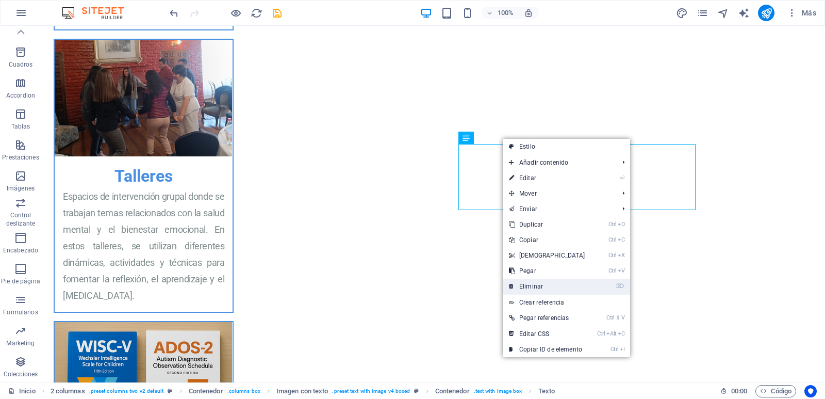
click at [540, 286] on link "⌦ Eliminar" at bounding box center [547, 285] width 89 height 15
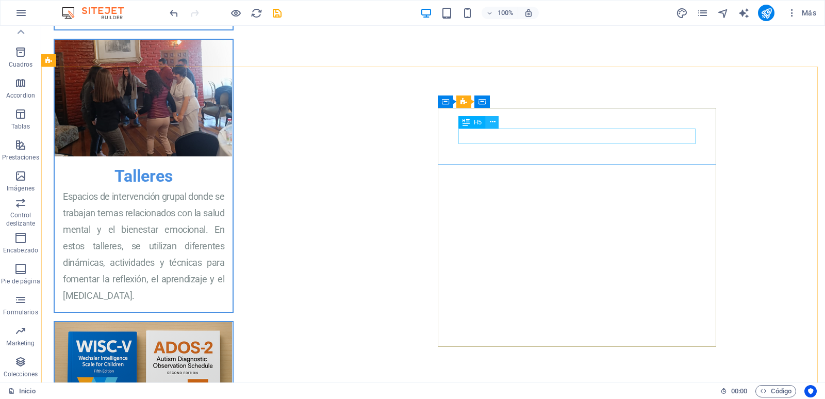
click at [494, 121] on icon at bounding box center [493, 122] width 6 height 11
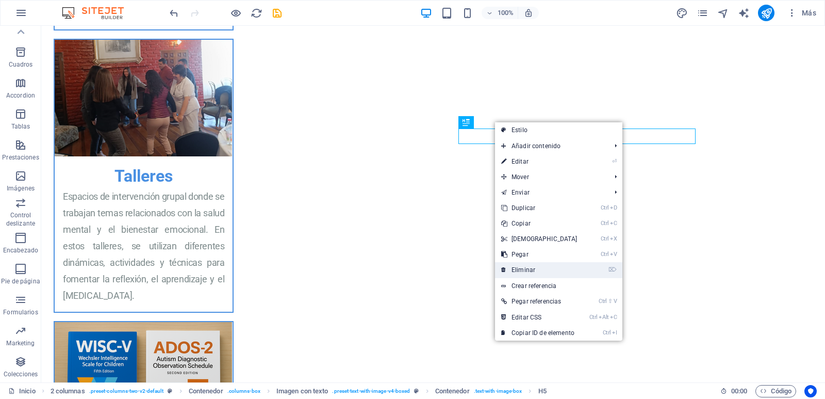
click at [522, 267] on link "⌦ Eliminar" at bounding box center [539, 269] width 89 height 15
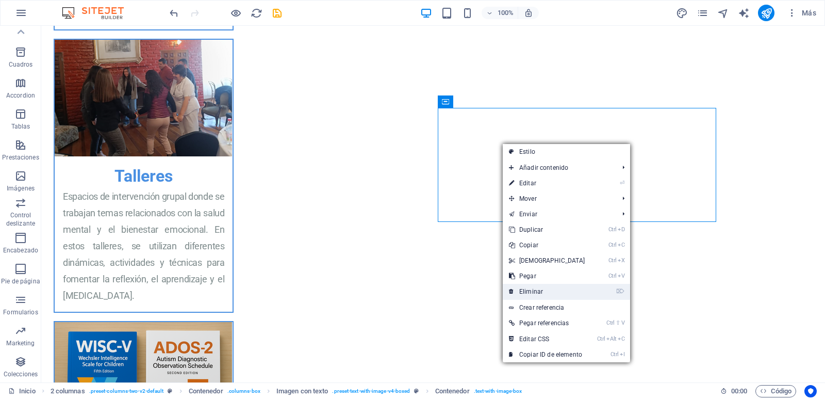
click at [538, 293] on link "⌦ Eliminar" at bounding box center [547, 291] width 89 height 15
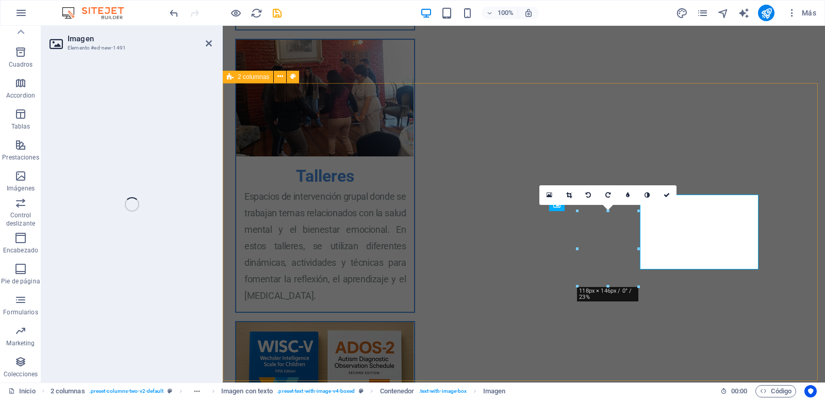
select select "px"
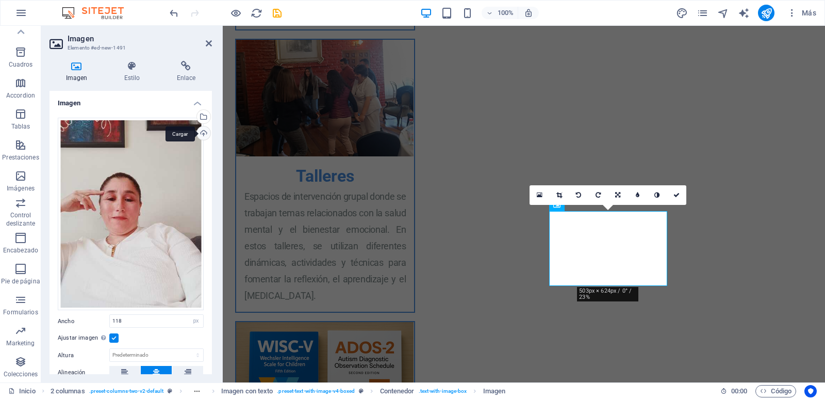
click at [195, 134] on div "Cargar" at bounding box center [202, 133] width 15 height 15
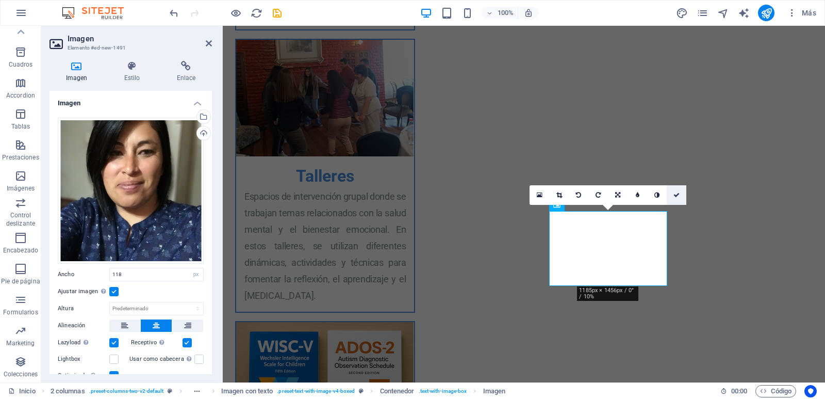
click at [677, 195] on icon at bounding box center [677, 195] width 6 height 6
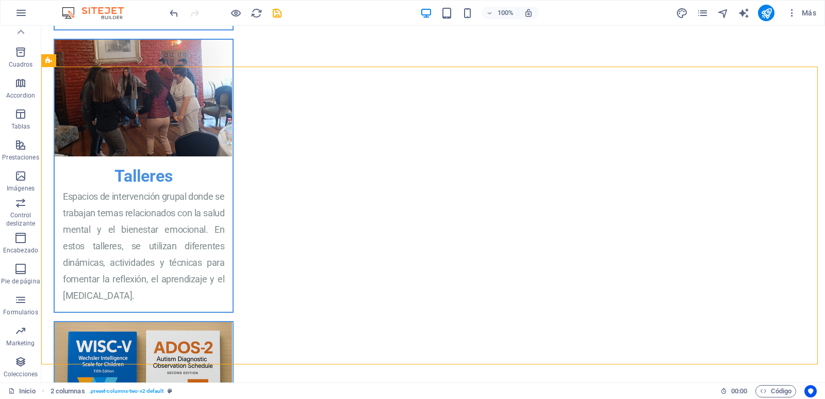
scroll to position [0, 0]
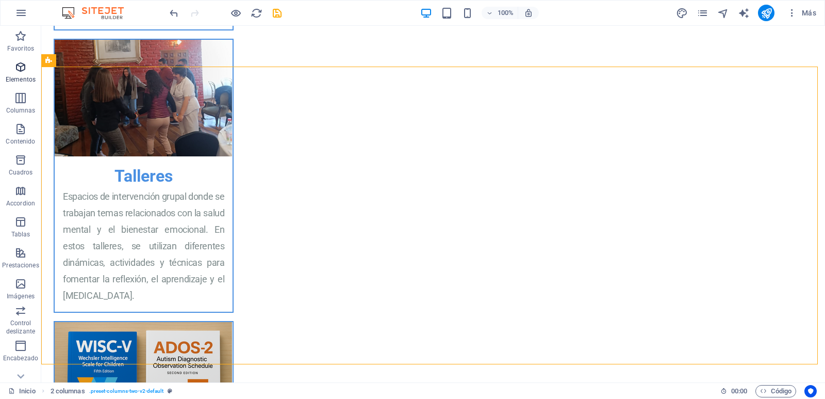
click at [20, 68] on icon "button" at bounding box center [20, 67] width 12 height 12
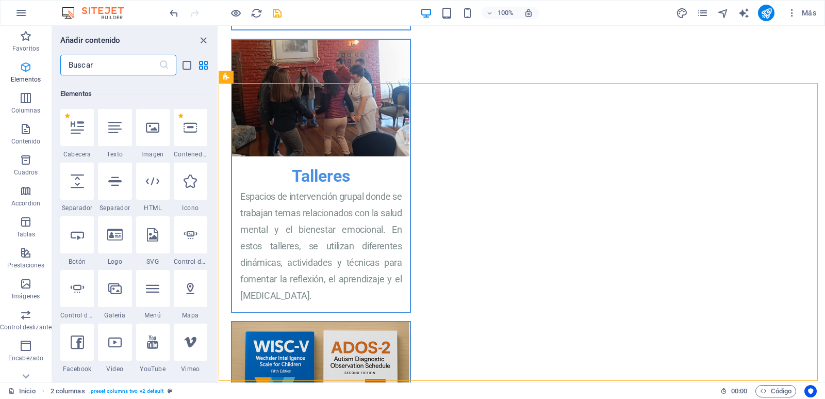
scroll to position [194, 0]
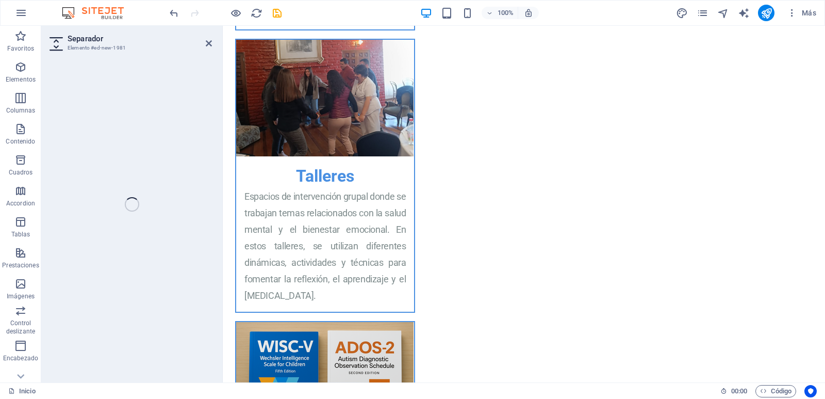
select select "px"
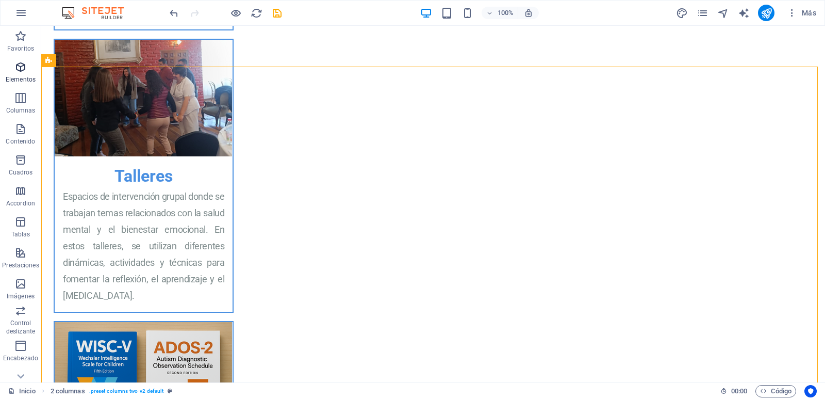
click at [17, 73] on icon "button" at bounding box center [20, 67] width 12 height 12
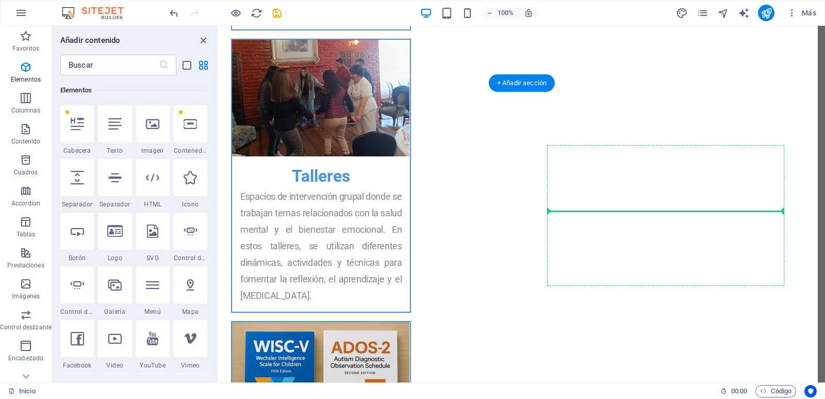
select select "px"
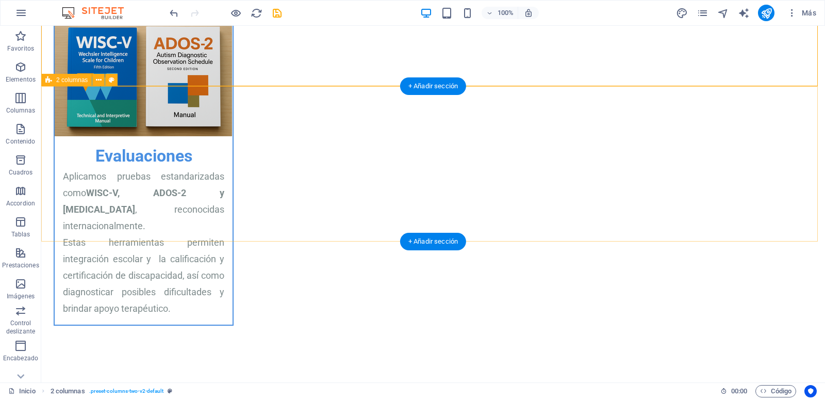
scroll to position [1488, 0]
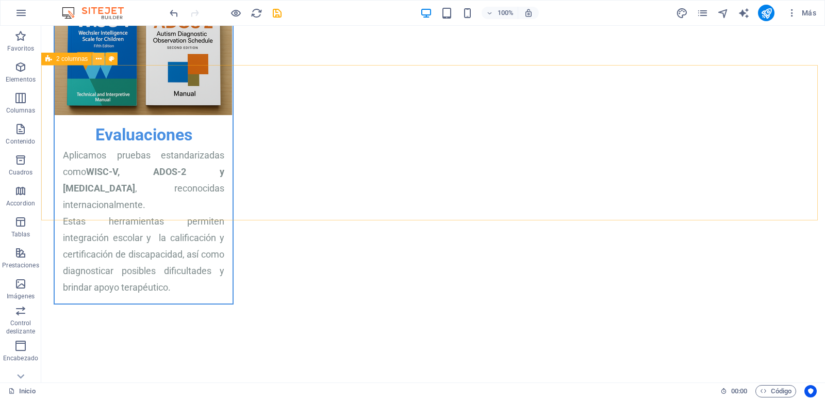
click at [99, 58] on icon at bounding box center [99, 59] width 6 height 11
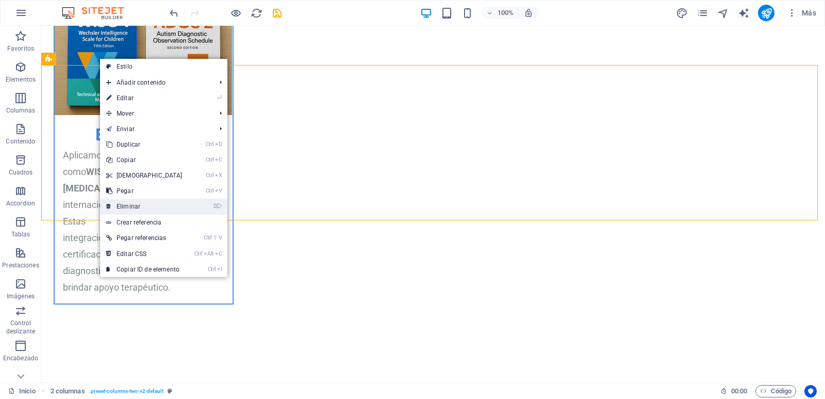
click at [143, 204] on link "⌦ Eliminar" at bounding box center [144, 206] width 89 height 15
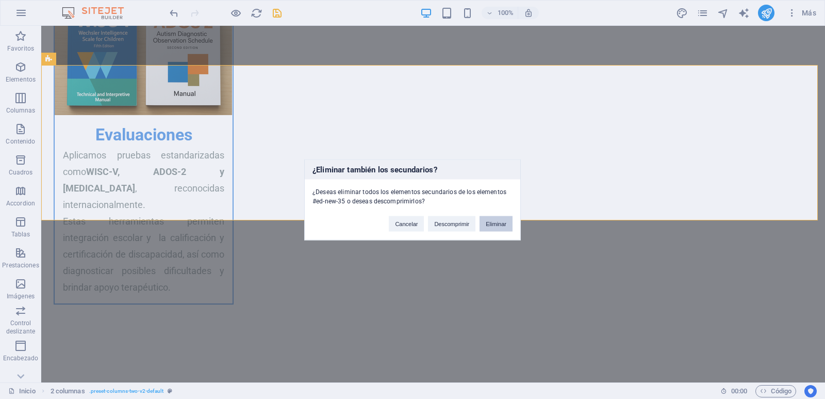
click at [497, 224] on button "Eliminar" at bounding box center [496, 223] width 33 height 15
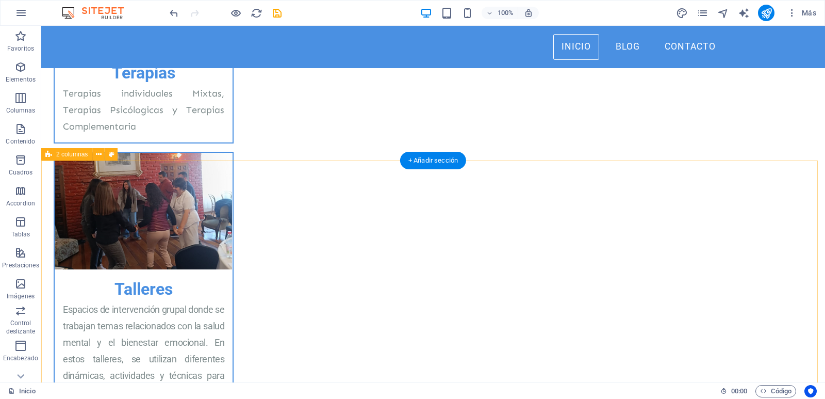
scroll to position [1048, 0]
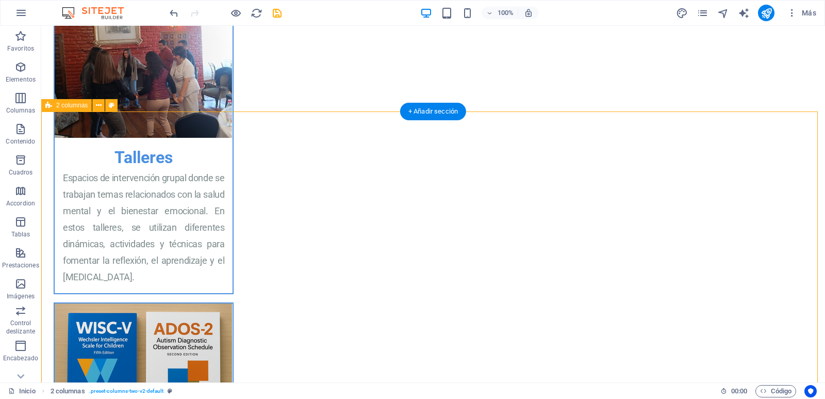
scroll to position [1211, 0]
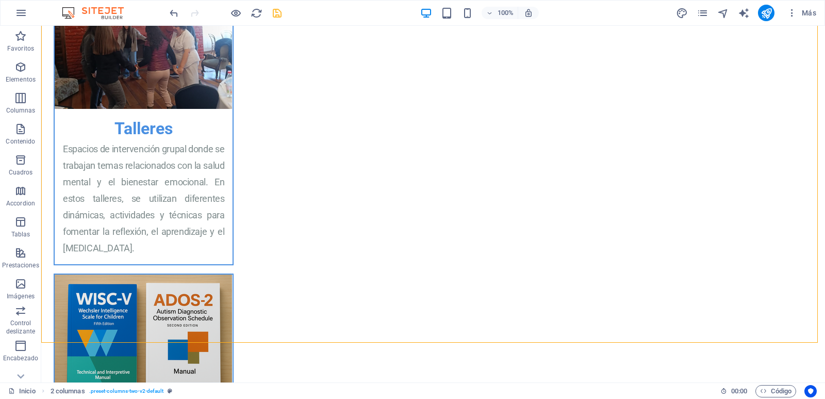
click at [275, 13] on icon "save" at bounding box center [277, 13] width 12 height 12
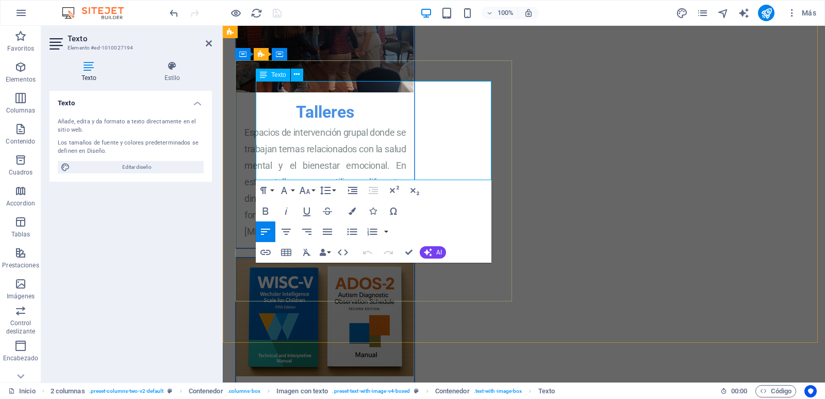
drag, startPoint x: 372, startPoint y: 171, endPoint x: 257, endPoint y: 85, distance: 144.4
click at [335, 191] on button "Line Height" at bounding box center [328, 190] width 20 height 21
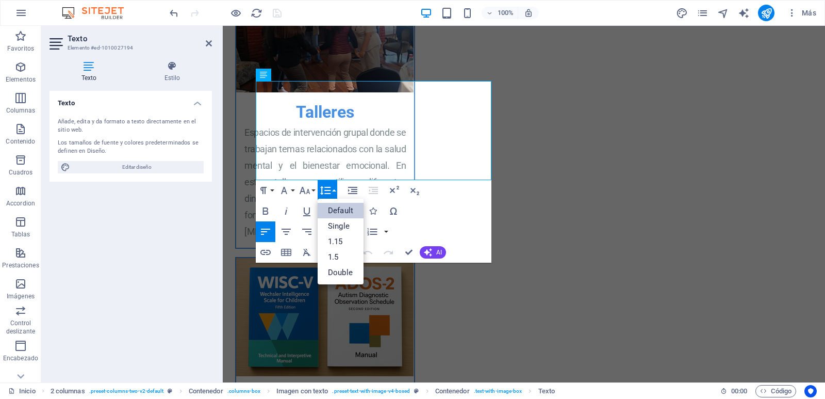
scroll to position [0, 0]
click at [342, 224] on link "Single" at bounding box center [341, 225] width 46 height 15
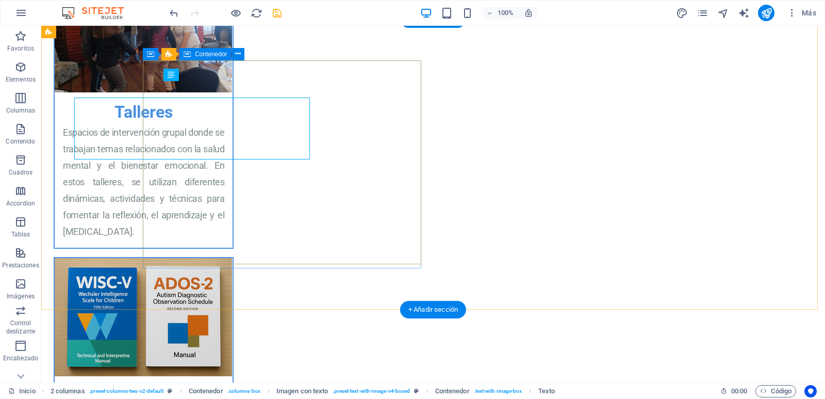
scroll to position [1211, 0]
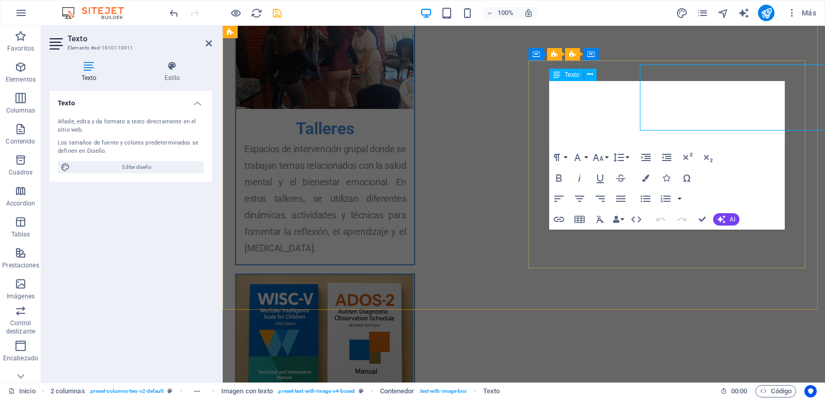
scroll to position [1227, 0]
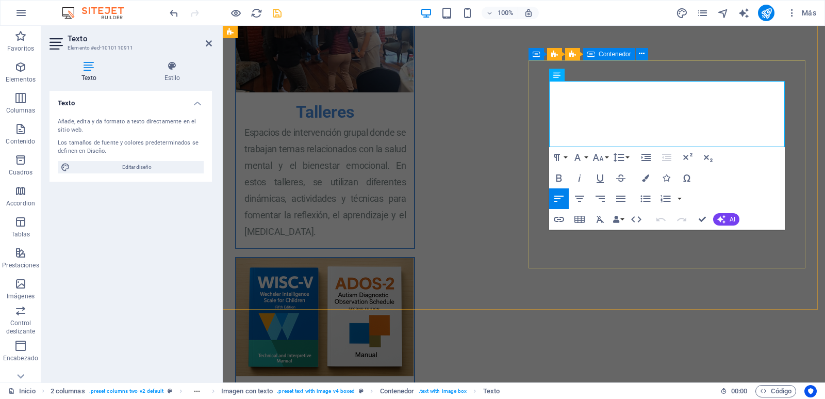
drag, startPoint x: 667, startPoint y: 142, endPoint x: 542, endPoint y: 86, distance: 137.1
click at [624, 156] on icon "button" at bounding box center [619, 157] width 12 height 12
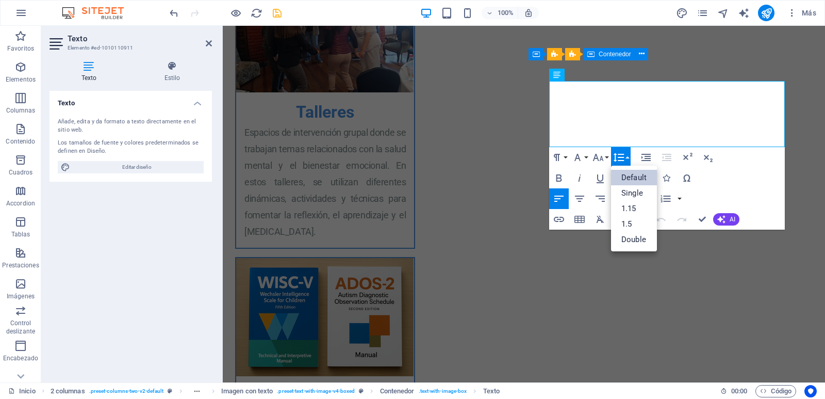
scroll to position [0, 0]
click at [636, 192] on link "Single" at bounding box center [634, 192] width 46 height 15
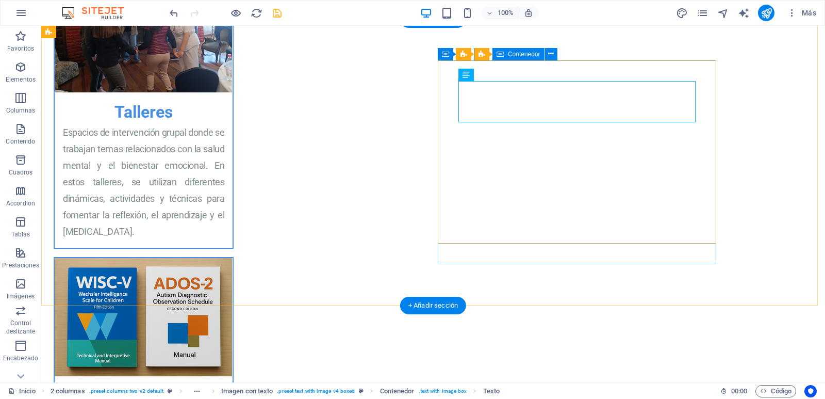
scroll to position [1211, 0]
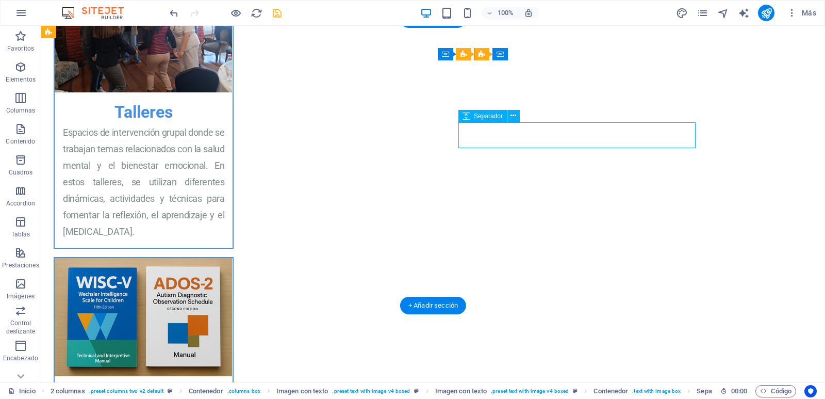
select select "px"
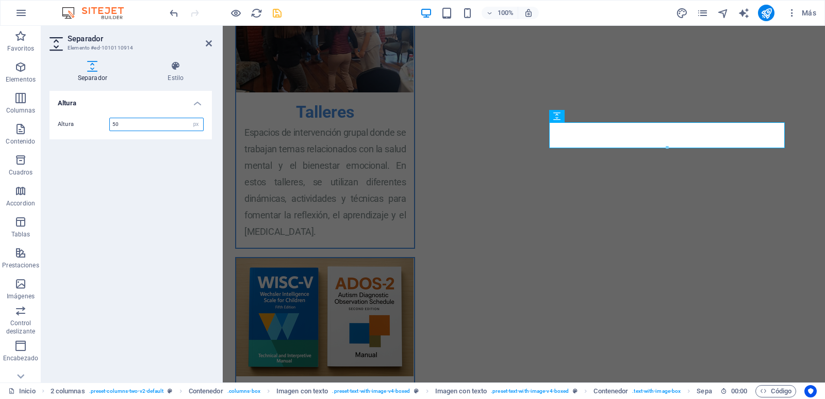
drag, startPoint x: 153, startPoint y: 126, endPoint x: 88, endPoint y: 116, distance: 65.8
click at [110, 118] on input "50" at bounding box center [156, 124] width 93 height 12
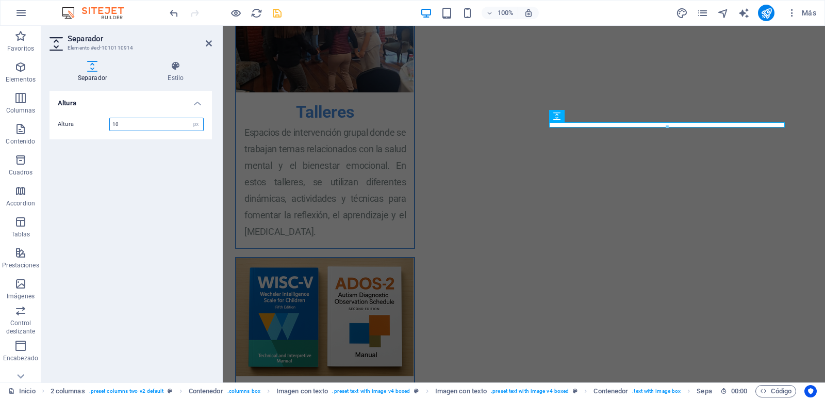
type input "10"
click at [196, 103] on h4 "Altura" at bounding box center [131, 100] width 162 height 19
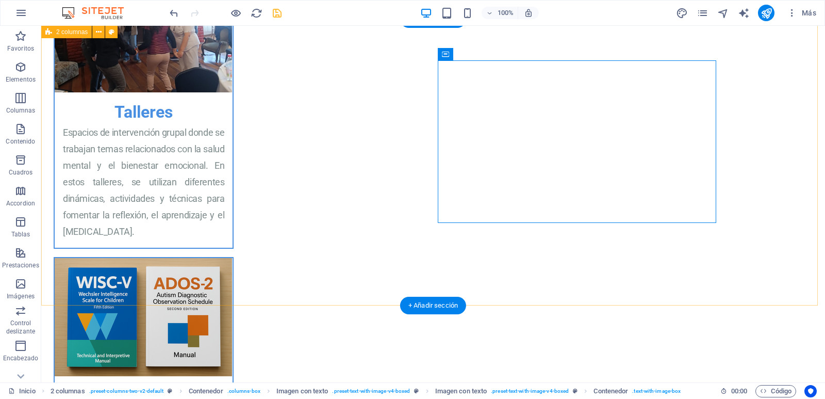
scroll to position [1211, 0]
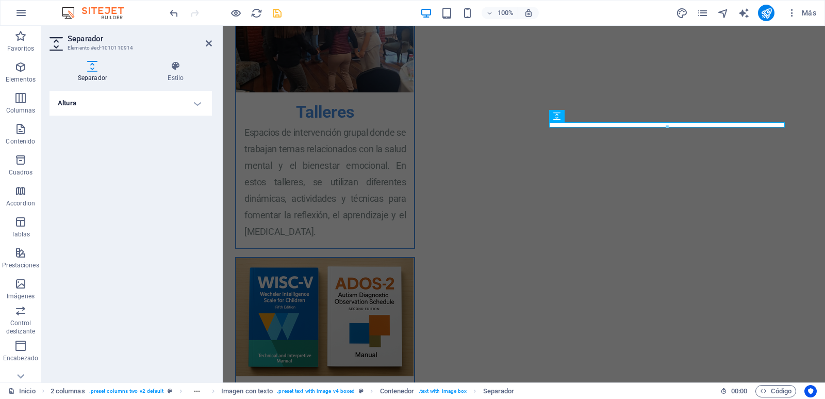
click at [132, 102] on h4 "Altura" at bounding box center [131, 103] width 162 height 25
drag, startPoint x: 130, startPoint y: 126, endPoint x: 67, endPoint y: 117, distance: 64.7
click at [110, 118] on input "10" at bounding box center [156, 124] width 93 height 12
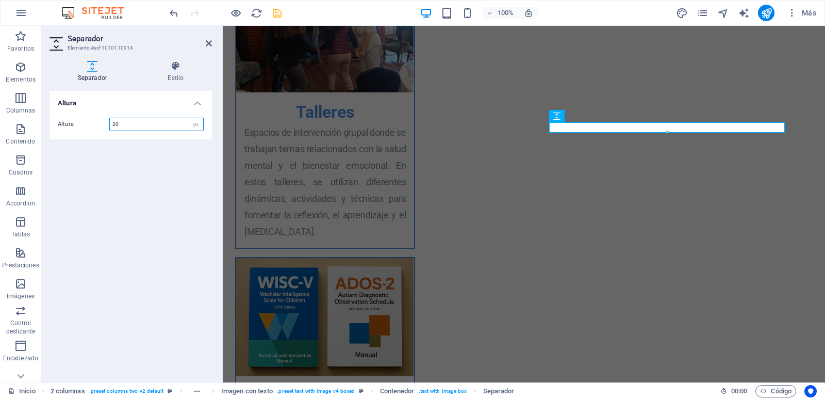
type input "20"
click at [198, 103] on h4 "Altura" at bounding box center [131, 100] width 162 height 19
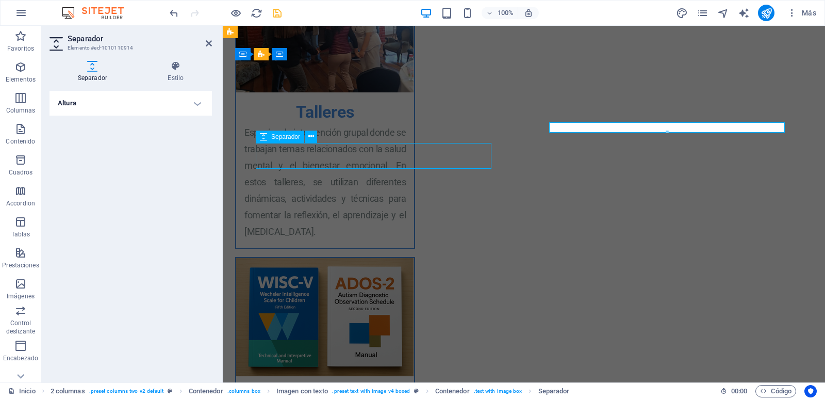
select select "px"
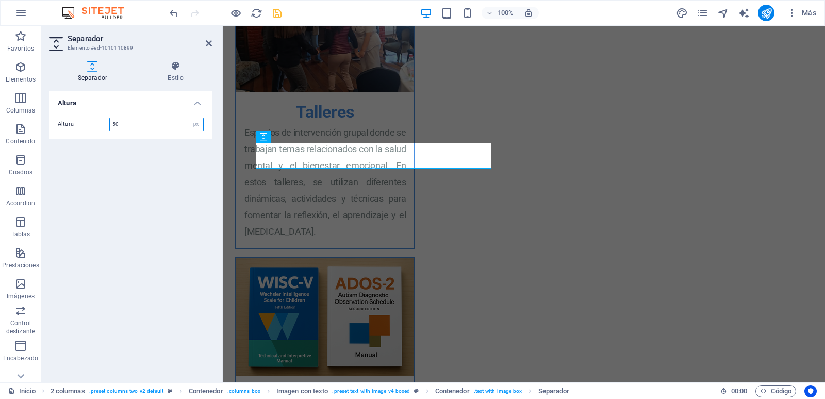
drag, startPoint x: 110, startPoint y: 120, endPoint x: 56, endPoint y: 117, distance: 54.2
click at [110, 118] on input "50" at bounding box center [156, 124] width 93 height 12
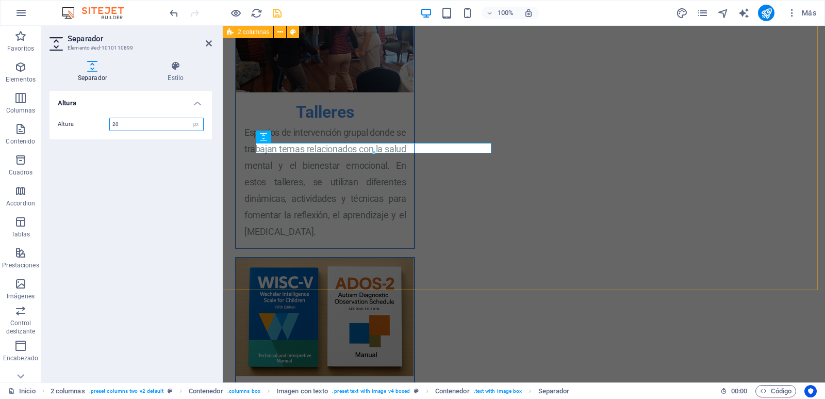
type input "20"
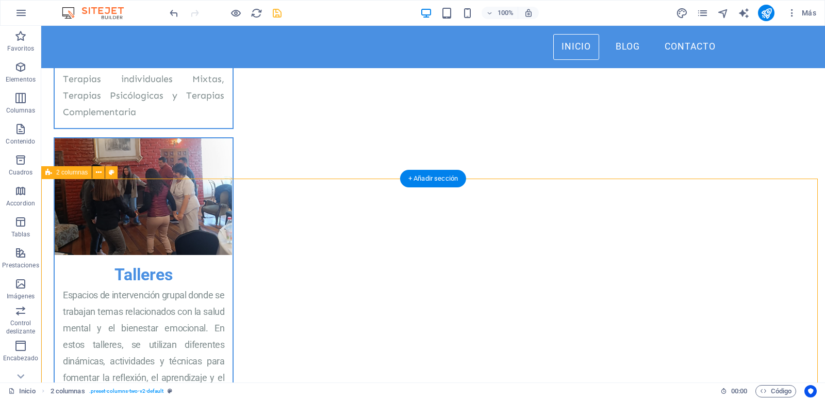
scroll to position [1048, 0]
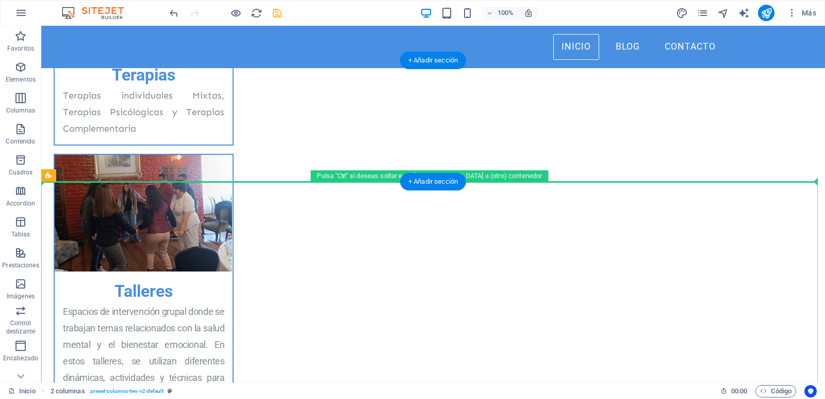
drag, startPoint x: 119, startPoint y: 201, endPoint x: 85, endPoint y: 161, distance: 51.6
drag, startPoint x: 112, startPoint y: 201, endPoint x: 271, endPoint y: 145, distance: 168.0
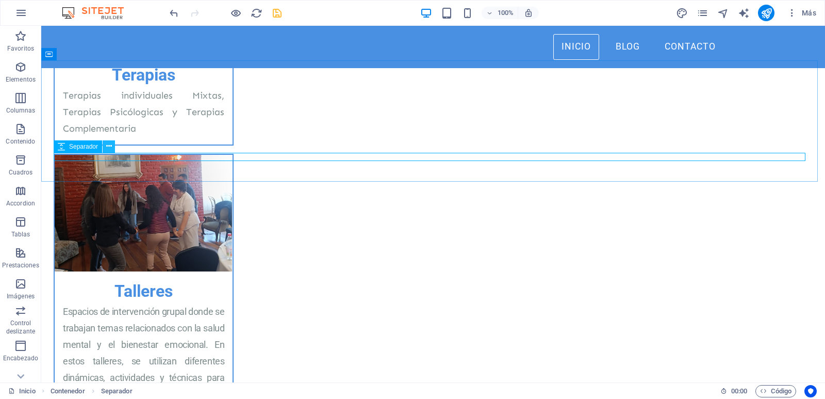
click at [111, 149] on icon at bounding box center [109, 146] width 6 height 11
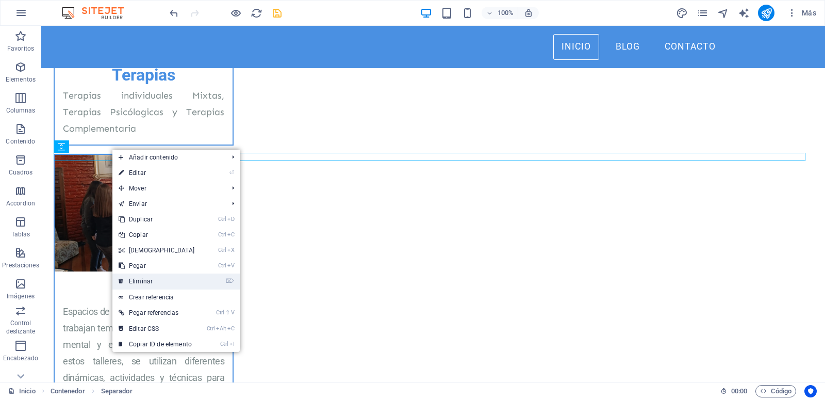
click at [151, 283] on link "⌦ Eliminar" at bounding box center [156, 280] width 89 height 15
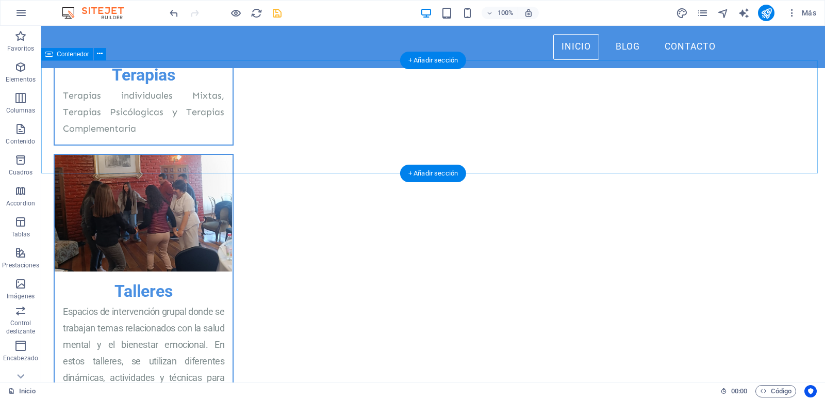
drag, startPoint x: 285, startPoint y: 161, endPoint x: 290, endPoint y: 157, distance: 6.6
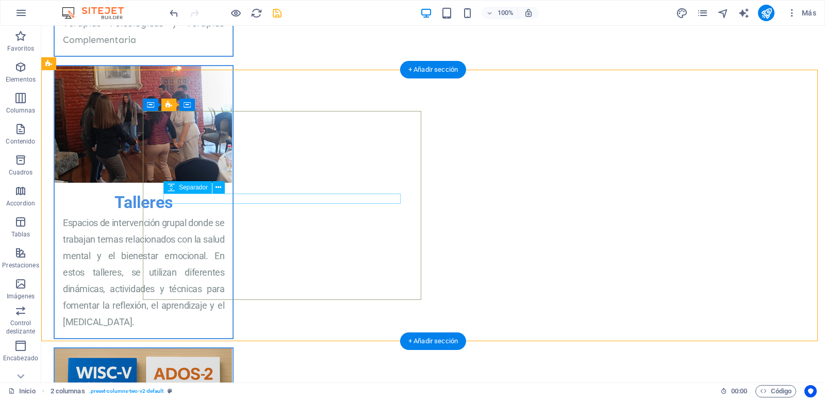
scroll to position [1157, 0]
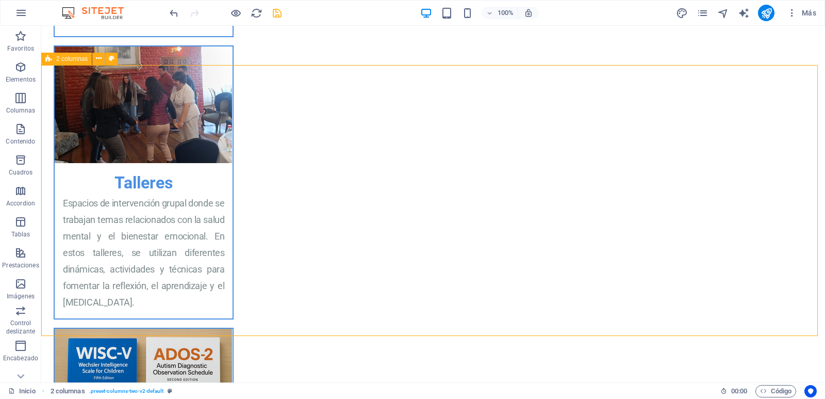
click at [74, 61] on span "2 columnas" at bounding box center [71, 59] width 31 height 6
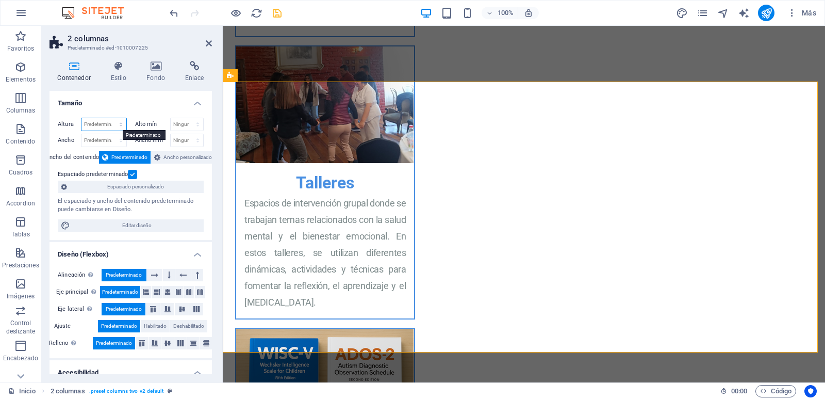
click at [81, 118] on select "Predeterminado px rem % vh vw" at bounding box center [103, 124] width 45 height 12
select select "%"
click option "%" at bounding box center [0, 0] width 0 height 0
click at [88, 123] on input "106.09" at bounding box center [103, 124] width 45 height 12
type input "100"
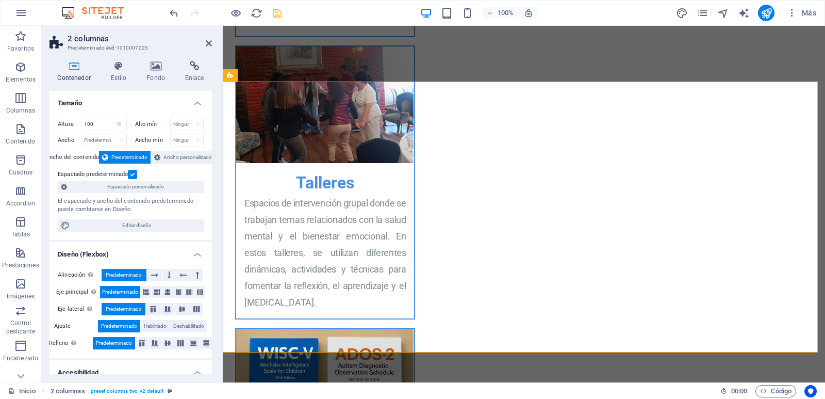
click at [147, 111] on div "Altura 100 Predeterminado px rem % vh vw Alto mín Ninguno px rem % vh vw Ancho …" at bounding box center [131, 174] width 162 height 130
click at [112, 118] on select "Predeterminado px rem % vh vw" at bounding box center [119, 124] width 14 height 12
select select "default"
click option "Predeterminado" at bounding box center [0, 0] width 0 height 0
select select "DISABLED_OPTION_VALUE"
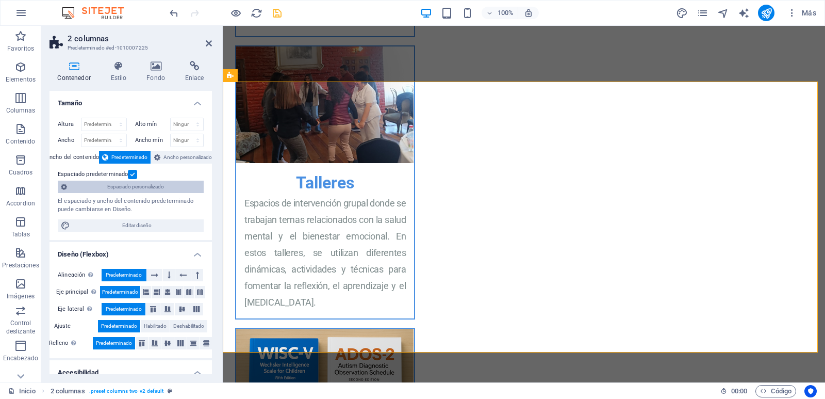
click at [158, 186] on span "Espaciado personalizado" at bounding box center [135, 187] width 130 height 12
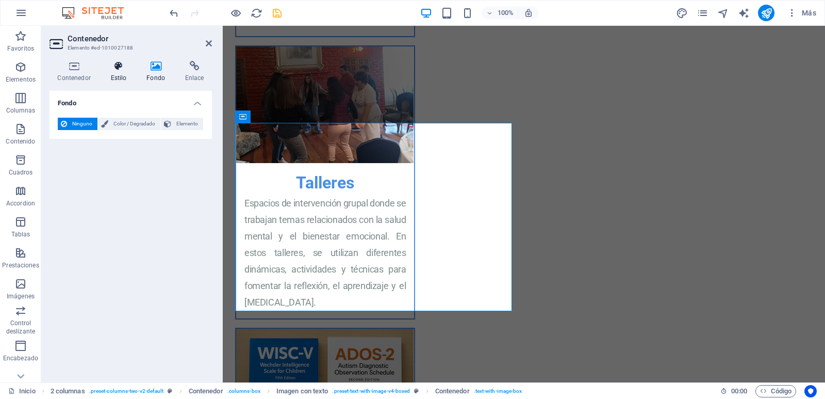
click at [122, 70] on icon at bounding box center [119, 66] width 32 height 10
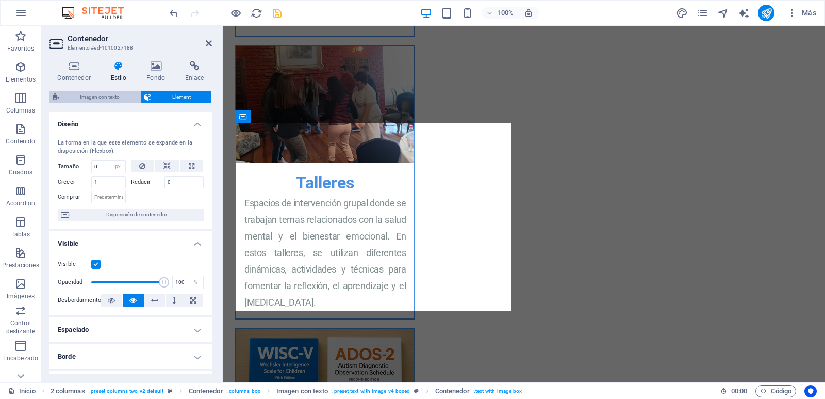
click at [97, 97] on span "Imagen con texto" at bounding box center [99, 97] width 75 height 12
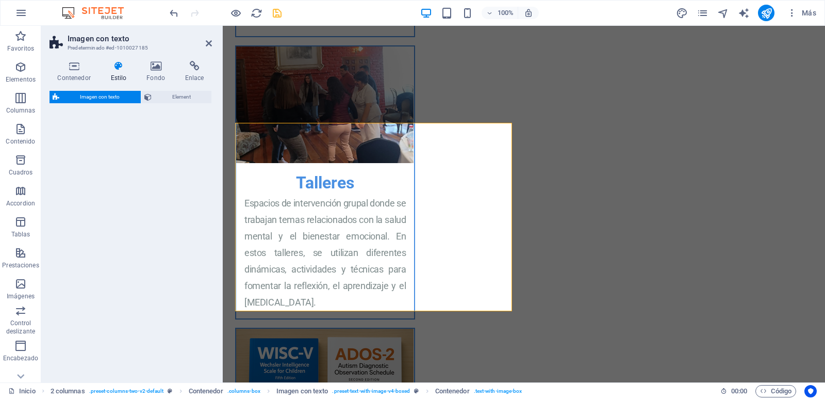
select select "rem"
select select "px"
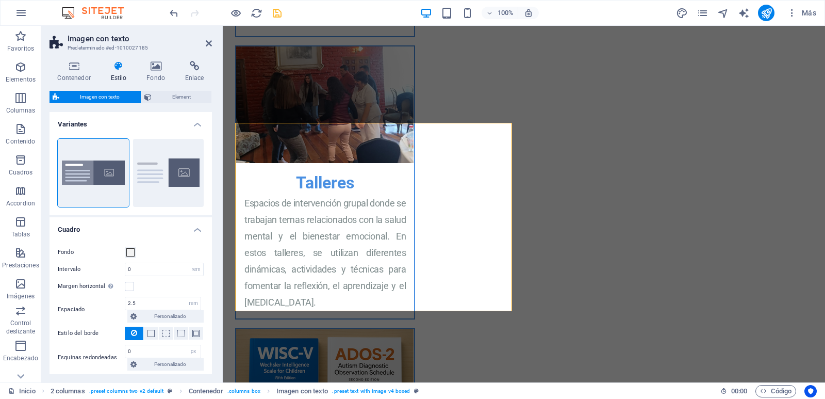
scroll to position [49, 0]
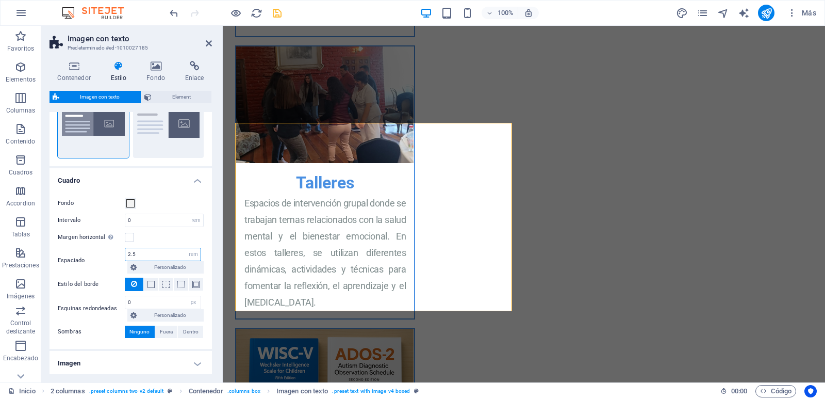
drag, startPoint x: 154, startPoint y: 254, endPoint x: 101, endPoint y: 247, distance: 54.2
click at [125, 248] on input "2.5" at bounding box center [162, 254] width 75 height 12
click at [129, 252] on input "2.5" at bounding box center [162, 254] width 75 height 12
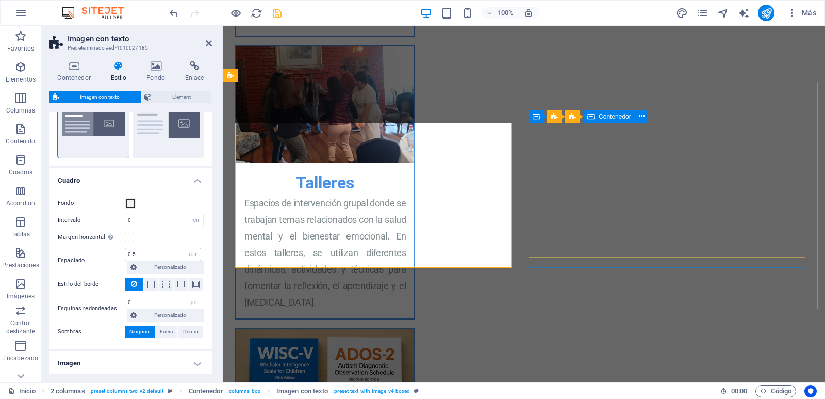
type input "0.5"
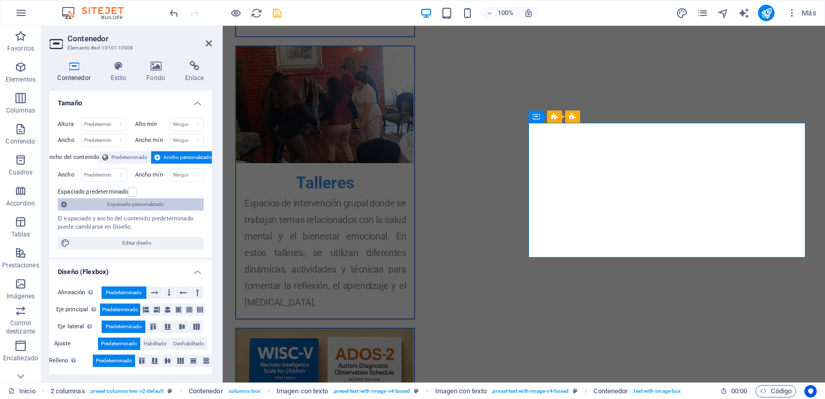
click at [132, 201] on span "Espaciado personalizado" at bounding box center [135, 204] width 130 height 12
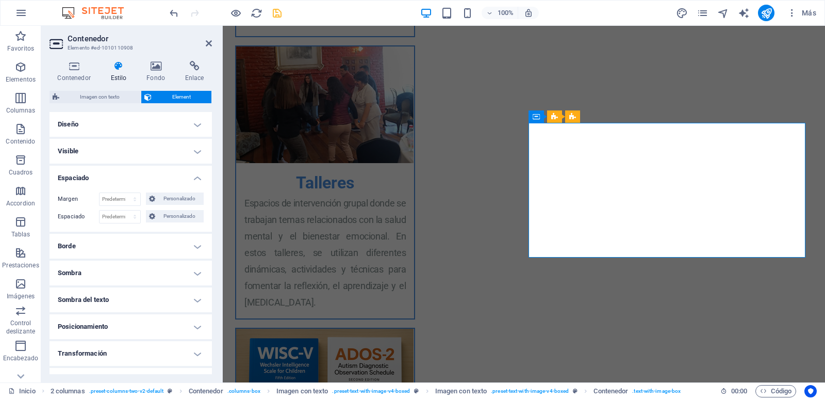
click at [169, 118] on h4 "Diseño" at bounding box center [131, 124] width 162 height 25
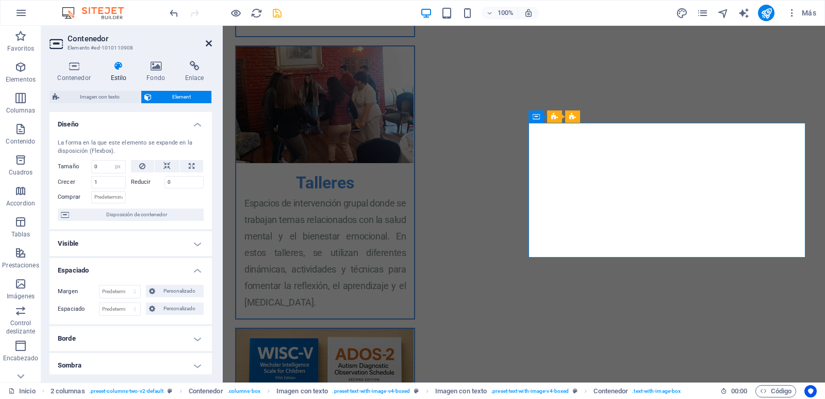
drag, startPoint x: 211, startPoint y: 43, endPoint x: 169, endPoint y: 19, distance: 48.3
click at [211, 43] on icon at bounding box center [209, 43] width 6 height 8
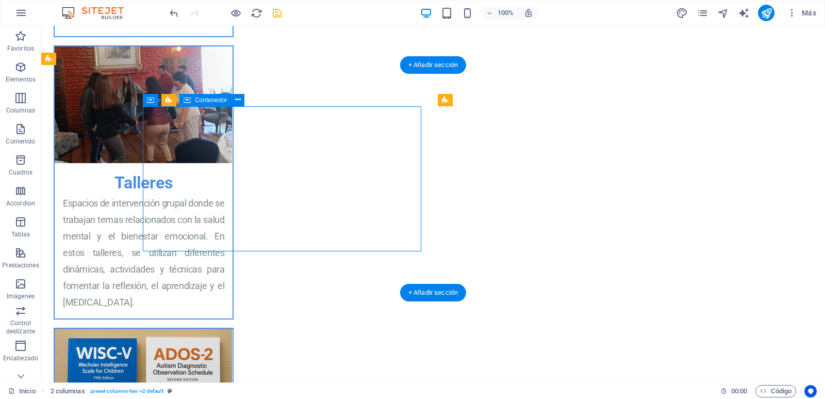
select select "px"
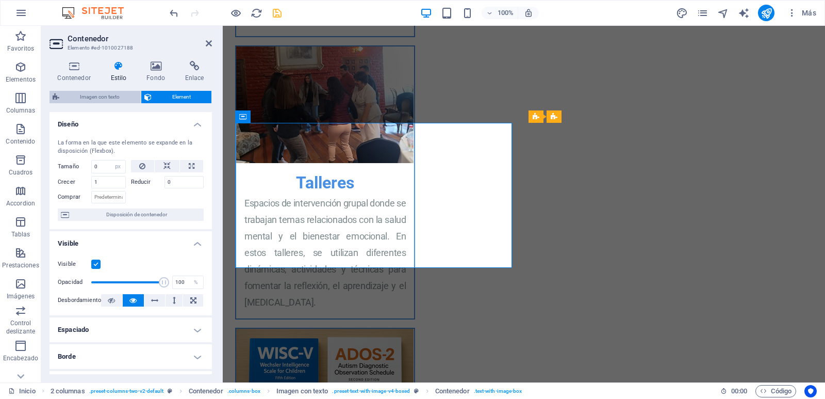
click at [97, 96] on span "Imagen con texto" at bounding box center [99, 97] width 75 height 12
select select "rem"
select select "px"
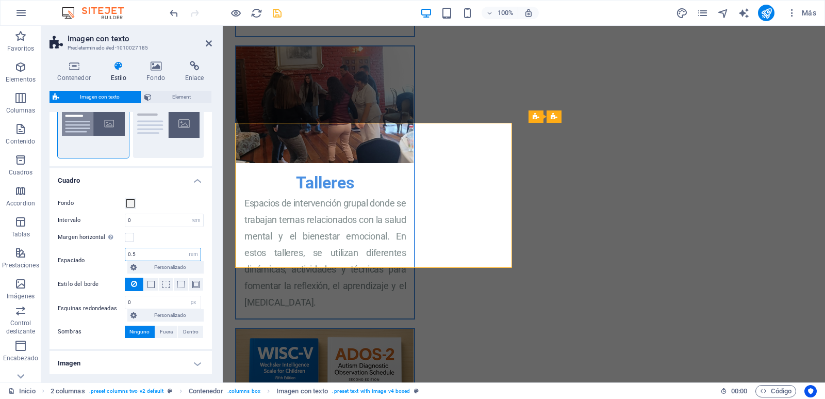
drag, startPoint x: 141, startPoint y: 253, endPoint x: 117, endPoint y: 252, distance: 24.3
click at [125, 252] on input "0.5" at bounding box center [162, 254] width 75 height 12
type input "1"
click at [161, 236] on div "Margen horizontal Solo si el "Ancho del contenido" de los contenedores no se ha…" at bounding box center [131, 237] width 146 height 12
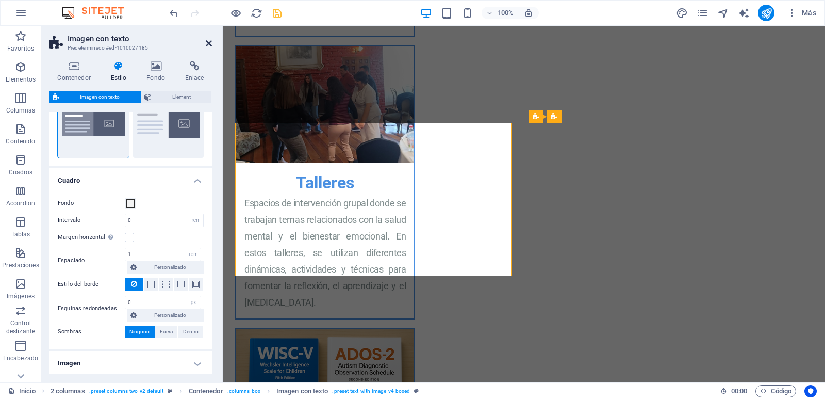
click at [208, 42] on icon at bounding box center [209, 43] width 6 height 8
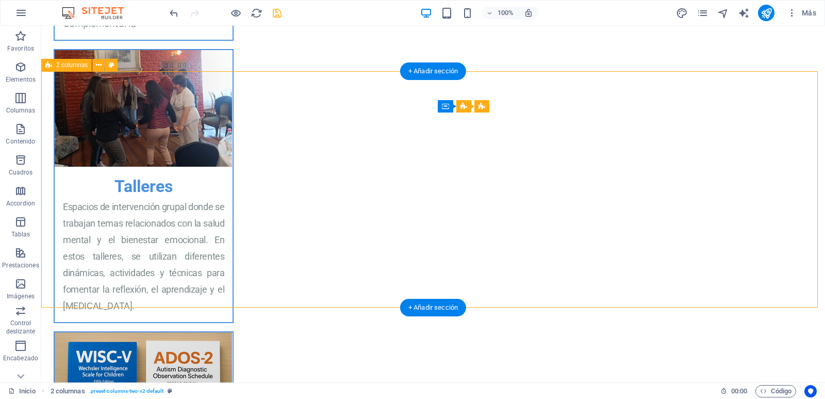
scroll to position [1157, 0]
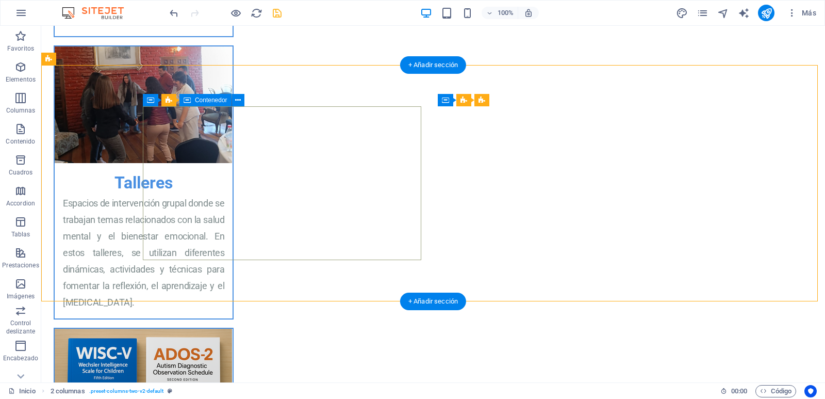
select select "px"
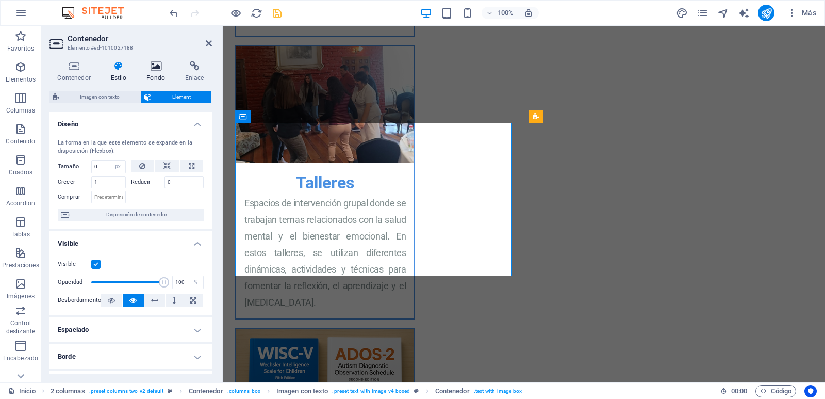
click at [157, 68] on icon at bounding box center [156, 66] width 35 height 10
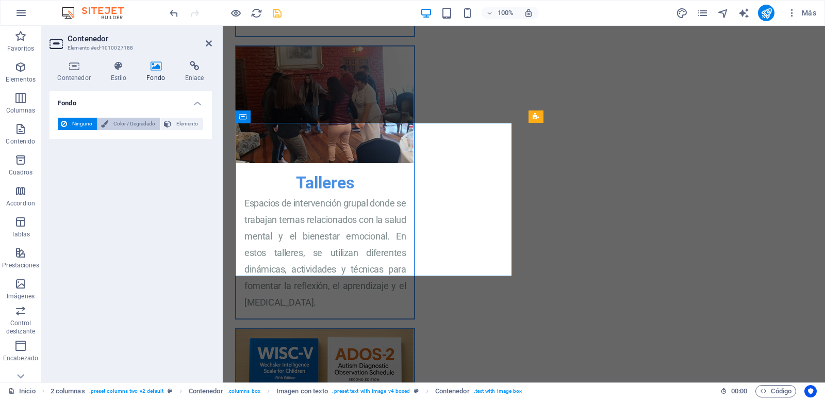
click at [126, 124] on span "Color / Degradado" at bounding box center [134, 124] width 46 height 12
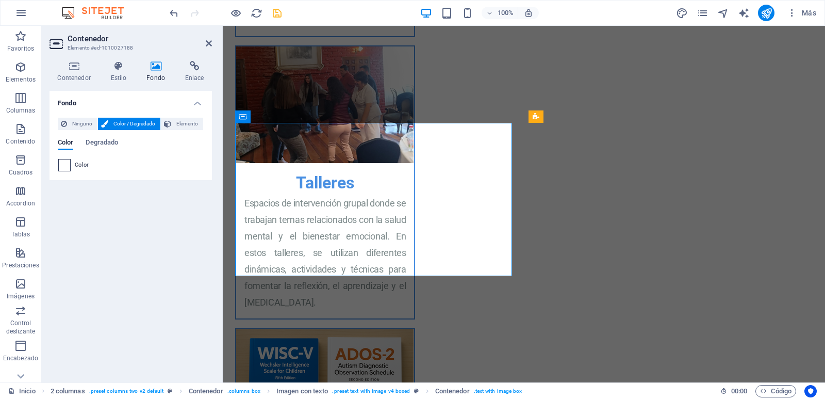
click at [65, 164] on span at bounding box center [64, 164] width 11 height 11
type input "#ffffff"
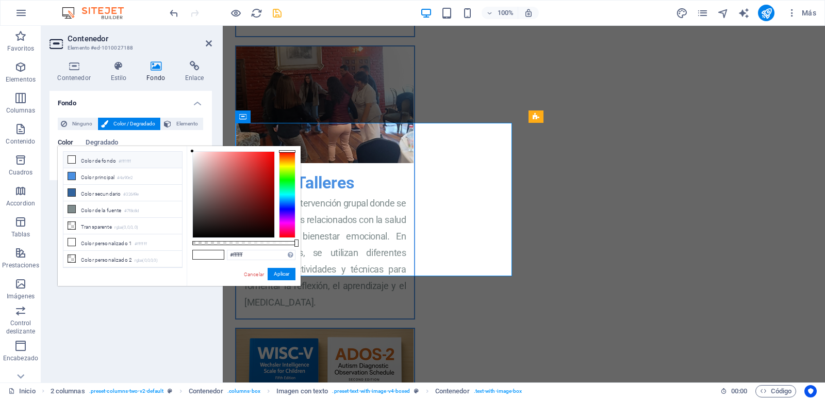
click at [73, 157] on icon at bounding box center [71, 159] width 7 height 7
click at [285, 273] on button "Aplicar" at bounding box center [282, 274] width 28 height 12
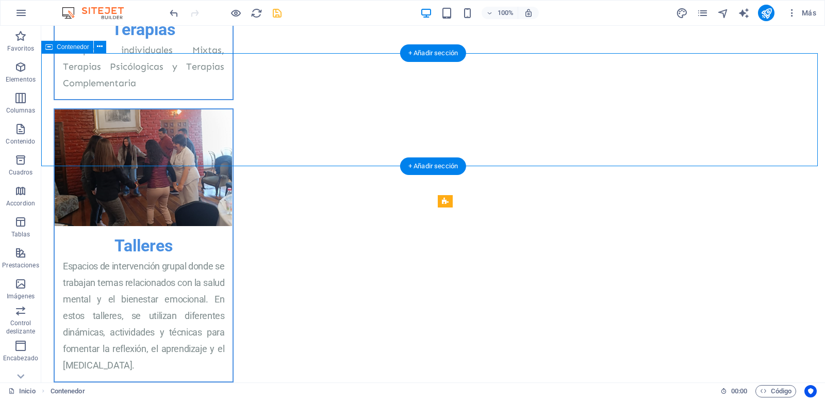
scroll to position [1124, 0]
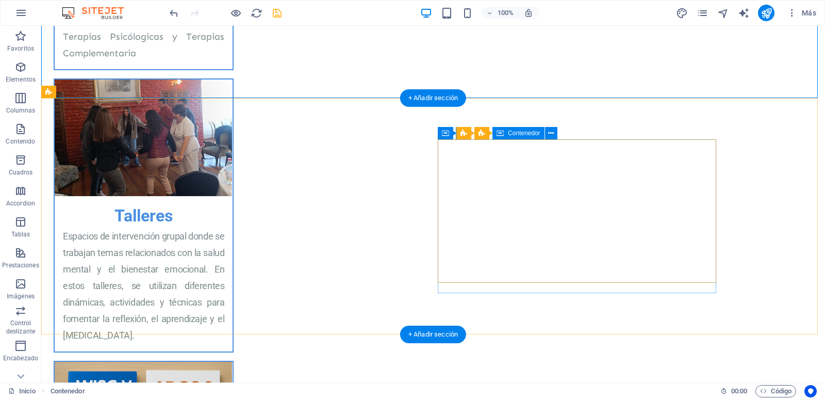
select select "px"
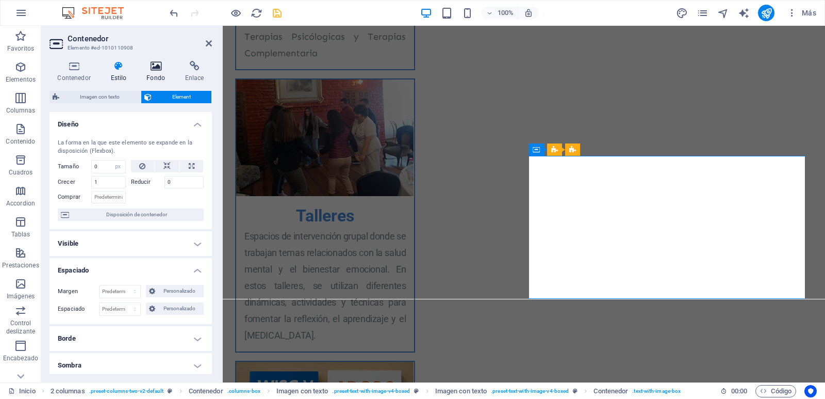
click at [151, 69] on icon at bounding box center [156, 66] width 35 height 10
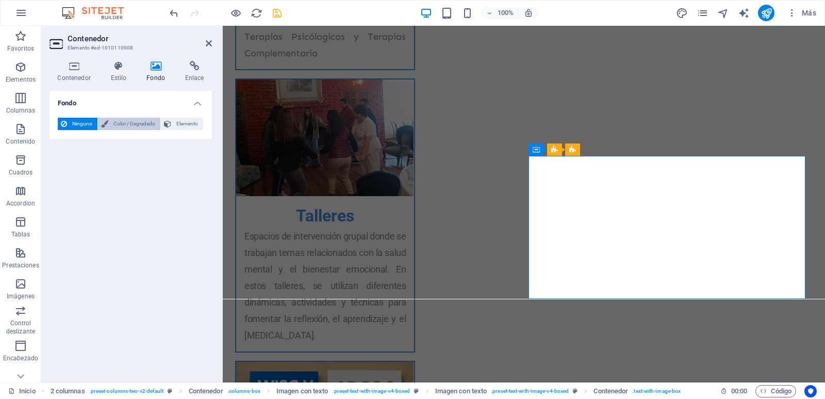
click at [130, 124] on span "Color / Degradado" at bounding box center [134, 124] width 46 height 12
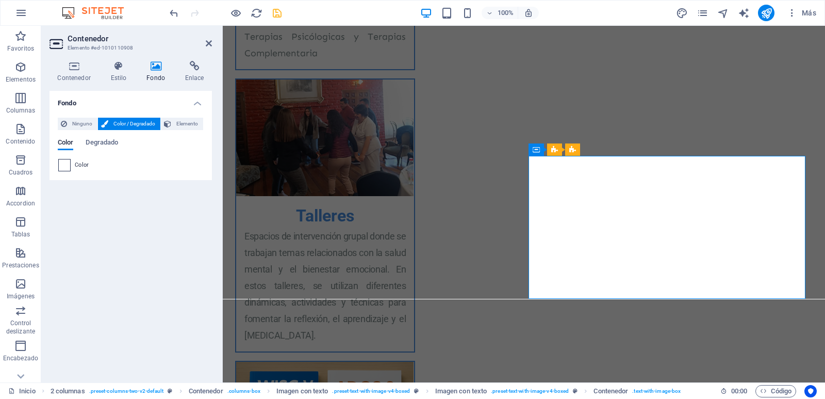
click at [64, 163] on span at bounding box center [64, 164] width 11 height 11
type input "#ffffff"
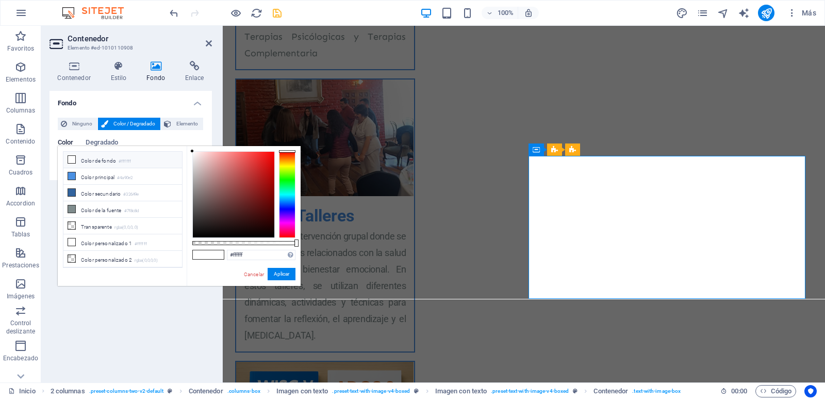
click at [104, 161] on li "Color de fondo #ffffff" at bounding box center [122, 160] width 119 height 17
click at [281, 274] on button "Aplicar" at bounding box center [282, 274] width 28 height 12
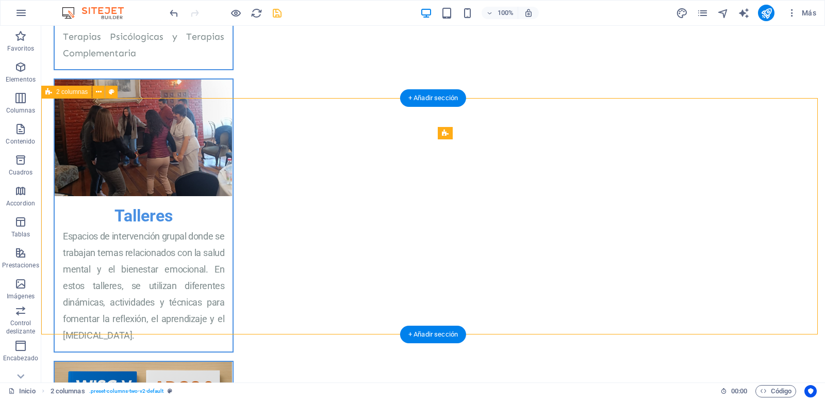
click at [76, 91] on span "2 columnas" at bounding box center [71, 92] width 31 height 6
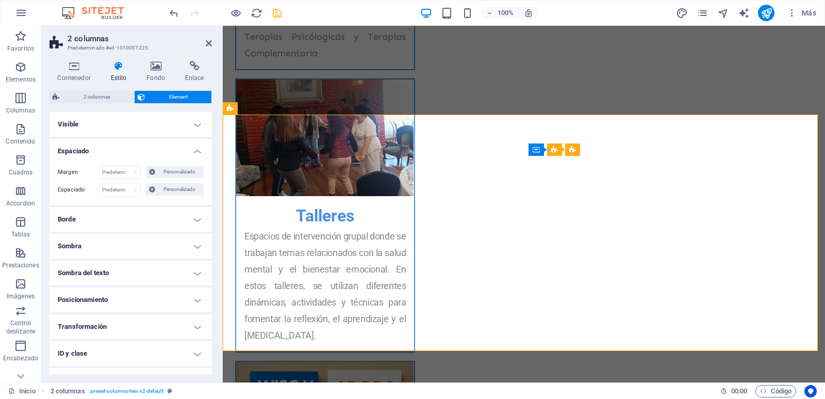
click at [174, 97] on span "Element" at bounding box center [178, 97] width 60 height 12
click at [168, 192] on span "Personalizado" at bounding box center [179, 189] width 42 height 12
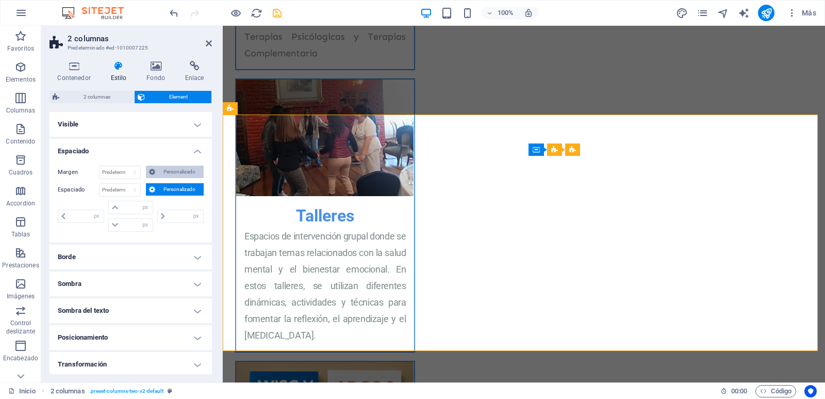
click at [173, 172] on span "Personalizado" at bounding box center [179, 172] width 42 height 12
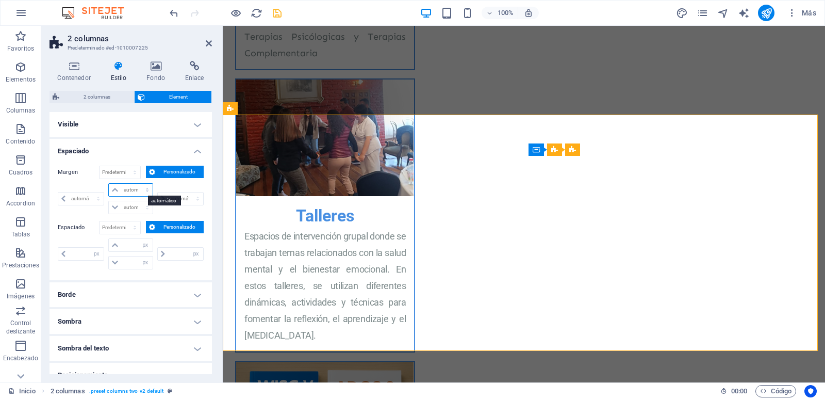
click at [109, 184] on select "automático px % rem vw vh" at bounding box center [130, 190] width 43 height 12
select select "px"
click option "px" at bounding box center [0, 0] width 0 height 0
type input "0"
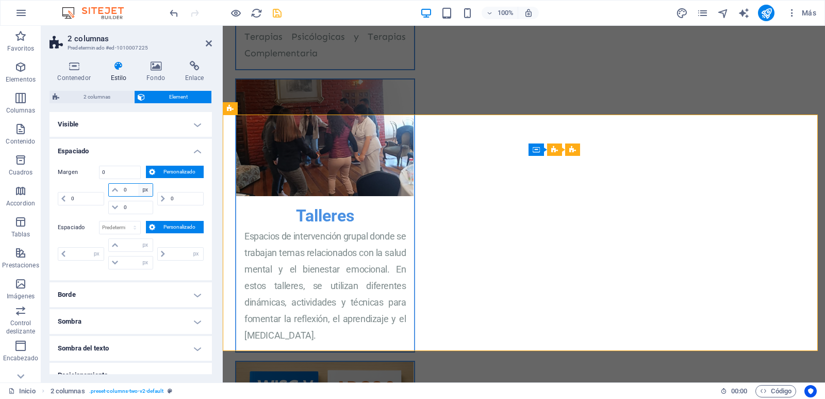
select select "px"
type input "0"
select select "px"
type input "0"
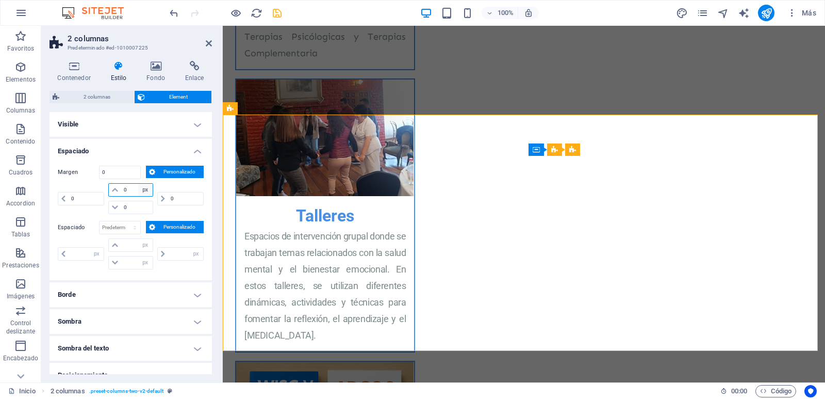
select select "px"
type input "0"
select select "px"
click at [127, 244] on input "number" at bounding box center [136, 245] width 31 height 12
type input "0"
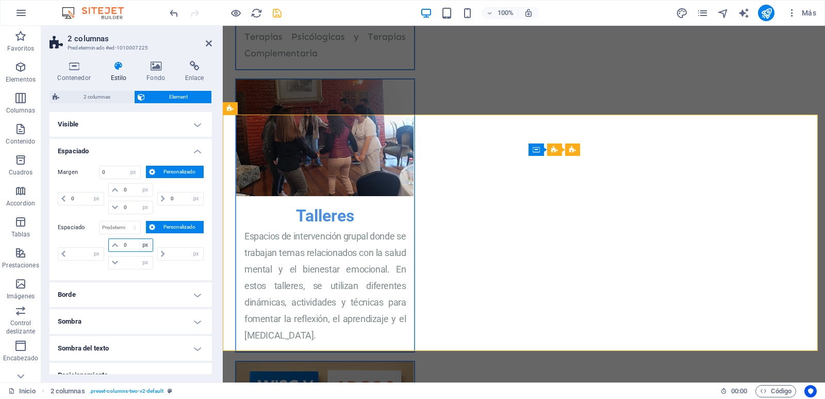
type input "0"
select select "px"
type input "0"
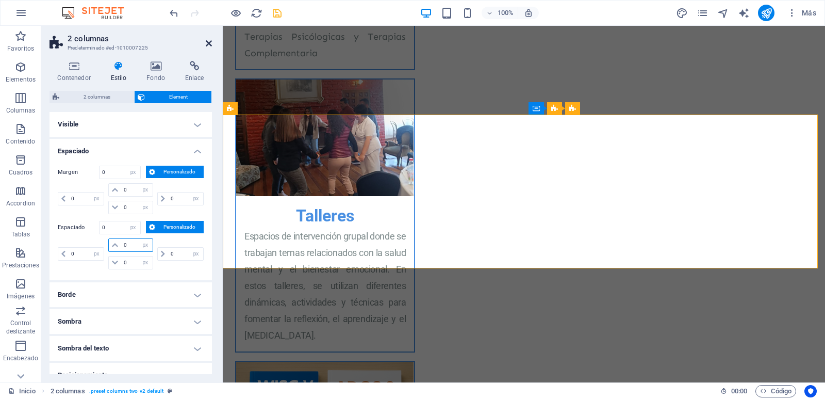
type input "0"
click at [209, 42] on icon at bounding box center [209, 43] width 6 height 8
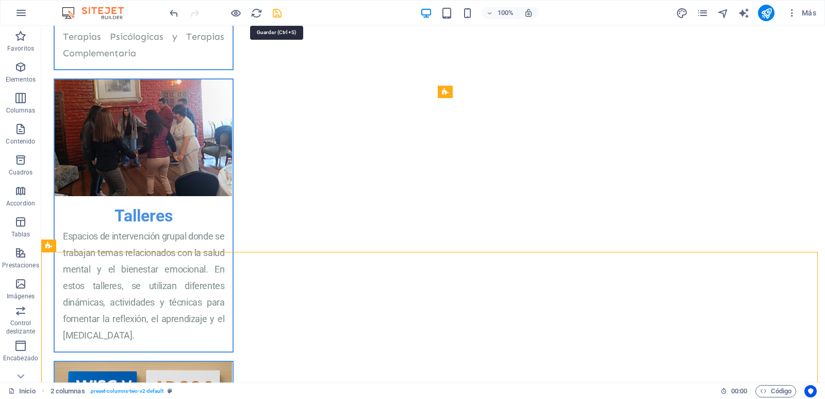
click at [280, 12] on icon "save" at bounding box center [277, 13] width 12 height 12
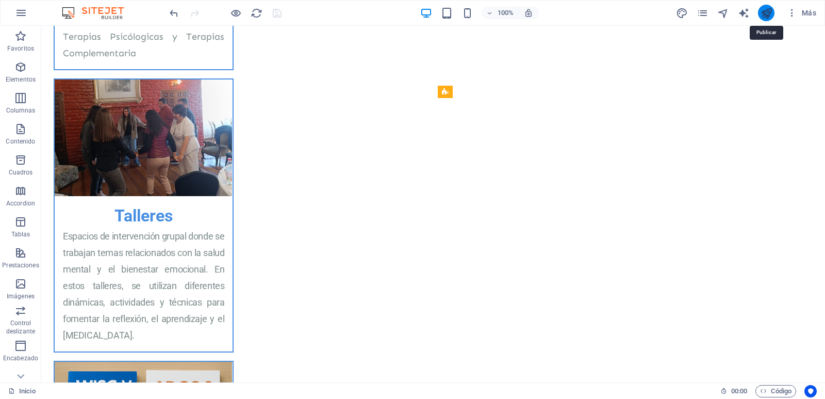
click at [767, 13] on icon "publish" at bounding box center [767, 13] width 12 height 12
